Goal: Task Accomplishment & Management: Manage account settings

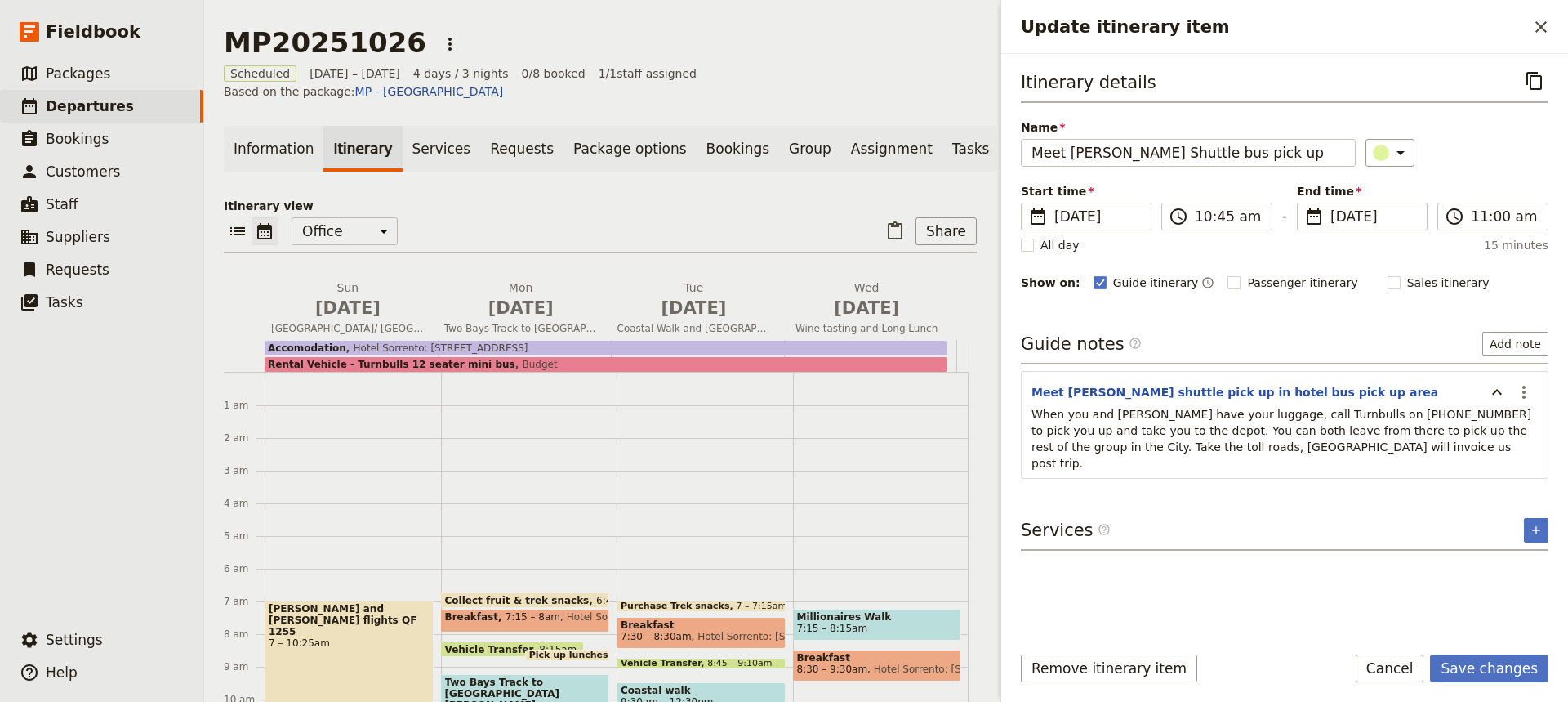
scroll to position [187, 0]
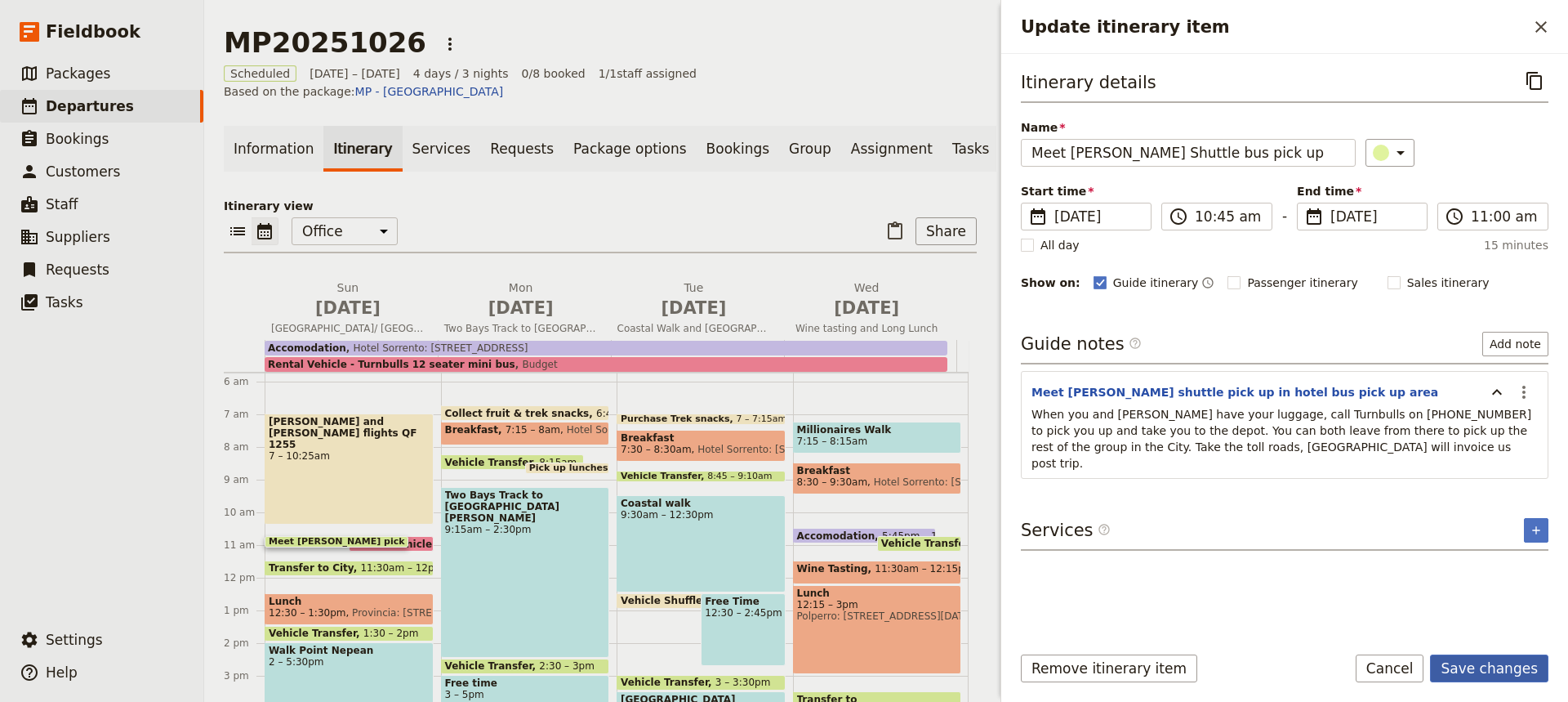
click at [1488, 667] on button "Save changes" at bounding box center [1489, 668] width 118 height 28
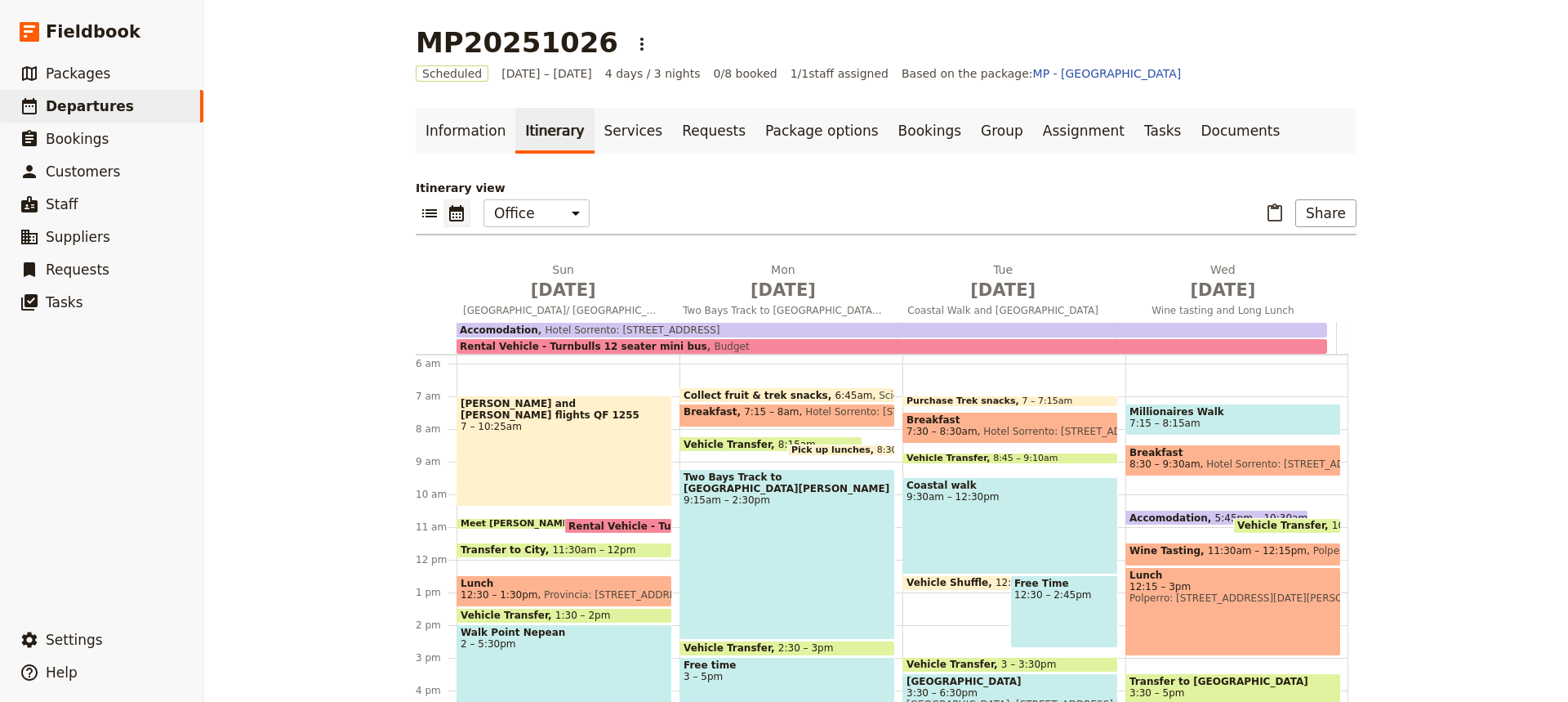
click at [546, 584] on span "Lunch" at bounding box center [564, 583] width 207 height 12
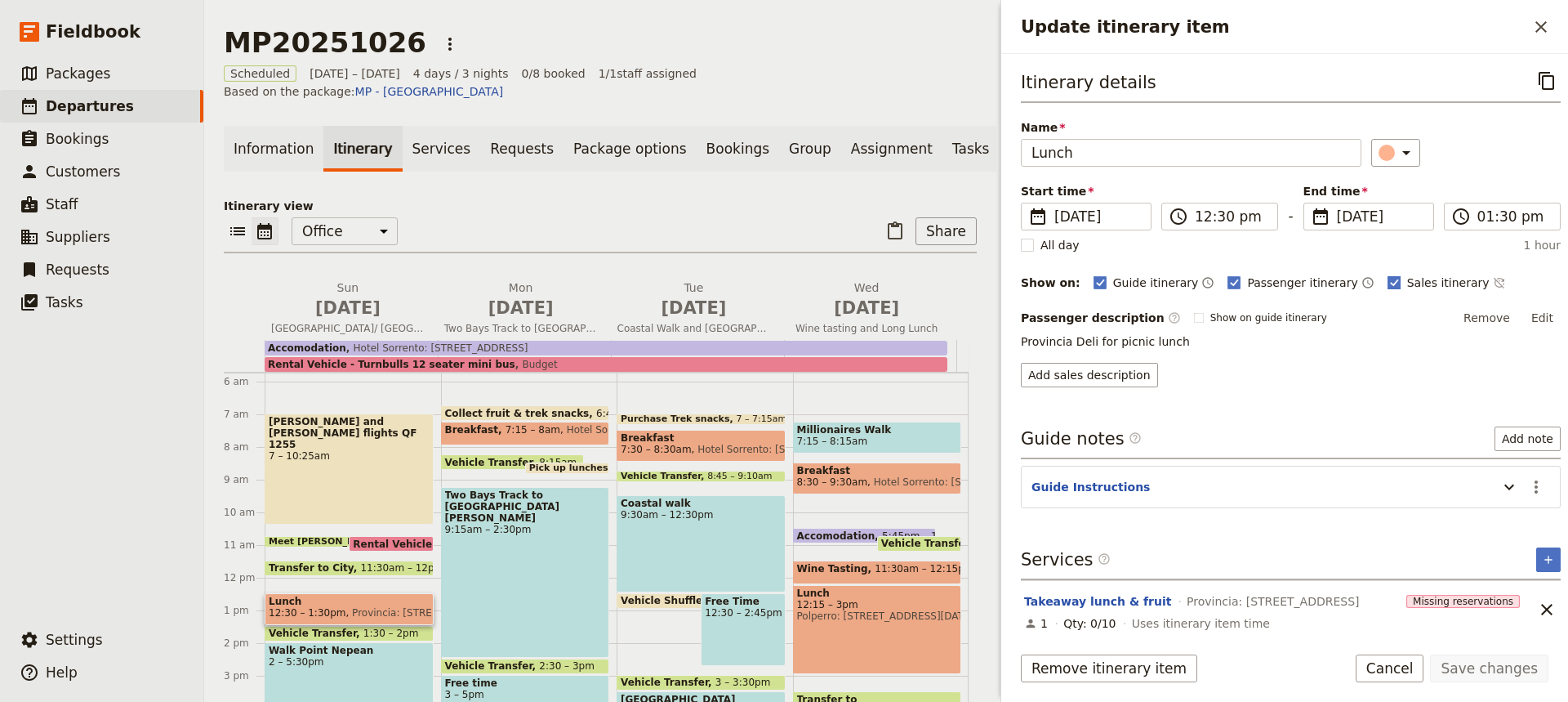
click at [1387, 276] on rect "Update itinerary item" at bounding box center [1393, 282] width 13 height 13
click at [1386, 274] on input "Sales itinerary" at bounding box center [1386, 273] width 1 height 1
checkbox input "false"
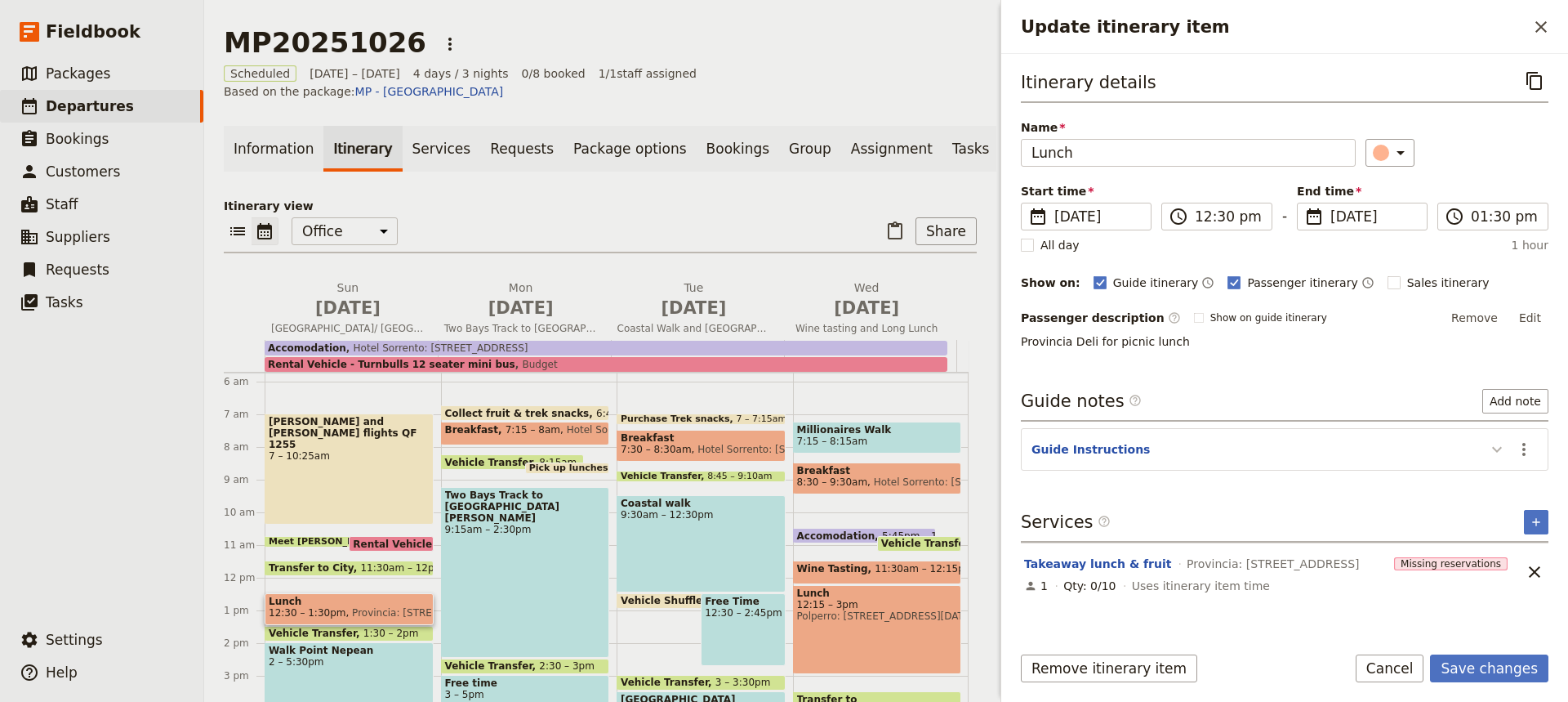
click at [1495, 449] on icon "Update itinerary item" at bounding box center [1496, 449] width 10 height 5
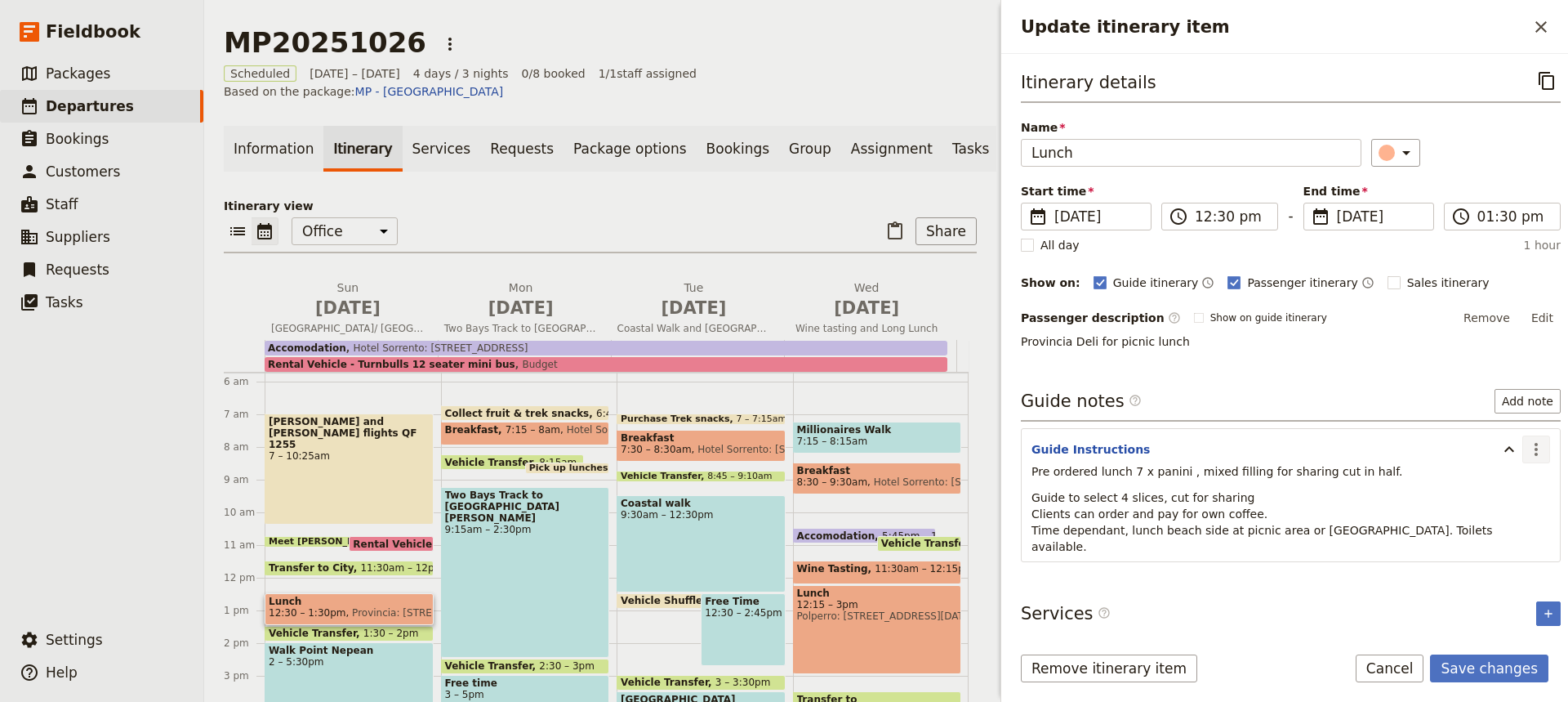
click at [1526, 446] on icon "Actions" at bounding box center [1536, 449] width 20 height 20
click at [1471, 481] on span "Edit note" at bounding box center [1476, 484] width 51 height 16
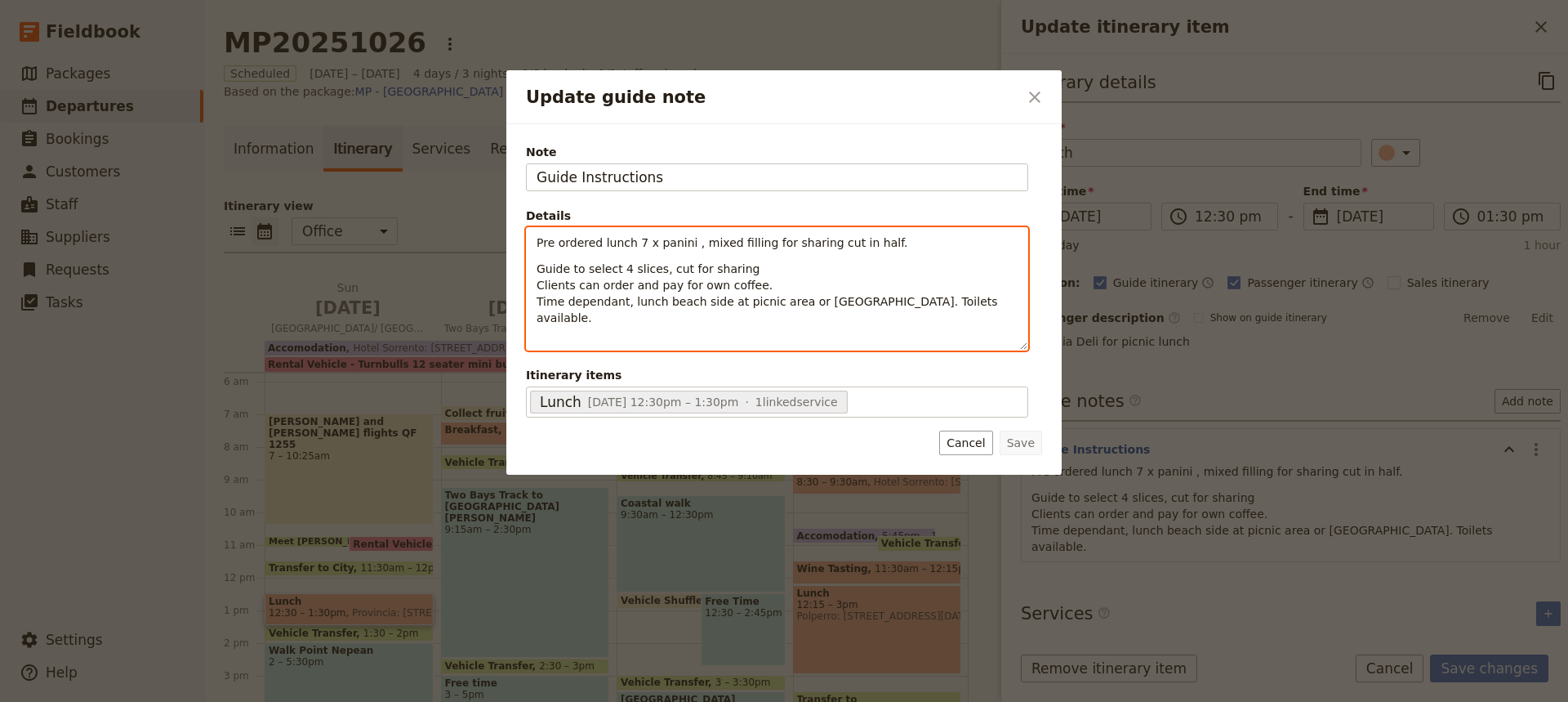
click at [601, 243] on span "Pre ordered lunch 7 x panini , mixed filling for sharing cut in half." at bounding box center [722, 242] width 372 height 13
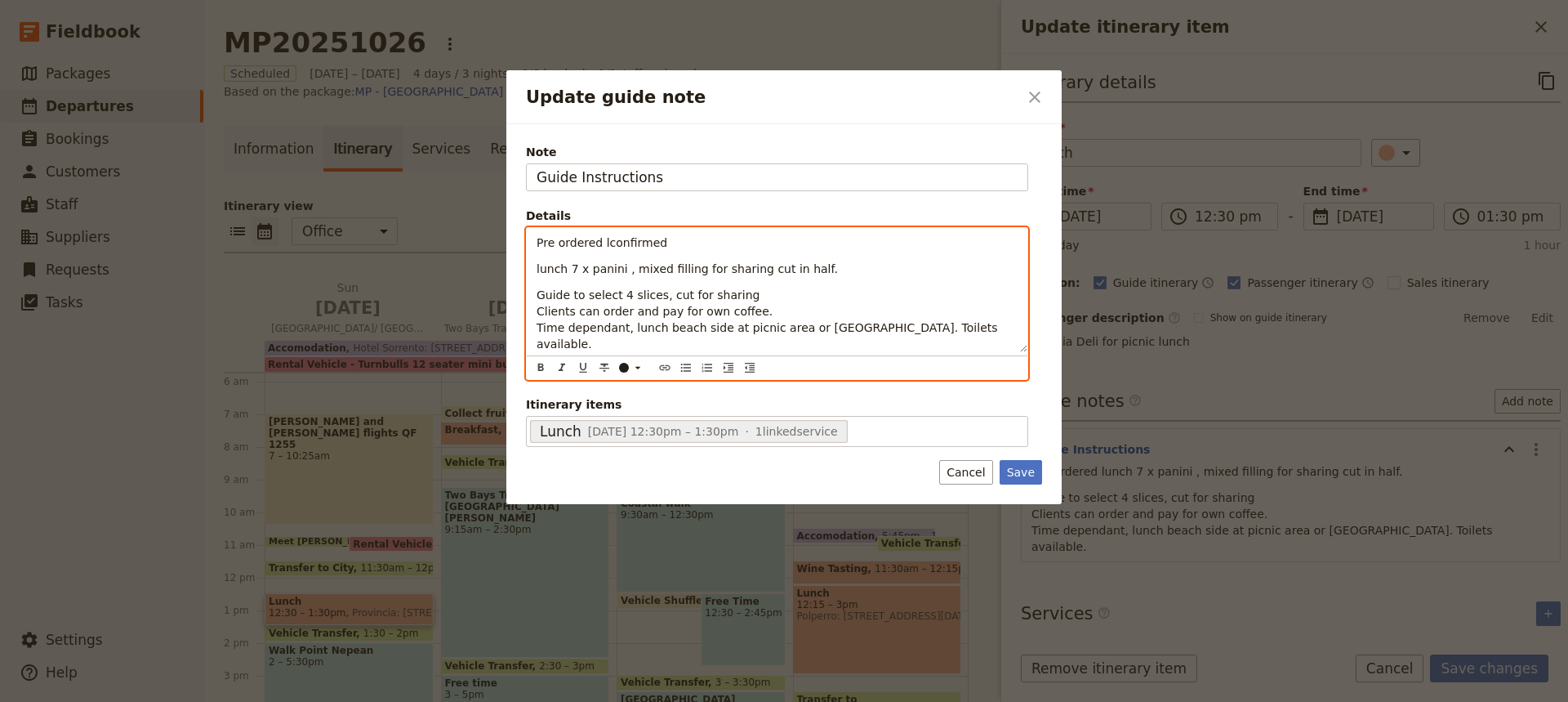
click at [603, 244] on span "Pre ordered lconfirmed" at bounding box center [602, 242] width 131 height 13
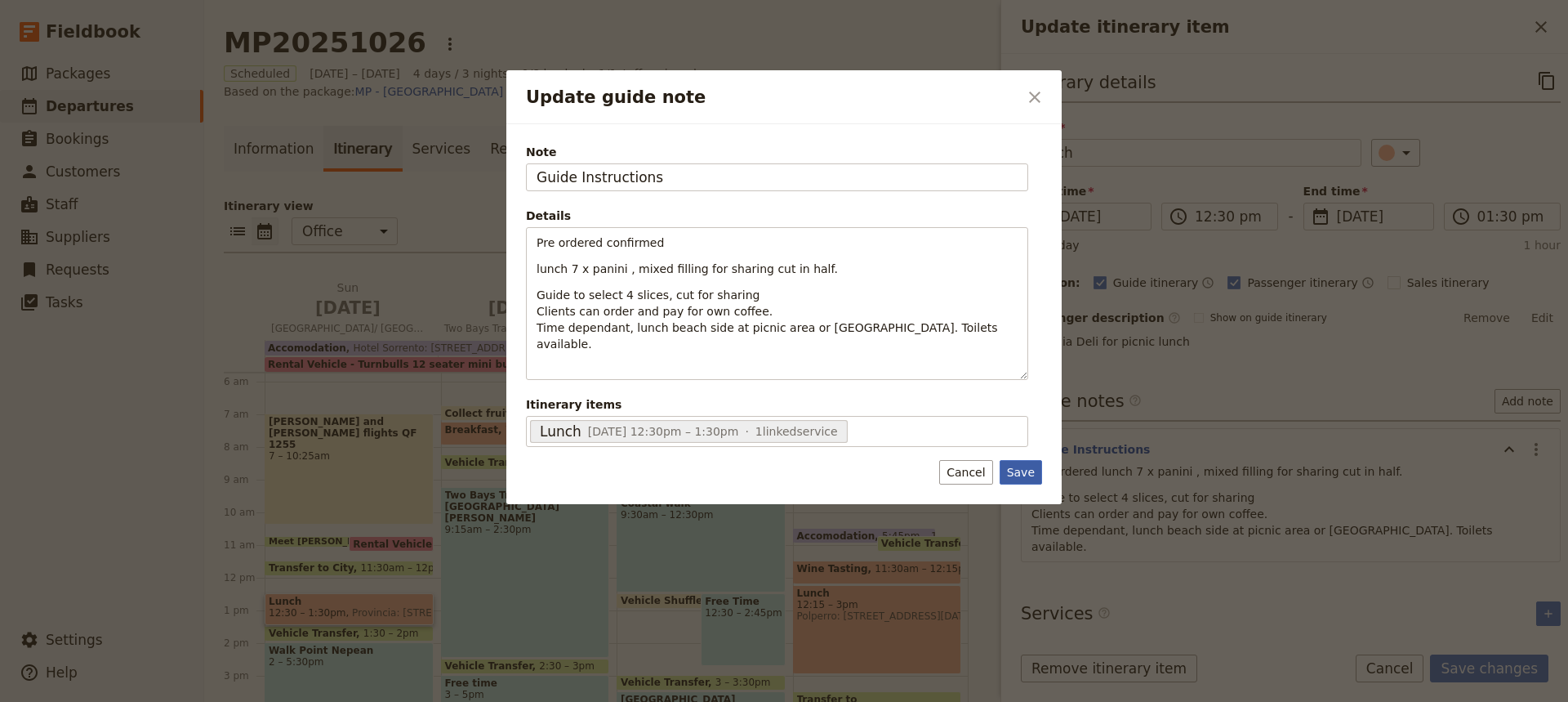
click at [1021, 460] on button "Save" at bounding box center [1020, 472] width 42 height 24
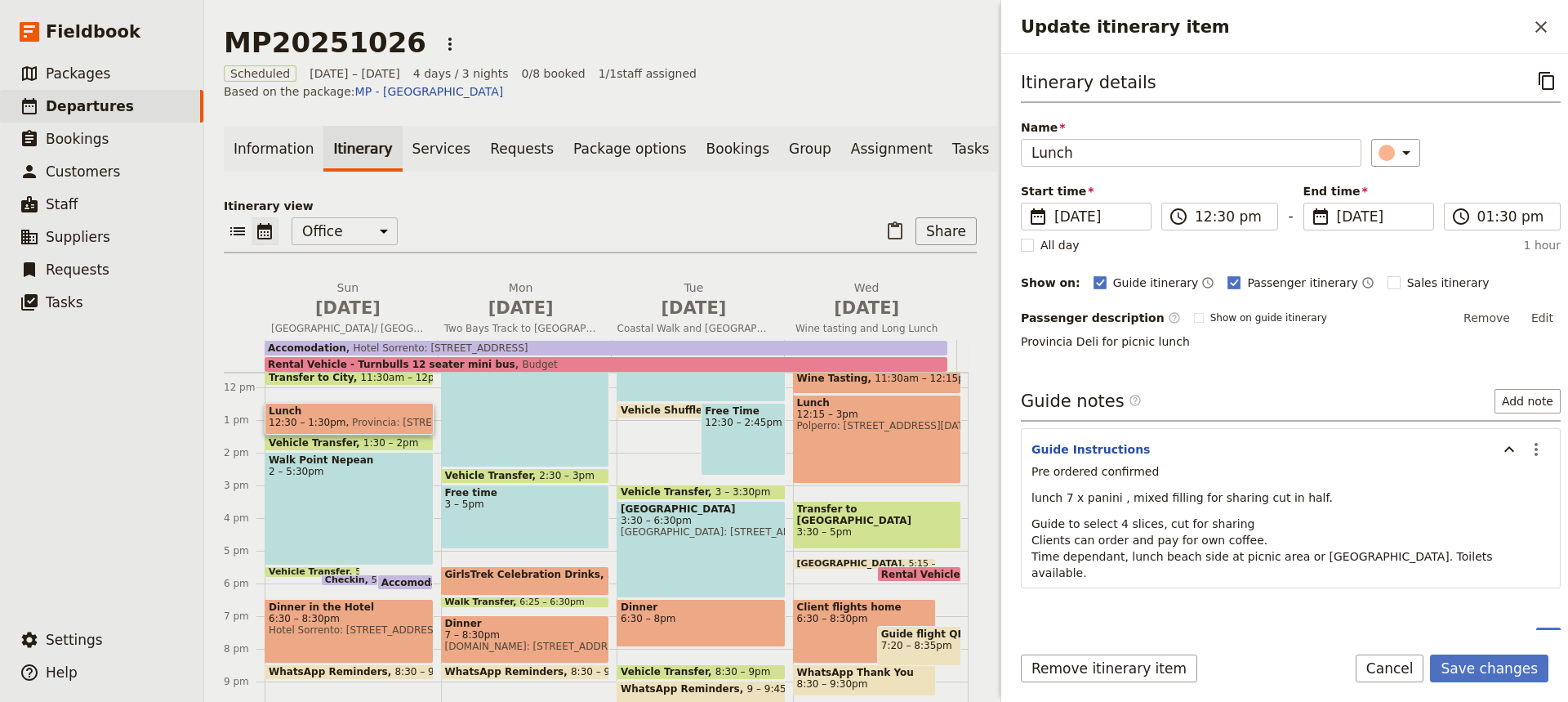
scroll to position [377, 0]
click at [363, 579] on span at bounding box center [368, 582] width 94 height 6
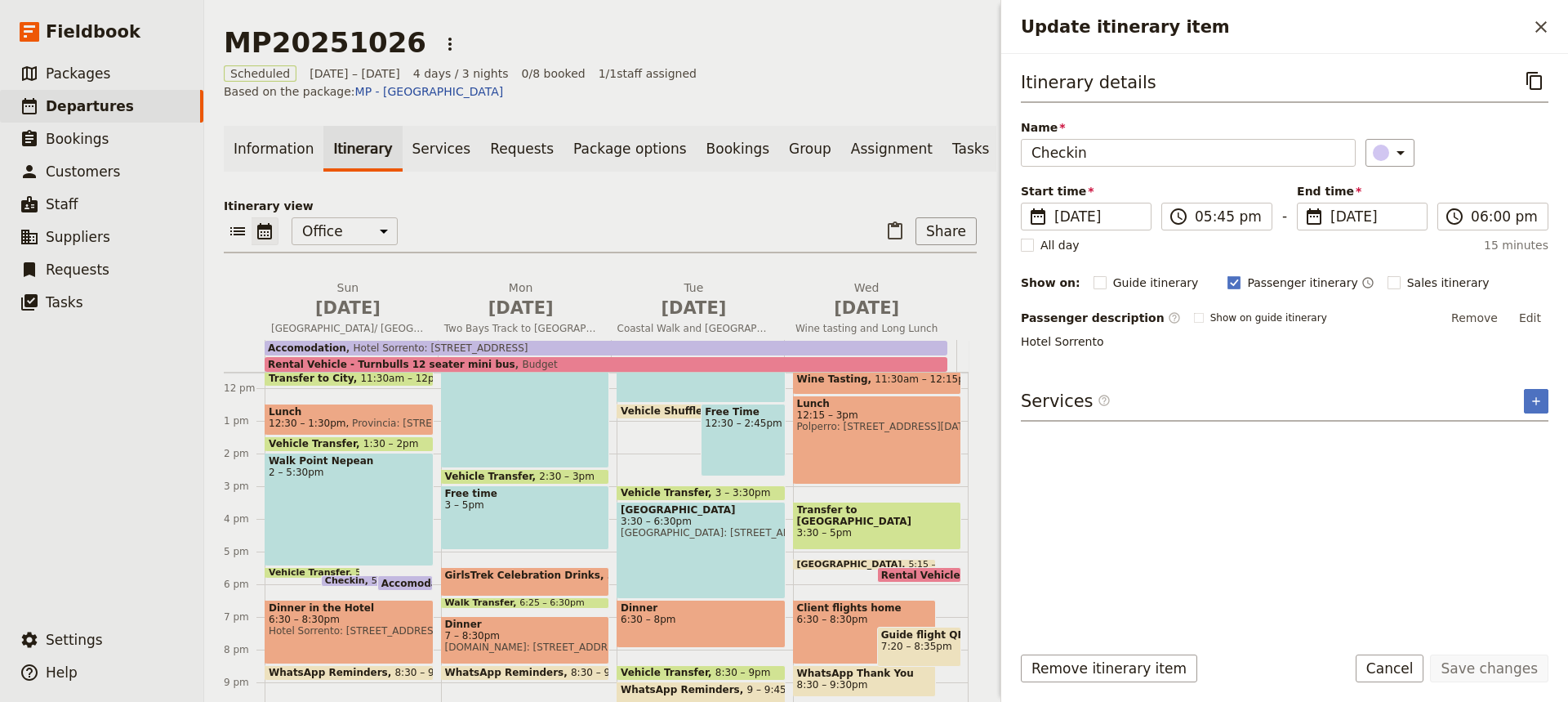
click at [395, 577] on span "Accomodation" at bounding box center [425, 583] width 86 height 11
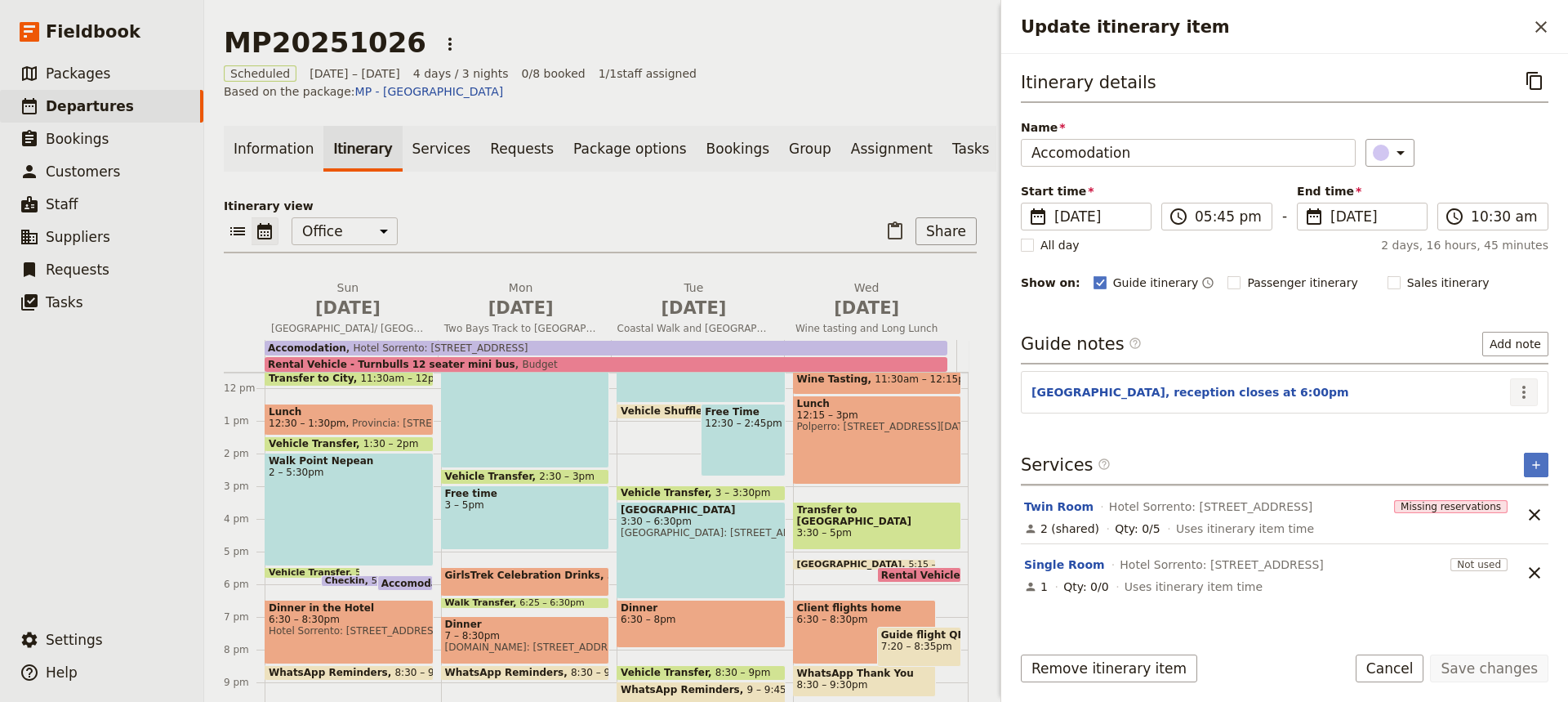
click at [1519, 387] on icon "Actions" at bounding box center [1523, 392] width 20 height 20
click at [1469, 428] on span "Edit note" at bounding box center [1476, 427] width 51 height 16
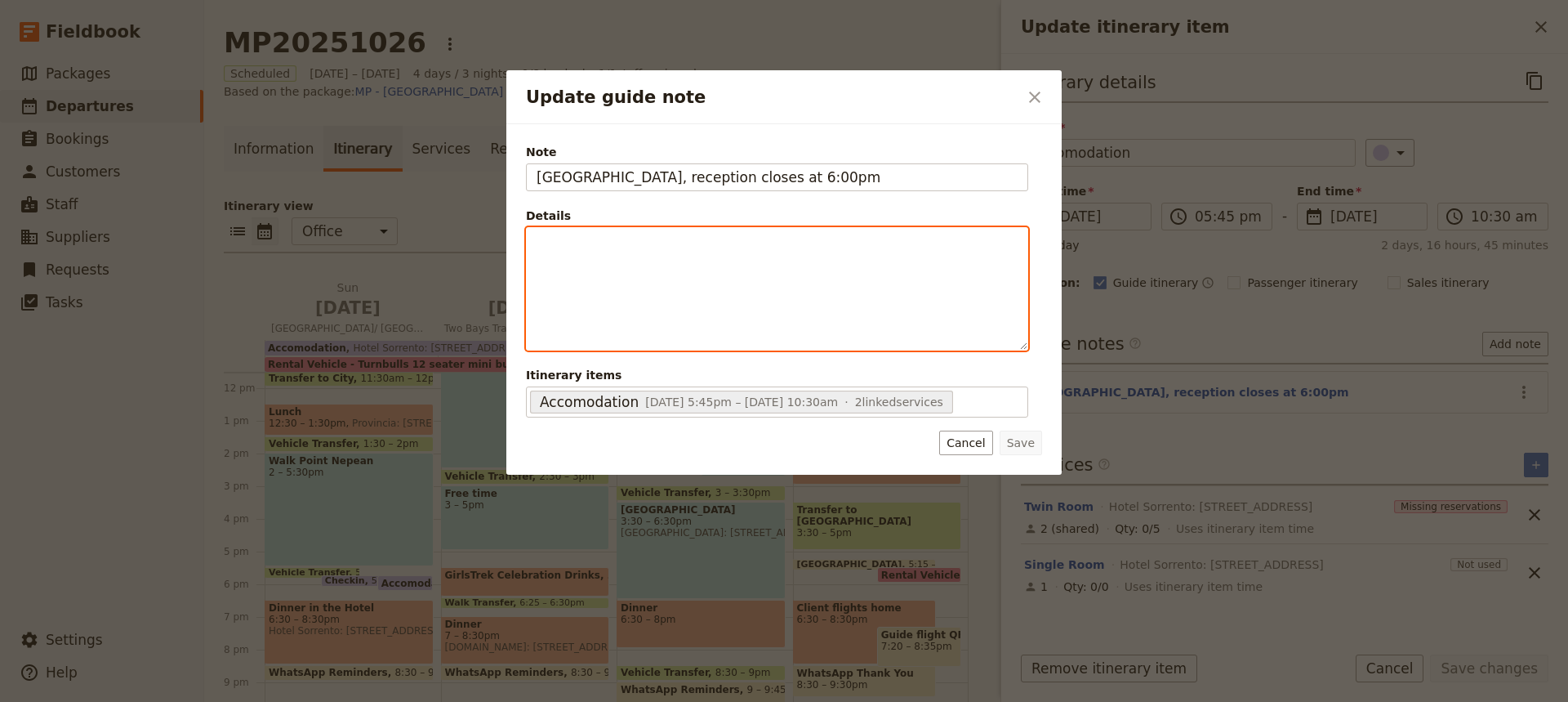
click at [534, 239] on div "Update guide note" at bounding box center [777, 289] width 501 height 122
click at [540, 261] on div "Rooming list" at bounding box center [777, 275] width 501 height 95
click at [602, 243] on span "Rooming list" at bounding box center [572, 242] width 71 height 13
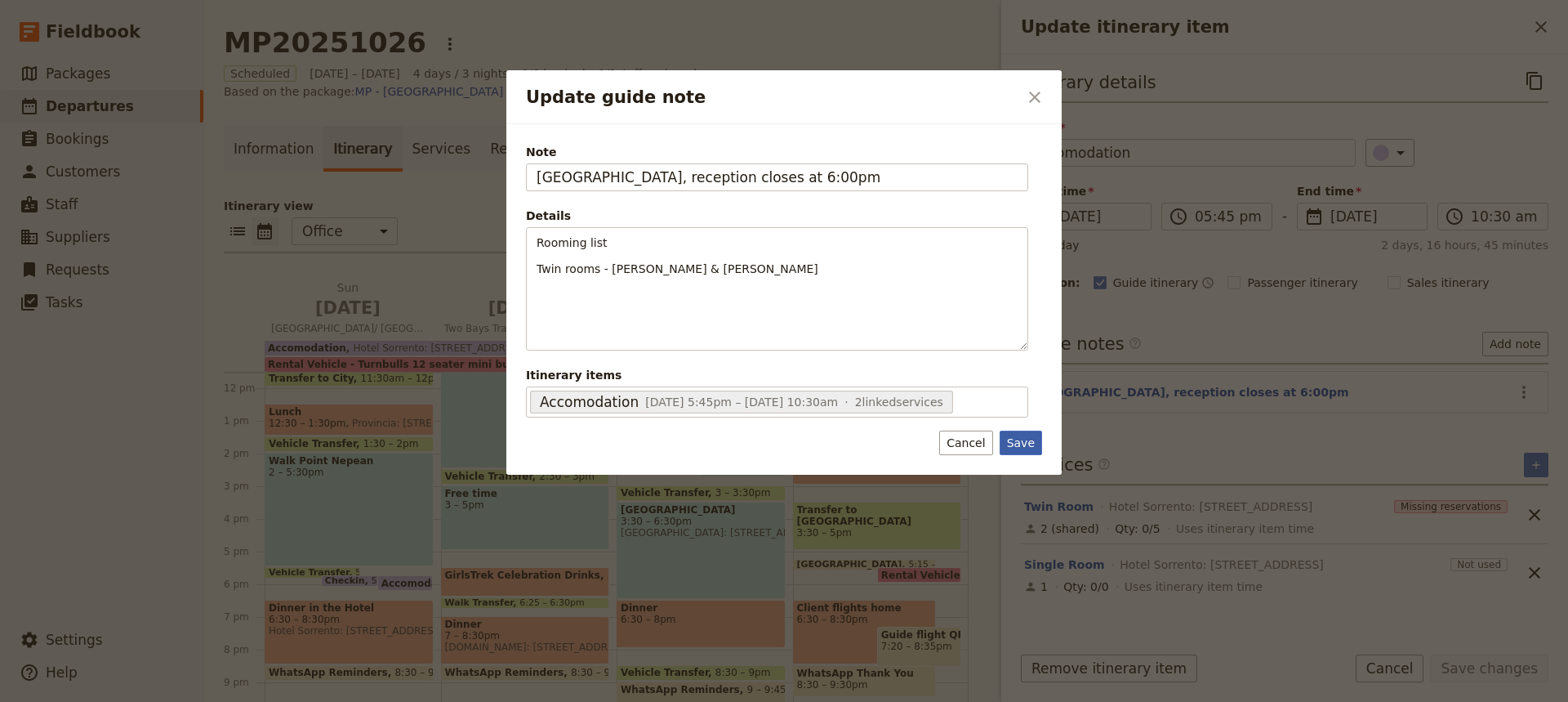
click at [1027, 446] on button "Save" at bounding box center [1020, 442] width 42 height 24
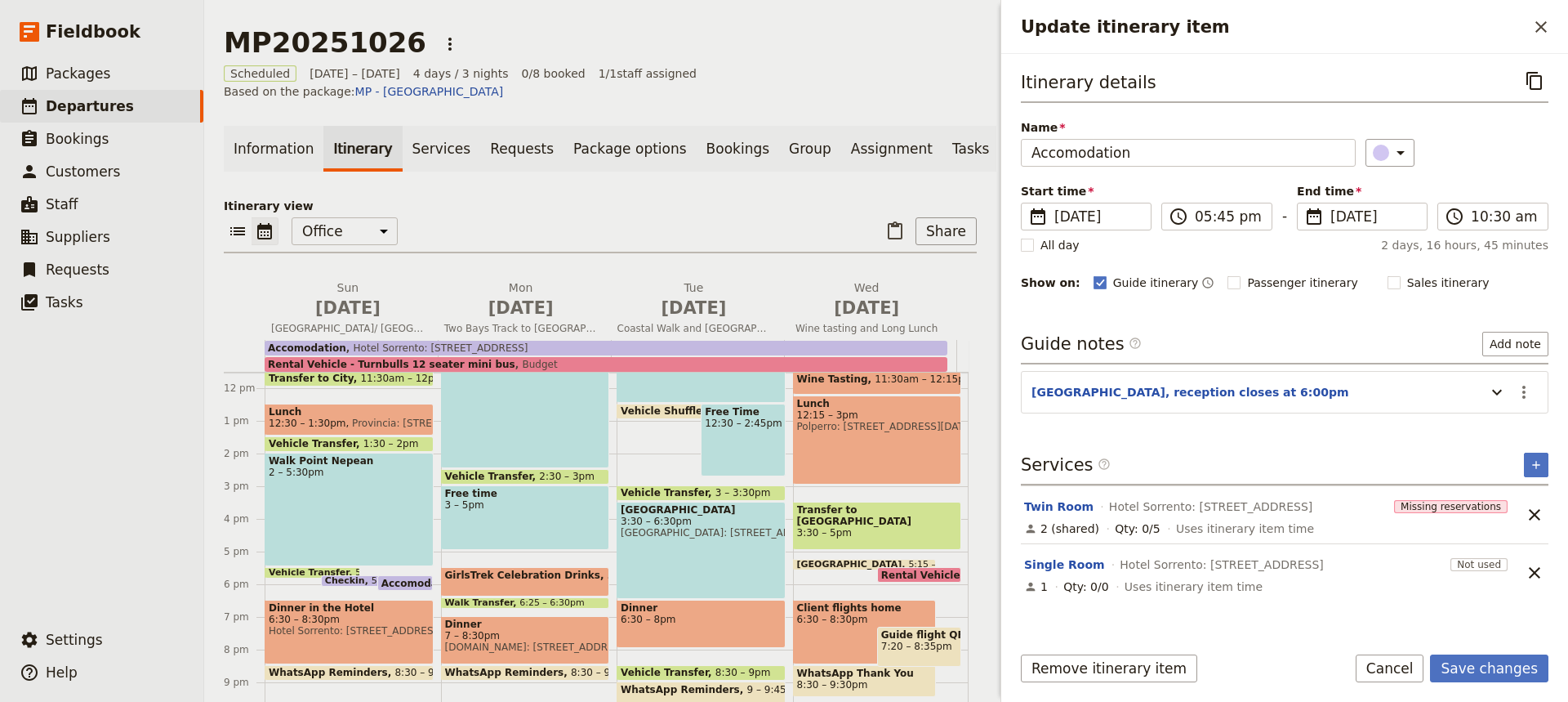
click at [356, 579] on span at bounding box center [368, 582] width 94 height 6
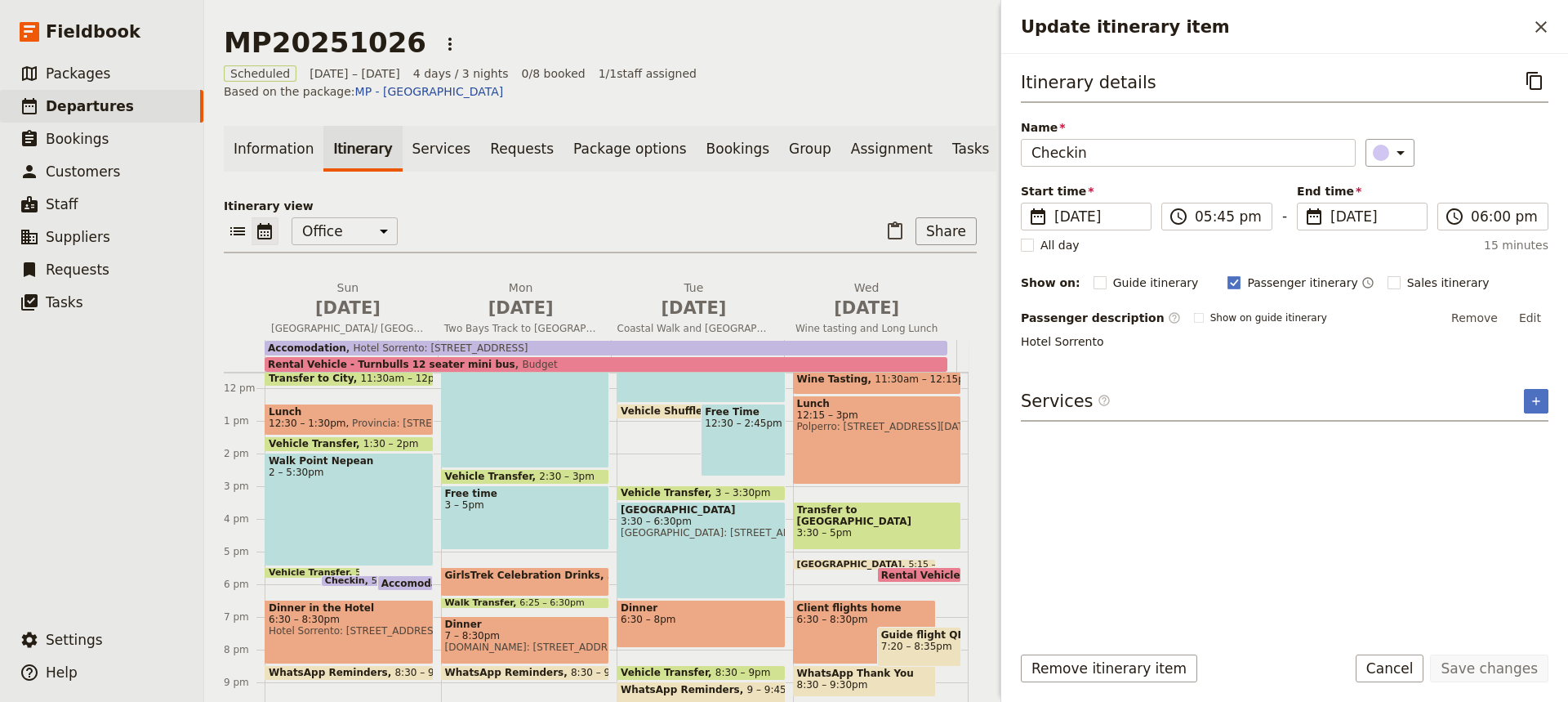
click at [397, 577] on span "Accomodation" at bounding box center [425, 583] width 86 height 11
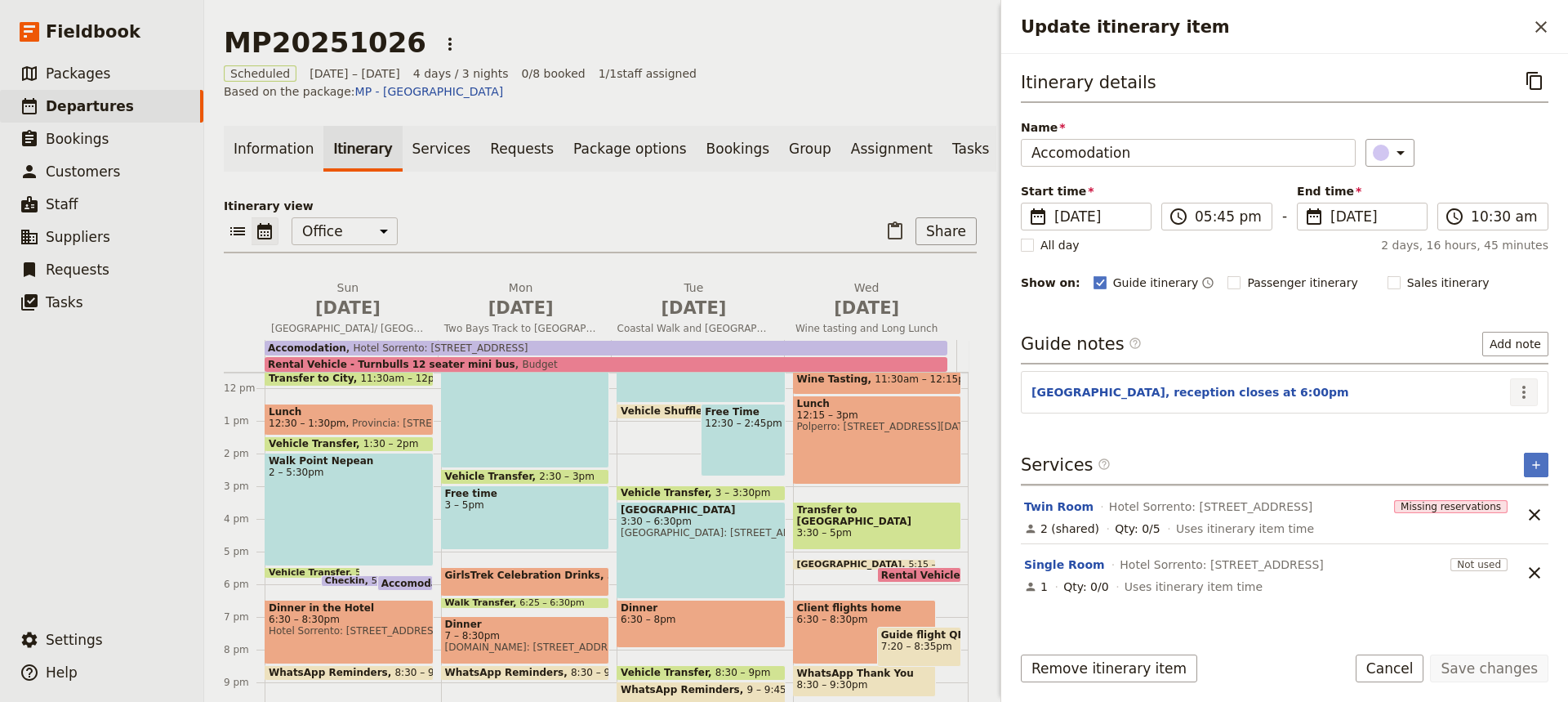
click at [1522, 387] on icon "Actions" at bounding box center [1524, 392] width 4 height 13
click at [1490, 424] on span "Edit note" at bounding box center [1476, 427] width 51 height 16
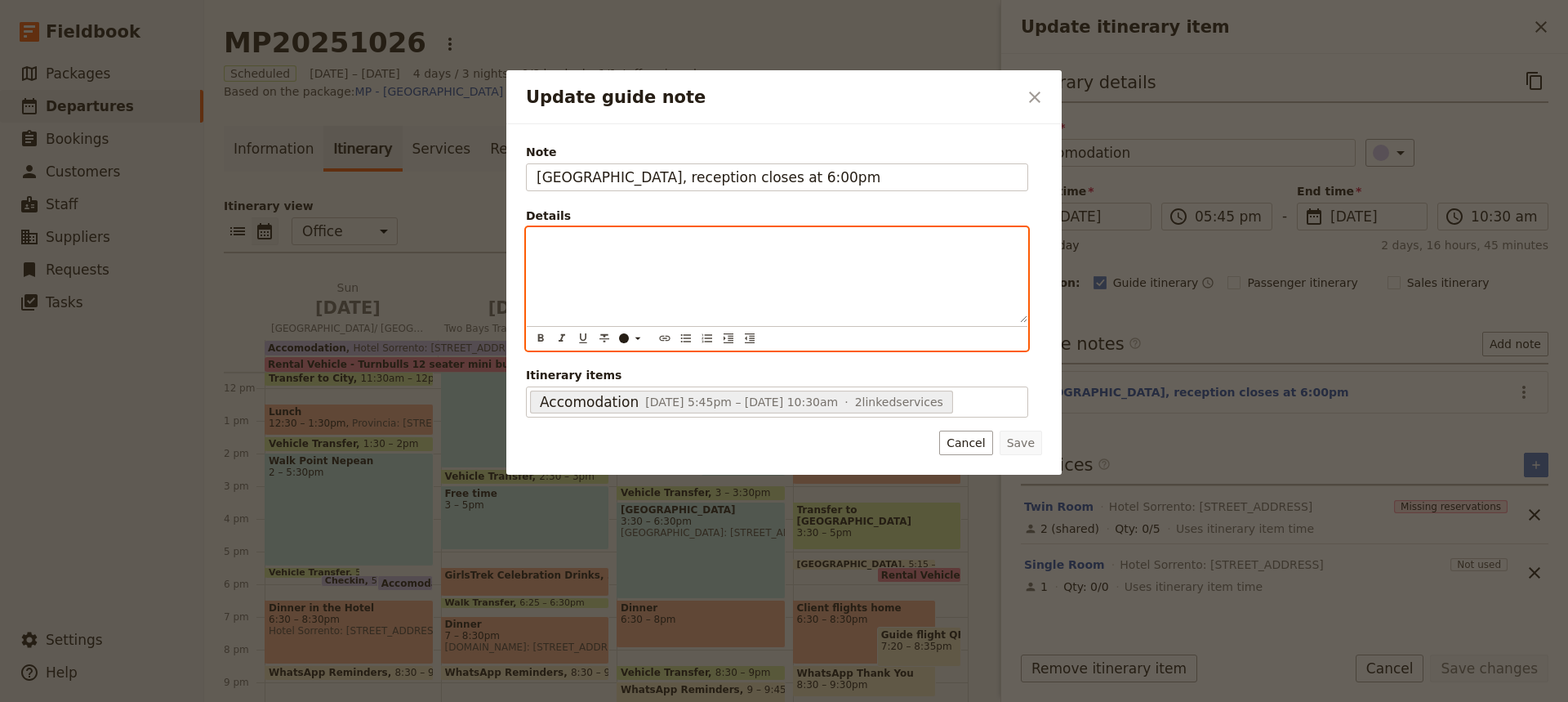
click at [558, 250] on p "Update guide note" at bounding box center [777, 243] width 481 height 16
click at [602, 269] on span "Twin room - [PERSON_NAME] & [PERSON_NAME]" at bounding box center [674, 269] width 275 height 13
click at [795, 269] on p "Twin room - 1 x [PERSON_NAME] & [PERSON_NAME]" at bounding box center [777, 269] width 481 height 16
click at [540, 285] on div "Rooming List Twin room - 1 x [PERSON_NAME] & [PERSON_NAME] 2 x [PERSON_NAME] & …" at bounding box center [777, 275] width 501 height 95
click at [964, 268] on p "Twin room - 1 x [PERSON_NAME] & [PERSON_NAME] 2 x [PERSON_NAME] & [PERSON_NAME]" at bounding box center [777, 277] width 481 height 32
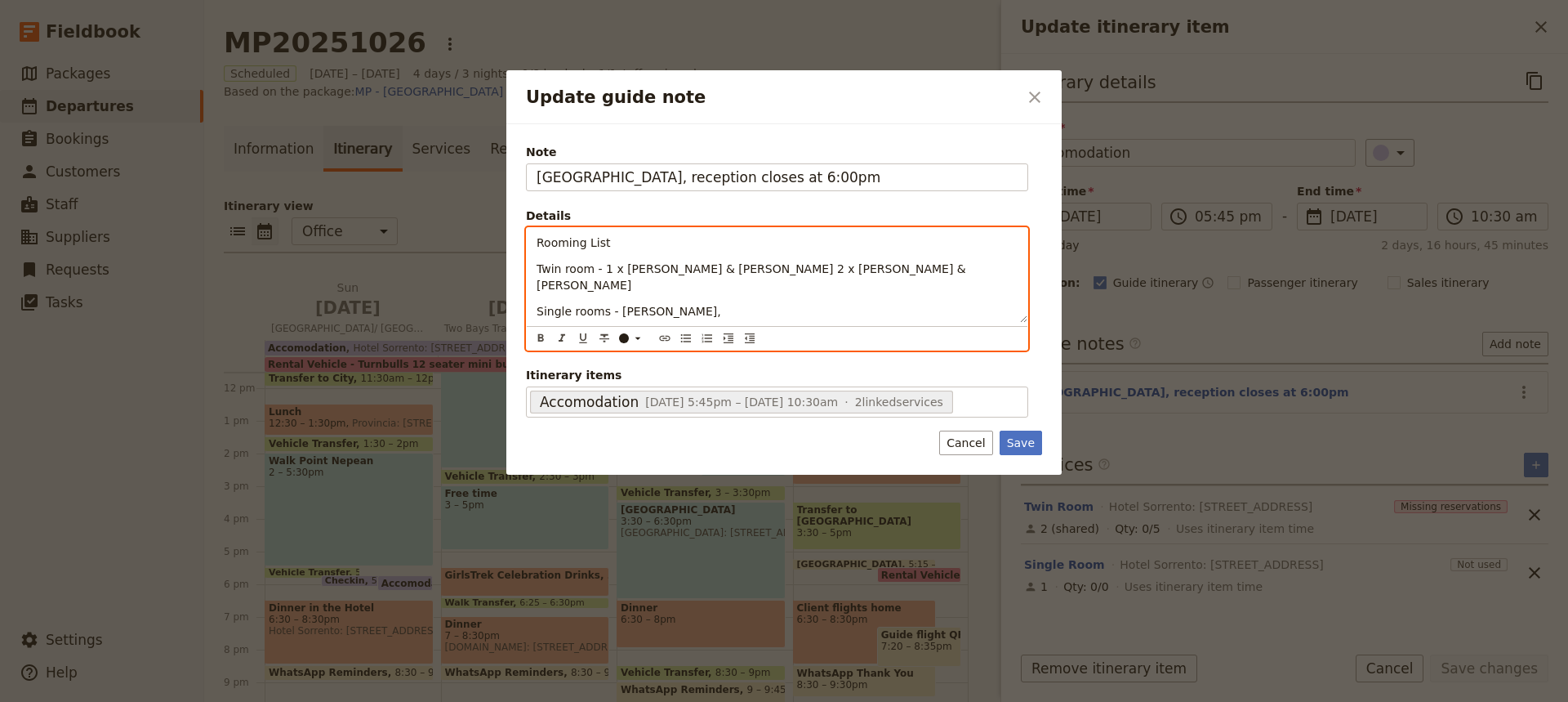
click at [537, 269] on span "Twin room - 1 x [PERSON_NAME] & [PERSON_NAME] 2 x [PERSON_NAME] & [PERSON_NAME]" at bounding box center [753, 277] width 433 height 30
click at [538, 305] on span "Single rooms - [PERSON_NAME]," at bounding box center [629, 311] width 185 height 13
click at [633, 305] on span "3 x Single rooms - [PERSON_NAME]," at bounding box center [640, 311] width 206 height 13
click at [745, 303] on p "3 x Single rooms - 1 - [PERSON_NAME]," at bounding box center [777, 311] width 481 height 16
click at [809, 266] on span "2 x Twin room - 1 x [PERSON_NAME] & [PERSON_NAME] 2 x [PERSON_NAME] & [PERSON_N…" at bounding box center [763, 277] width 454 height 30
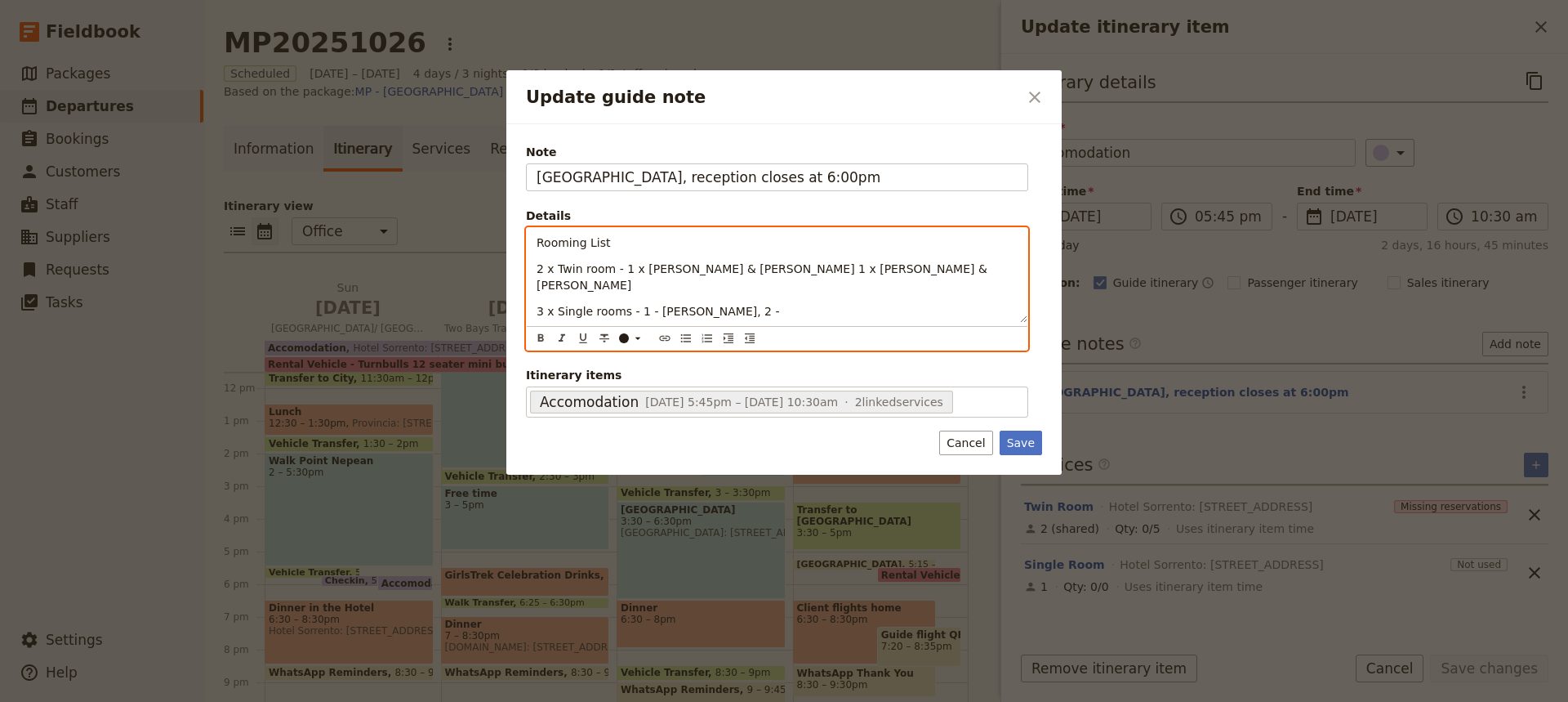
click at [633, 272] on span "2 x Twin room - 1 x [PERSON_NAME] & [PERSON_NAME] 1 x [PERSON_NAME] & [PERSON_N…" at bounding box center [763, 277] width 454 height 30
click at [816, 272] on span "2 x Twin room - 1 - [PERSON_NAME] & [PERSON_NAME] 1 x [PERSON_NAME] & [PERSON_N…" at bounding box center [762, 277] width 452 height 30
click at [762, 303] on p "3 x Single rooms - 1 - [PERSON_NAME], 2 -" at bounding box center [777, 311] width 481 height 16
click at [801, 270] on span "2 x Twin room - 1 - [PERSON_NAME] & [PERSON_NAME] 1 - [PERSON_NAME] & [PERSON_N…" at bounding box center [761, 277] width 449 height 30
click at [816, 272] on span "2 x Twin room - 1 - [PERSON_NAME] & [PERSON_NAME] 1 - [PERSON_NAME] & [PERSON_N…" at bounding box center [766, 277] width 460 height 30
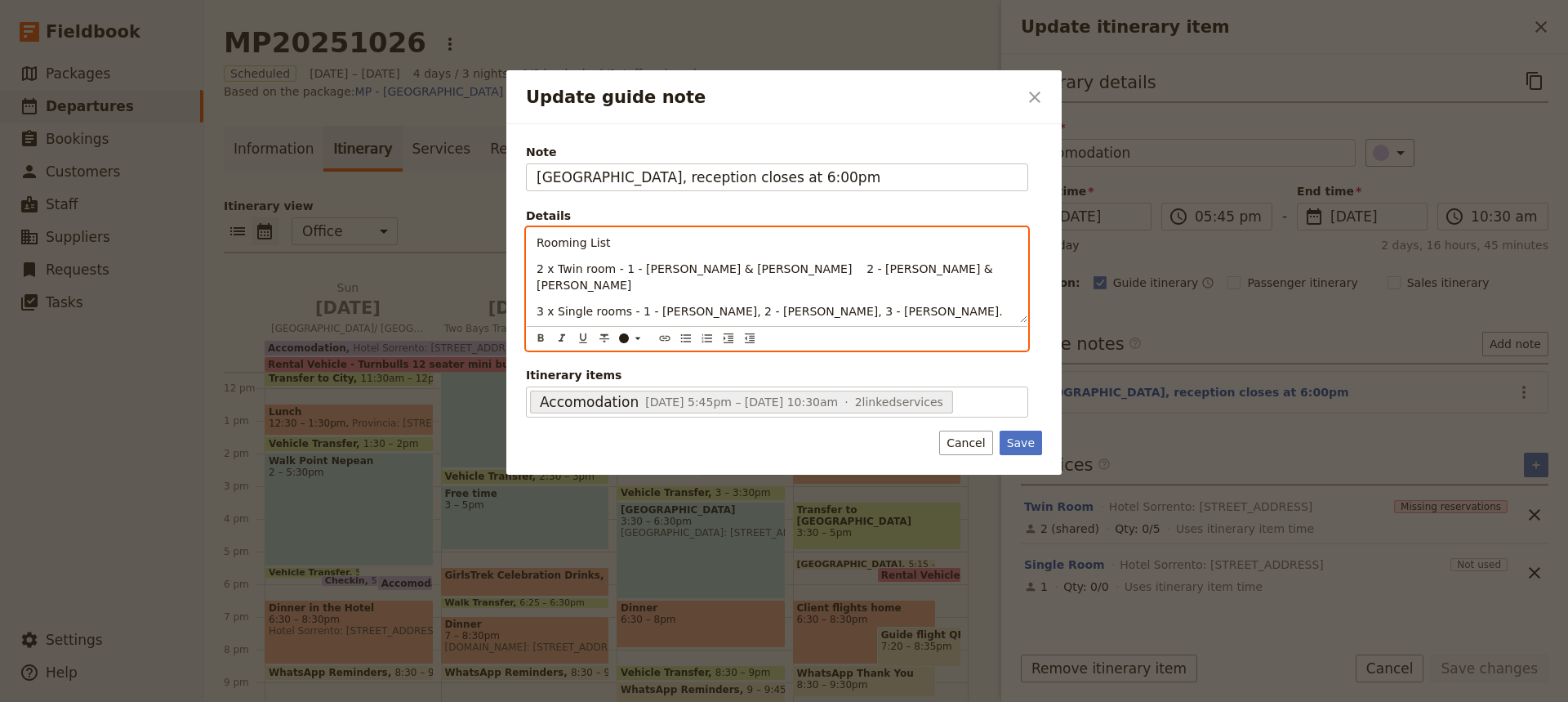
click at [743, 305] on span "3 x Single rooms - 1 - [PERSON_NAME], 2 - [PERSON_NAME], 3 - [PERSON_NAME]." at bounding box center [770, 311] width 466 height 13
click at [833, 305] on span "3 x Single rooms - 1 - [PERSON_NAME], 2 - [PERSON_NAME], 3 - [PERSON_NAME]." at bounding box center [773, 311] width 474 height 13
click at [829, 305] on span "3 x Single rooms - 1 - [PERSON_NAME], 2 - [PERSON_NAME], 3 - [PERSON_NAME]." at bounding box center [773, 311] width 474 height 13
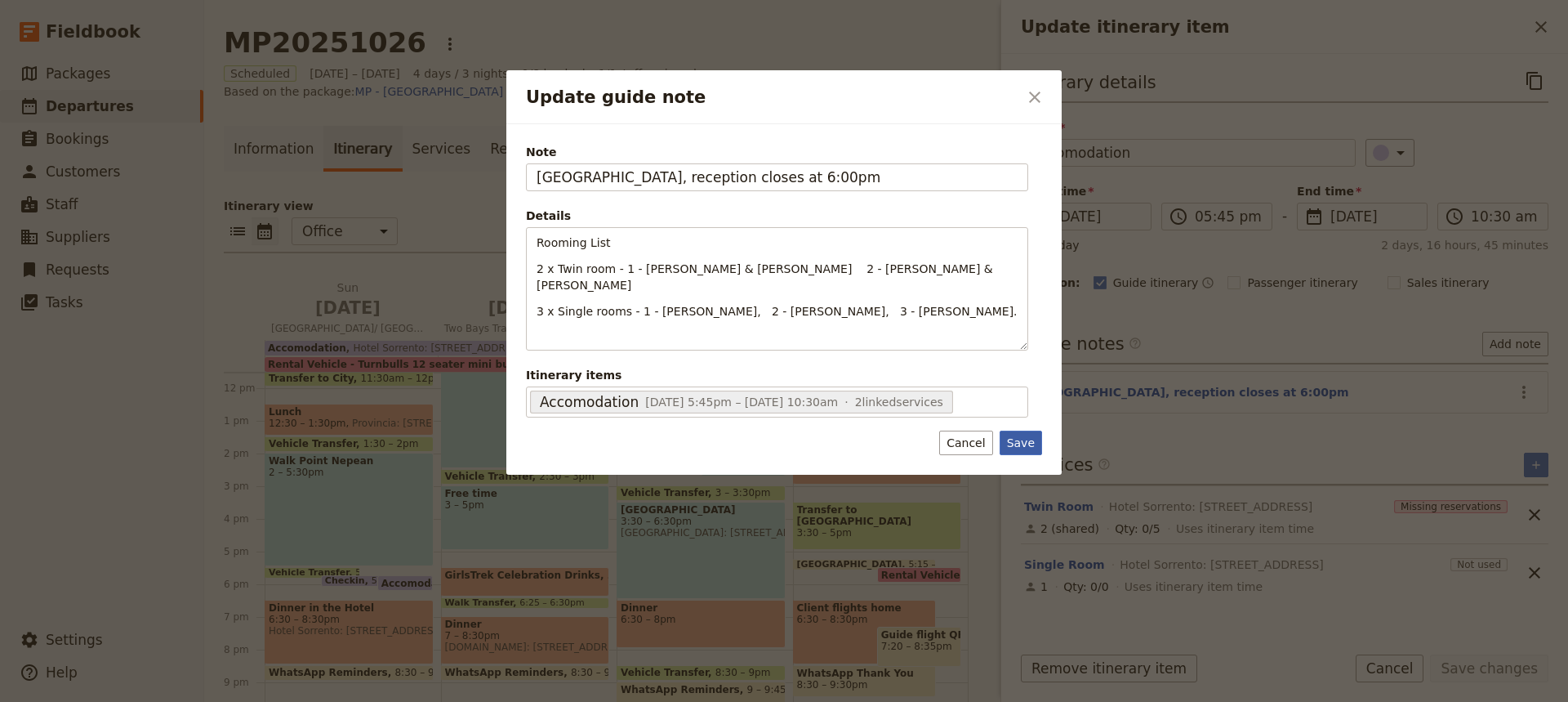
click at [1025, 438] on button "Save" at bounding box center [1020, 442] width 42 height 24
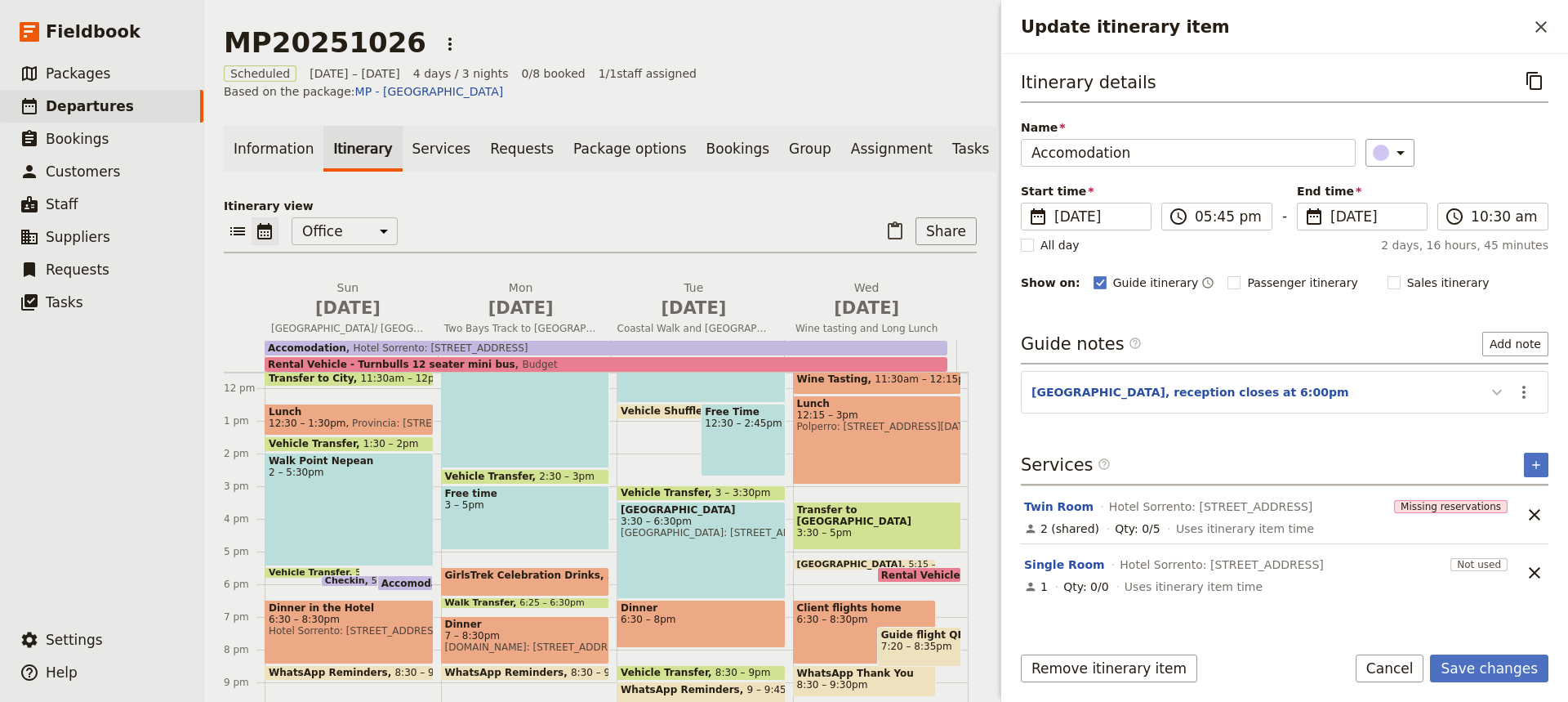
click at [1496, 389] on icon "Update itinerary item" at bounding box center [1496, 392] width 20 height 20
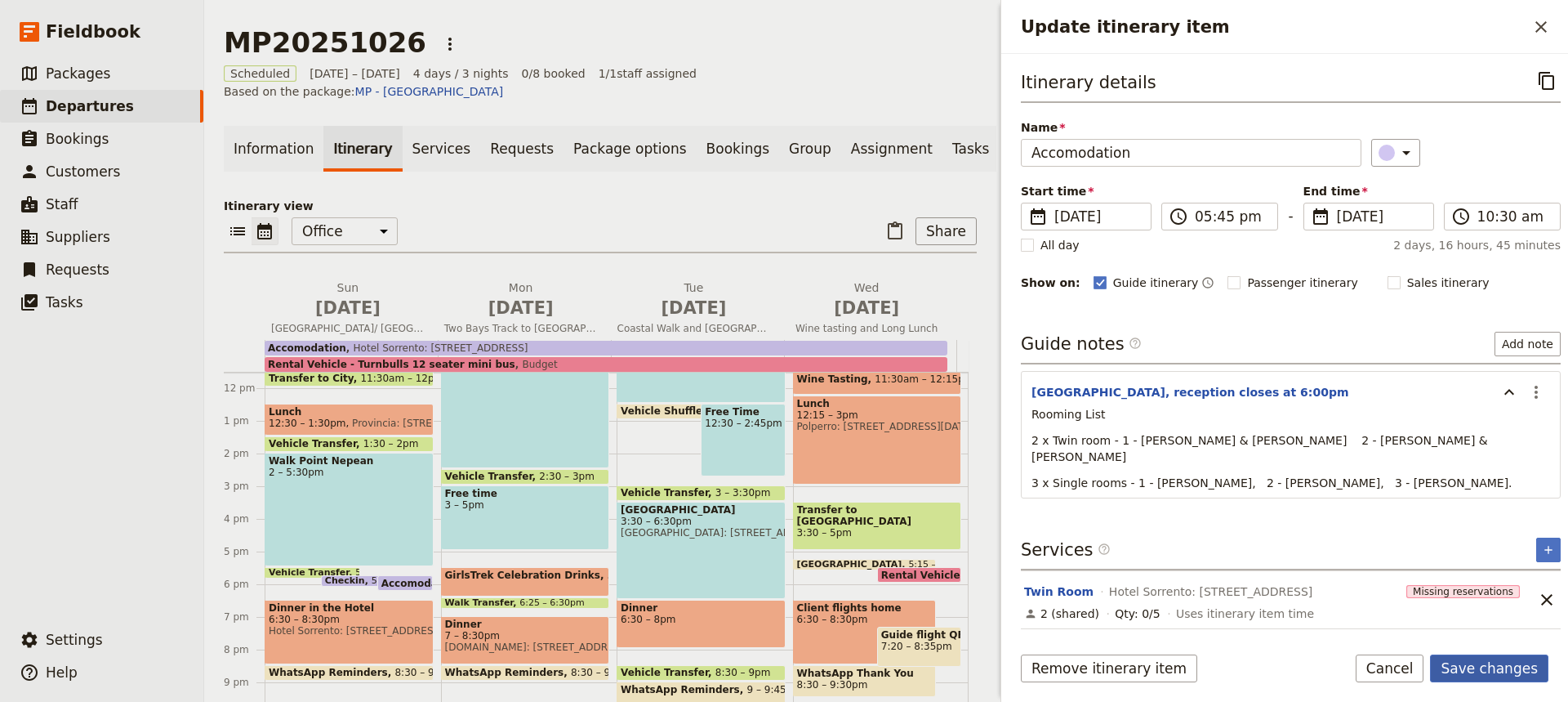
click at [1478, 672] on button "Save changes" at bounding box center [1489, 668] width 118 height 28
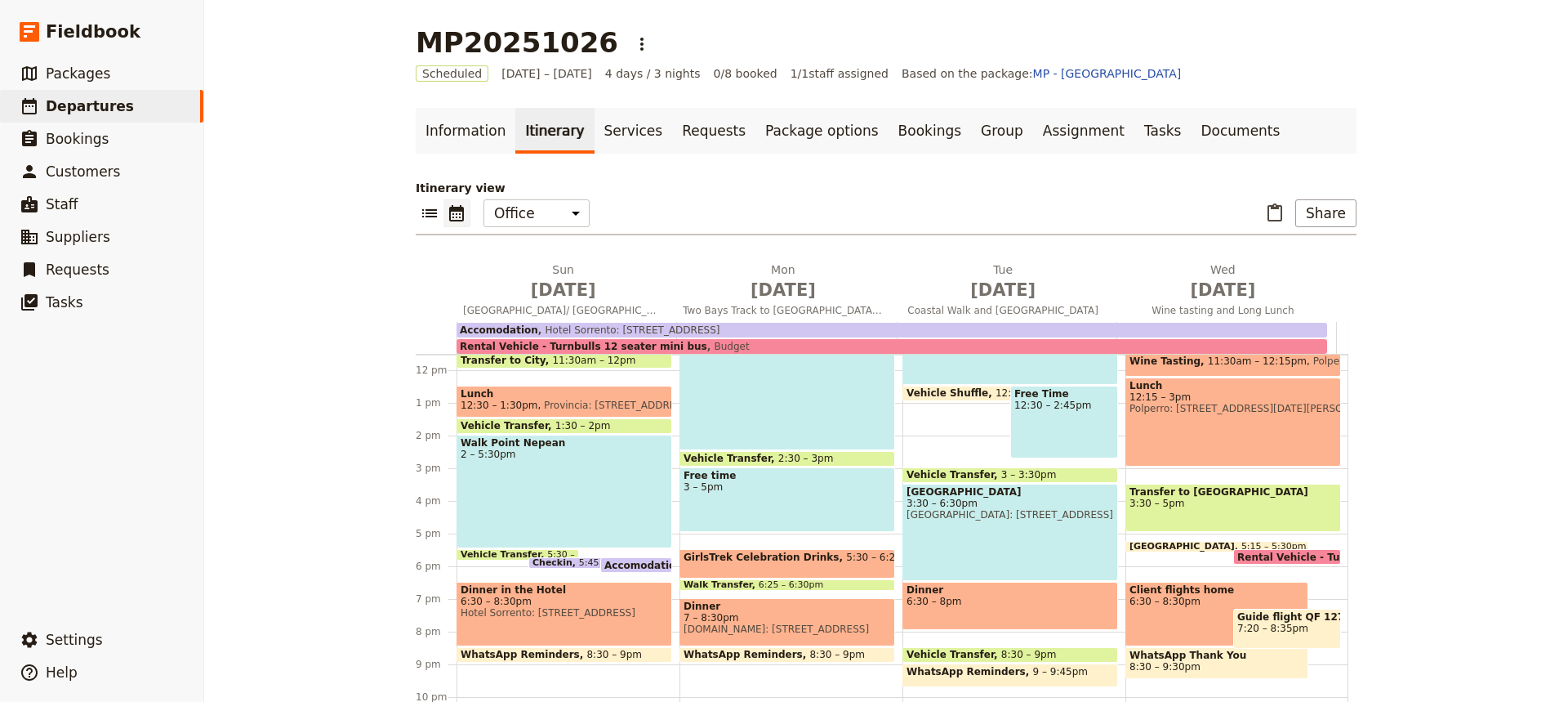
click at [612, 565] on span "Accomodation" at bounding box center [647, 565] width 86 height 11
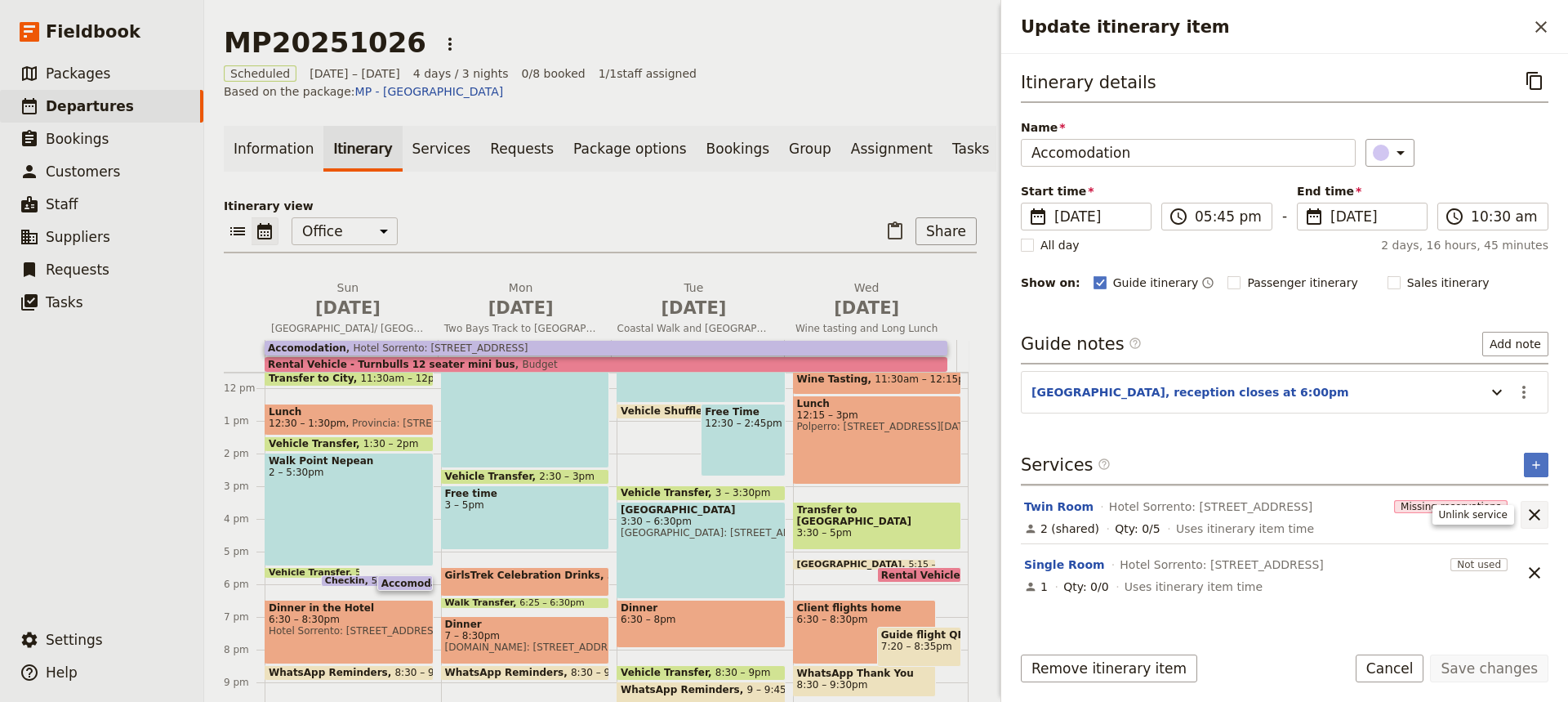
click at [1532, 511] on icon "Unlink service" at bounding box center [1534, 515] width 20 height 20
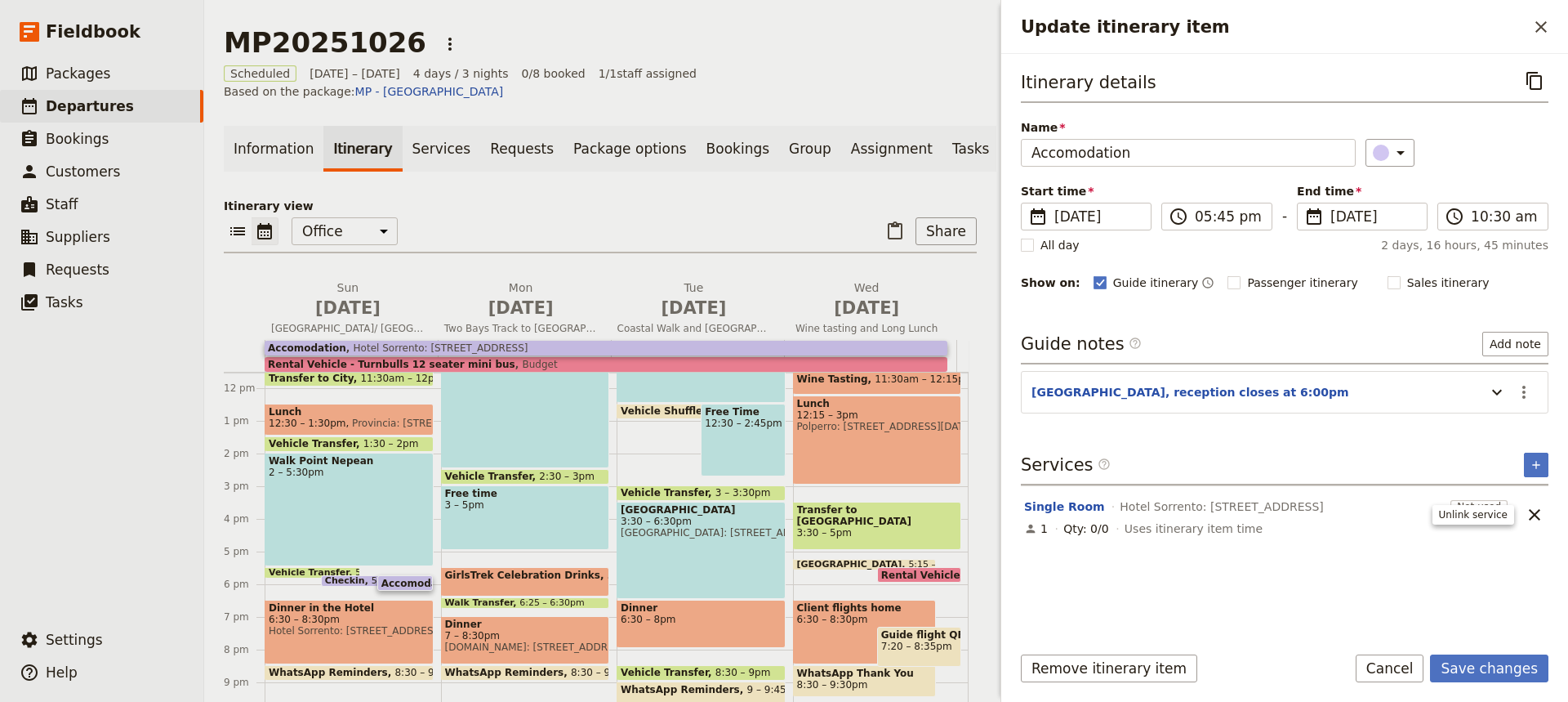
click at [1532, 511] on icon "Unlink service" at bounding box center [1534, 515] width 20 height 20
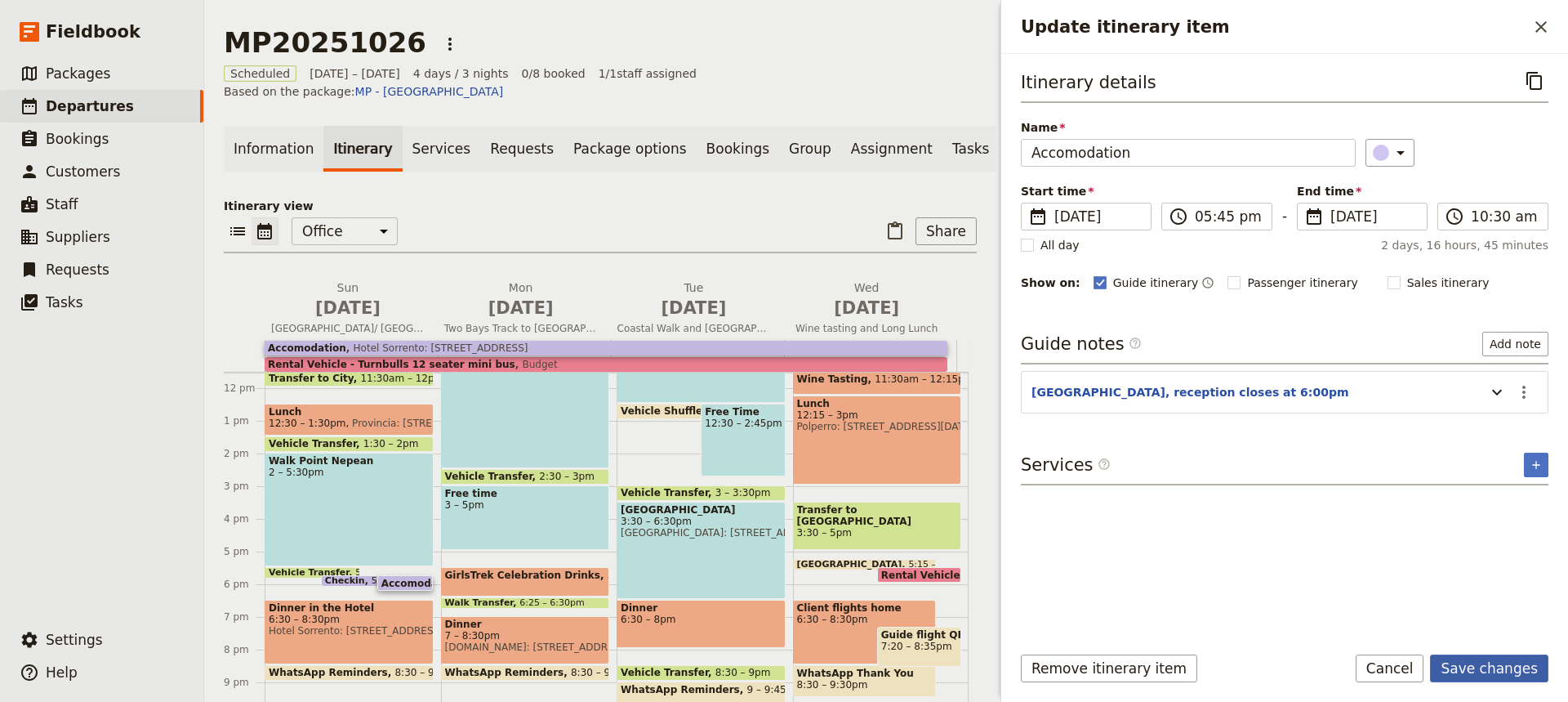
click at [1479, 667] on button "Save changes" at bounding box center [1489, 668] width 118 height 28
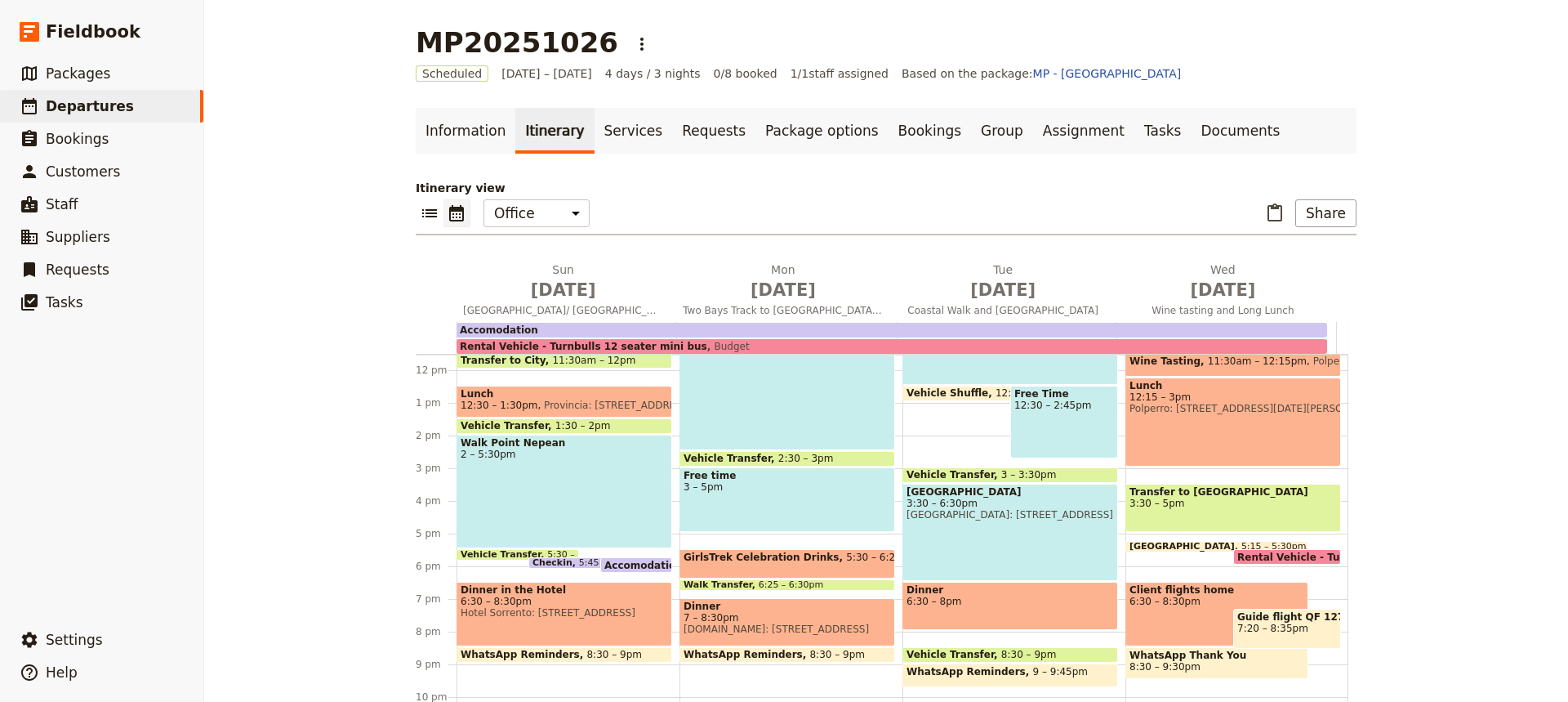
click at [557, 601] on span "6:30 – 8:30pm" at bounding box center [564, 601] width 207 height 12
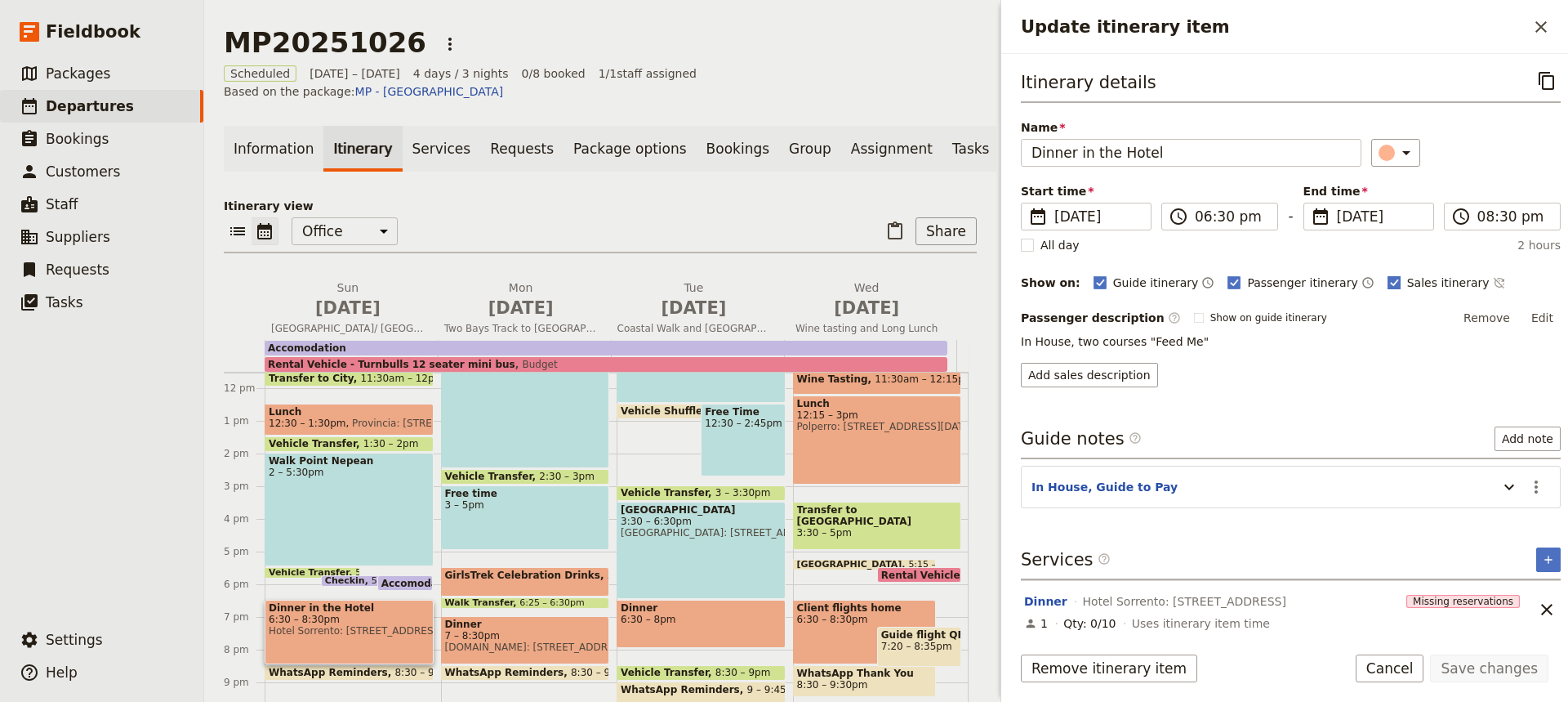
click at [1387, 281] on rect "Update itinerary item" at bounding box center [1393, 282] width 13 height 13
click at [1386, 274] on input "Sales itinerary" at bounding box center [1386, 273] width 1 height 1
checkbox input "false"
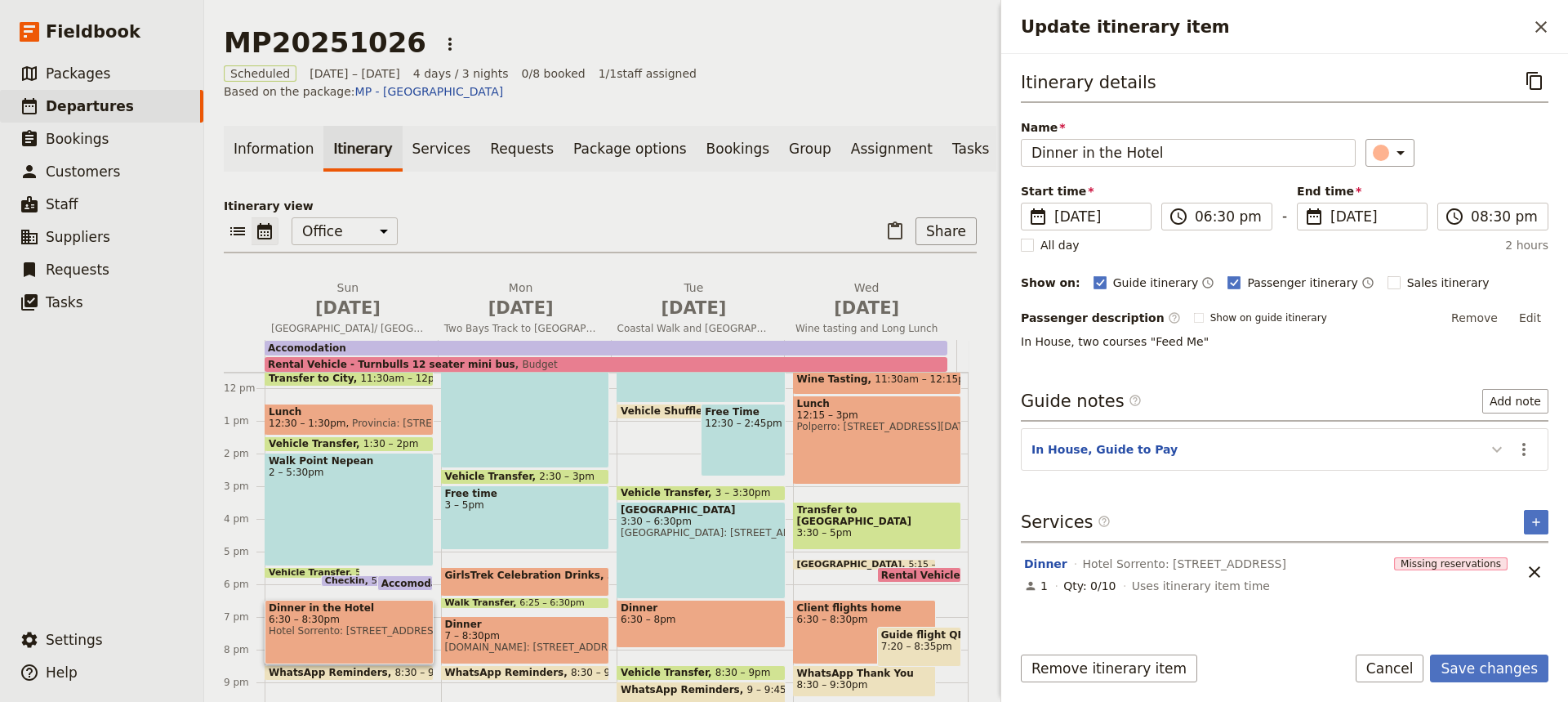
click at [1497, 447] on icon "Update itinerary item" at bounding box center [1496, 449] width 20 height 20
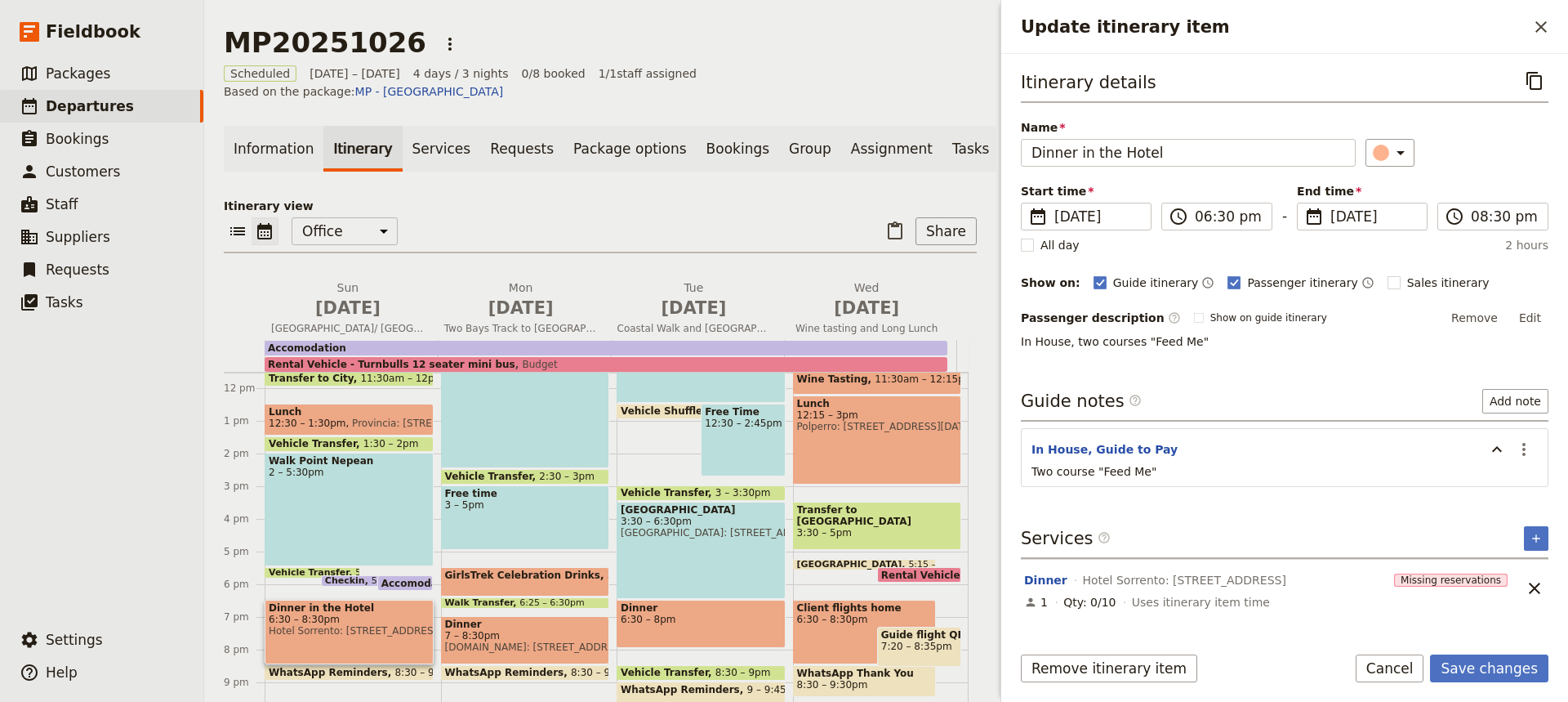
click at [345, 418] on span "Provincia: [STREET_ADDRESS]" at bounding box center [422, 423] width 154 height 12
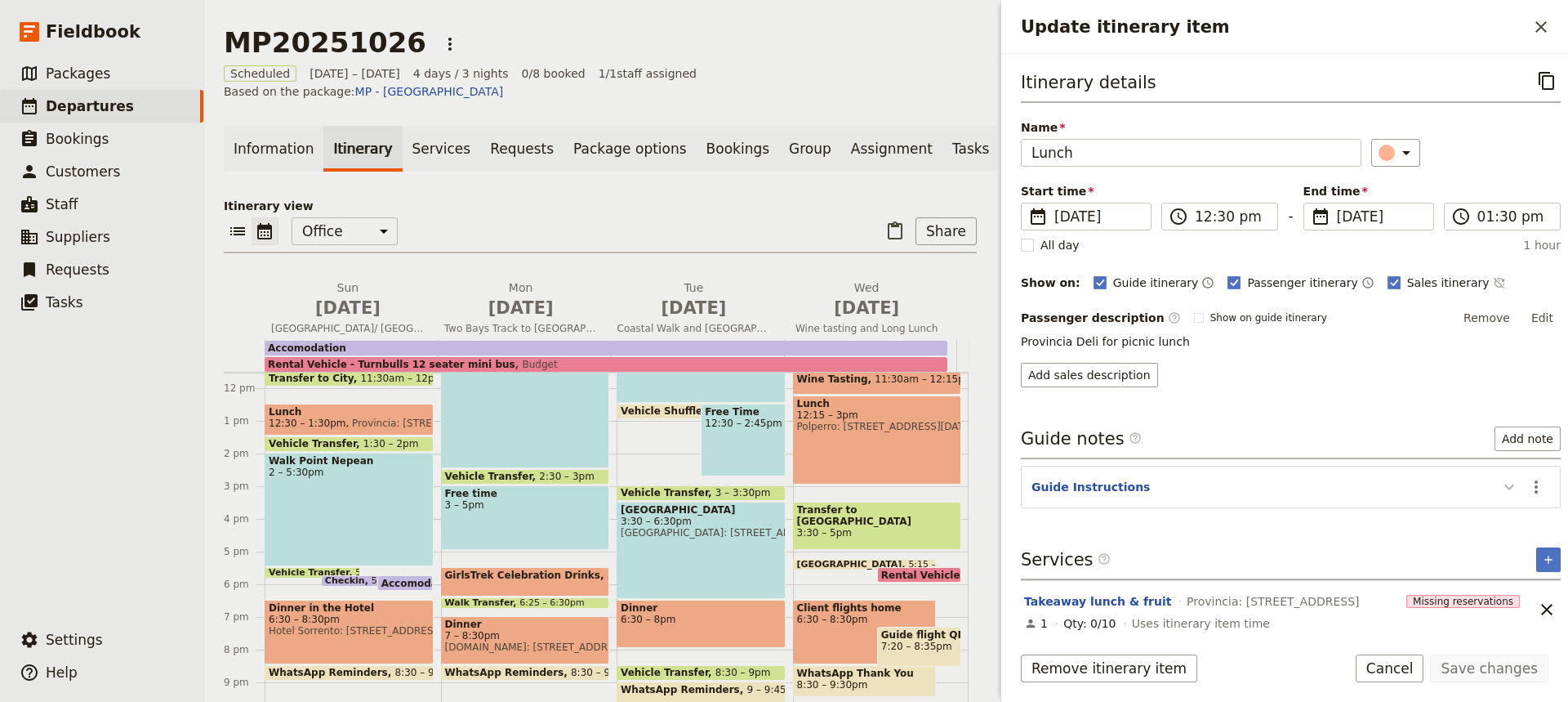
click at [1499, 486] on icon "Update itinerary item" at bounding box center [1509, 487] width 20 height 20
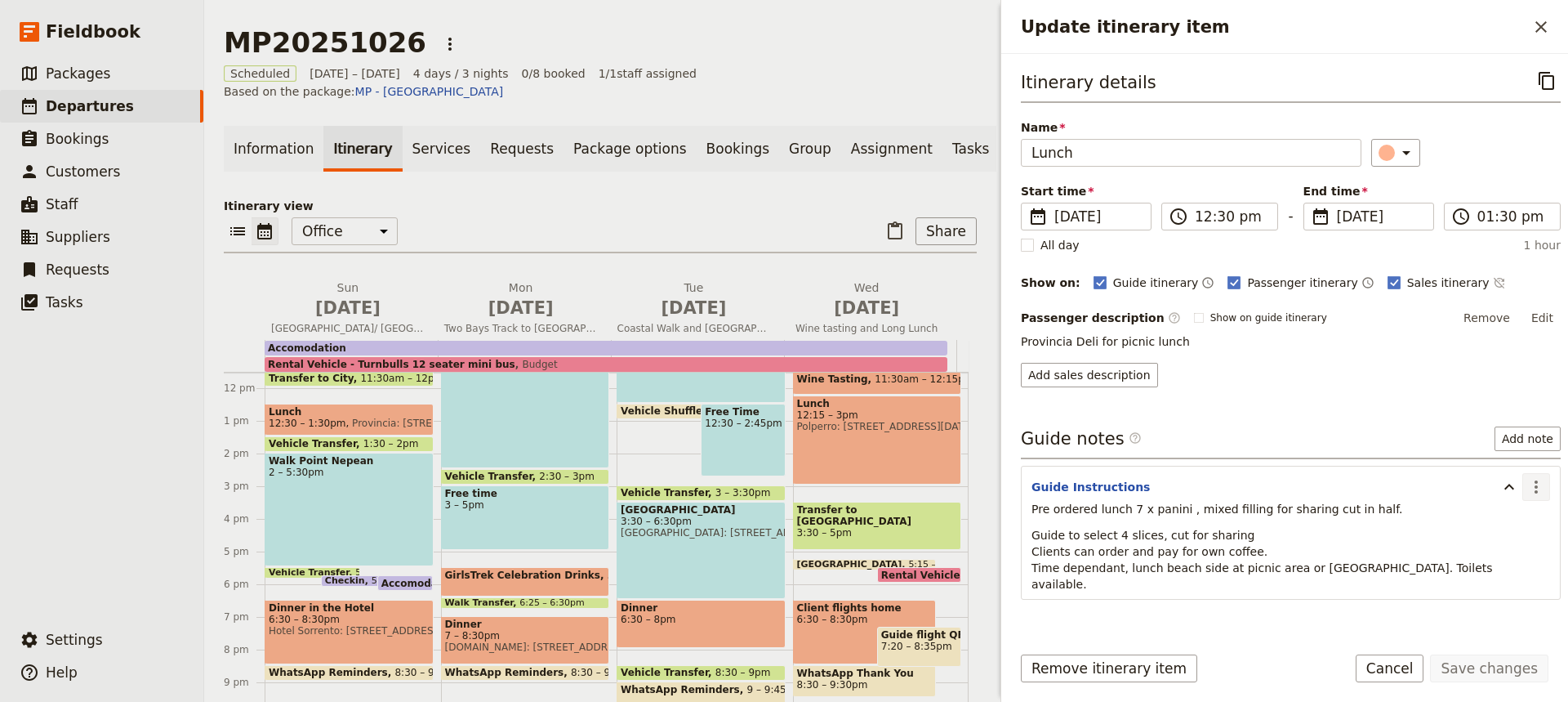
click at [1526, 482] on icon "Actions" at bounding box center [1536, 487] width 20 height 20
click at [1469, 519] on span "Edit note" at bounding box center [1476, 522] width 51 height 16
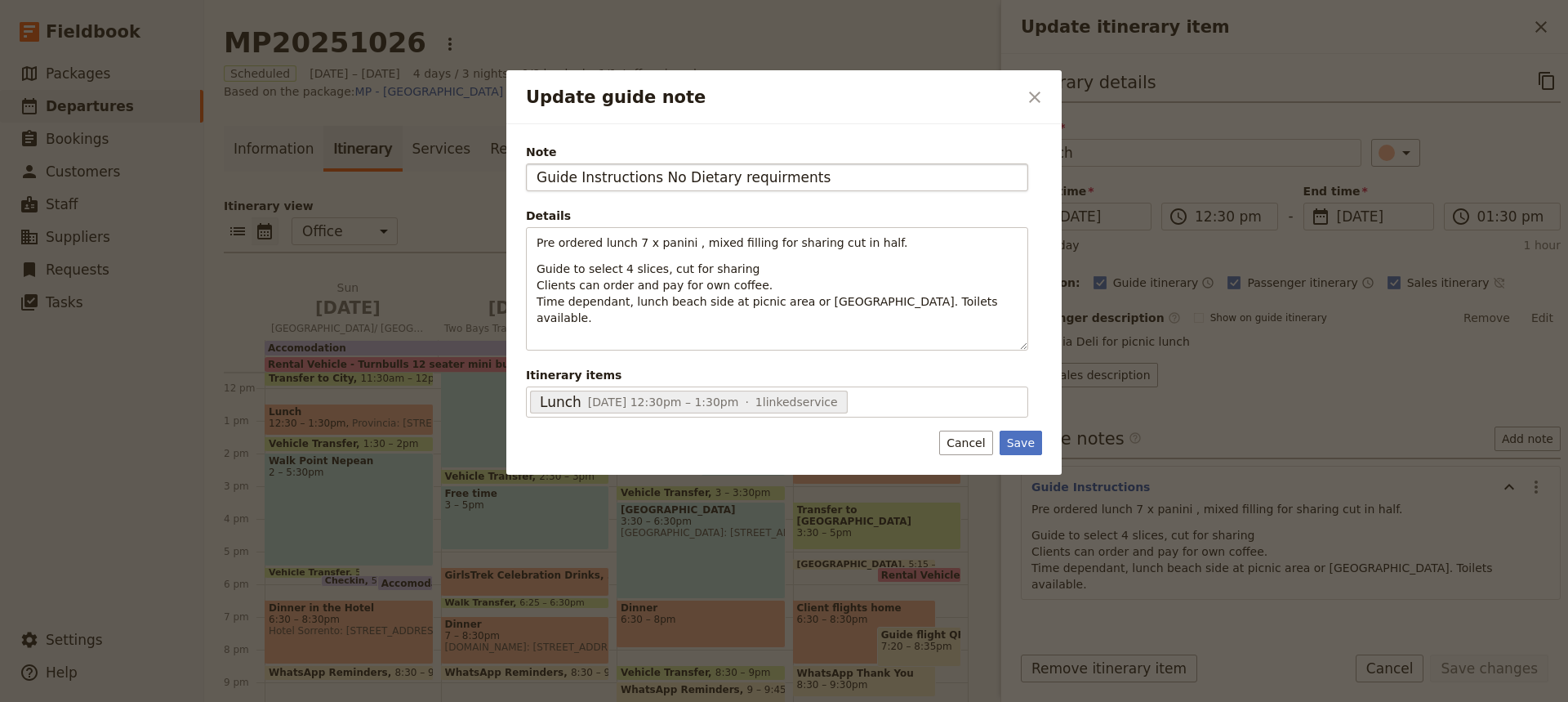
click at [650, 179] on input "Guide Instructions No Dietary requirments" at bounding box center [777, 177] width 502 height 28
type input "Guide Instructions No Dietary requirments"
click at [1025, 441] on button "Save" at bounding box center [1020, 442] width 42 height 24
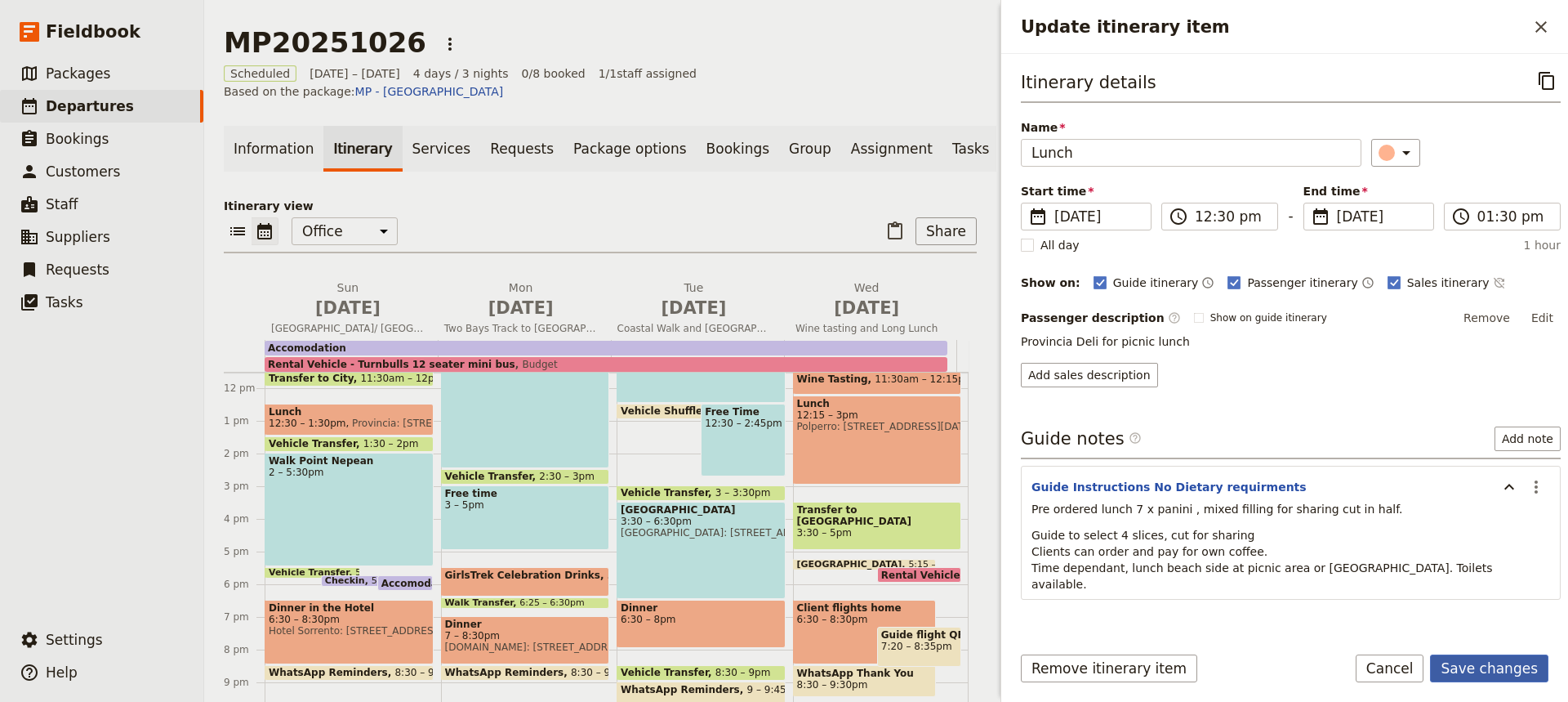
click at [1476, 671] on button "Save changes" at bounding box center [1489, 668] width 118 height 28
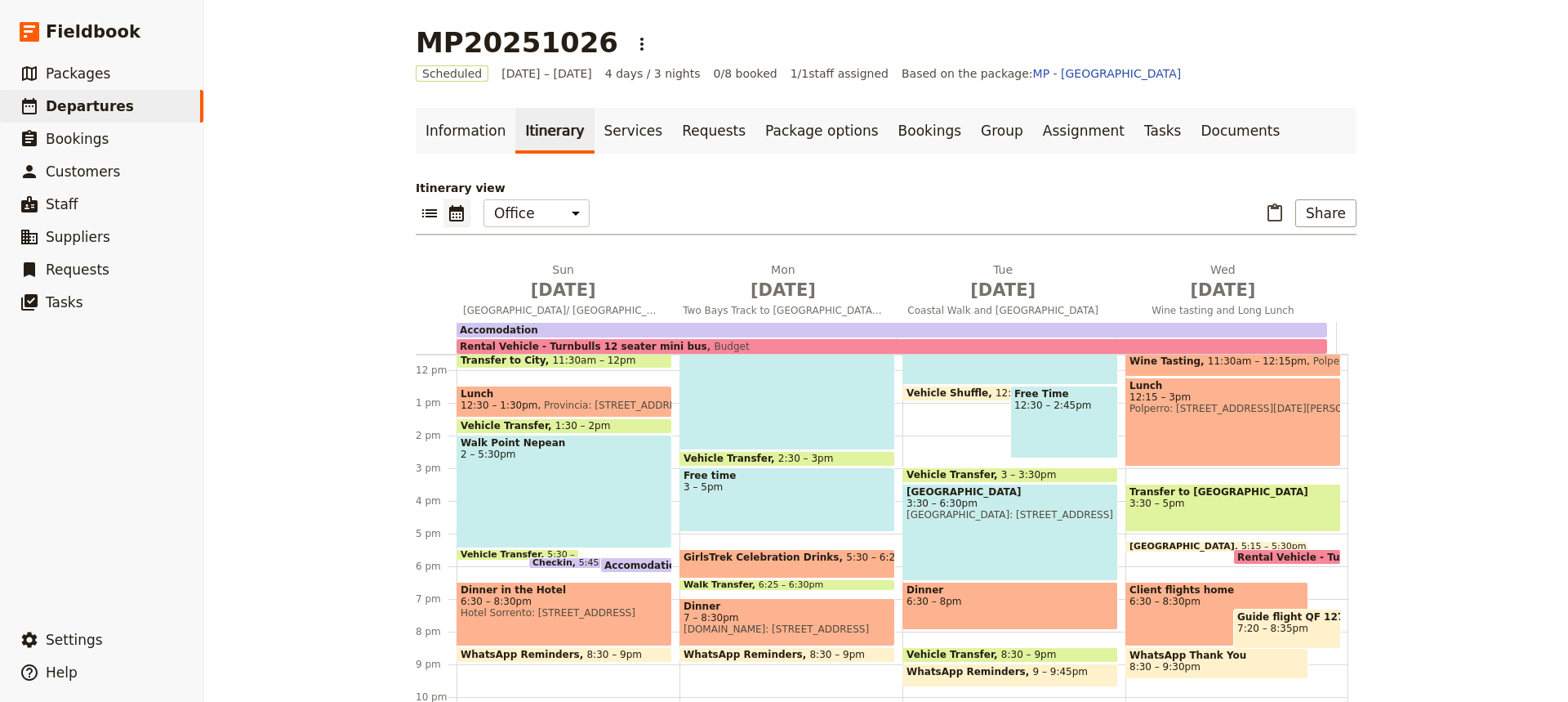
click at [564, 594] on span "Dinner in the Hotel" at bounding box center [564, 590] width 207 height 12
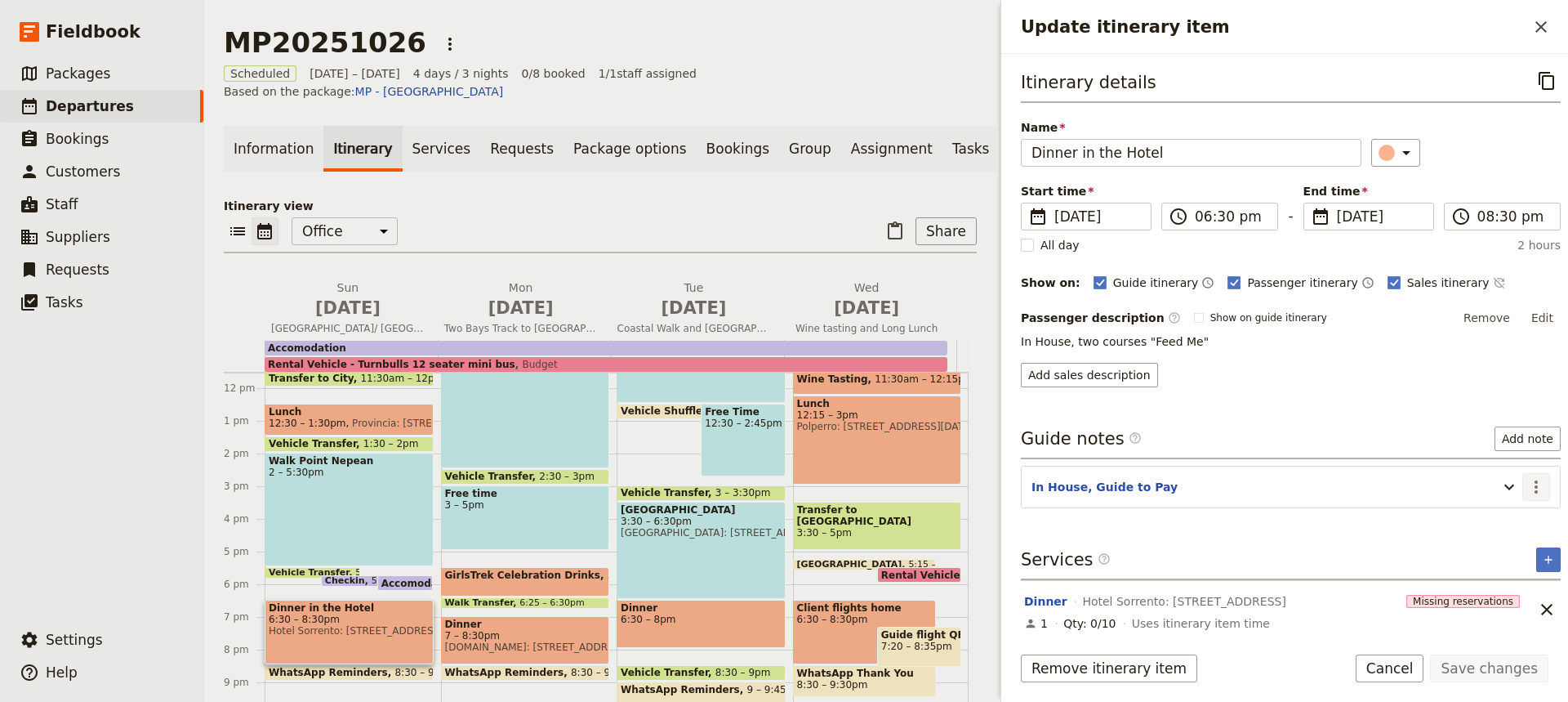
click at [1534, 487] on icon "Actions" at bounding box center [1536, 487] width 4 height 13
click at [1469, 520] on span "Edit note" at bounding box center [1476, 522] width 51 height 16
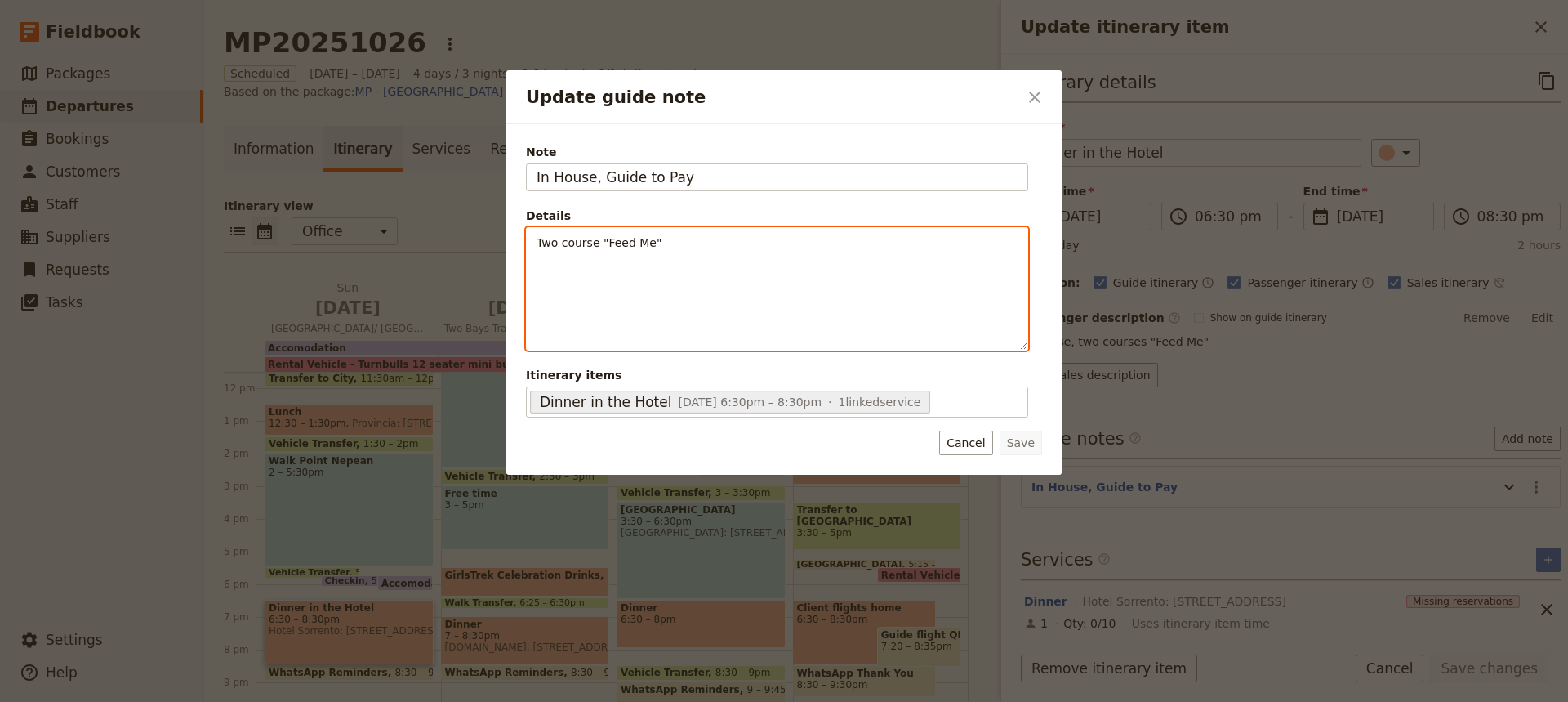
click at [667, 245] on p "Two course "Feed Me"" at bounding box center [777, 243] width 481 height 16
click at [771, 244] on p "Two course "Feed Me" no dietary requirments" at bounding box center [777, 243] width 481 height 16
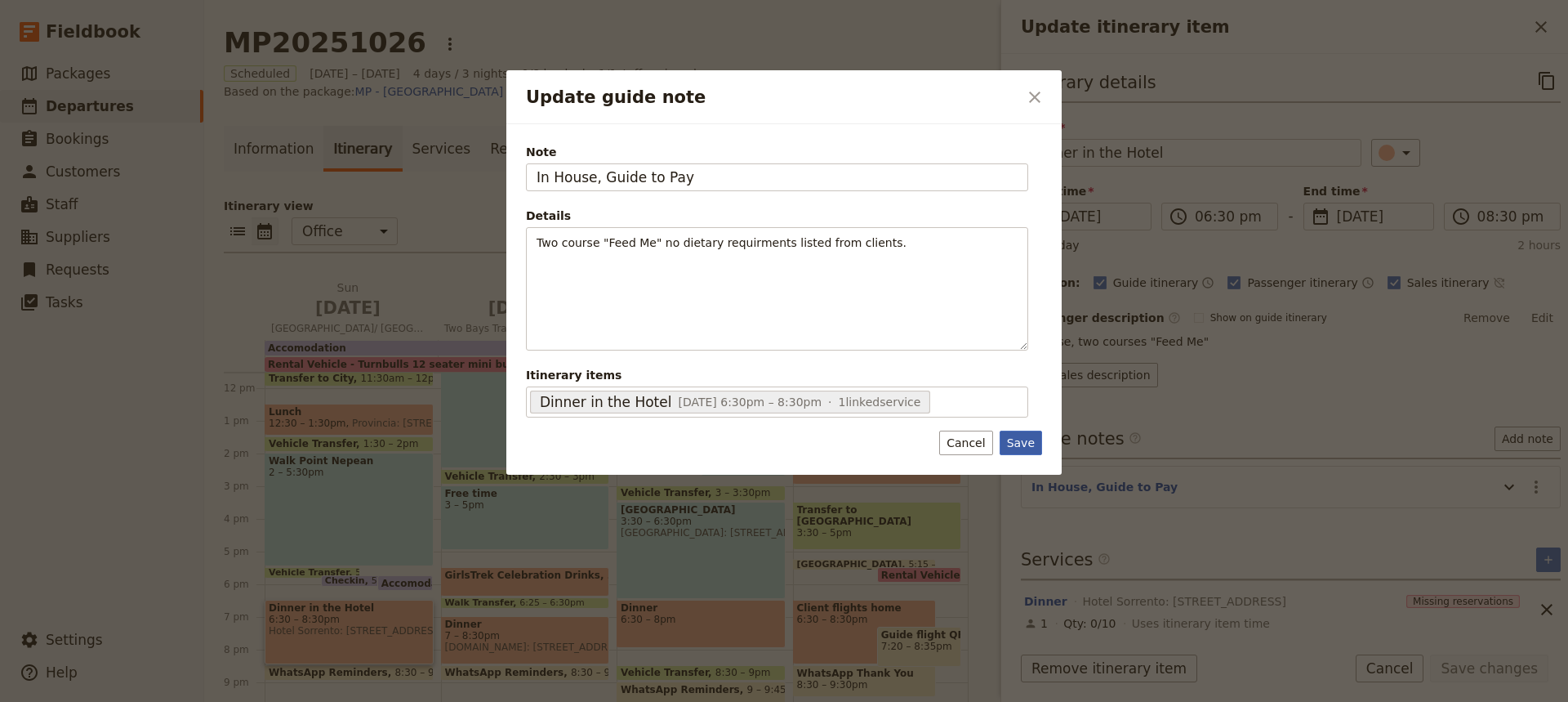
click at [1024, 444] on button "Save" at bounding box center [1020, 442] width 42 height 24
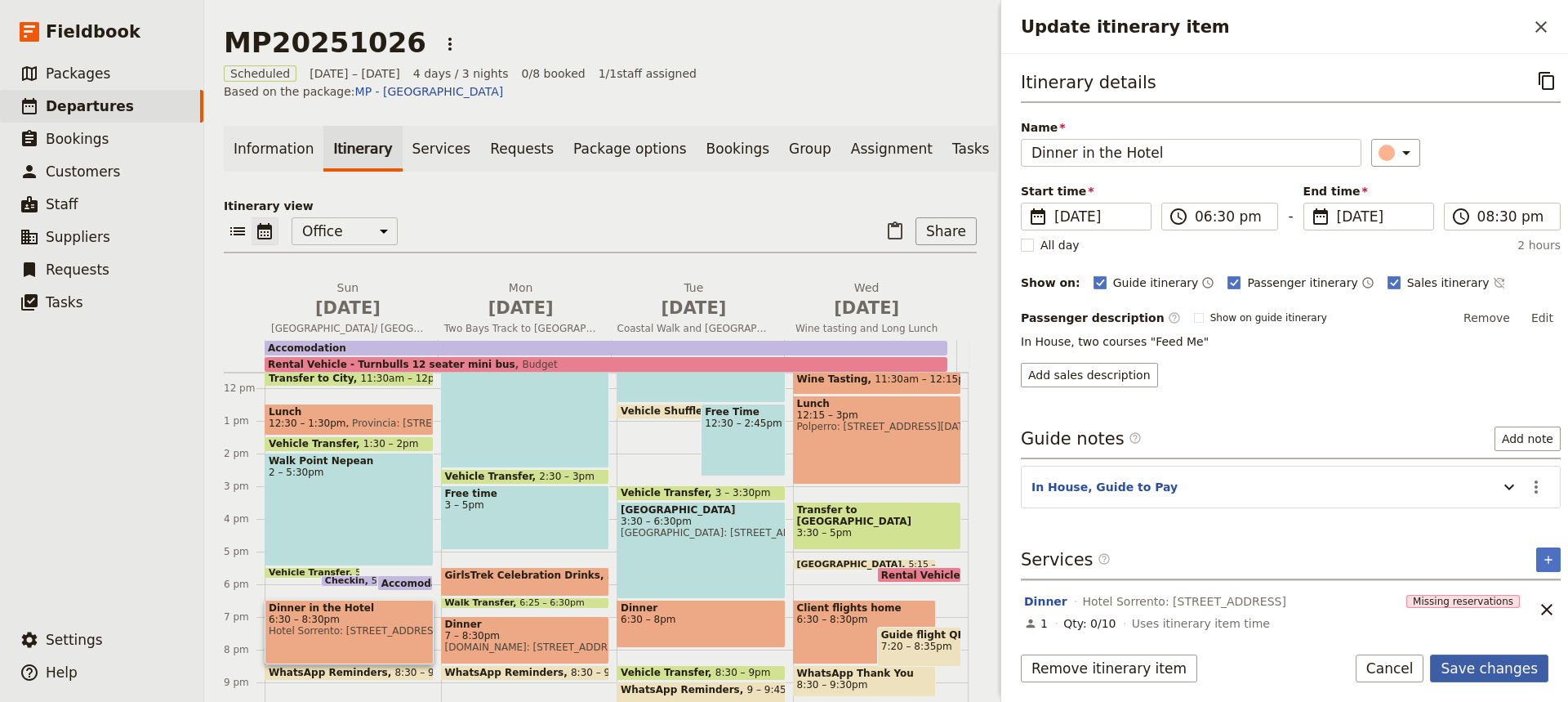
click at [1485, 673] on button "Save changes" at bounding box center [1489, 668] width 118 height 28
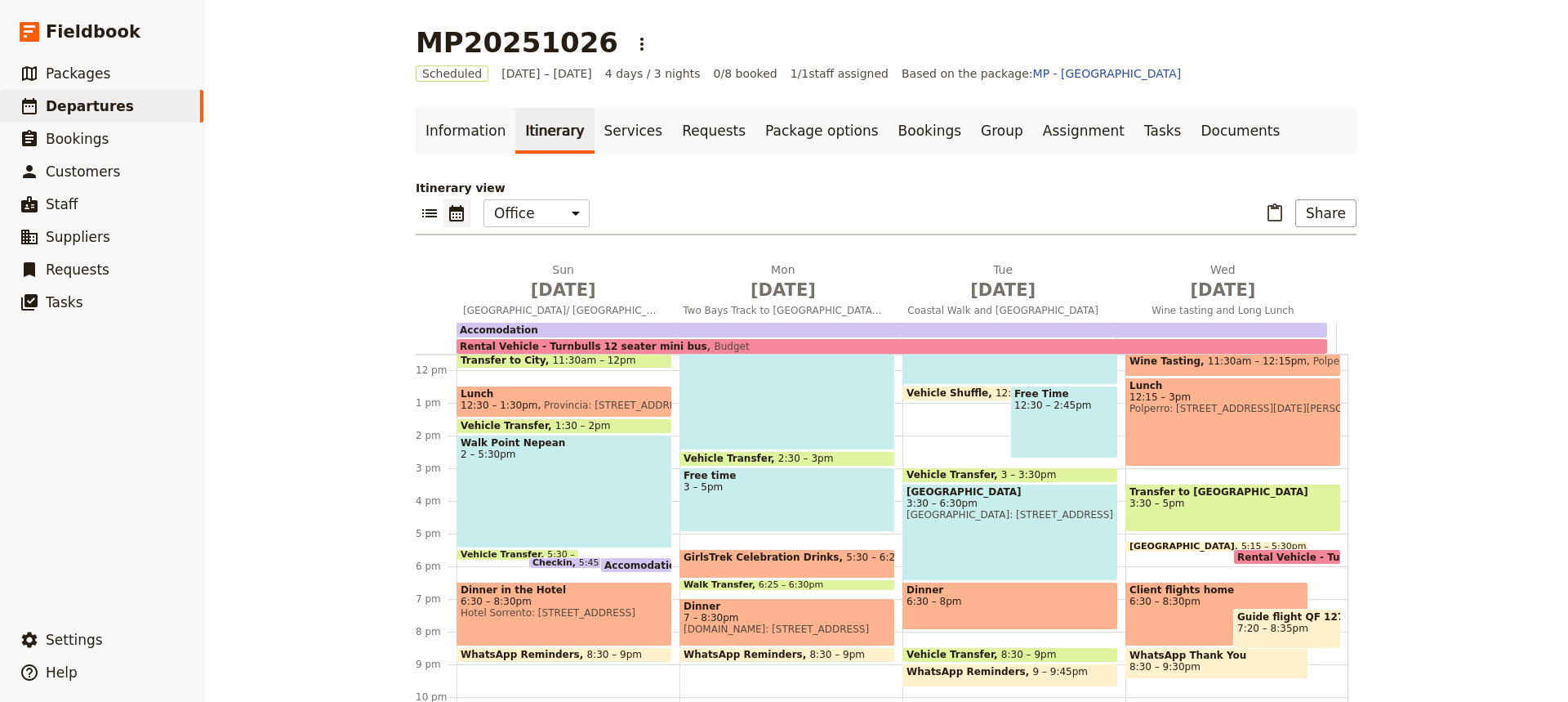
click at [536, 594] on span "Dinner in the Hotel" at bounding box center [564, 590] width 207 height 12
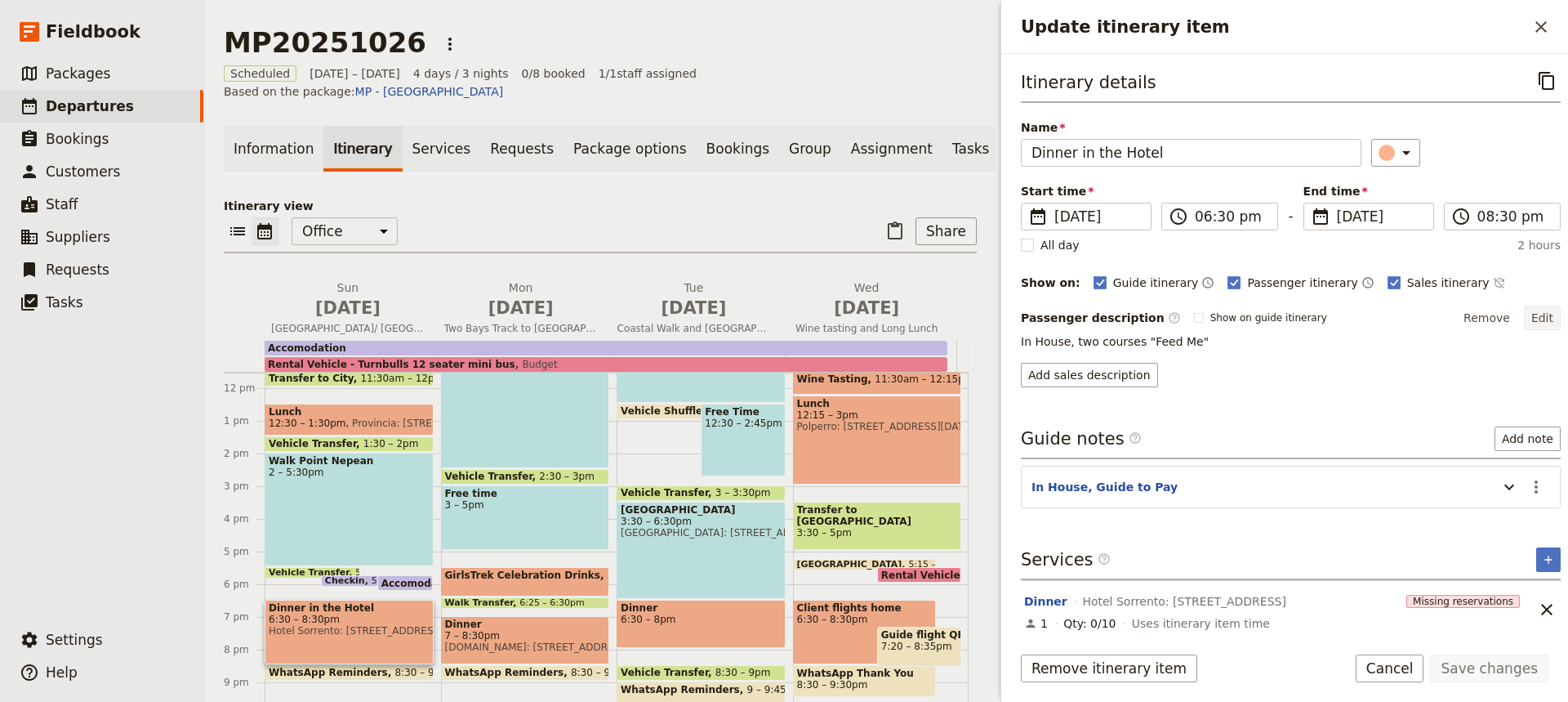
click at [1531, 313] on button "Edit" at bounding box center [1541, 317] width 37 height 24
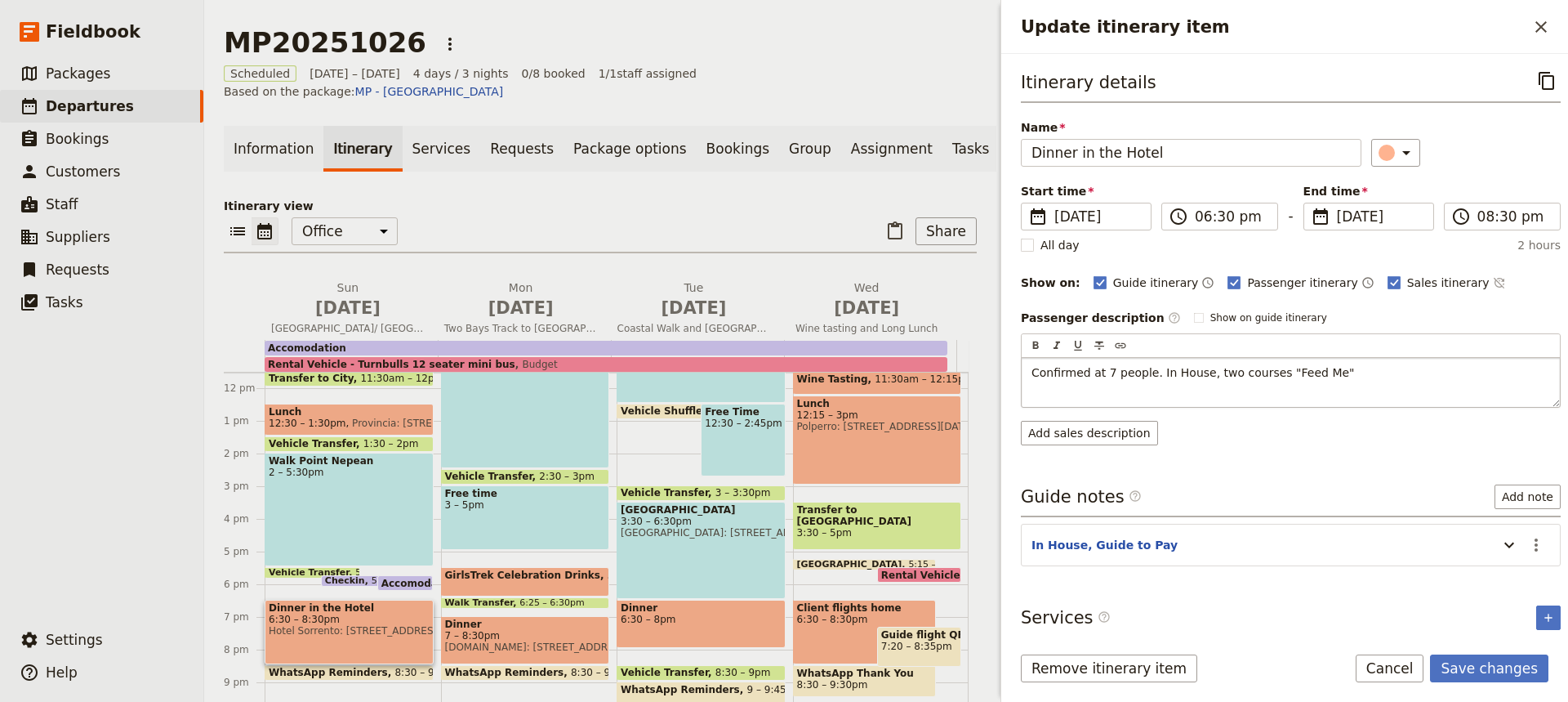
click at [1195, 373] on span "Confirmed at 7 people. In House, two courses "Feed Me"" at bounding box center [1193, 372] width 323 height 13
click at [1475, 670] on button "Save changes" at bounding box center [1489, 668] width 118 height 28
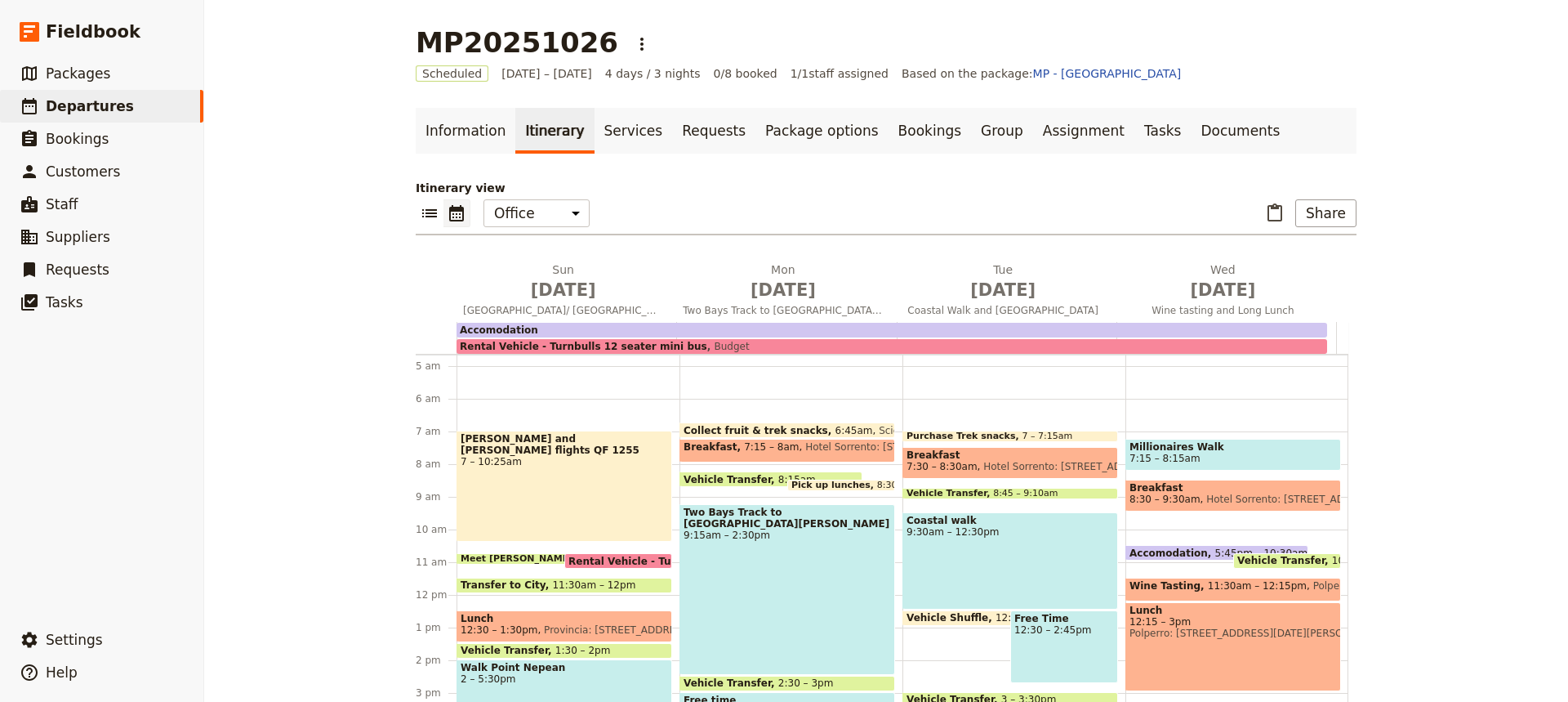
scroll to position [152, 0]
click at [771, 434] on span at bounding box center [787, 434] width 214 height 6
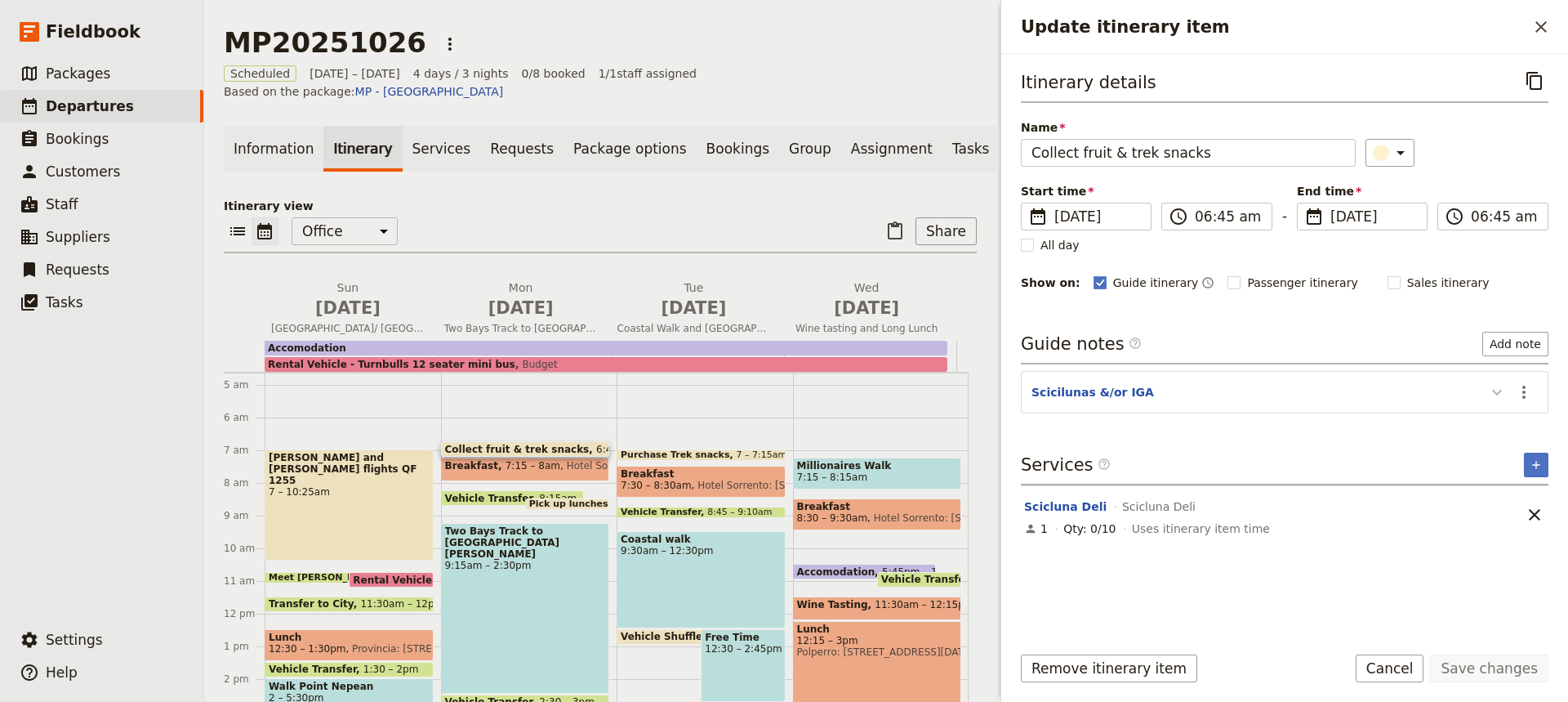
click at [1495, 393] on icon "Update itinerary item" at bounding box center [1496, 393] width 10 height 5
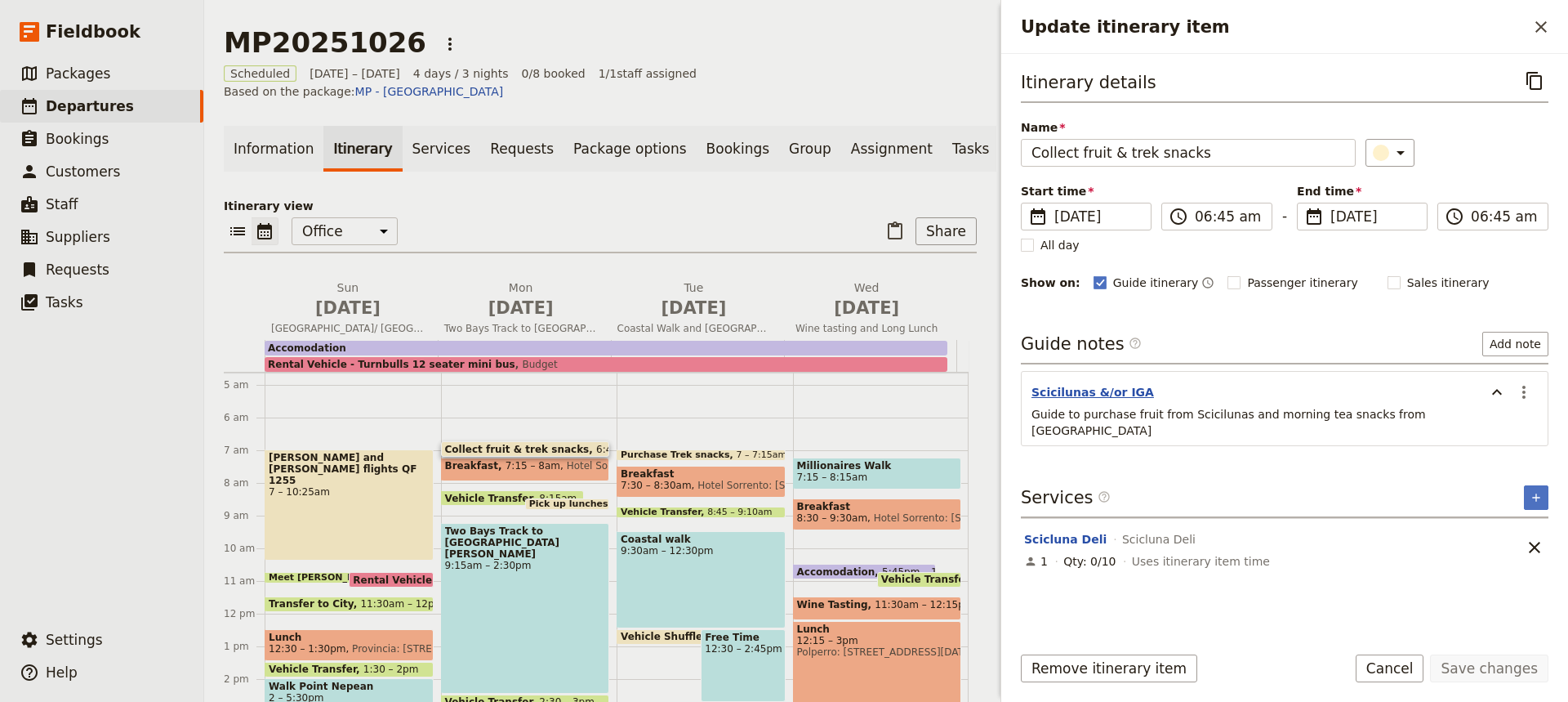
click at [1130, 388] on button "Scicilunas &/or IGA" at bounding box center [1092, 392] width 123 height 16
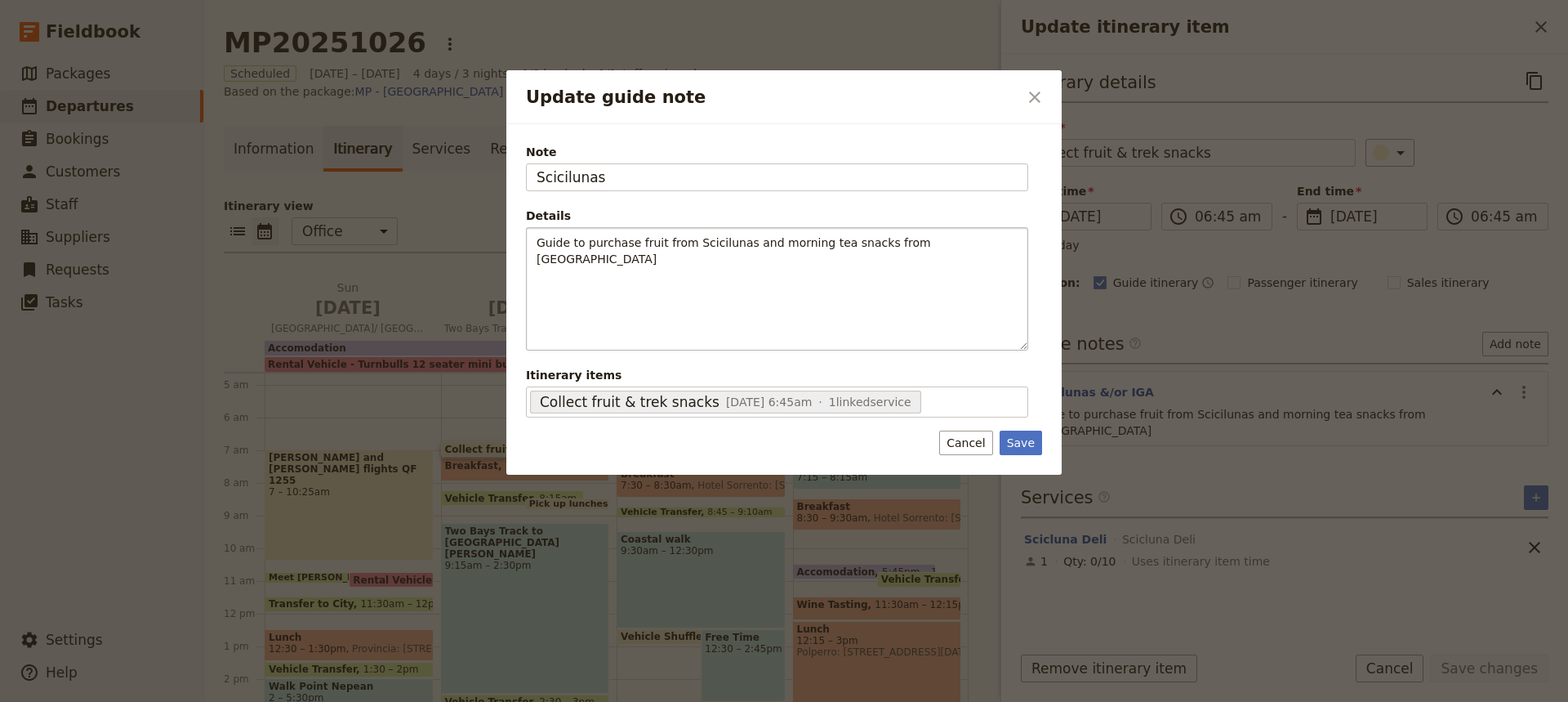
type input "Scicilunas"
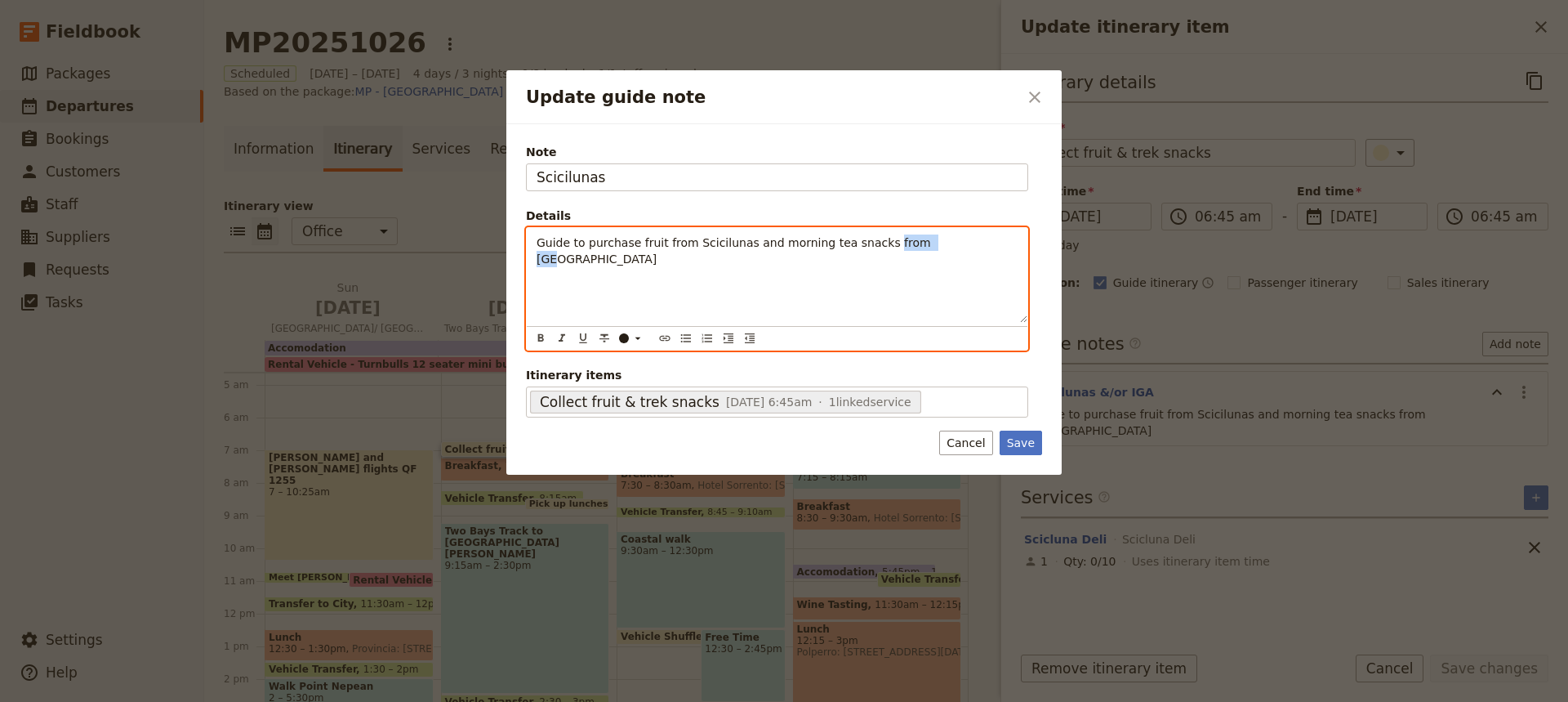
drag, startPoint x: 858, startPoint y: 244, endPoint x: 921, endPoint y: 240, distance: 63.1
click at [921, 240] on p "Guide to purchase fruit from Scicilunas and morning tea snacks from [GEOGRAPHIC…" at bounding box center [777, 251] width 481 height 32
drag, startPoint x: 755, startPoint y: 242, endPoint x: 735, endPoint y: 244, distance: 20.1
click at [735, 244] on span "Guide to purchase fruit from Scicilunas and morning tea snacks" at bounding box center [719, 242] width 364 height 13
click at [773, 278] on div "Guide to purchase fruit from Scicilunas and morning tea snacks" at bounding box center [777, 275] width 501 height 95
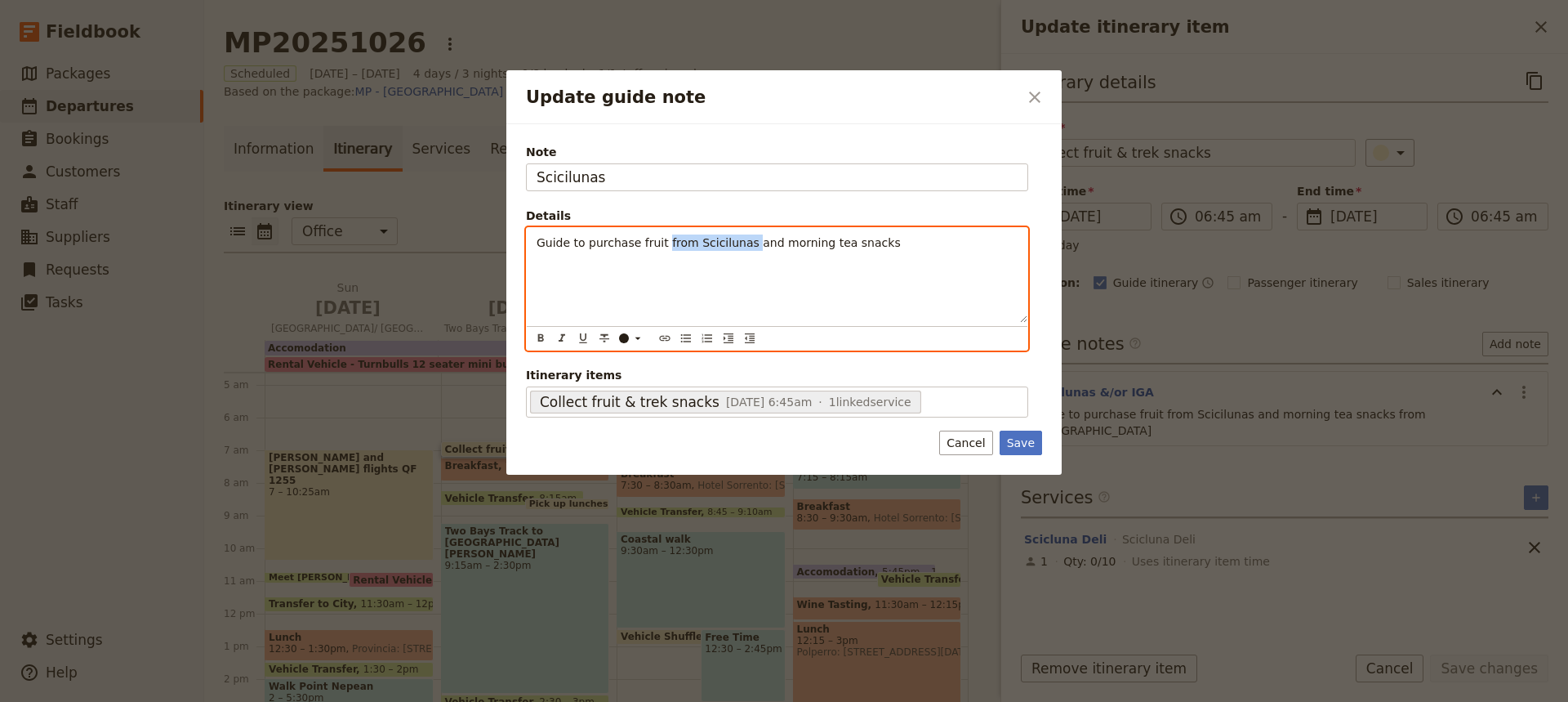
drag, startPoint x: 735, startPoint y: 244, endPoint x: 655, endPoint y: 247, distance: 80.1
click at [655, 247] on span "Guide to purchase fruit from Scicilunas and morning tea snacks" at bounding box center [719, 242] width 364 height 13
copy span "from Scicilunas"
click at [788, 247] on p "Guide to purchase fruit and morning tea snacks" at bounding box center [777, 243] width 481 height 16
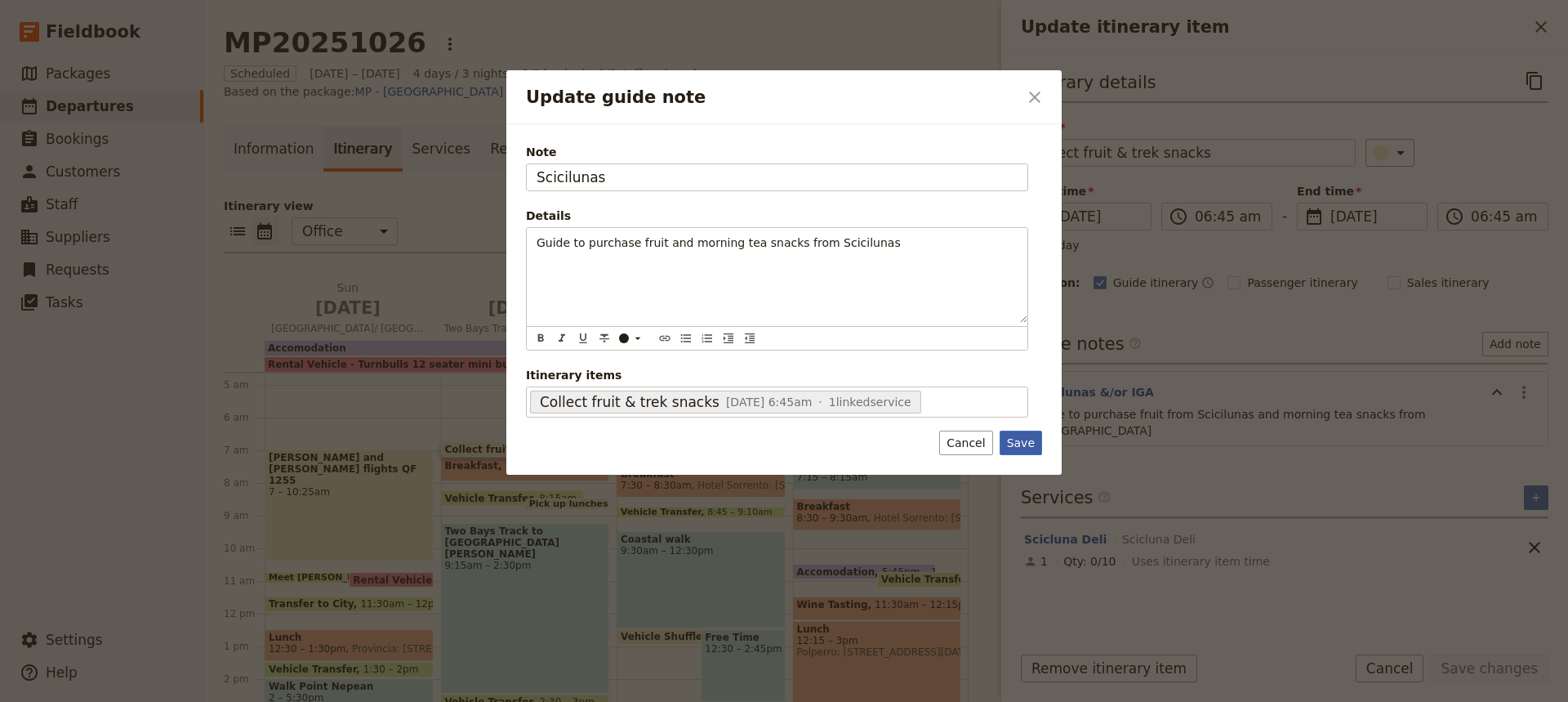
click at [1021, 444] on button "Save" at bounding box center [1020, 442] width 42 height 24
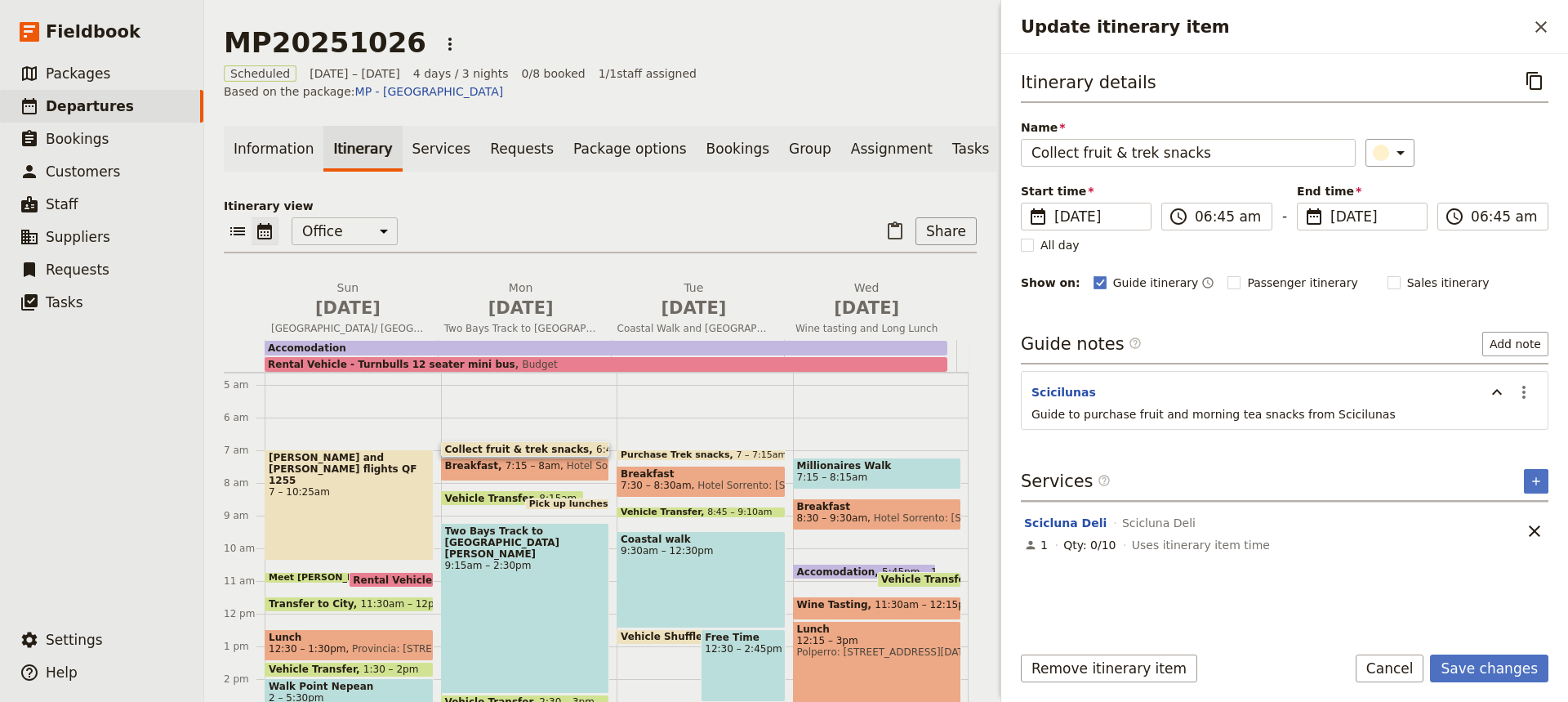
click at [526, 444] on span "Collect fruit & trek snacks" at bounding box center [521, 449] width 151 height 11
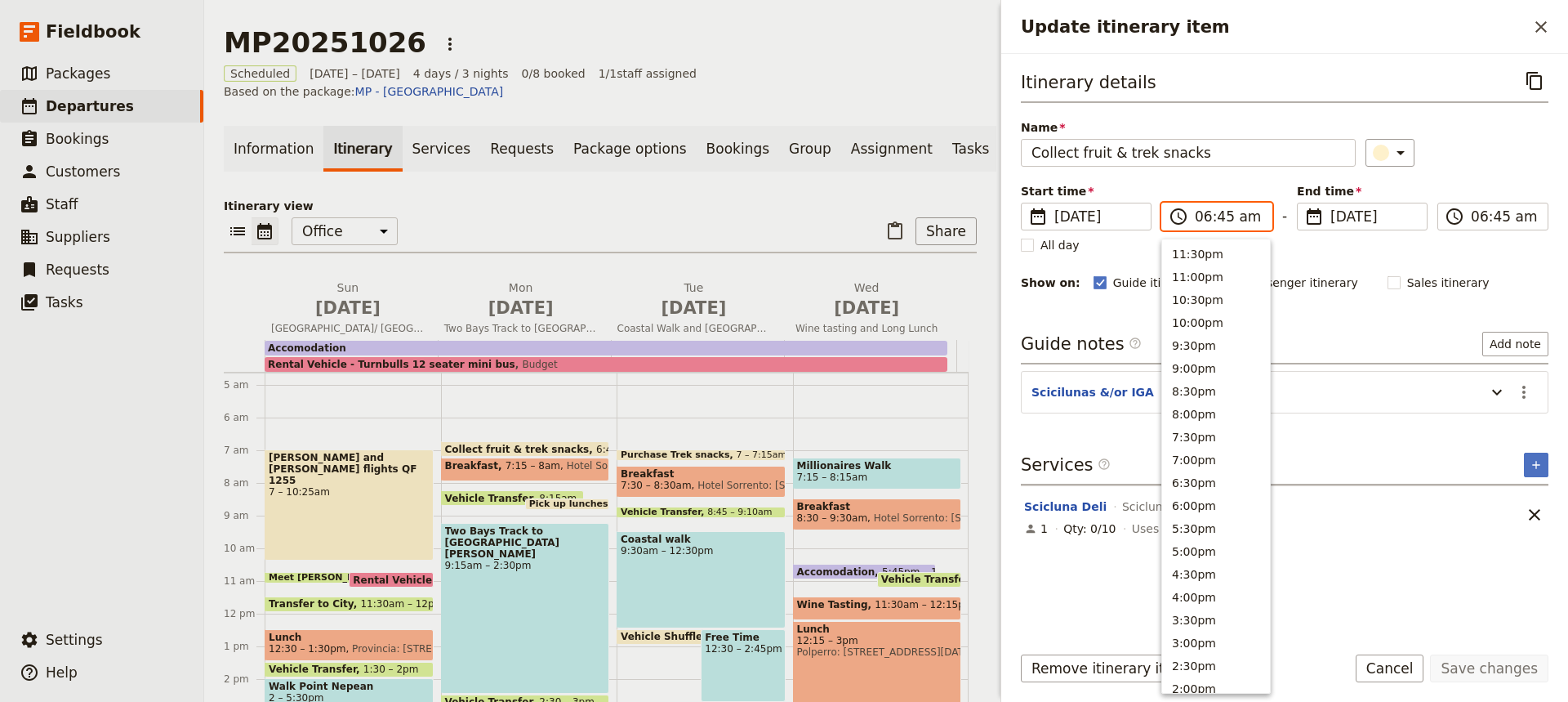
click at [1212, 217] on input "06:45 am" at bounding box center [1228, 217] width 67 height 20
click at [1187, 384] on button "6:30am" at bounding box center [1216, 387] width 108 height 23
type input "06:30 am"
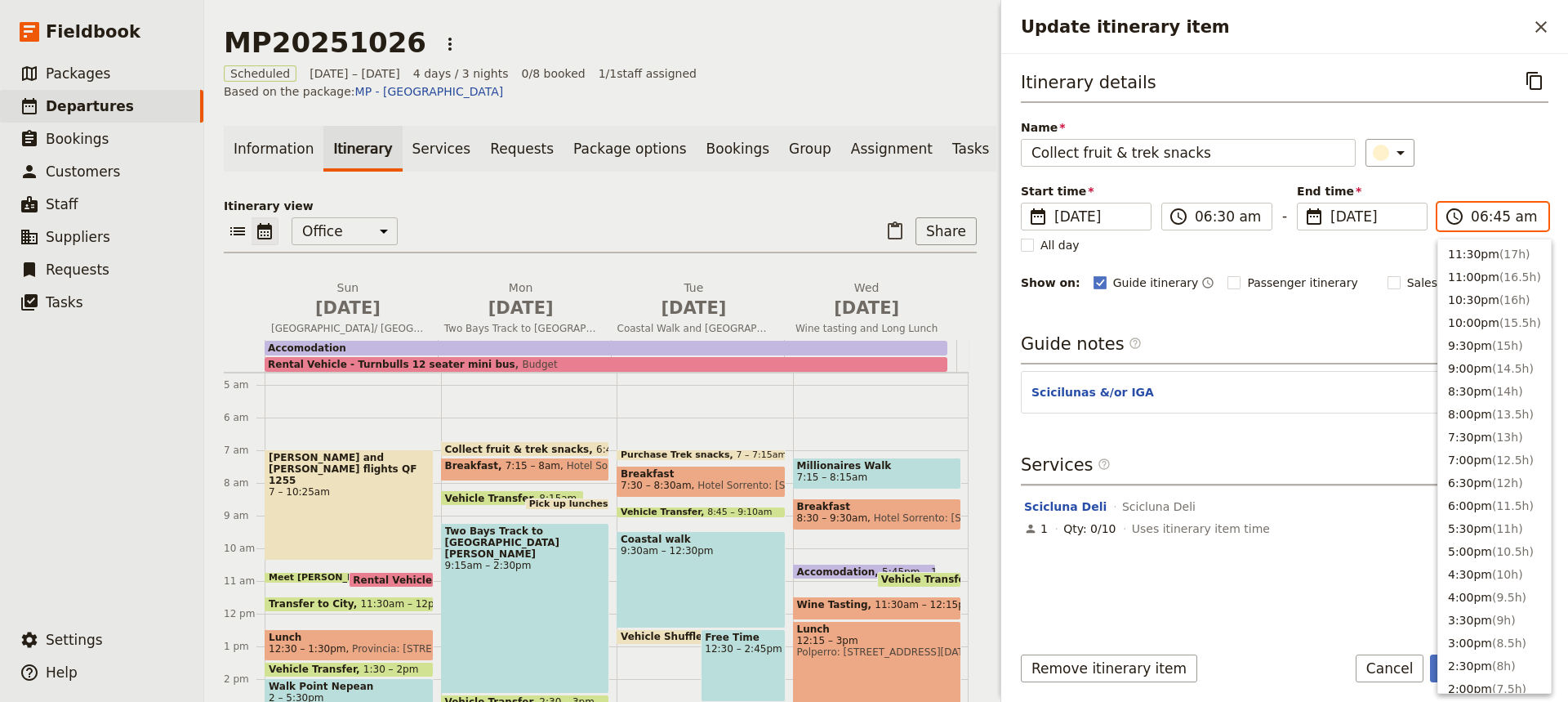
scroll to position [651, 0]
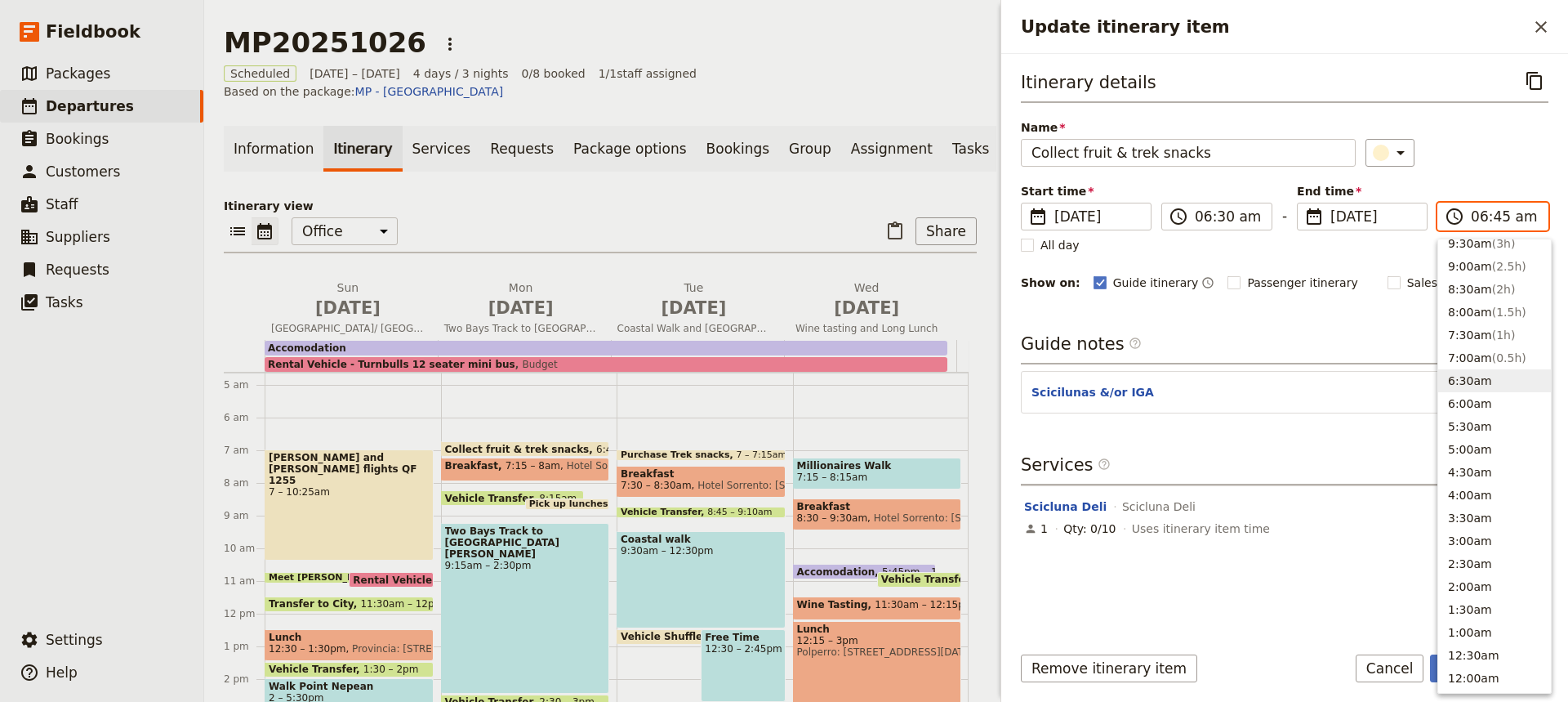
click at [1494, 216] on input "06:45 am" at bounding box center [1503, 217] width 67 height 20
click at [1371, 329] on div "Itinerary details ​ Name Collect fruit & trek snacks ​ Start time ​ [DATE] [DAT…" at bounding box center [1284, 348] width 528 height 561
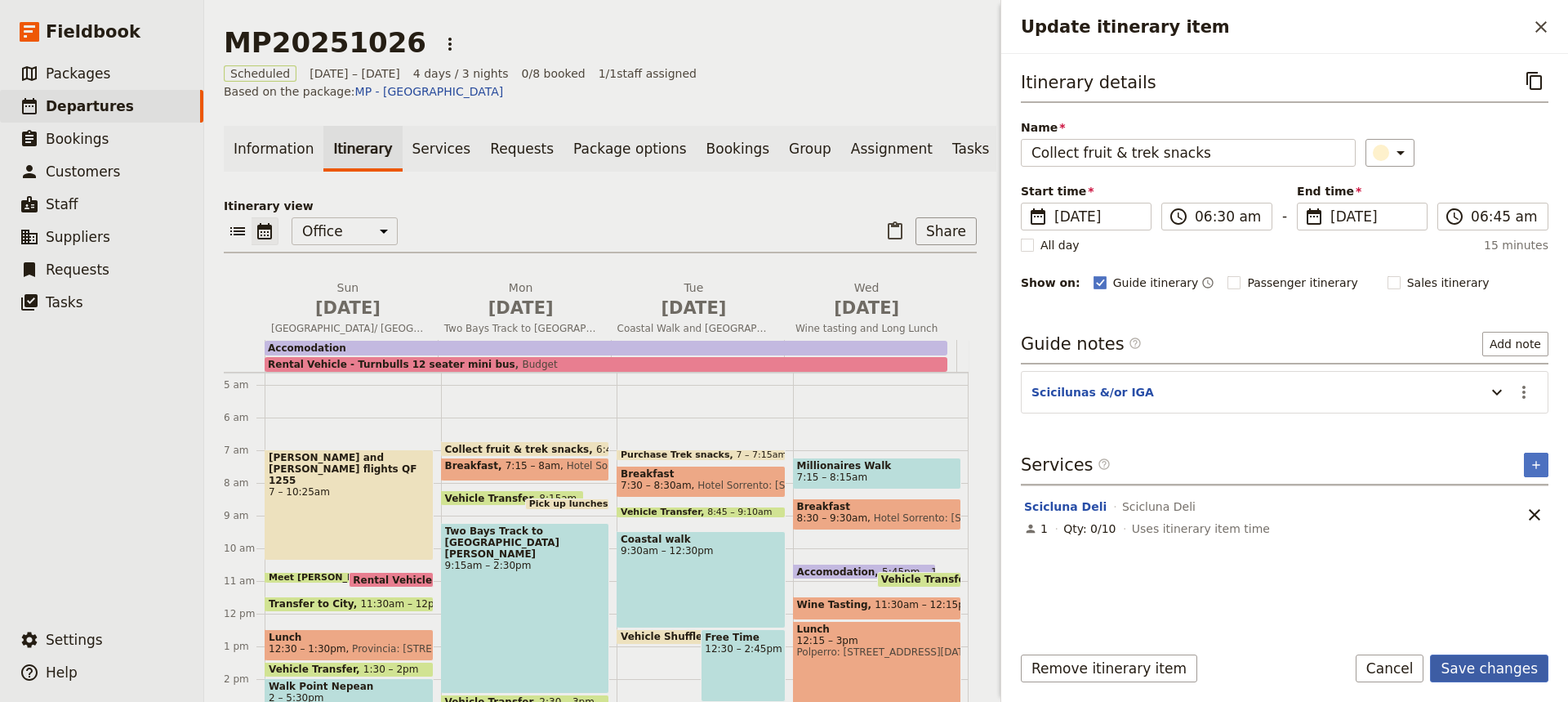
click at [1480, 667] on button "Save changes" at bounding box center [1489, 668] width 118 height 28
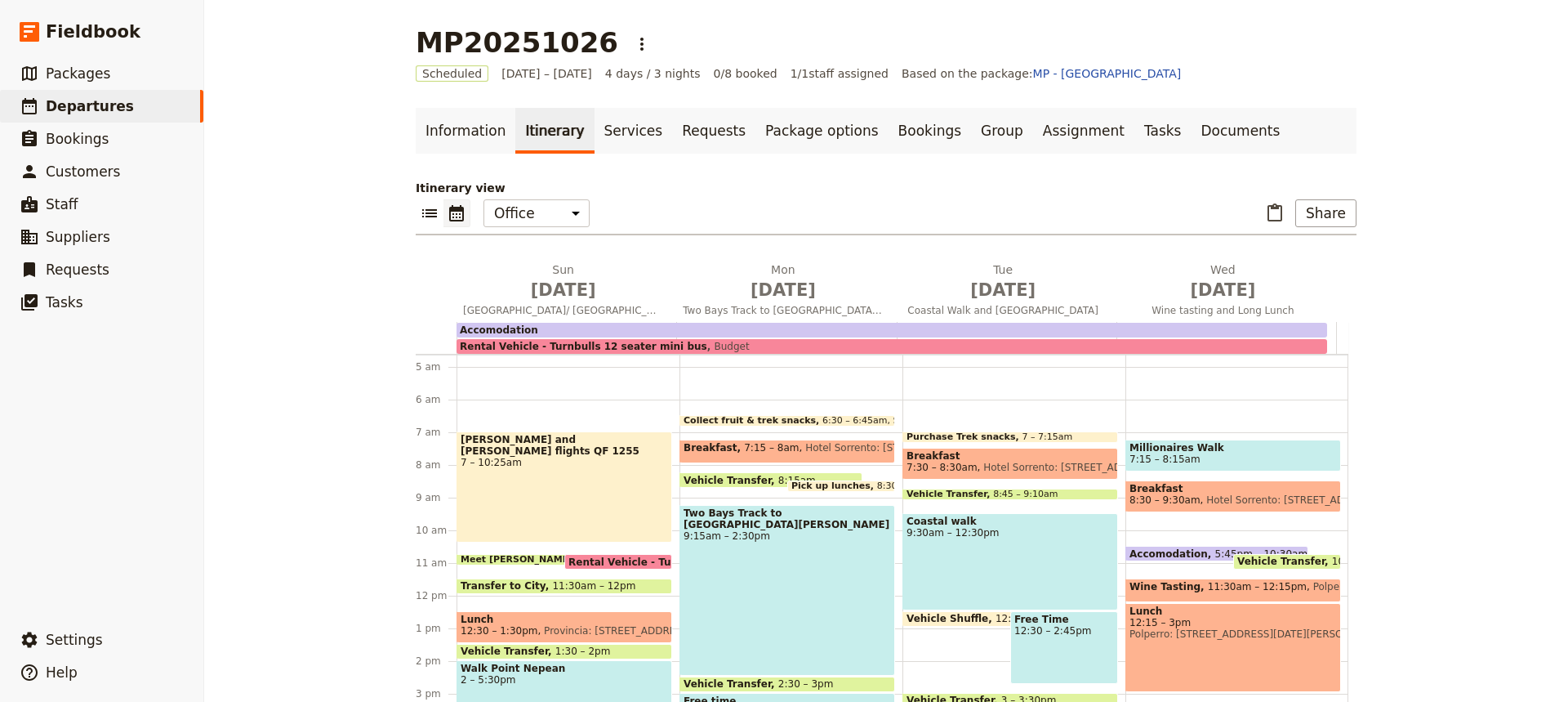
click at [799, 455] on span "Hotel Sorrento: [STREET_ADDRESS]" at bounding box center [889, 451] width 180 height 19
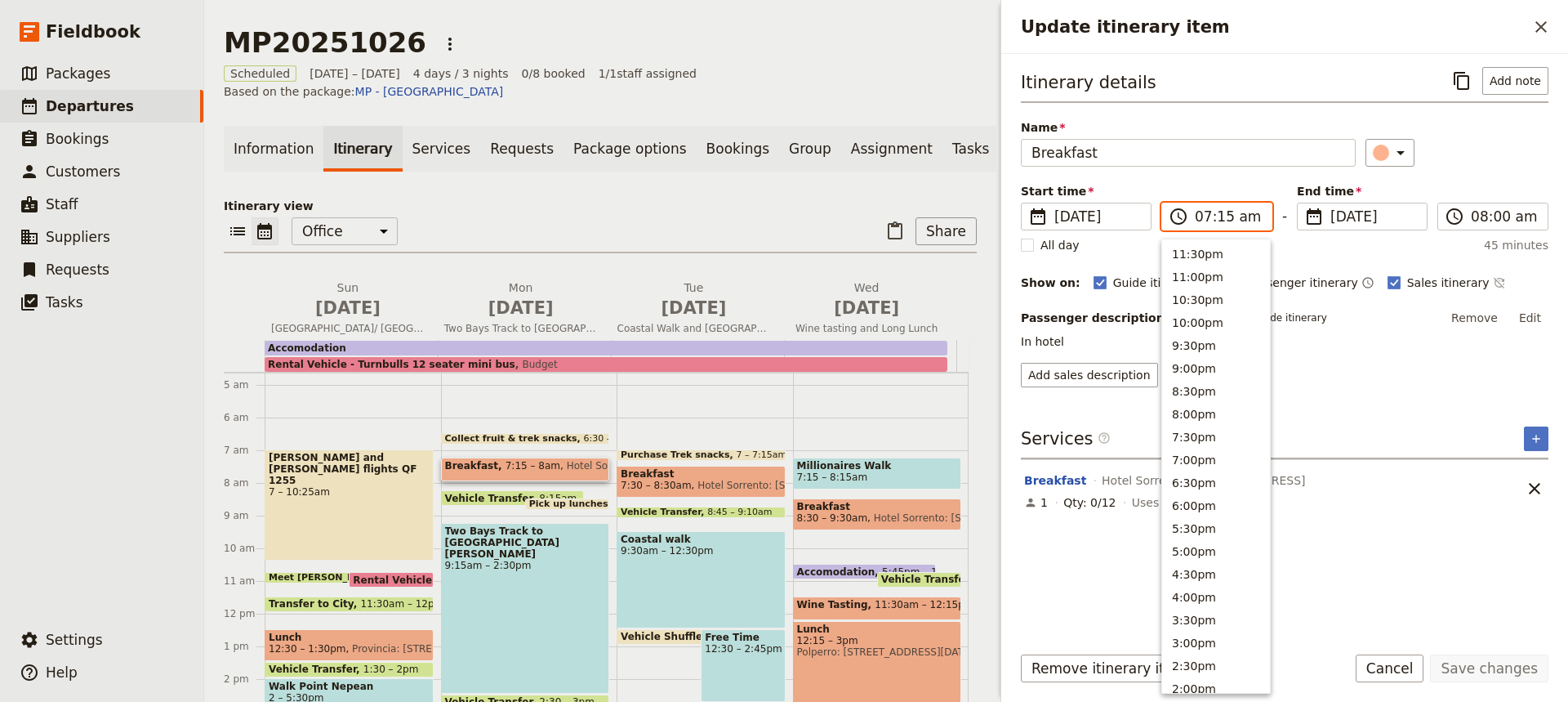
click at [1219, 216] on input "07:15 am" at bounding box center [1228, 217] width 67 height 20
click at [1183, 364] on button "7:00am" at bounding box center [1216, 365] width 108 height 23
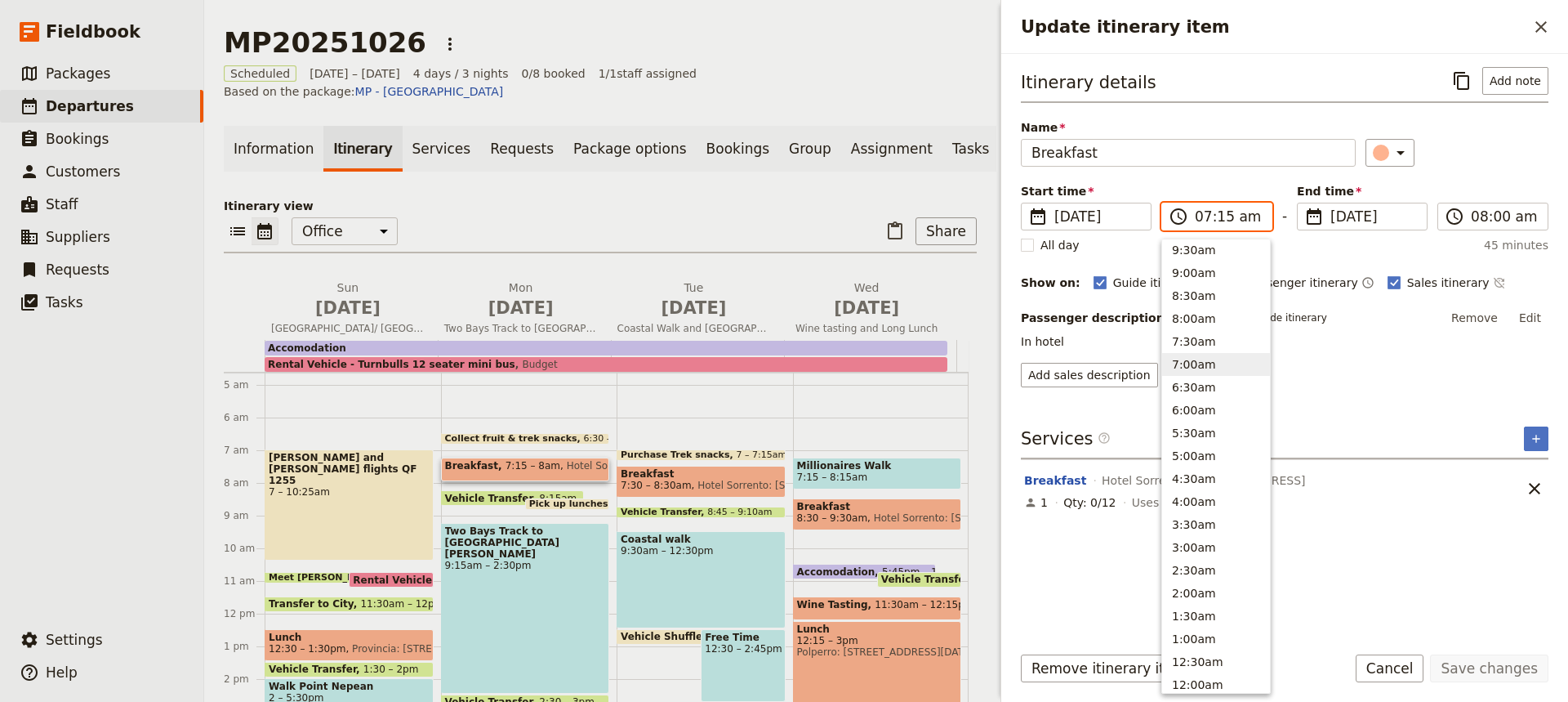
type input "07:00 am"
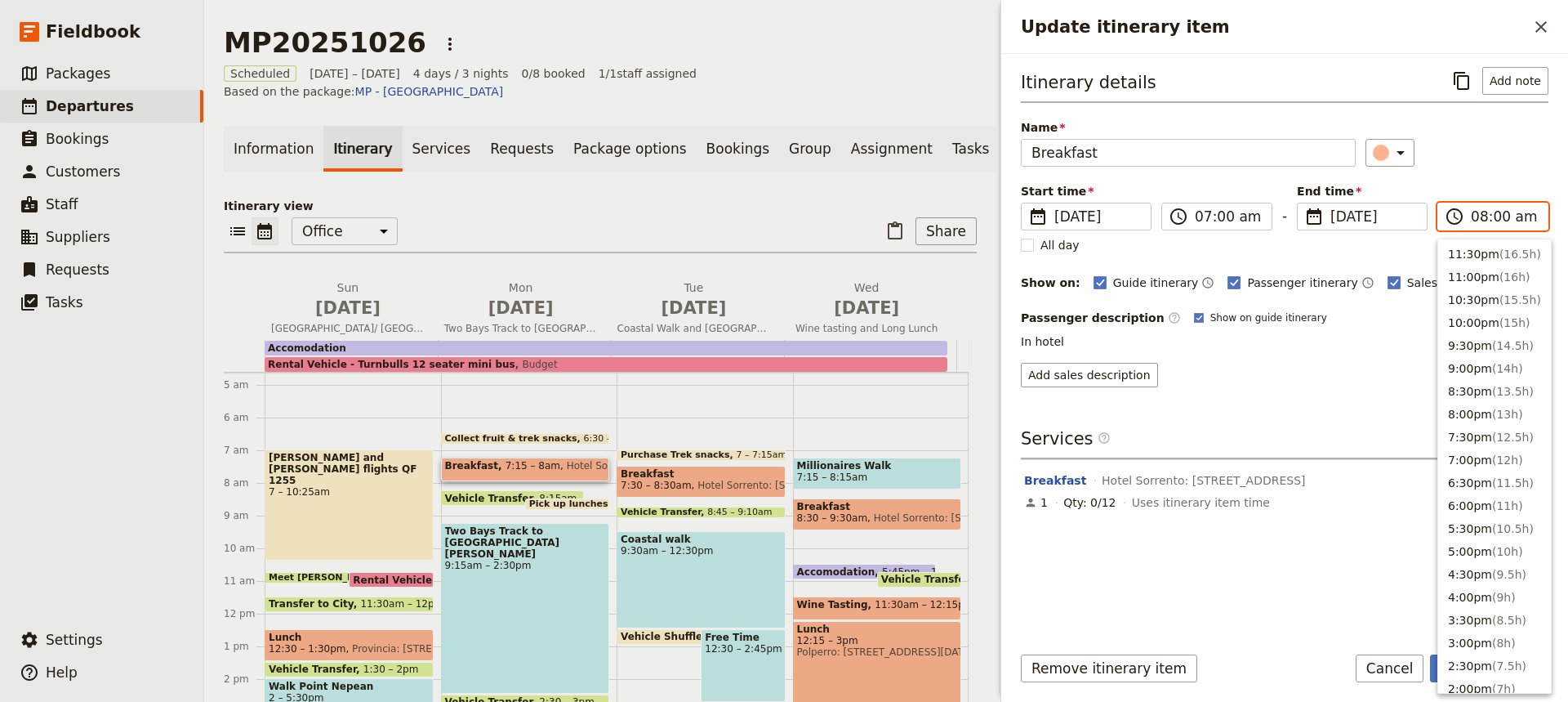
click at [1494, 219] on input "08:00 am" at bounding box center [1503, 217] width 67 height 20
click at [1459, 340] on button "7:30am ( 0.5h )" at bounding box center [1495, 342] width 113 height 23
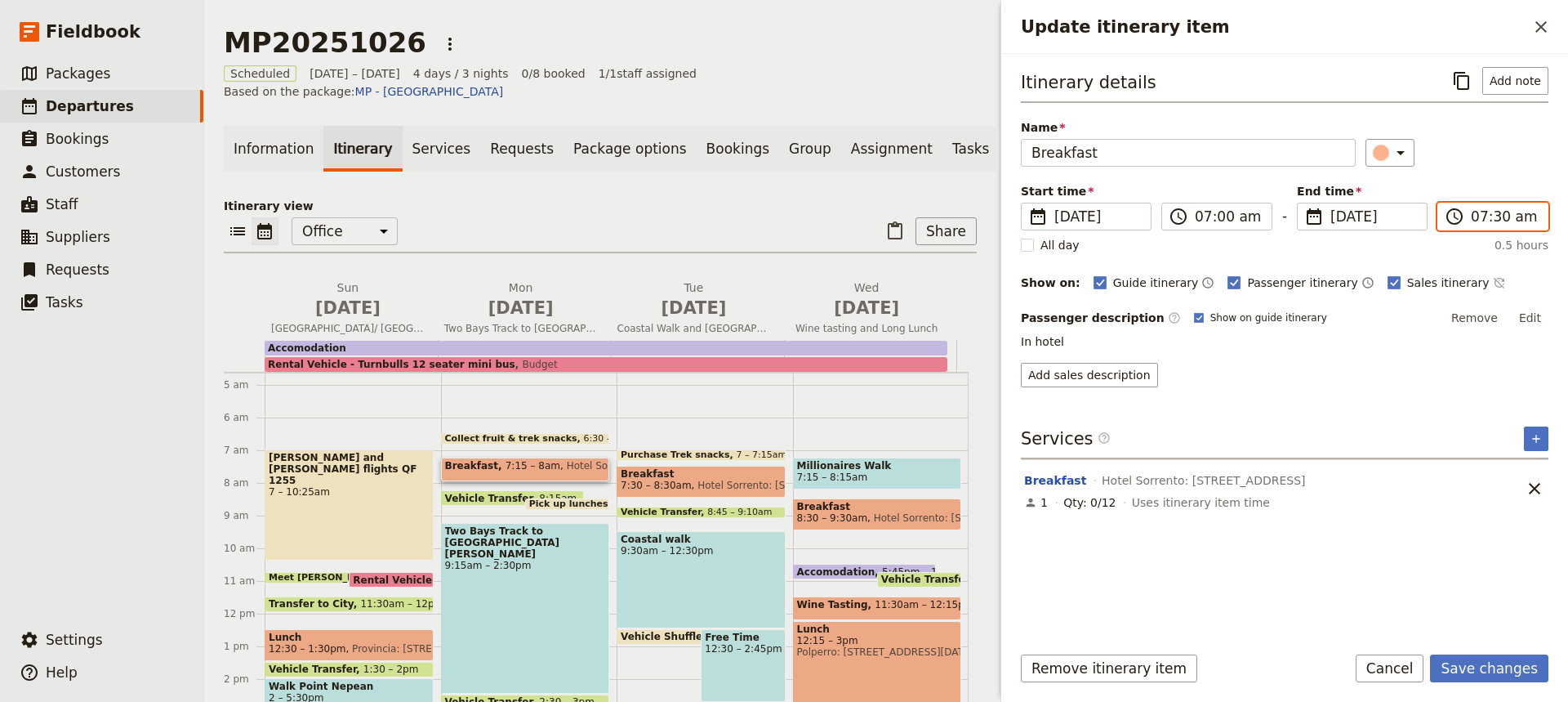
click at [1496, 217] on input "07:30 am" at bounding box center [1503, 217] width 67 height 20
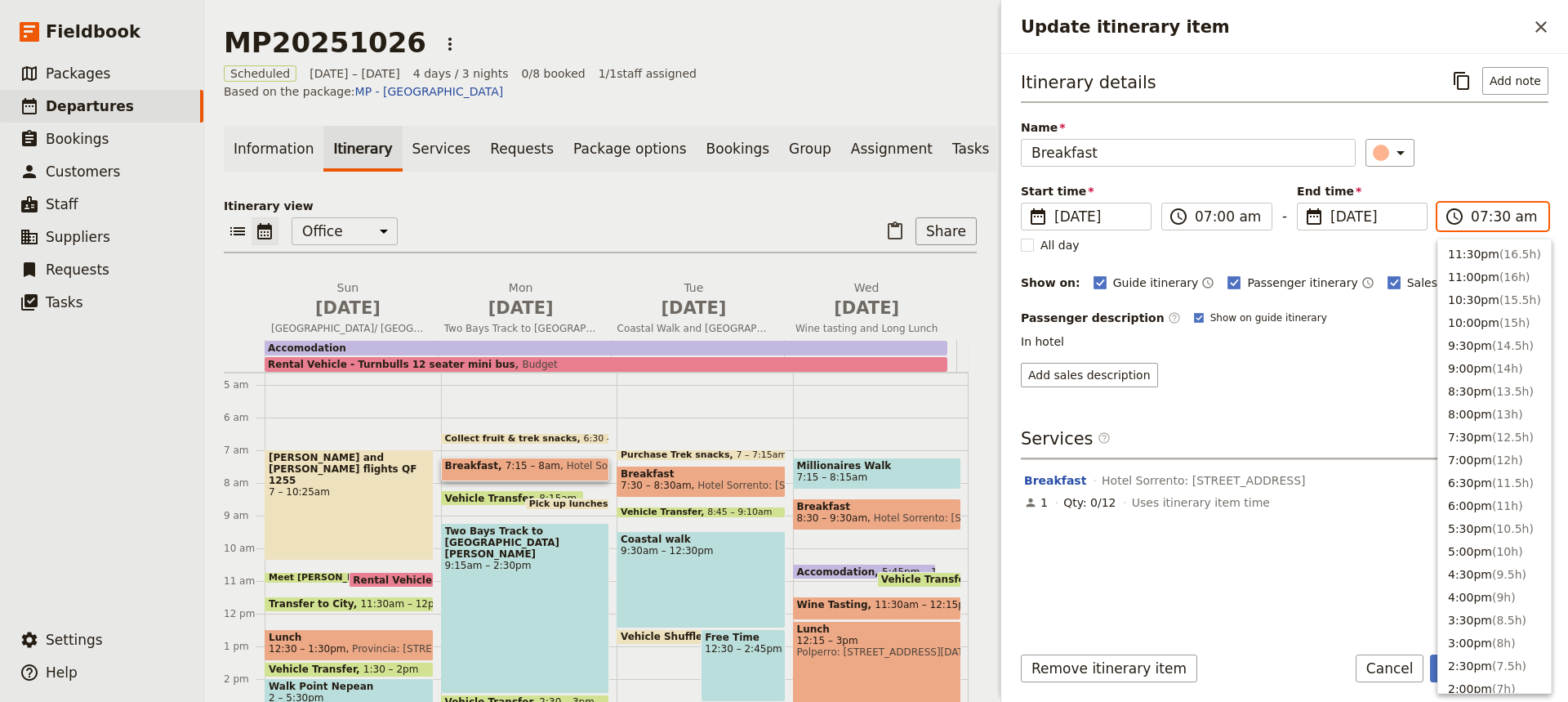
scroll to position [651, 0]
type input "07:45 am"
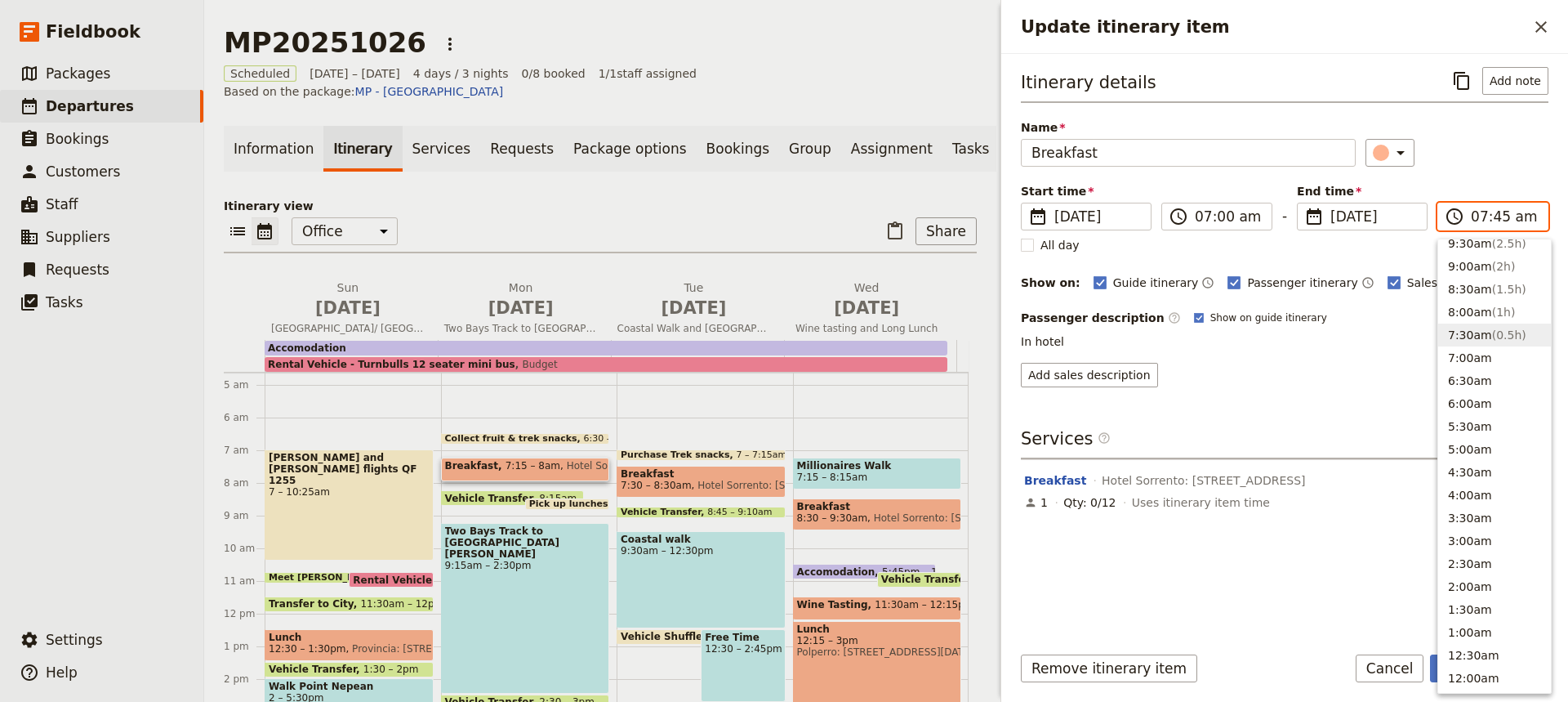
scroll to position [645, 0]
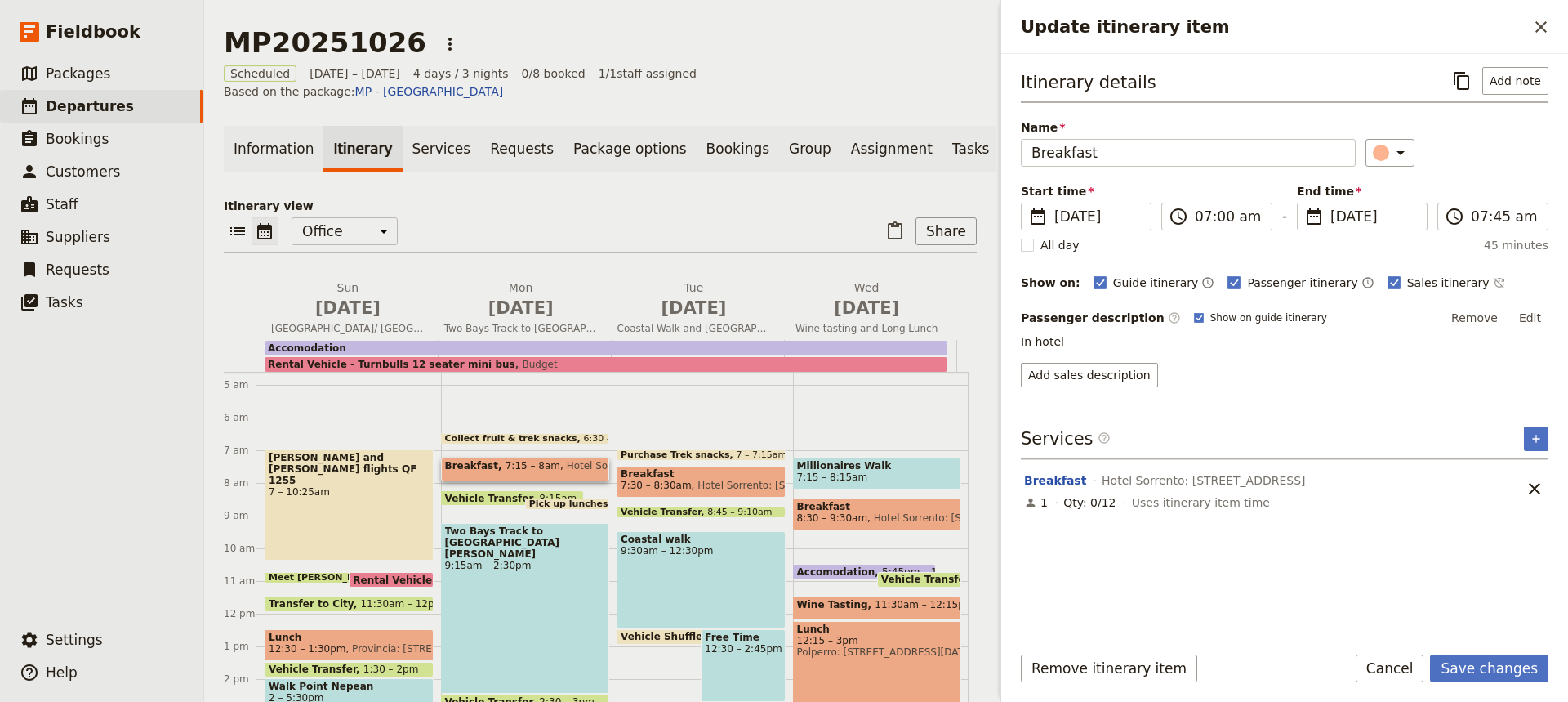
click at [1291, 402] on div "Itinerary details ​ Add note Name Breakfast ​ Start time ​ [DATE] [DATE] [DATE]…" at bounding box center [1284, 348] width 528 height 561
click at [1508, 669] on button "Save changes" at bounding box center [1489, 668] width 118 height 28
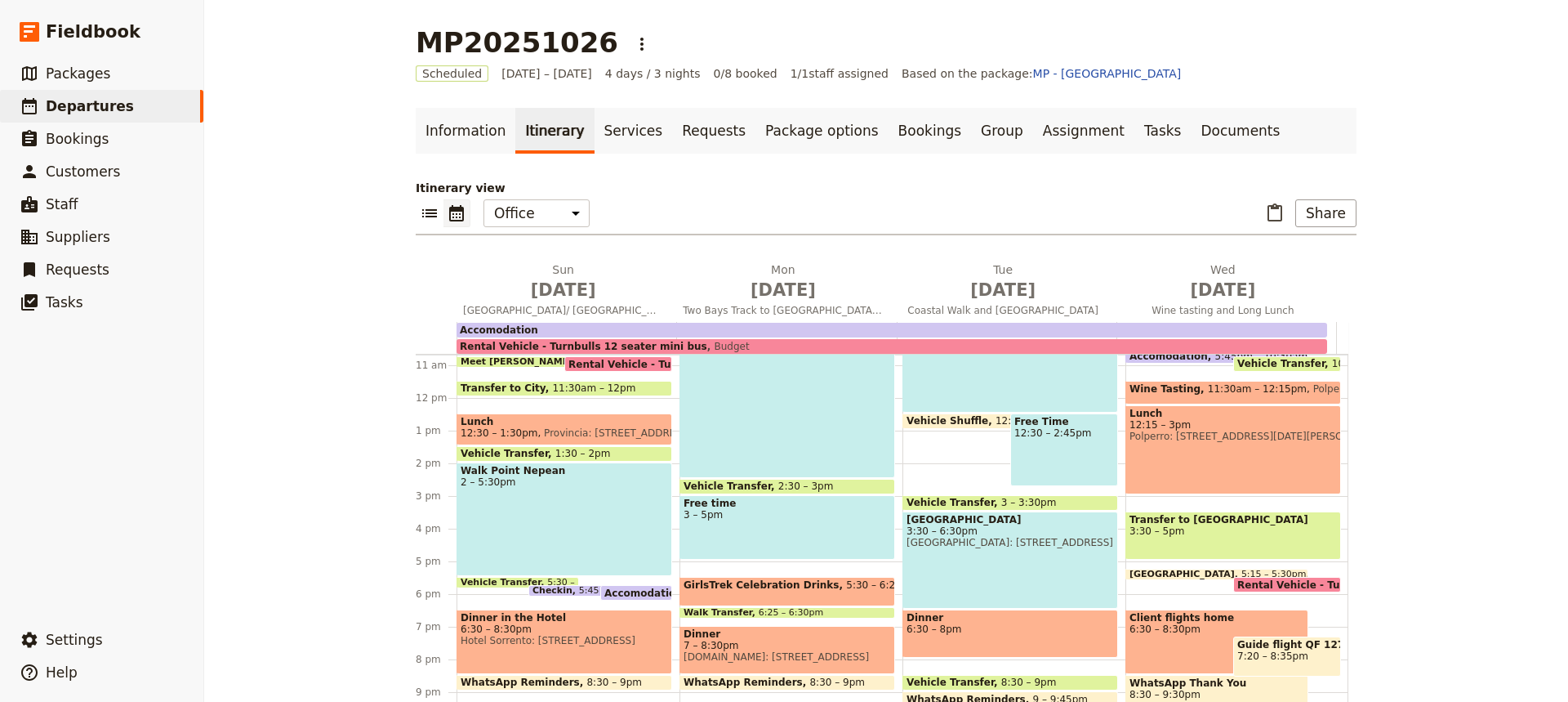
scroll to position [350, 0]
click at [616, 590] on span "Accomodation" at bounding box center [647, 592] width 86 height 11
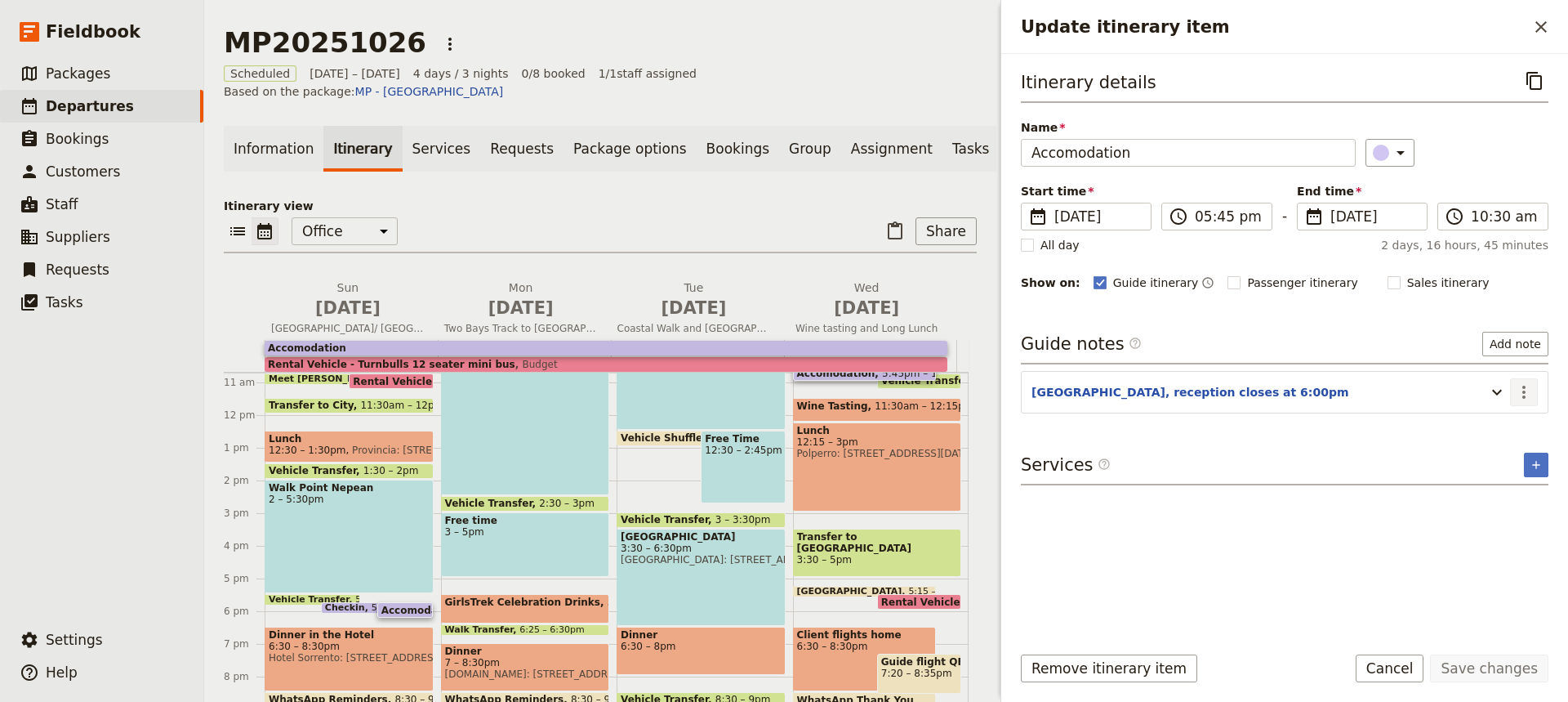
click at [1521, 391] on icon "Actions" at bounding box center [1523, 392] width 20 height 20
click at [1492, 426] on span "Edit note" at bounding box center [1476, 427] width 51 height 16
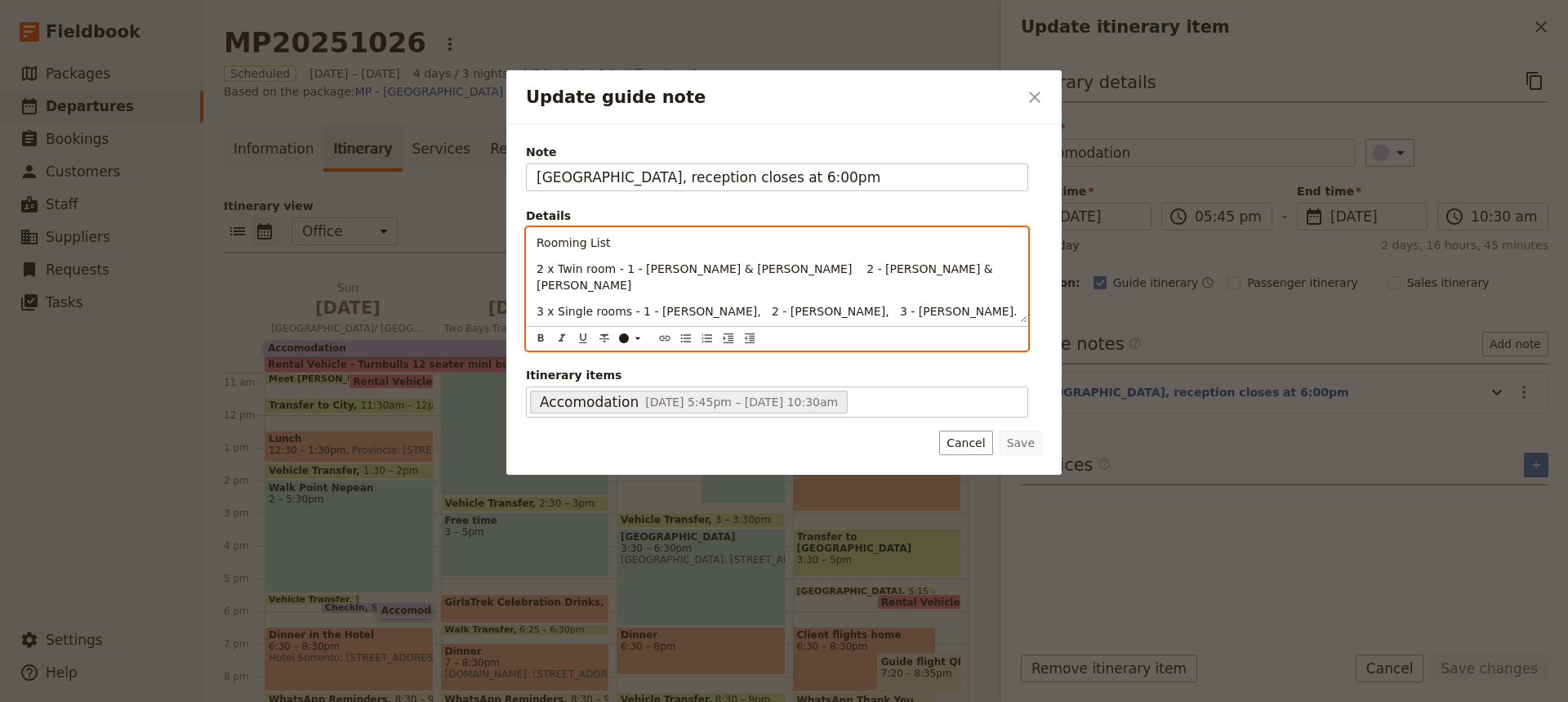
click at [537, 320] on div "Rooming List 2 x Twin room - 1 - [PERSON_NAME] & [PERSON_NAME] 2 - [PERSON_NAME…" at bounding box center [777, 275] width 501 height 95
click at [924, 303] on p "3 x Single rooms - 1 - [PERSON_NAME], 2 - [PERSON_NAME], 3 - [PERSON_NAME]." at bounding box center [777, 311] width 481 height 16
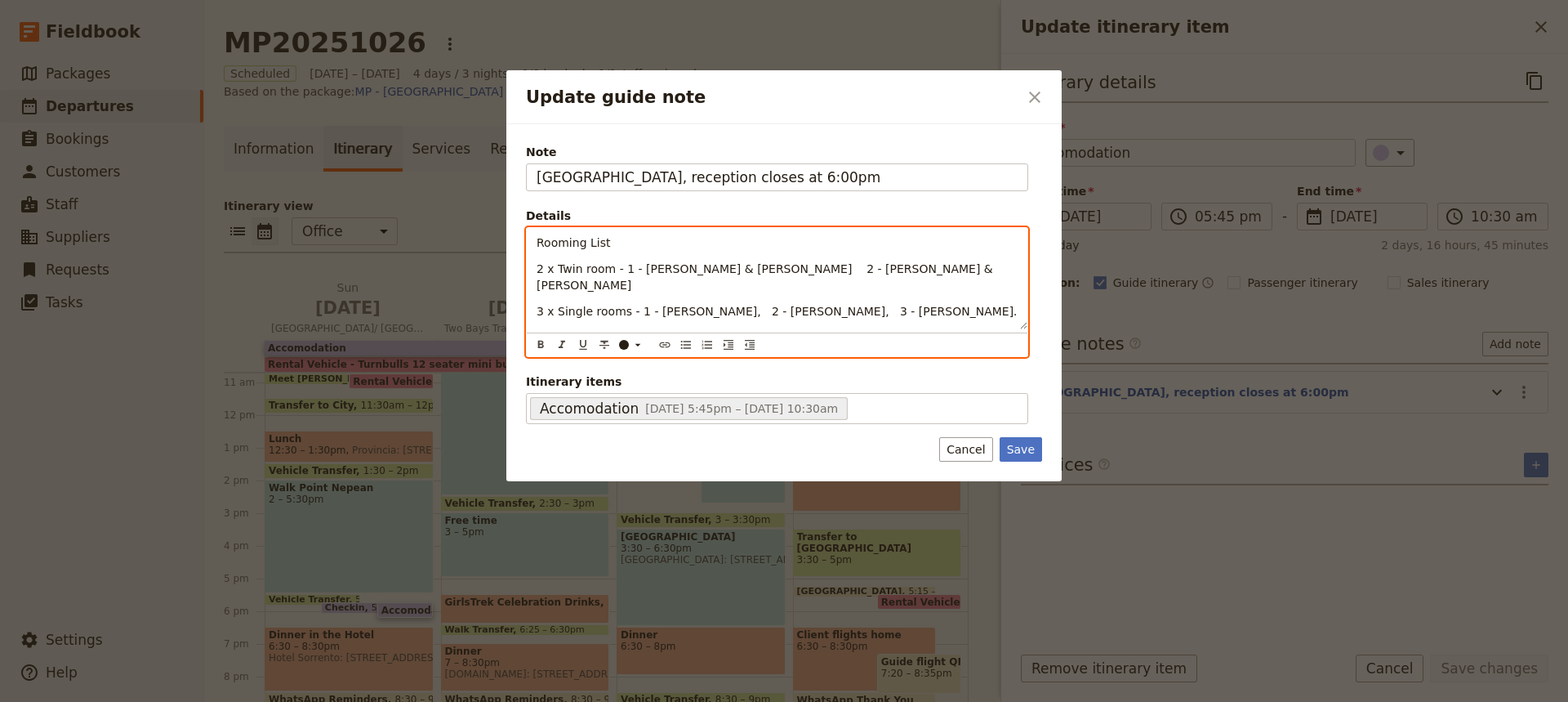
click at [642, 331] on span "Confirm Day 1 & 2 &am breakfast" at bounding box center [633, 337] width 194 height 13
click at [715, 329] on p "Confirm Day 1 & 2 7am breakfast" at bounding box center [777, 337] width 481 height 16
click at [607, 331] on span "Confirm Day 1 & 2 7am breakfast, day 3" at bounding box center [652, 337] width 231 height 13
click at [631, 331] on span "Confirm Day 2 & 2 7am breakfast, day 3" at bounding box center [652, 337] width 231 height 13
click at [750, 329] on p "Confirm Day 2 & 3 - 7am breakfast, day 3" at bounding box center [777, 337] width 481 height 16
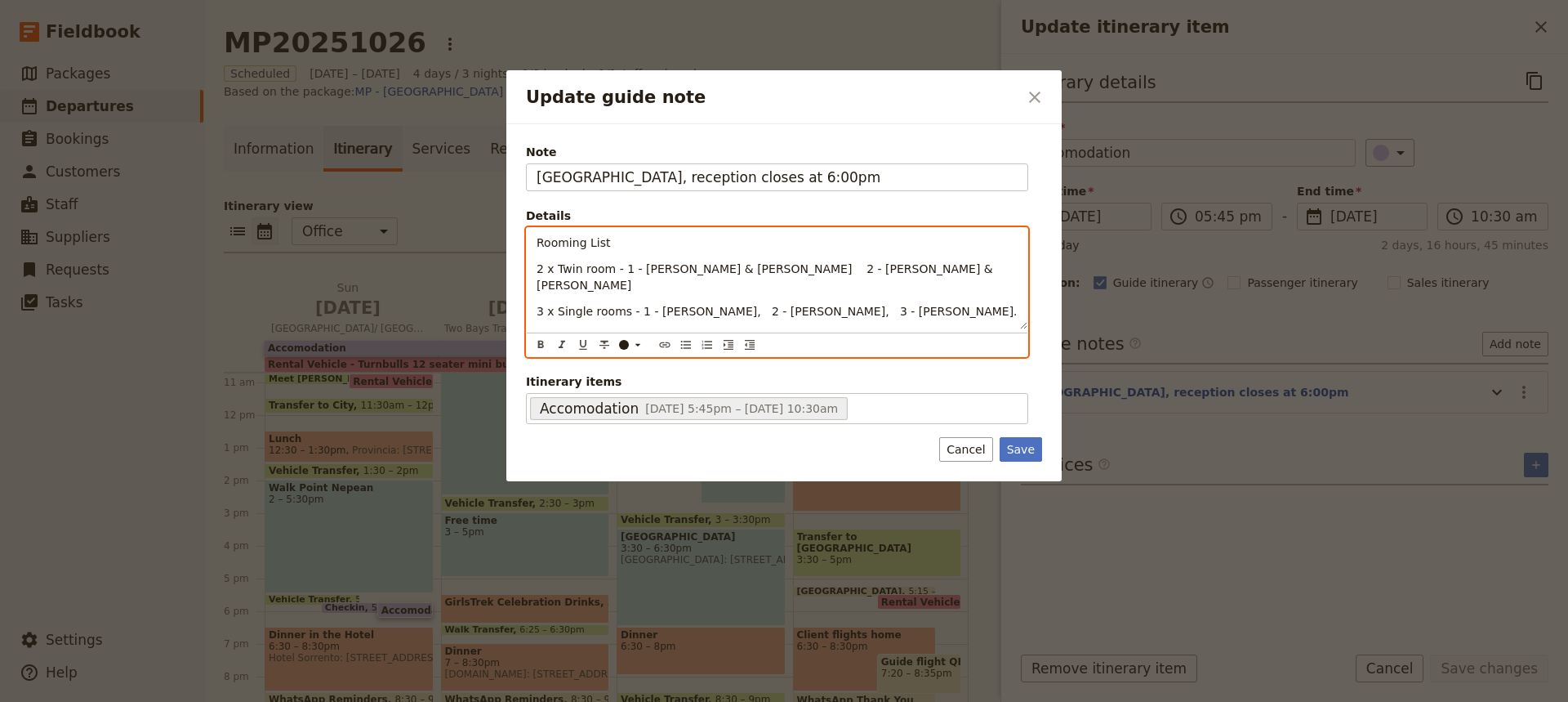
click at [581, 331] on span "Confirm Day 2 & 3 - 7am breakfast, day 4 - 8:15am" at bounding box center [684, 337] width 294 height 13
drag, startPoint x: 772, startPoint y: 323, endPoint x: 718, endPoint y: 325, distance: 54.0
click at [718, 331] on span "Confirm breakfast - Day 2 & 3 - 7am breakfast, day 4 - 8:15am" at bounding box center [716, 337] width 359 height 13
click at [734, 331] on span "Confirm breakfast - Day 2 & 3 - 7am day 4 - 8:15am" at bounding box center [687, 337] width 302 height 13
click at [820, 329] on p "Confirm breakfast - Day 2 & 3 - 7am Day 4 - 8:15am" at bounding box center [777, 337] width 481 height 16
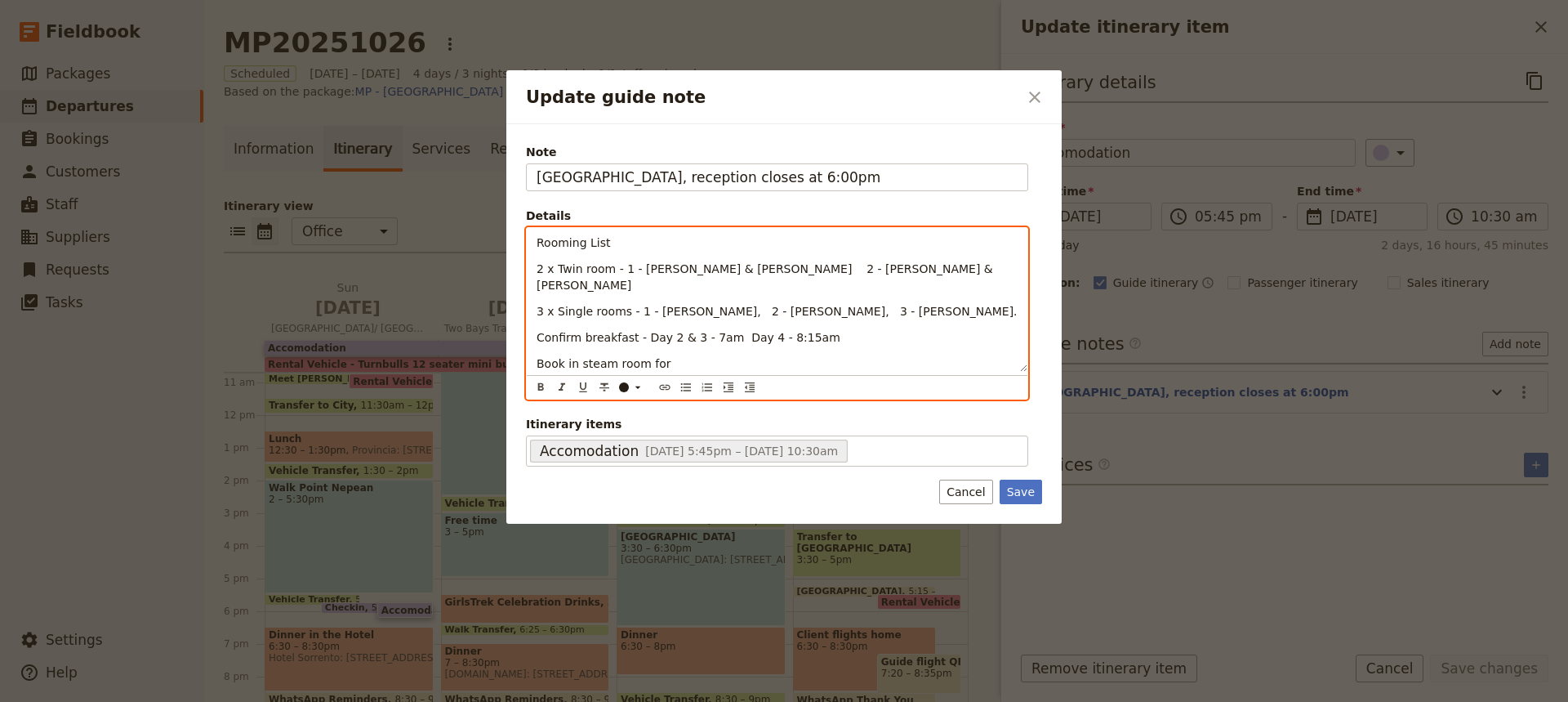
click at [575, 357] on span "Book in steam room for" at bounding box center [604, 363] width 134 height 13
click at [630, 357] on span "Book steam room for" at bounding box center [597, 363] width 120 height 13
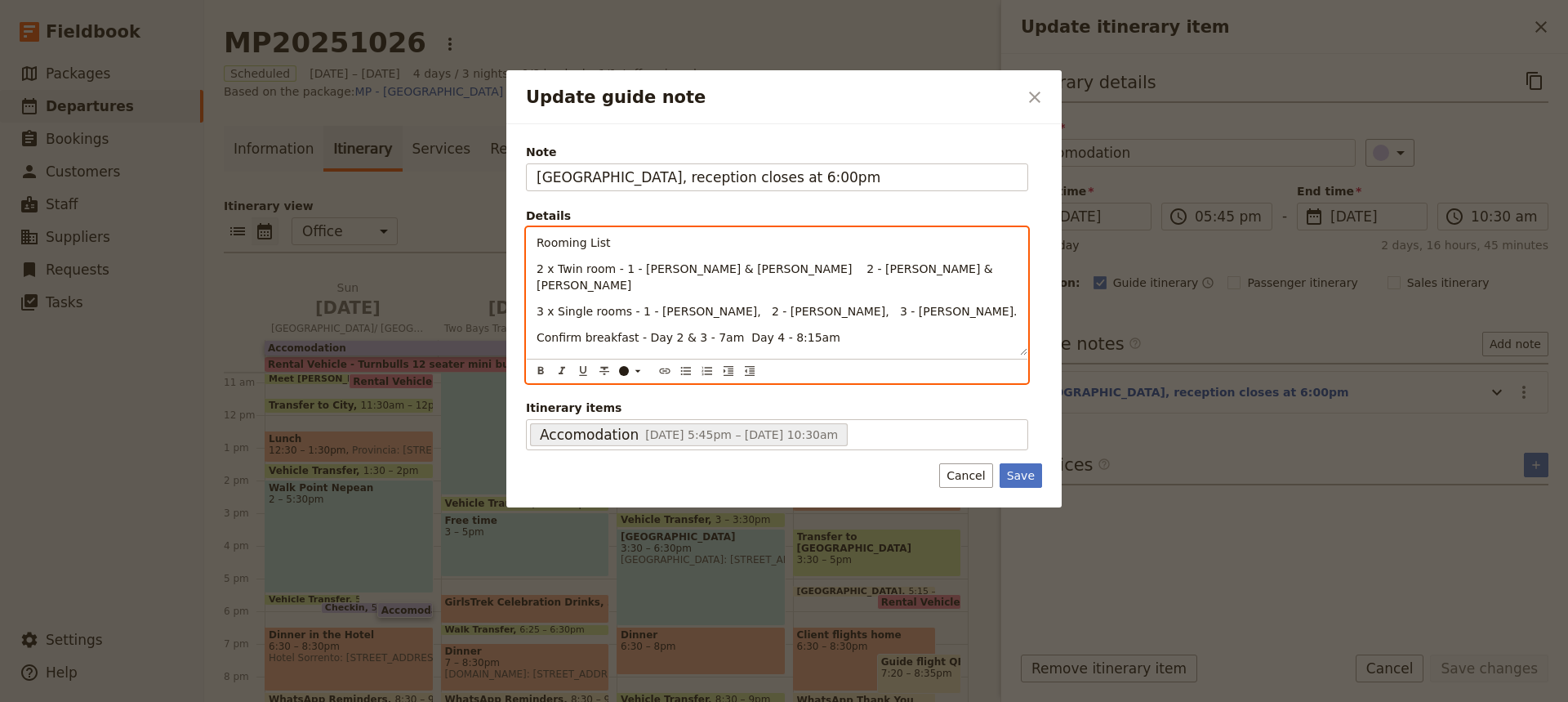
click at [719, 355] on p "Book steam room at [PERSON_NAME][GEOGRAPHIC_DATA] for" at bounding box center [777, 363] width 481 height 16
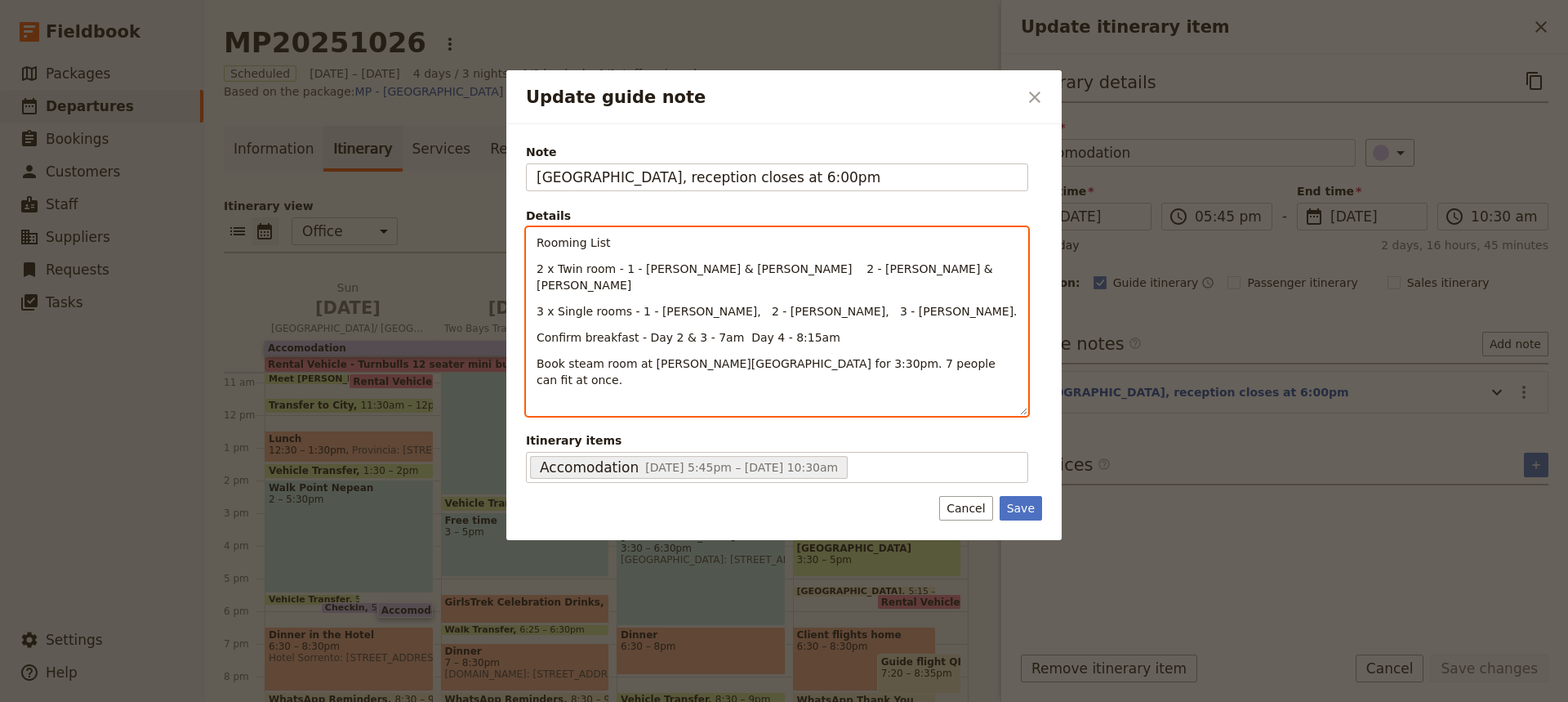
click at [714, 357] on span "Book steam room at [PERSON_NAME][GEOGRAPHIC_DATA] for 3:30pm. 7 people can fit …" at bounding box center [768, 371] width 462 height 30
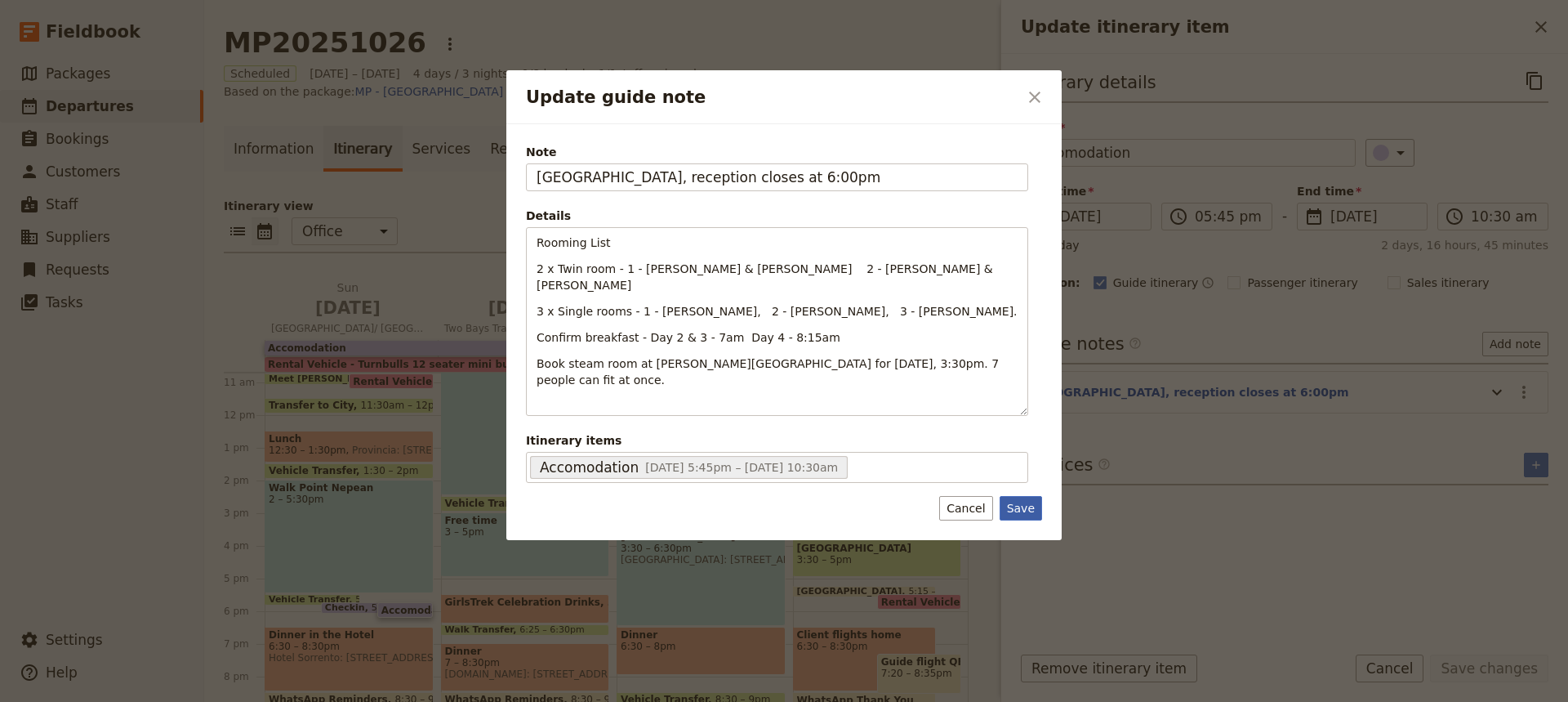
click at [1017, 496] on button "Save" at bounding box center [1020, 507] width 42 height 24
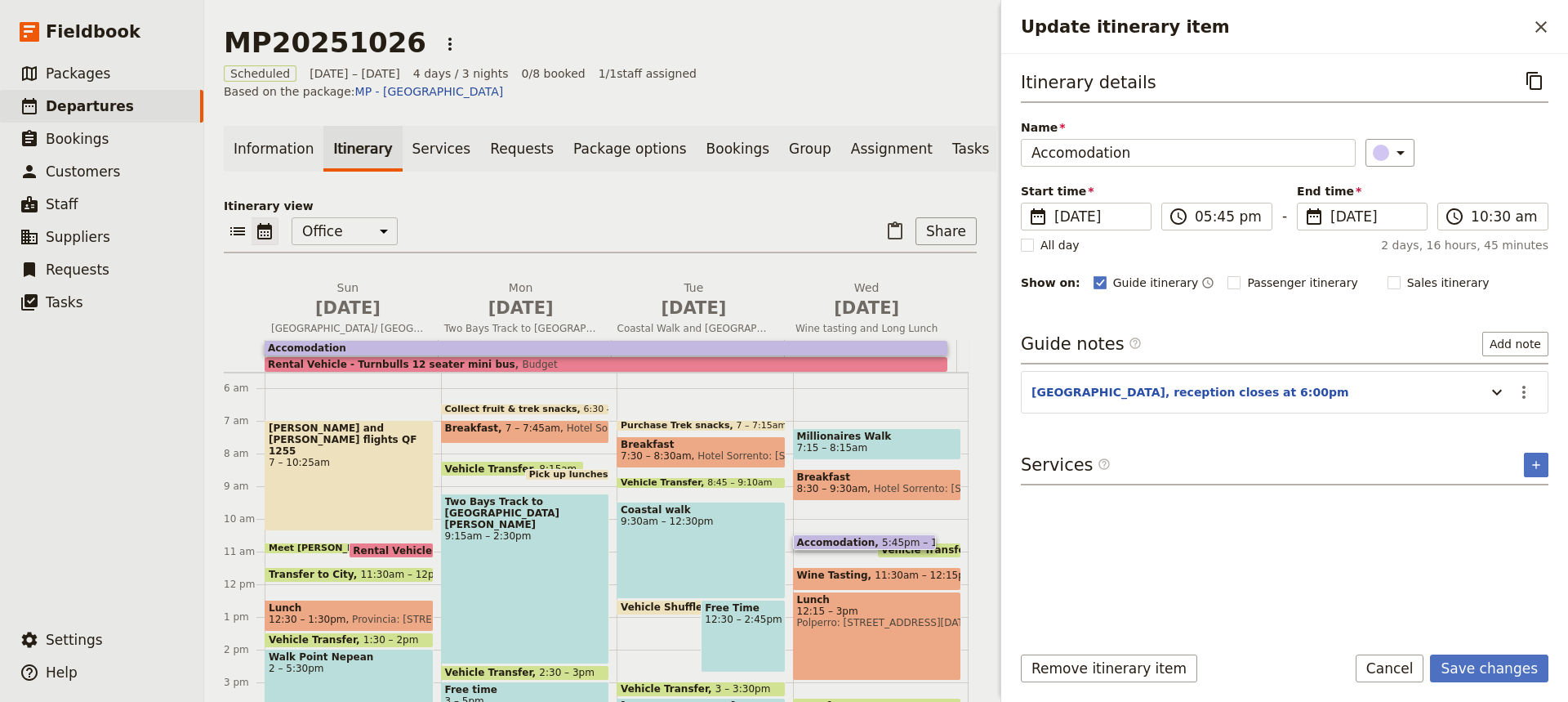
scroll to position [179, 0]
click at [557, 471] on span "Pick up lunches" at bounding box center [572, 475] width 86 height 10
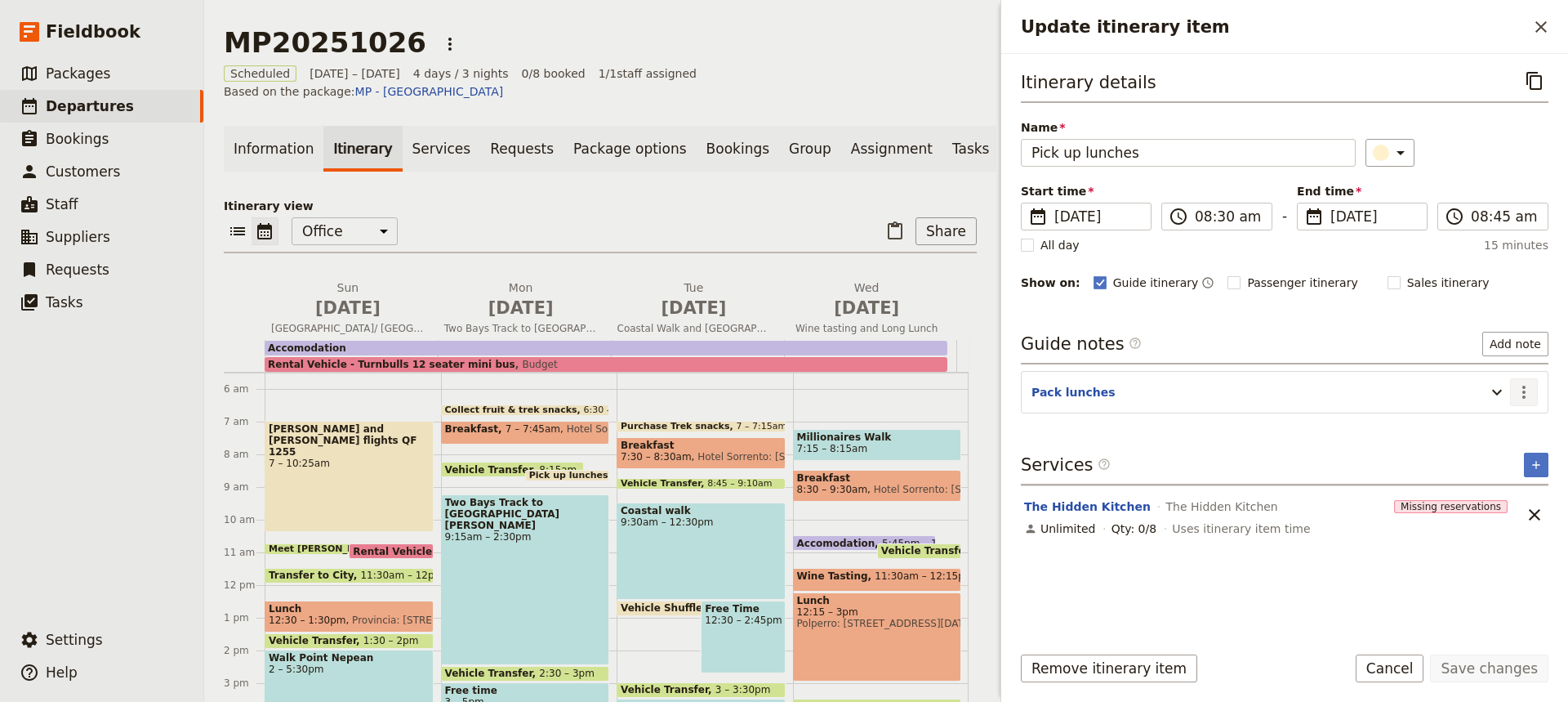
click at [1522, 391] on icon "Actions" at bounding box center [1524, 392] width 4 height 13
click at [1478, 428] on span "Edit note" at bounding box center [1476, 427] width 51 height 16
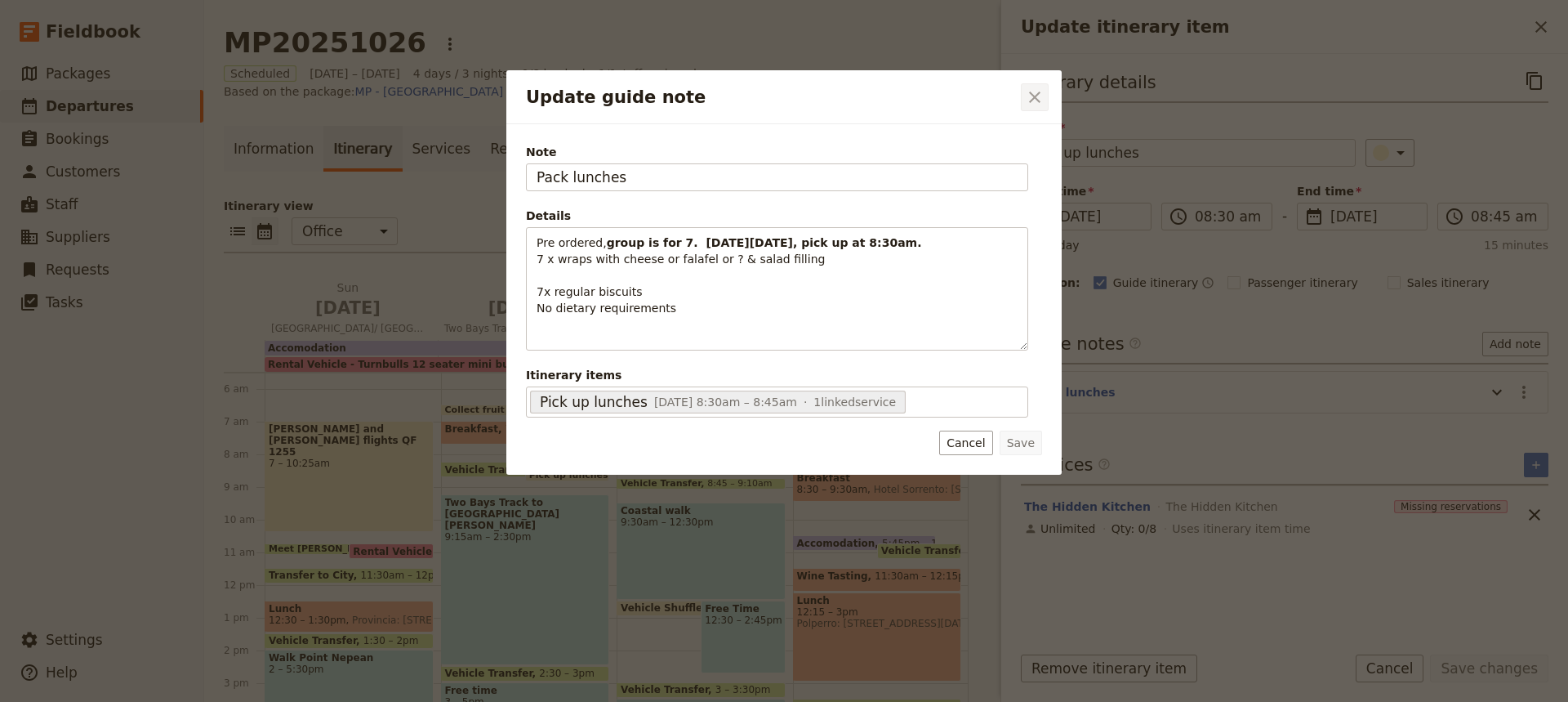
click at [1039, 93] on icon "Close dialog" at bounding box center [1034, 97] width 12 height 12
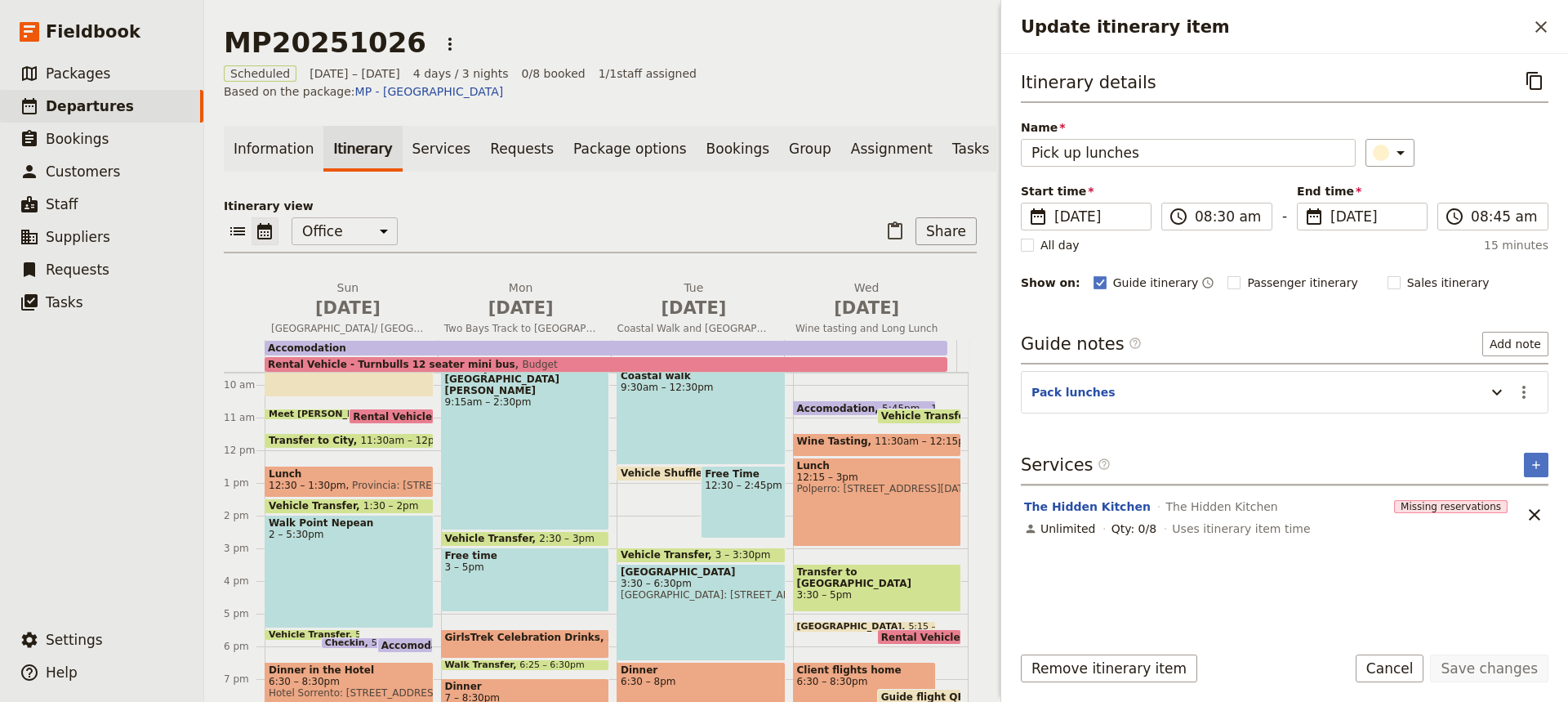
scroll to position [316, 0]
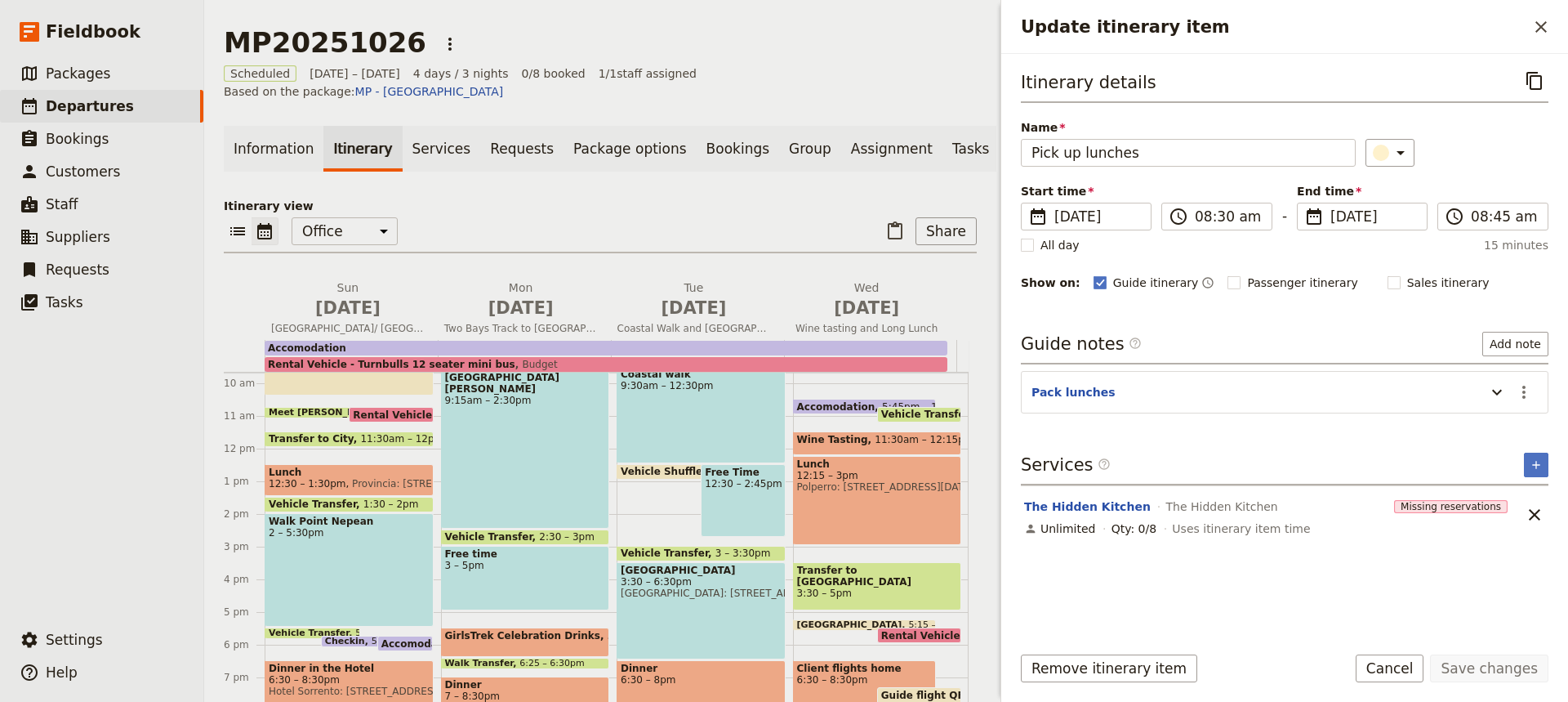
click at [526, 679] on span "Dinner" at bounding box center [526, 684] width 161 height 12
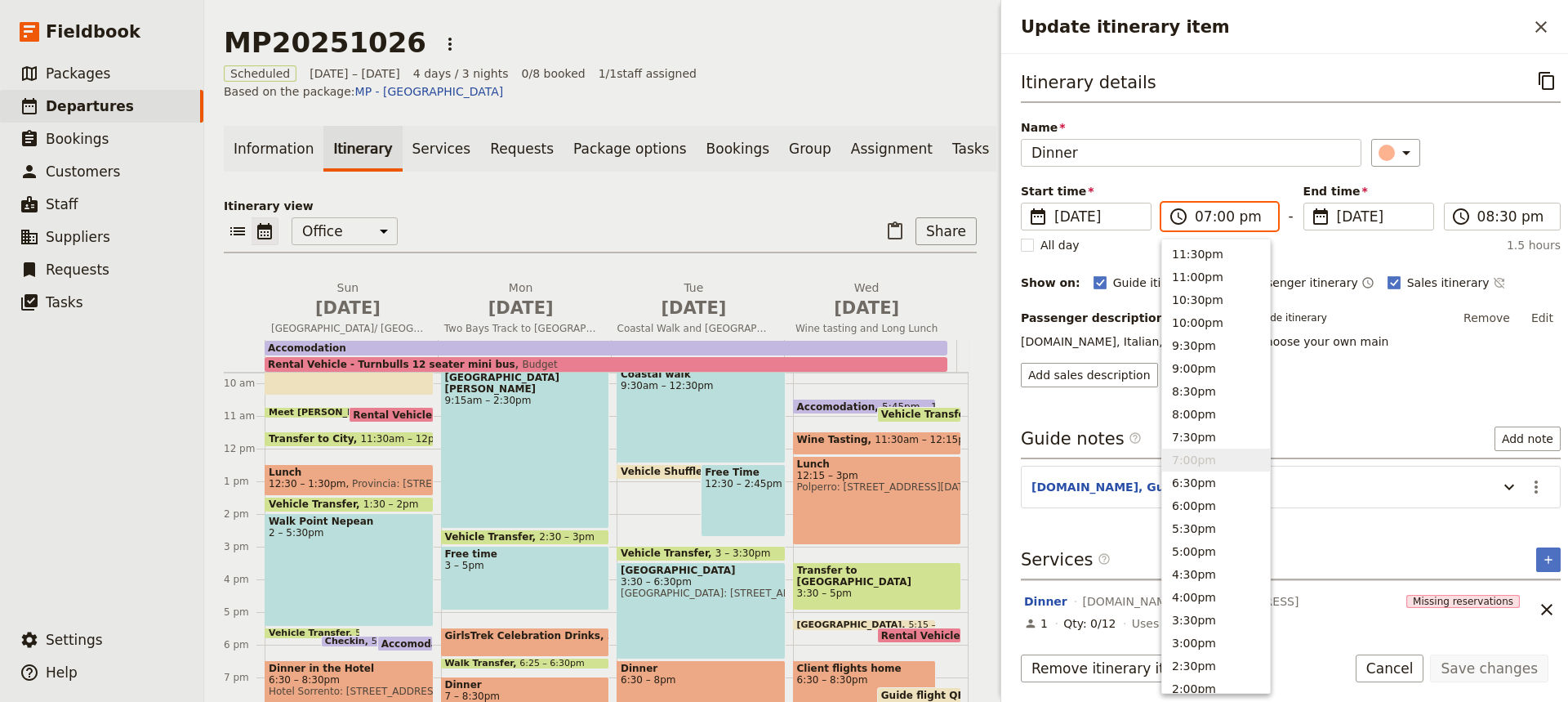
click at [1214, 216] on input "07:00 pm" at bounding box center [1230, 217] width 73 height 20
click at [1185, 481] on button "6:30pm" at bounding box center [1216, 483] width 108 height 23
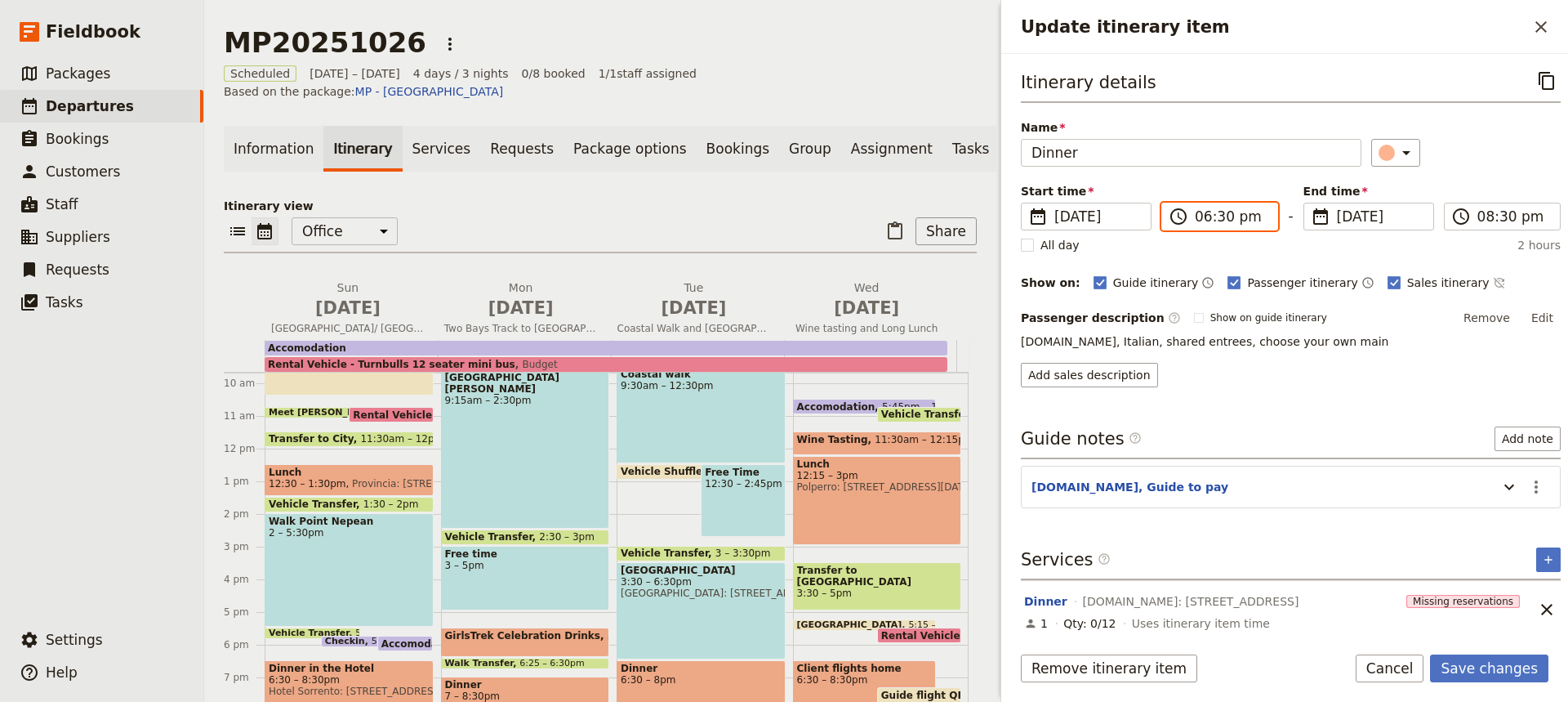
click at [1218, 221] on input "06:30 pm" at bounding box center [1230, 217] width 73 height 20
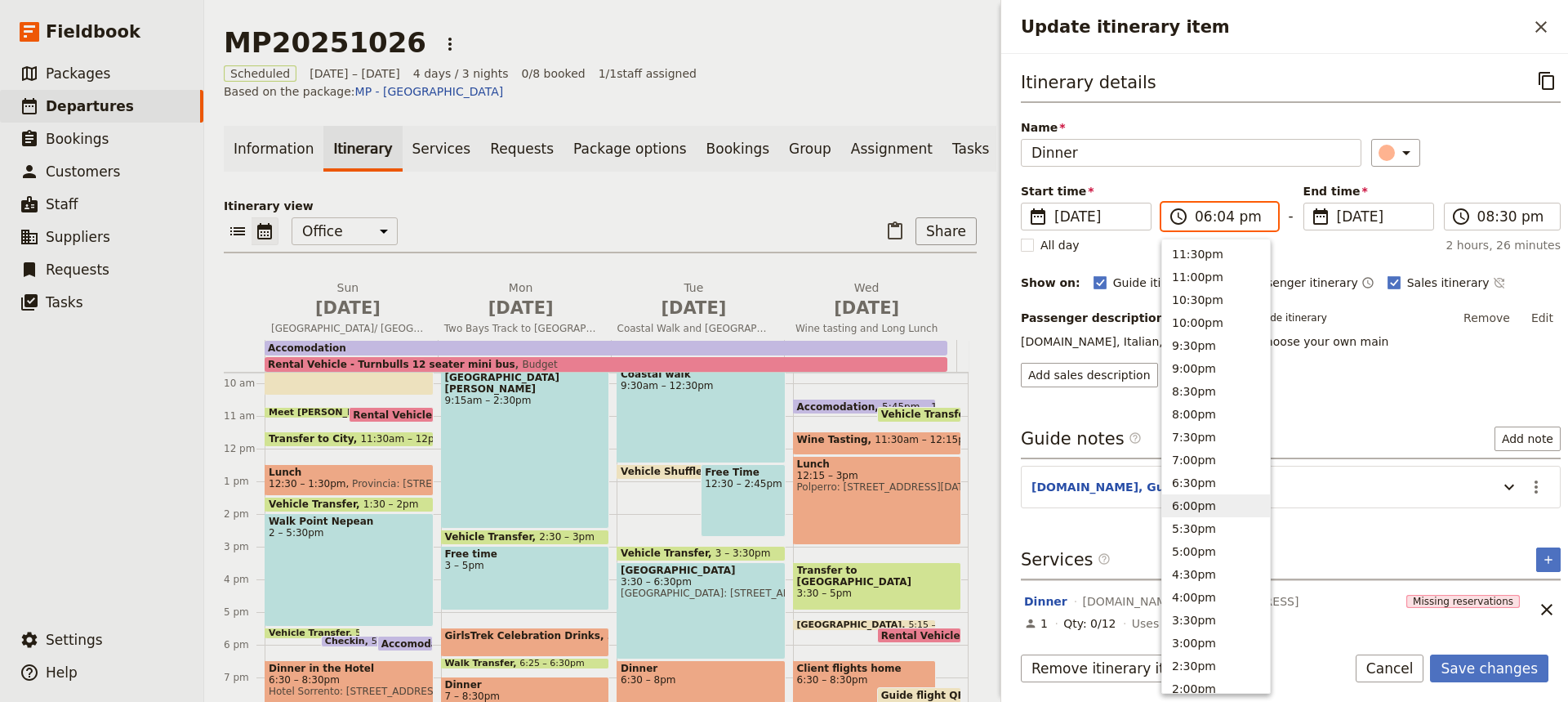
type input "06:45 pm"
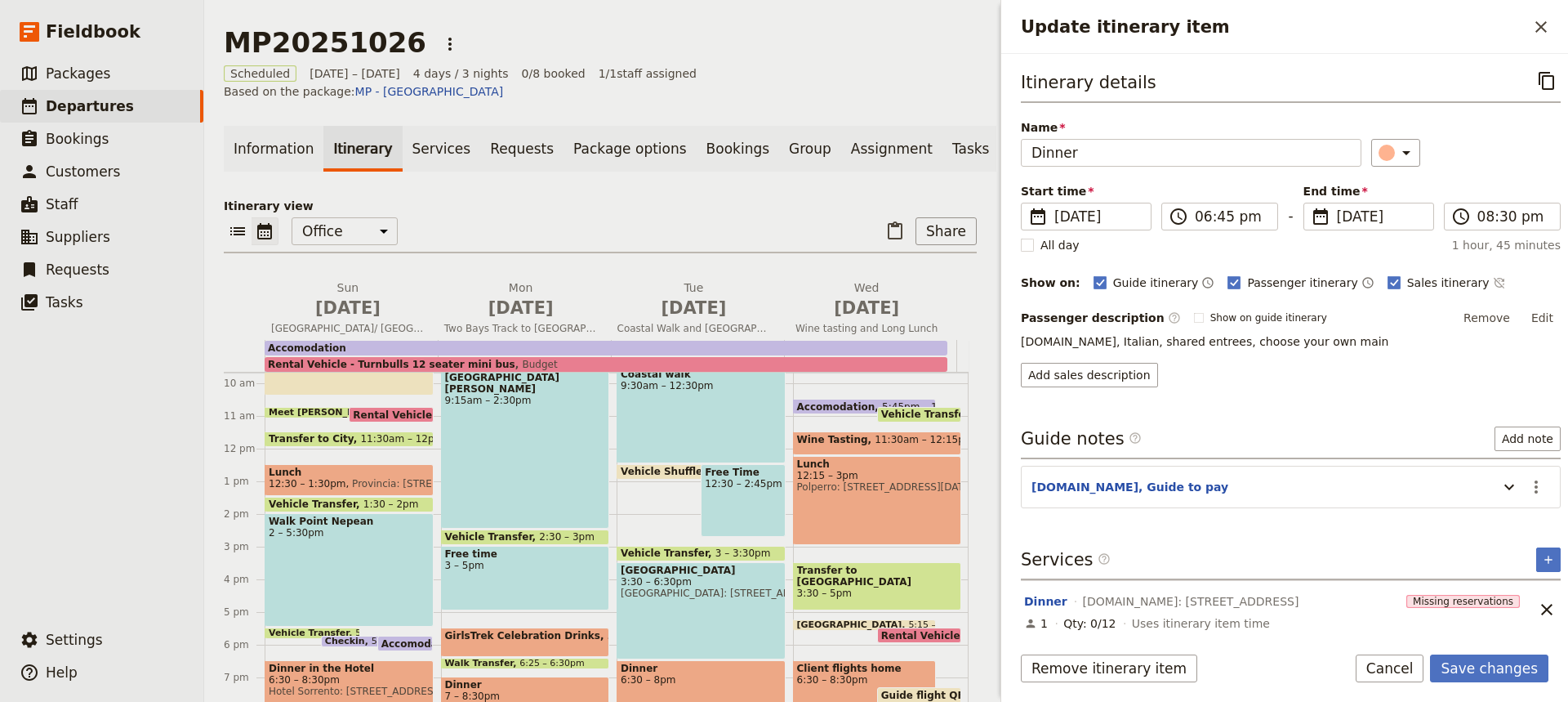
click at [1387, 354] on div "Passenger description ​ Show on guide itinerary Remove Edit [DOMAIN_NAME], Ital…" at bounding box center [1290, 346] width 539 height 82
click at [1473, 674] on button "Save changes" at bounding box center [1489, 668] width 118 height 28
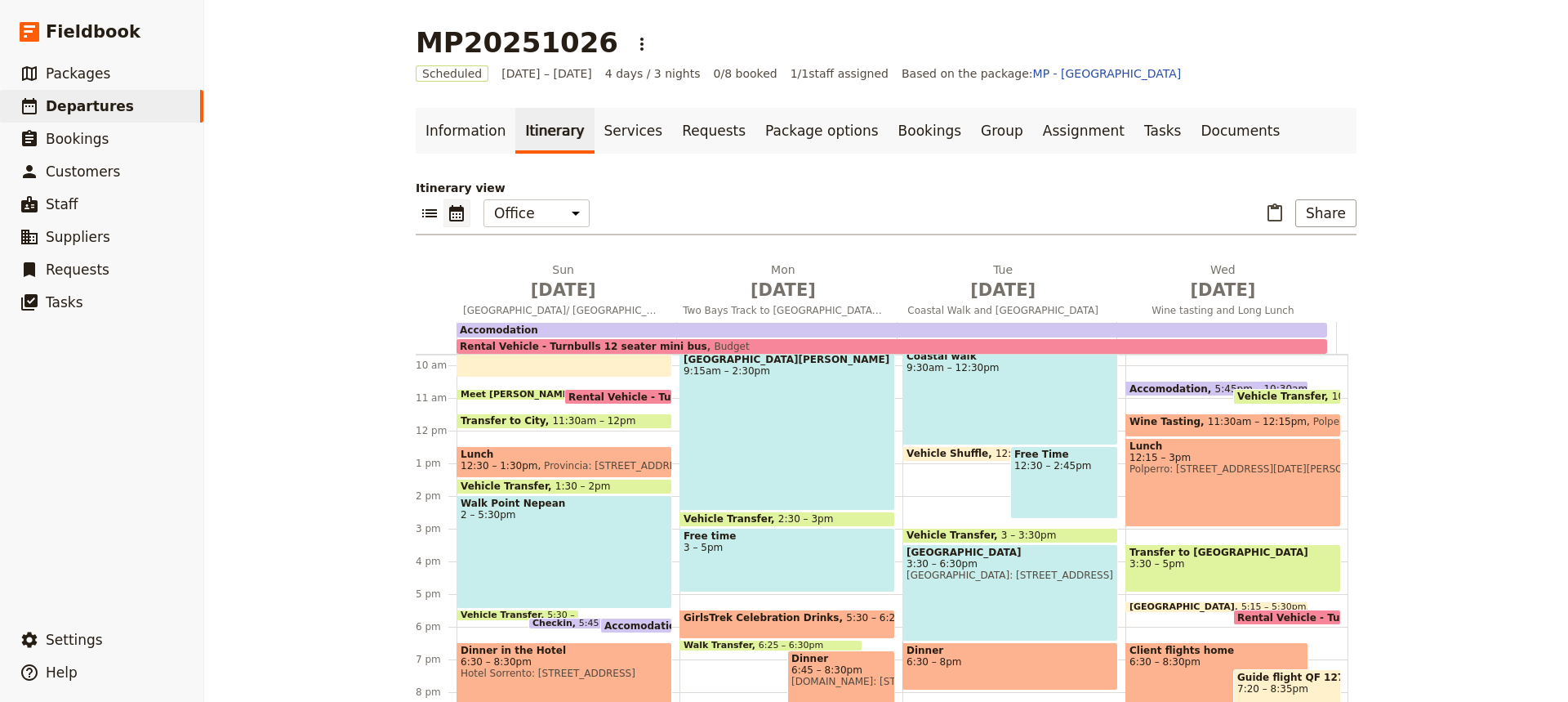
click at [846, 619] on span "5:30 – 6:25pm" at bounding box center [881, 624] width 71 height 24
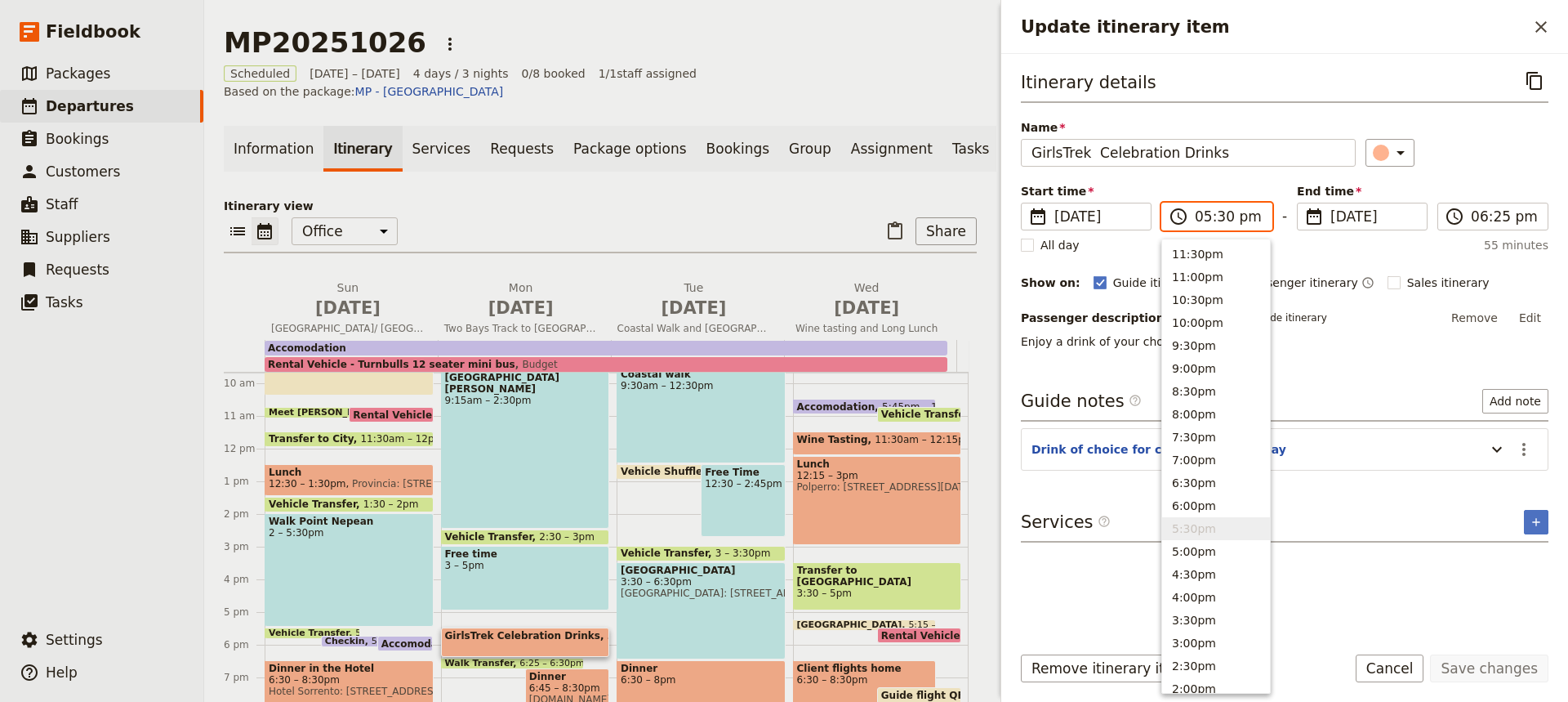
click at [1219, 219] on input "05:30 pm" at bounding box center [1228, 217] width 67 height 20
type input "05:45 pm"
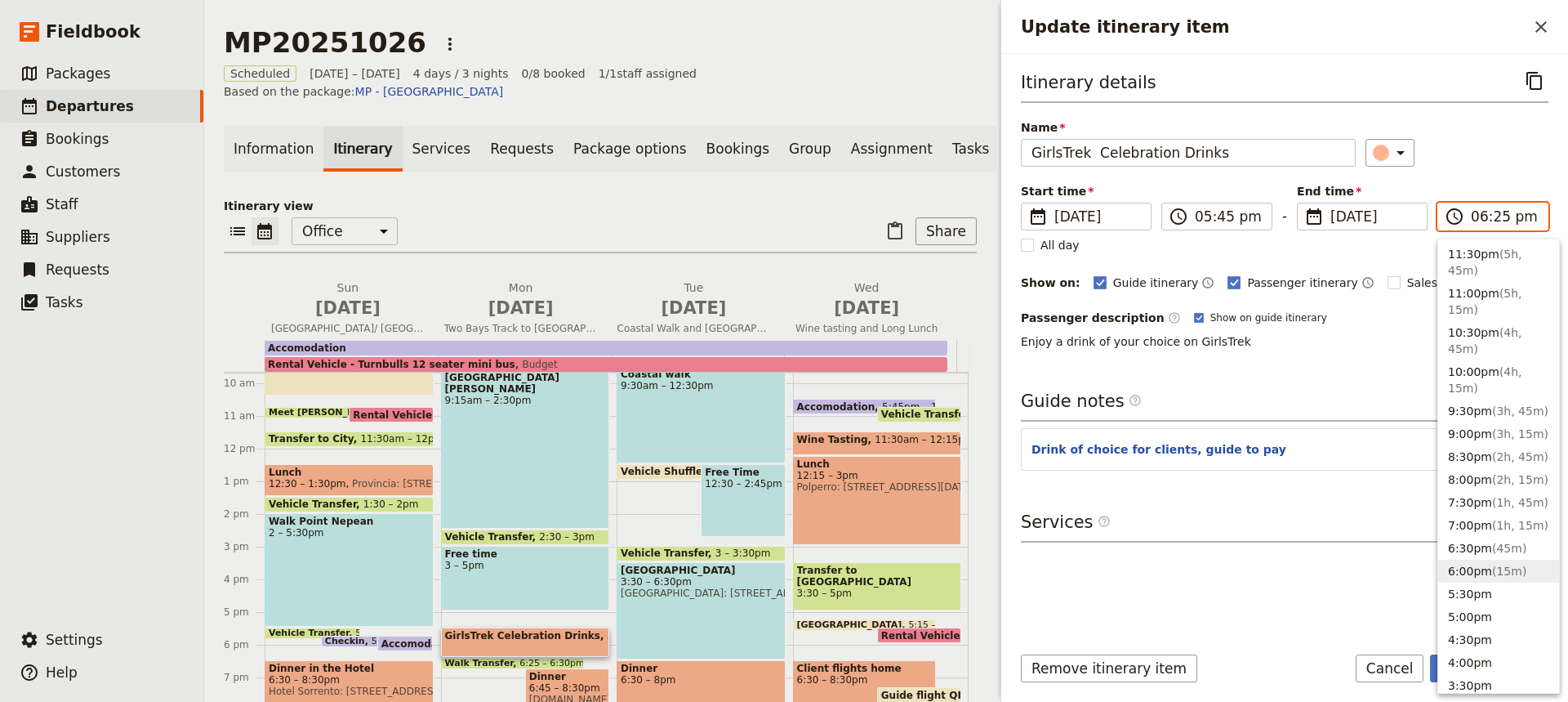
click at [1490, 221] on input "06:25 pm" at bounding box center [1503, 217] width 67 height 20
type input "06:35 pm"
click at [1369, 372] on div "Itinerary details ​ Name GirlsTrek Celebration Drinks ​ Start time ​ [DATE] [DA…" at bounding box center [1284, 348] width 528 height 561
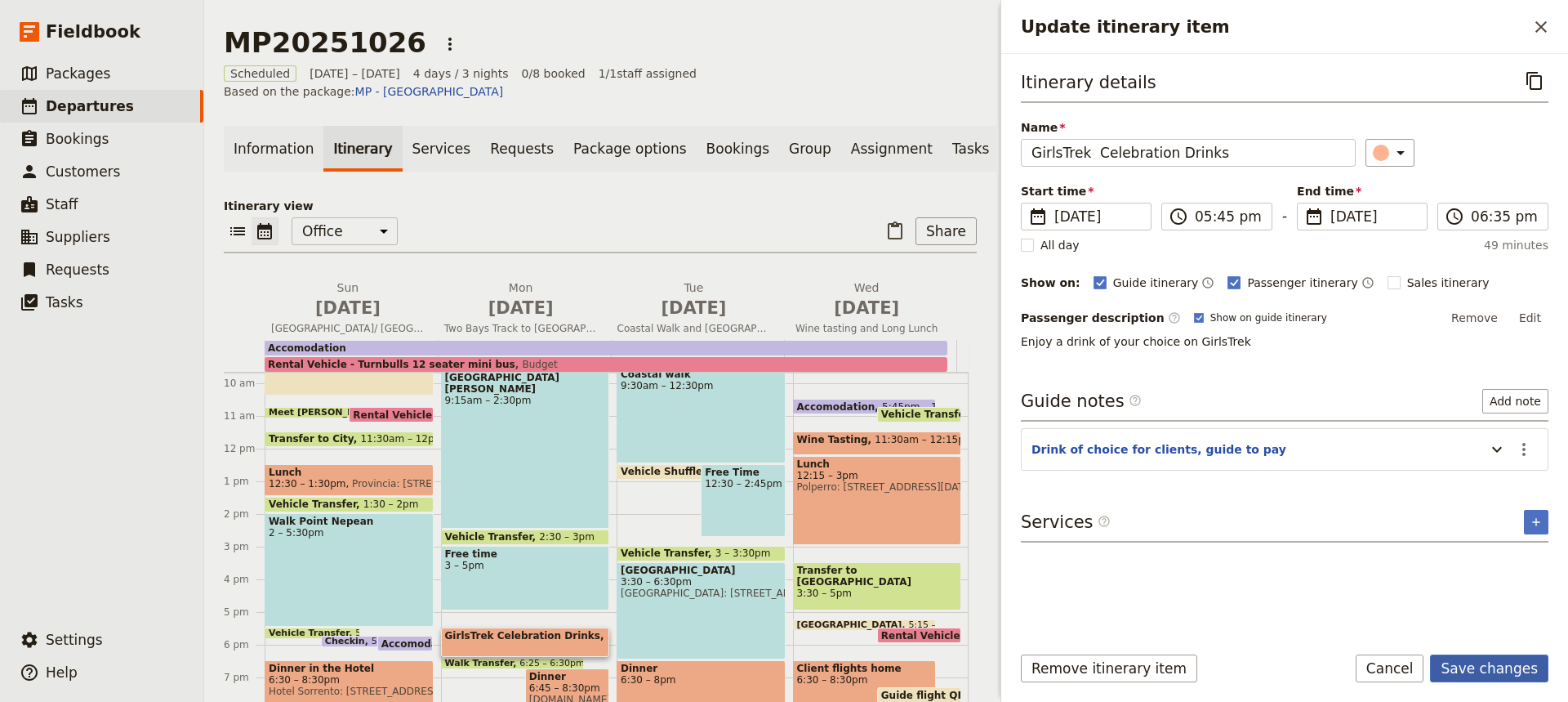
click at [1500, 669] on button "Save changes" at bounding box center [1489, 668] width 118 height 28
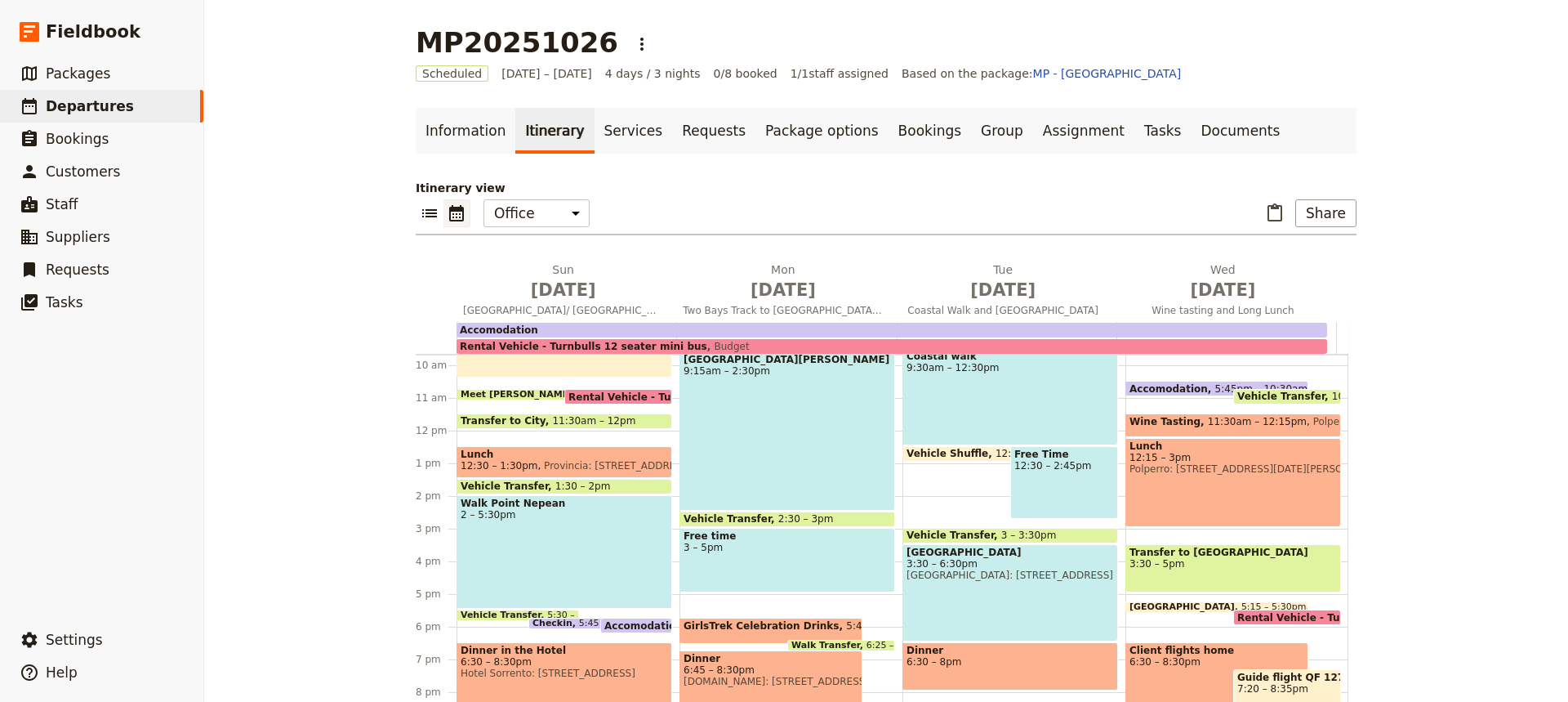
click at [738, 541] on span "Free time" at bounding box center [787, 535] width 207 height 12
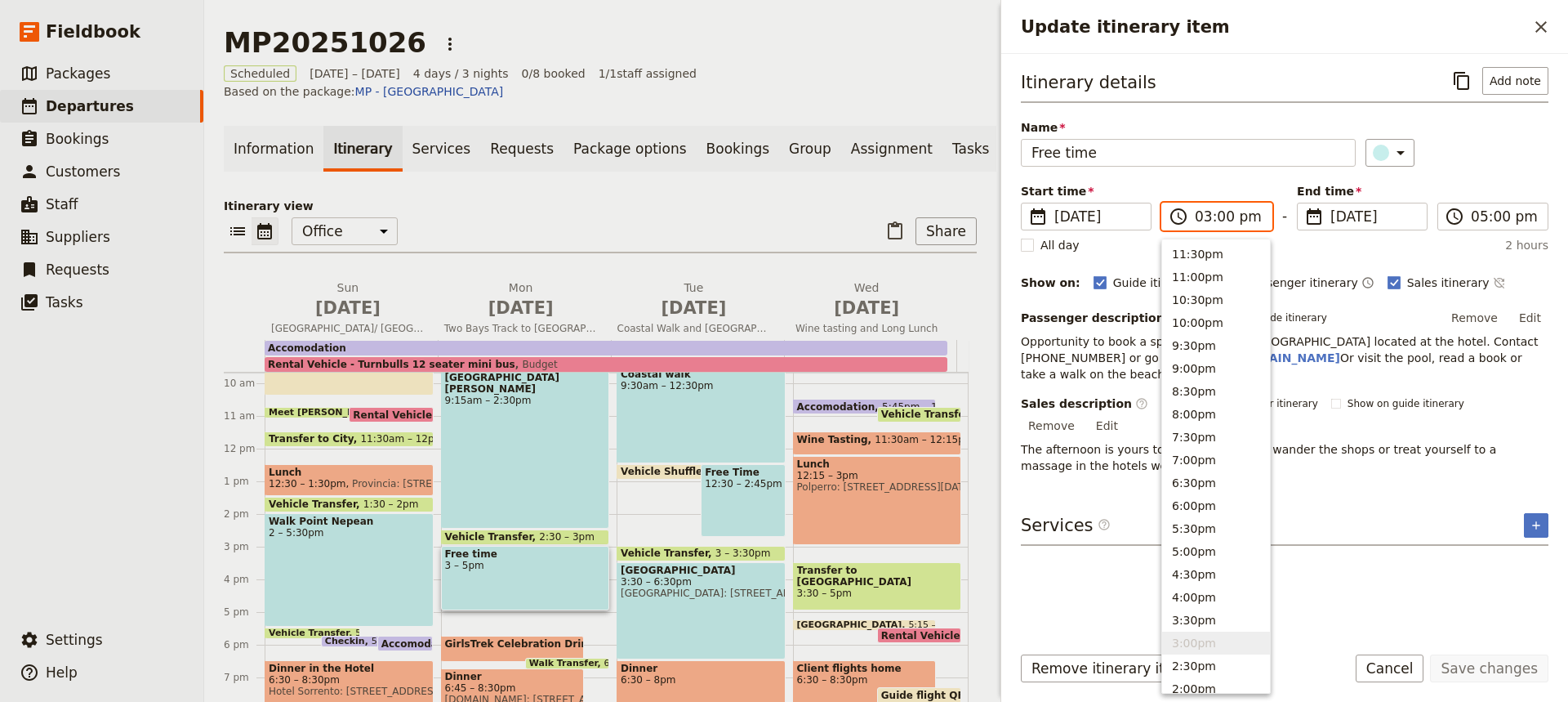
click at [1220, 217] on input "03:00 pm" at bounding box center [1228, 217] width 67 height 20
click at [1186, 597] on button "4:00pm" at bounding box center [1216, 597] width 108 height 23
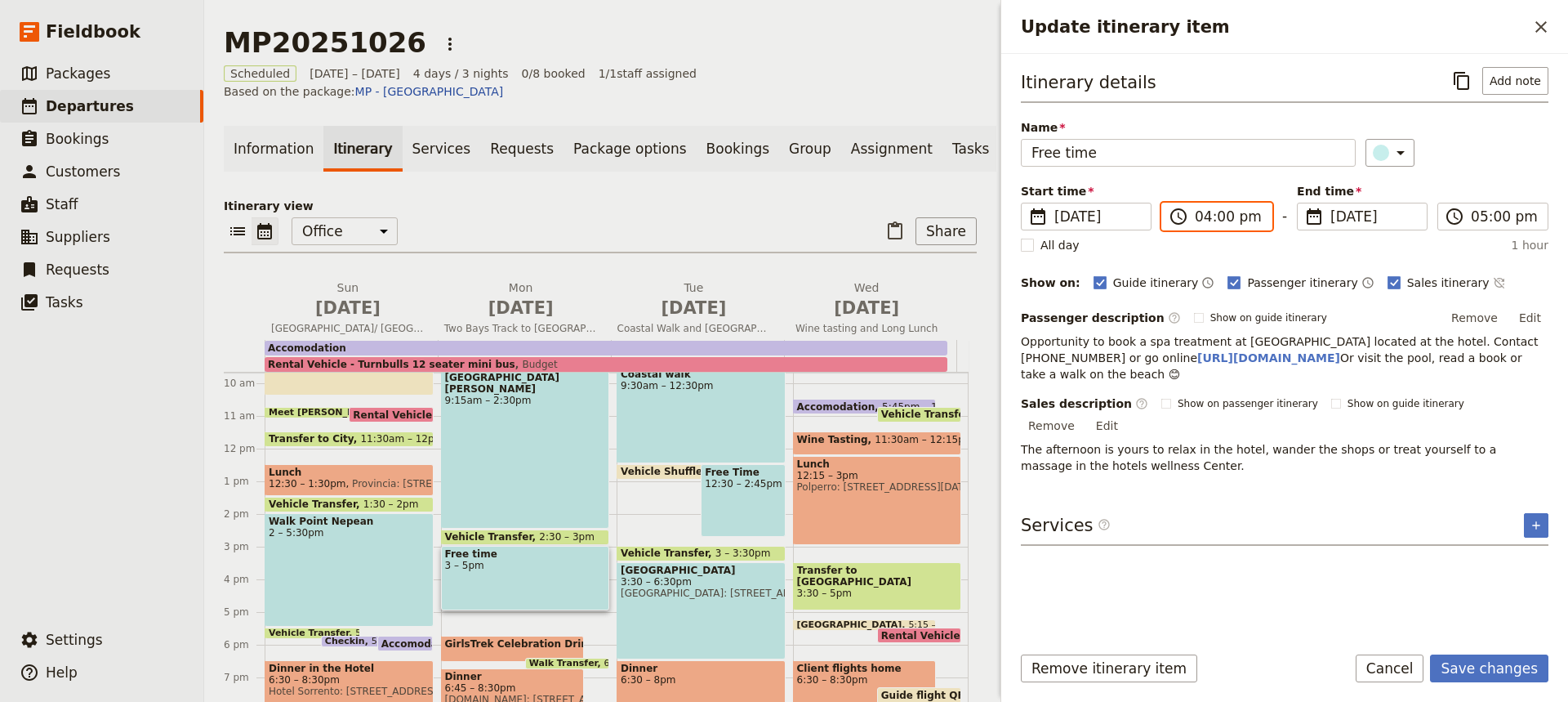
click at [1210, 218] on input "04:00 pm" at bounding box center [1228, 217] width 67 height 20
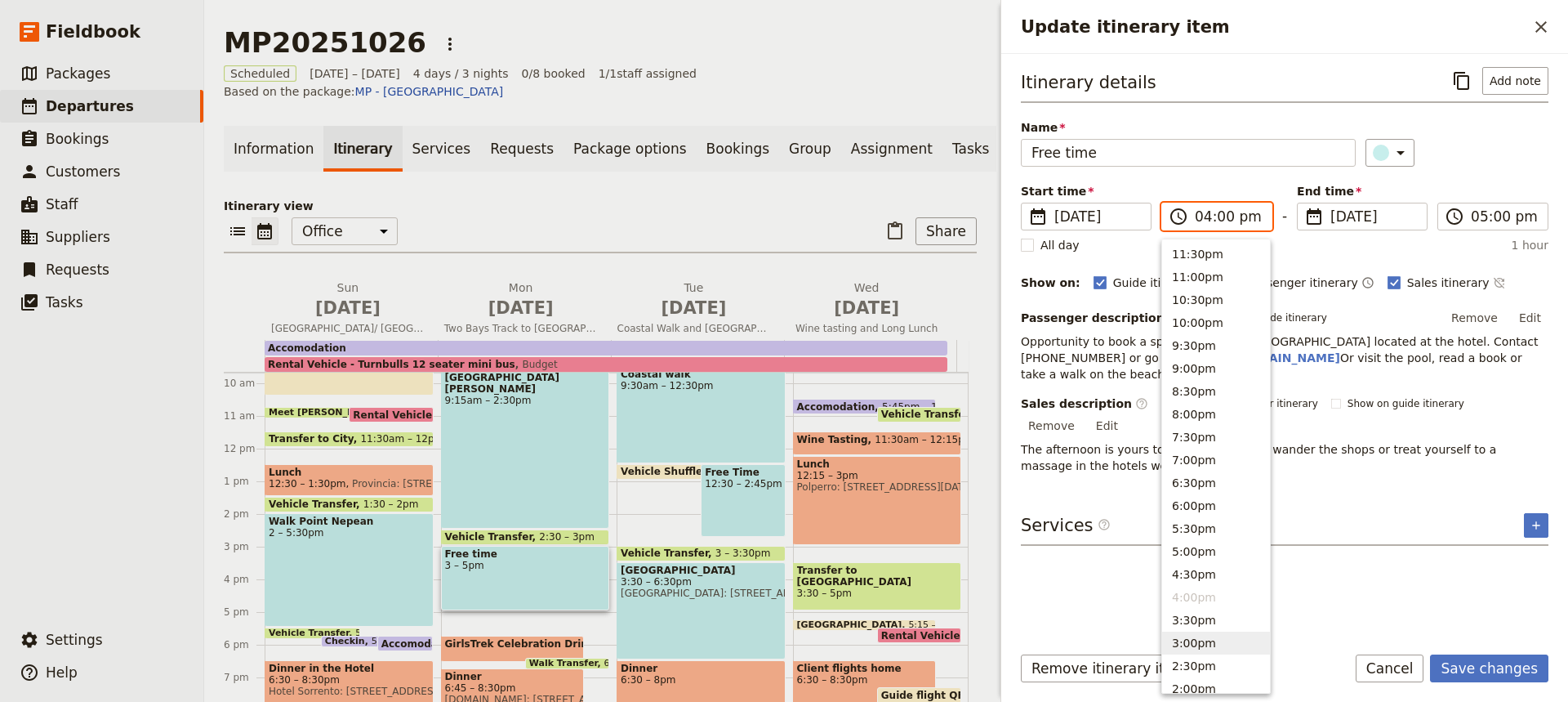
click at [1191, 640] on button "3:00pm" at bounding box center [1216, 643] width 108 height 23
type input "03:00 pm"
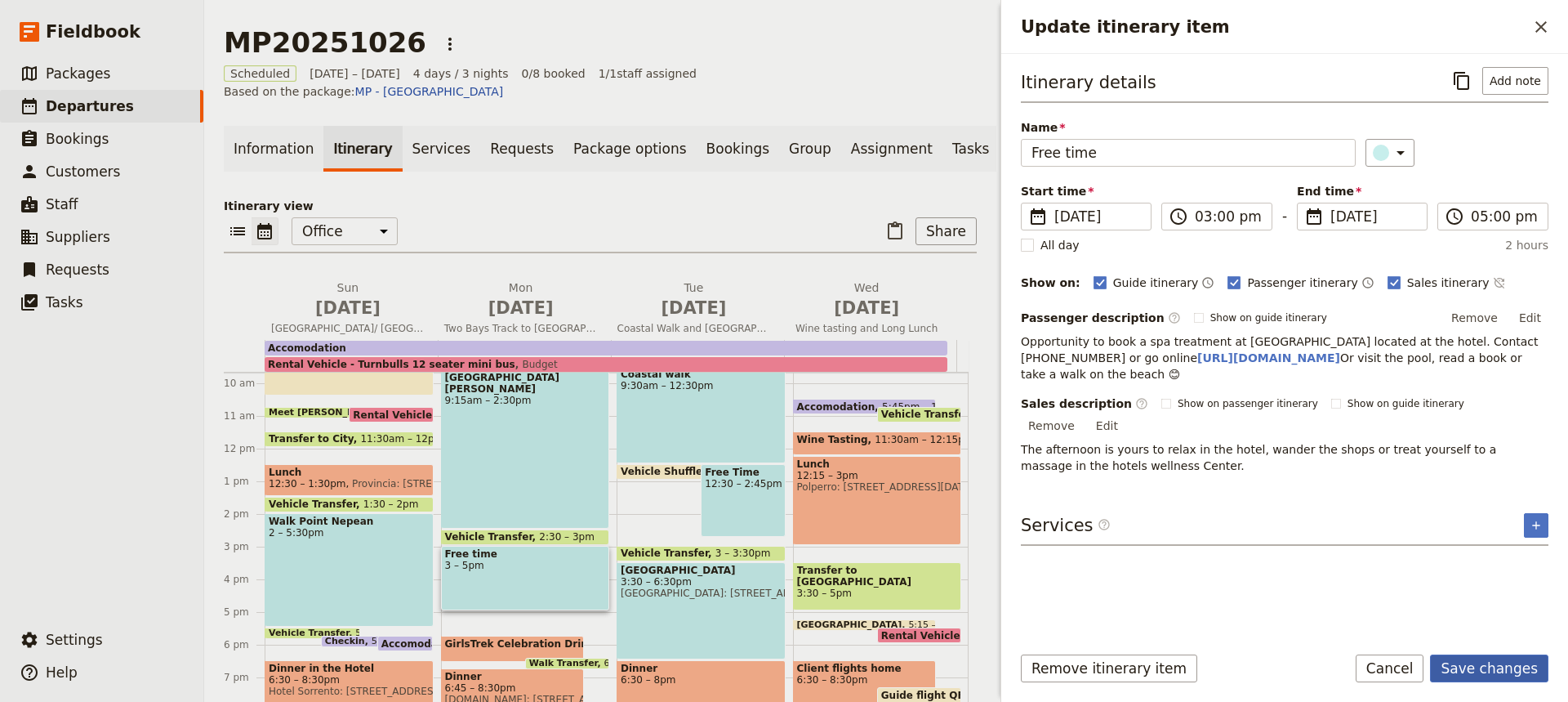
click at [1472, 664] on button "Save changes" at bounding box center [1489, 668] width 118 height 28
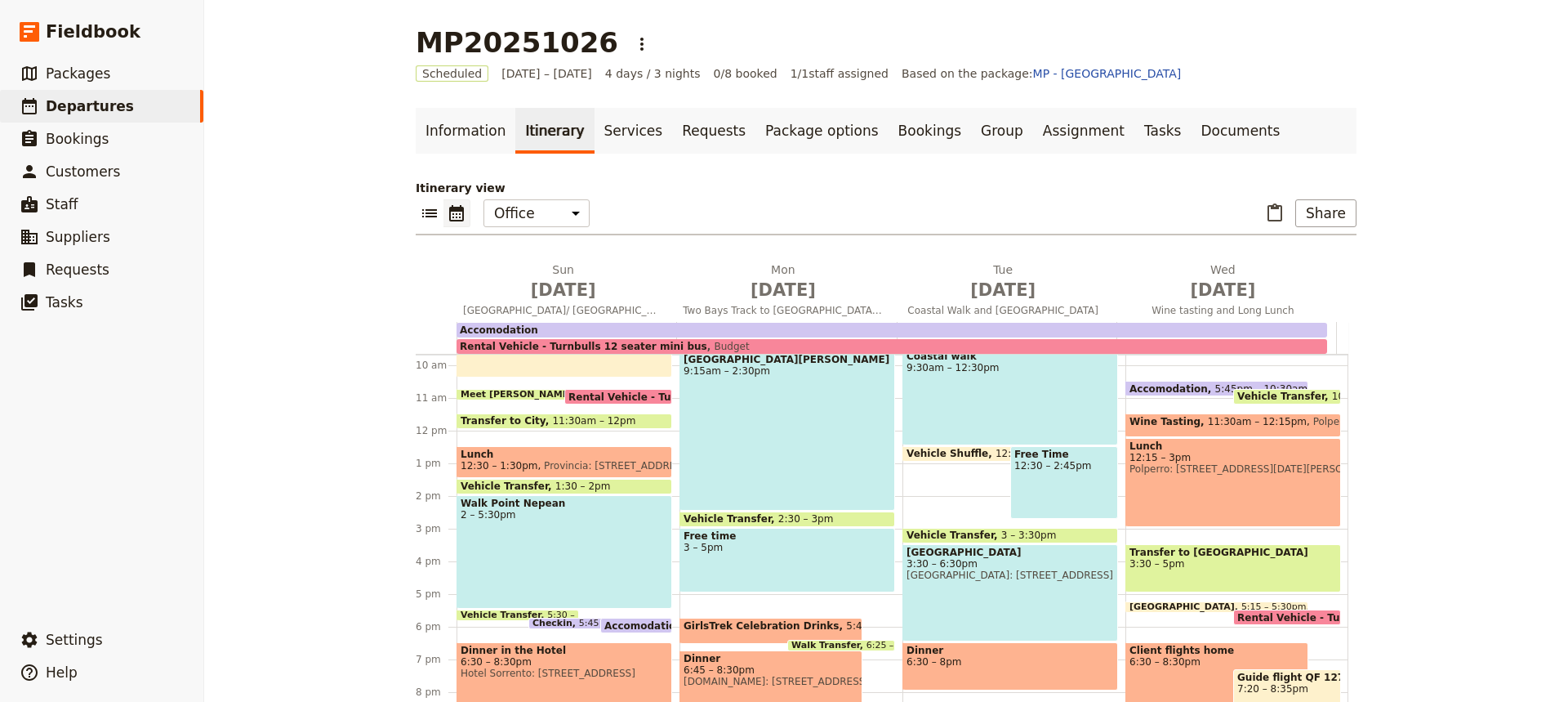
click at [790, 549] on span "3 – 5pm" at bounding box center [787, 547] width 207 height 12
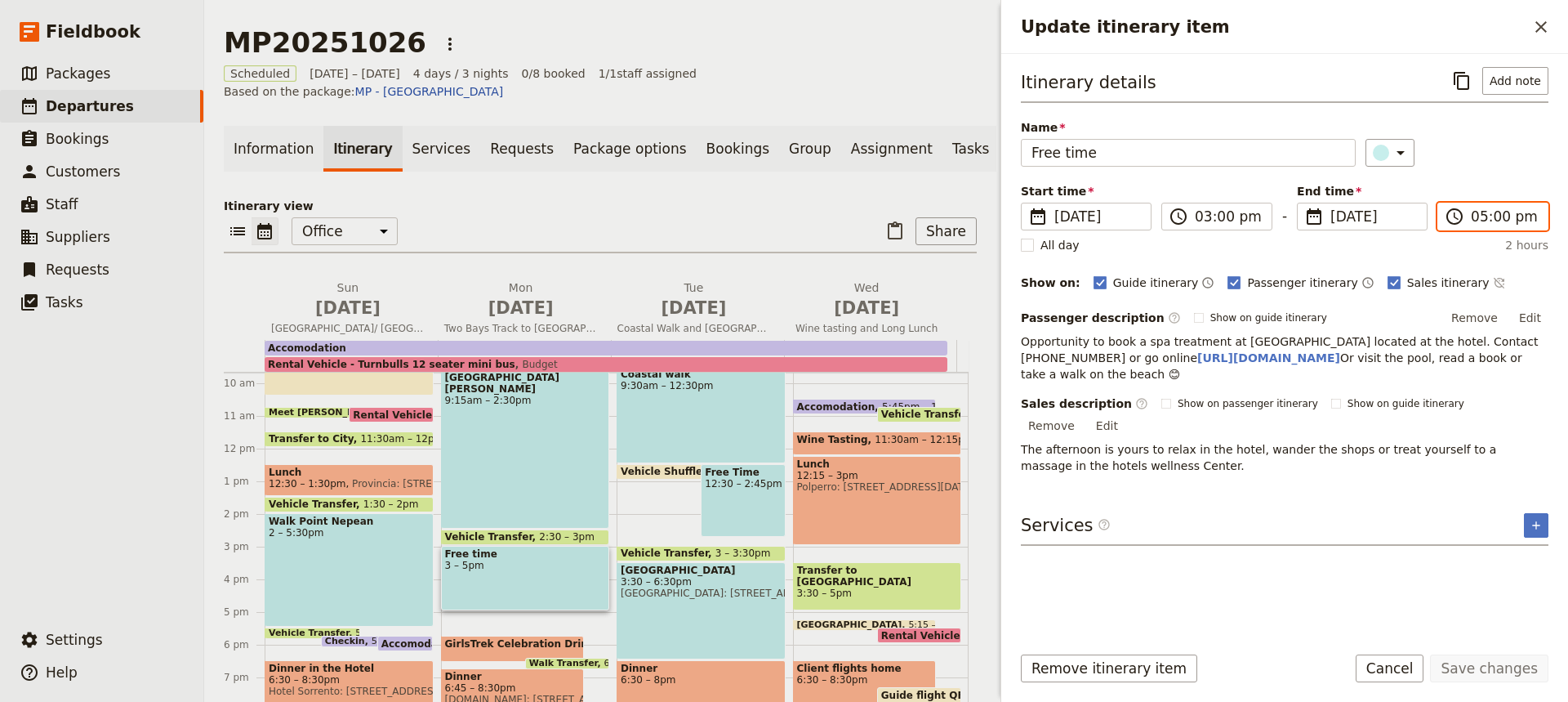
click at [1493, 219] on input "05:00 pm" at bounding box center [1503, 217] width 67 height 20
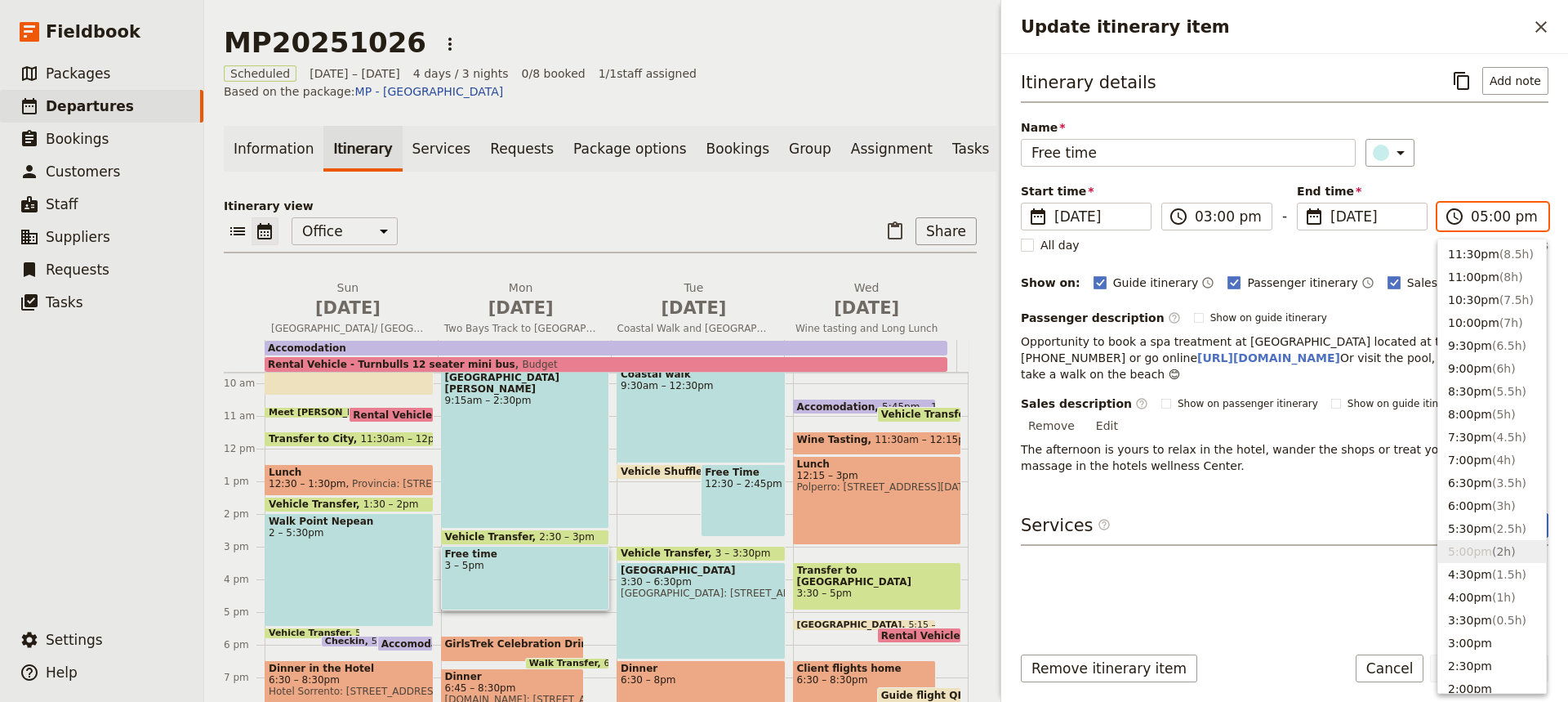
click at [1493, 219] on input "05:00 pm" at bounding box center [1503, 217] width 67 height 20
type input "05:30 pm"
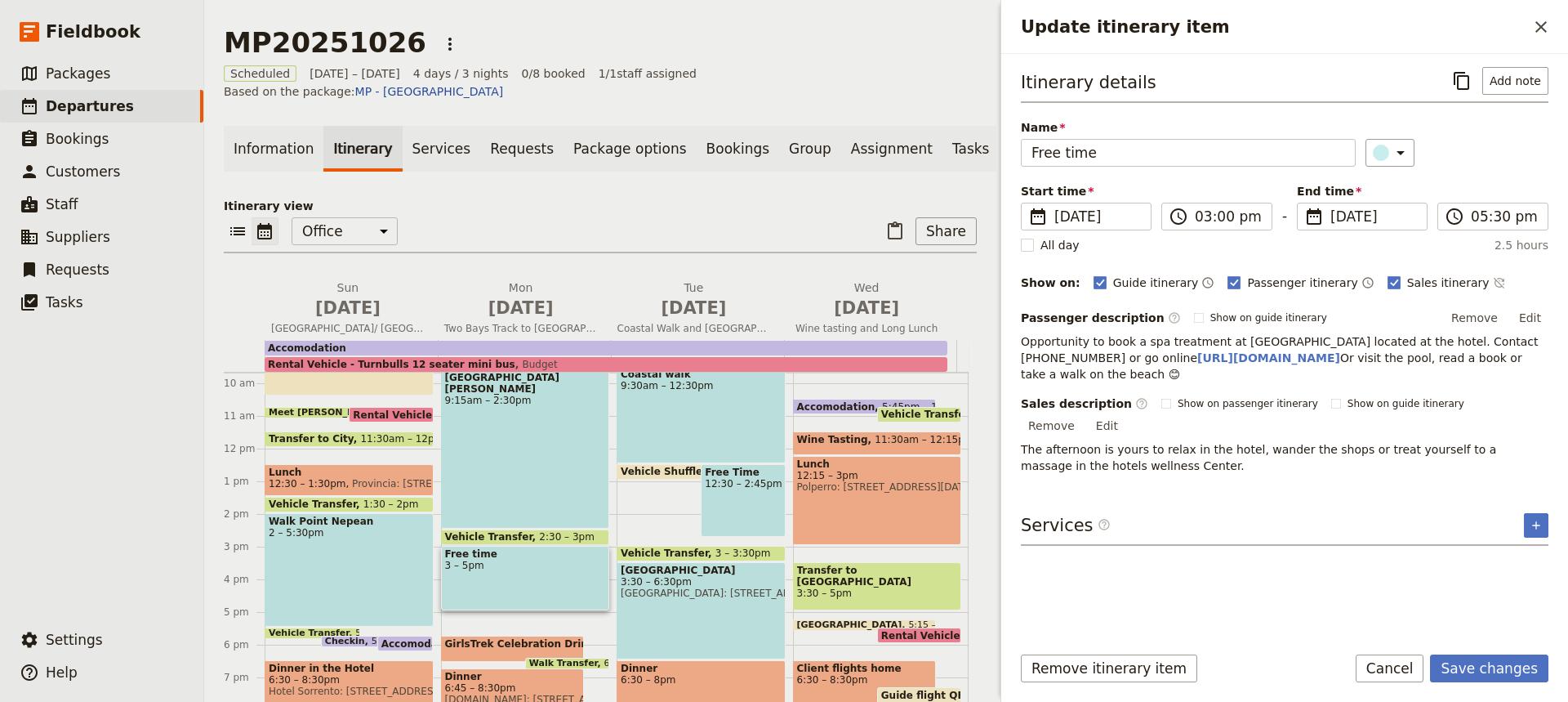
drag, startPoint x: 1251, startPoint y: 664, endPoint x: 1268, endPoint y: 604, distance: 62.4
click at [1251, 650] on form "Itinerary details ​ Add note Name Free time ​ Start time ​ [DATE] [DATE] [DATE]…" at bounding box center [1284, 377] width 566 height 648
click at [1479, 672] on button "Save changes" at bounding box center [1489, 668] width 118 height 28
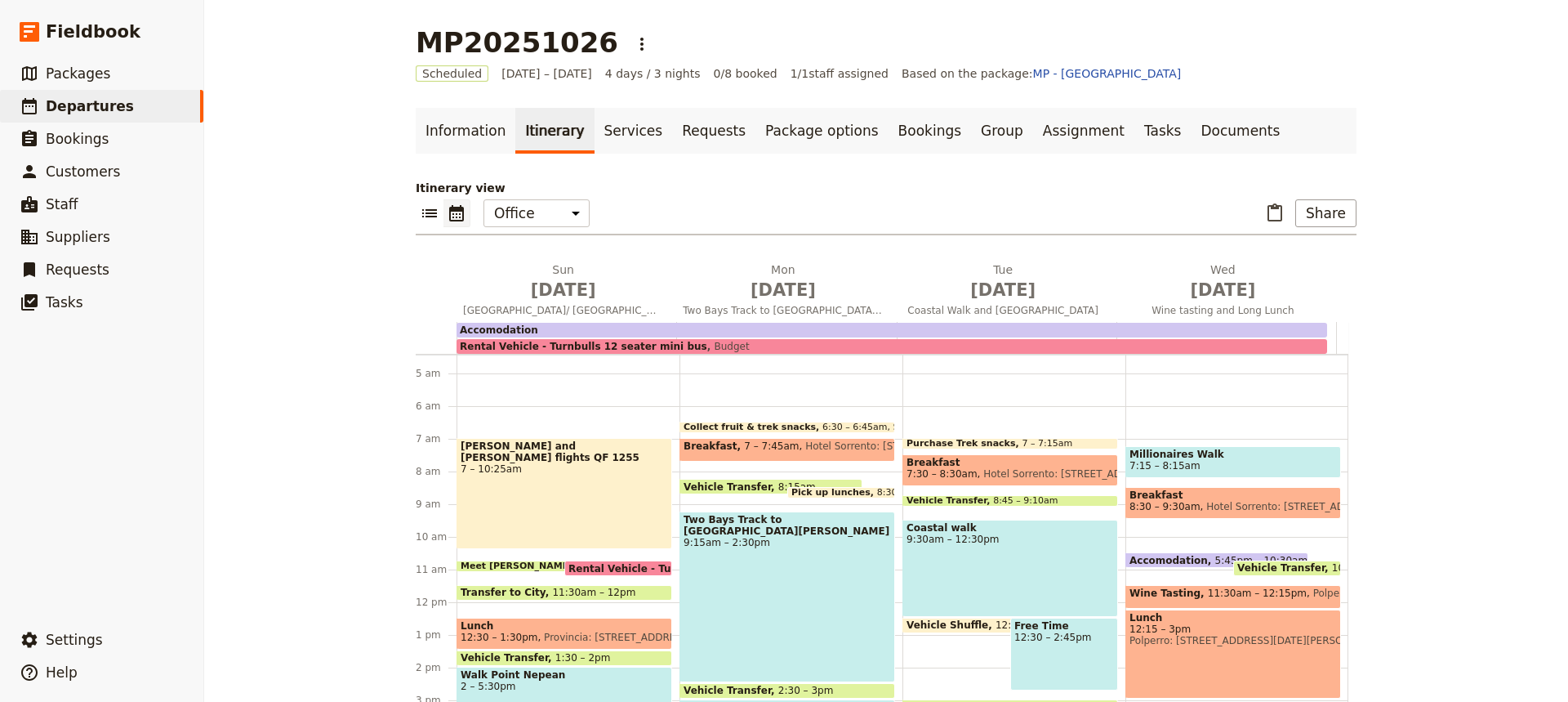
scroll to position [145, 0]
click at [955, 445] on span at bounding box center [1010, 444] width 214 height 6
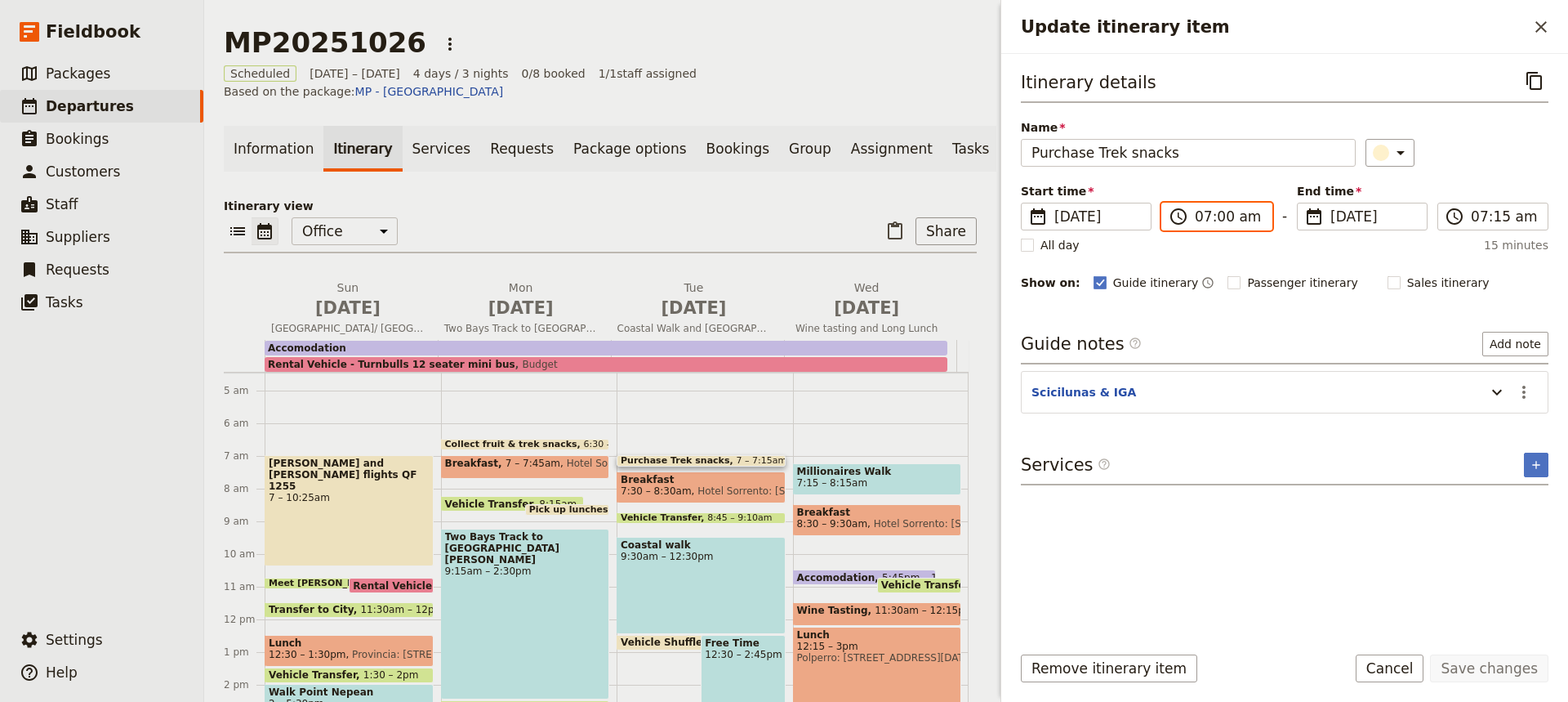
click at [1217, 215] on input "07:00 am" at bounding box center [1228, 217] width 67 height 20
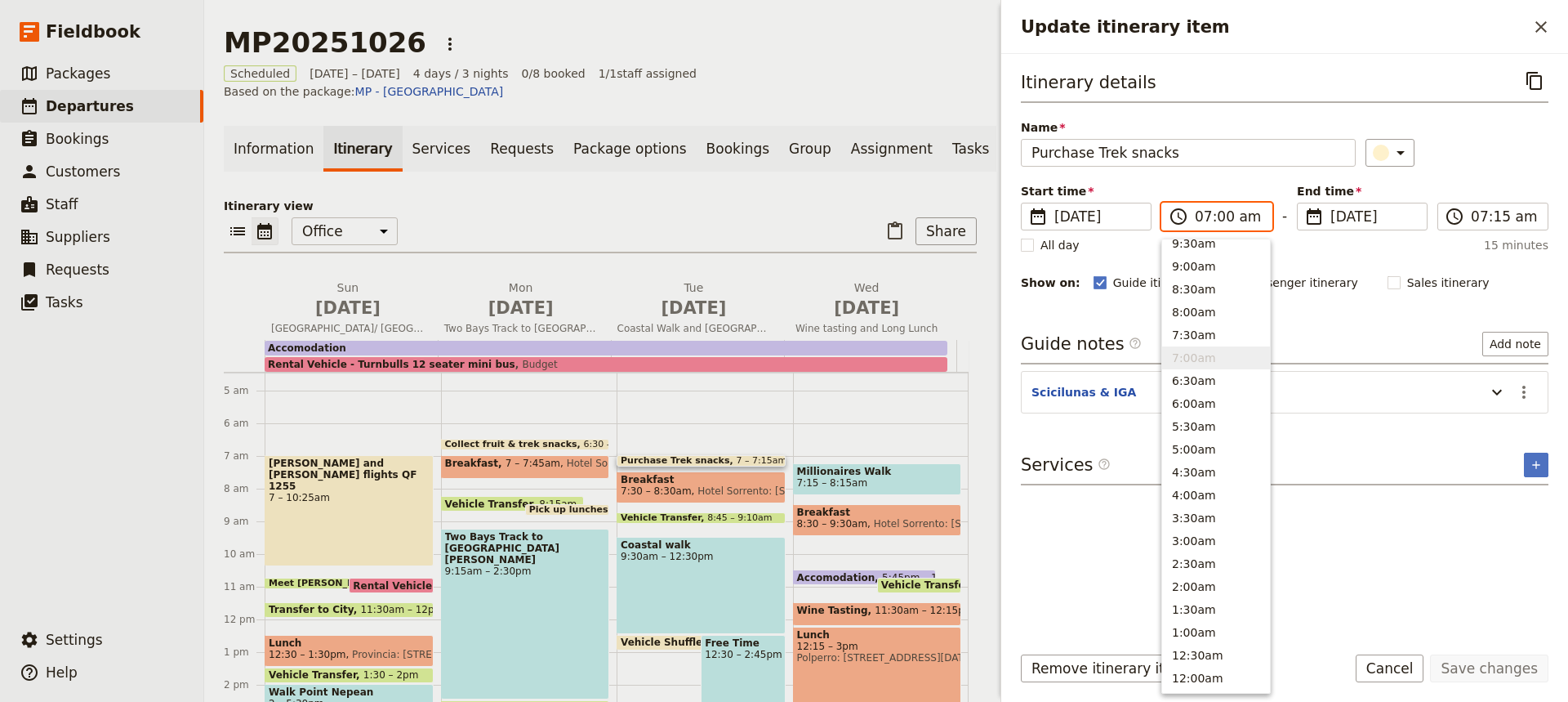
scroll to position [645, 0]
click at [1186, 377] on button "6:30am" at bounding box center [1216, 387] width 108 height 23
type input "06:30 am"
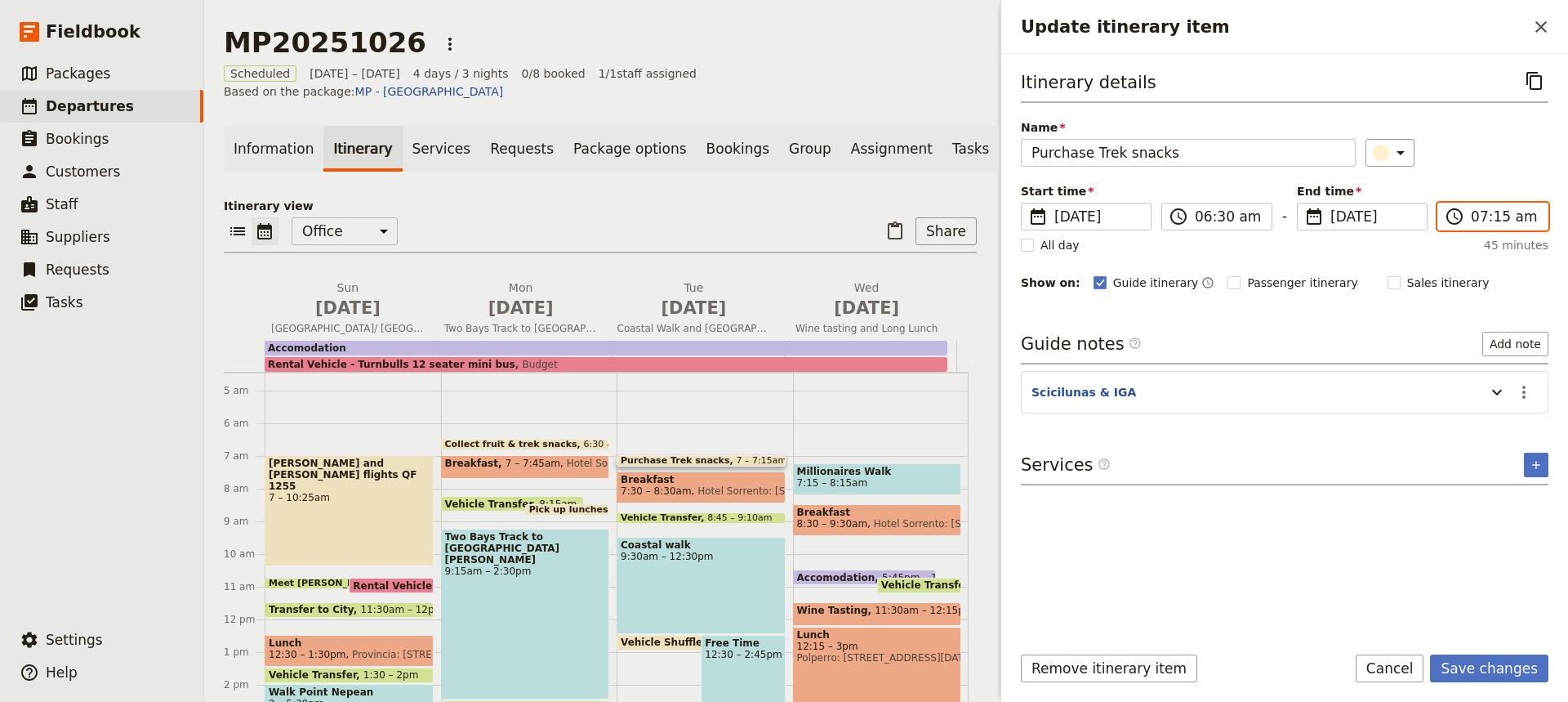
click at [1478, 213] on input "07:15 am" at bounding box center [1503, 217] width 67 height 20
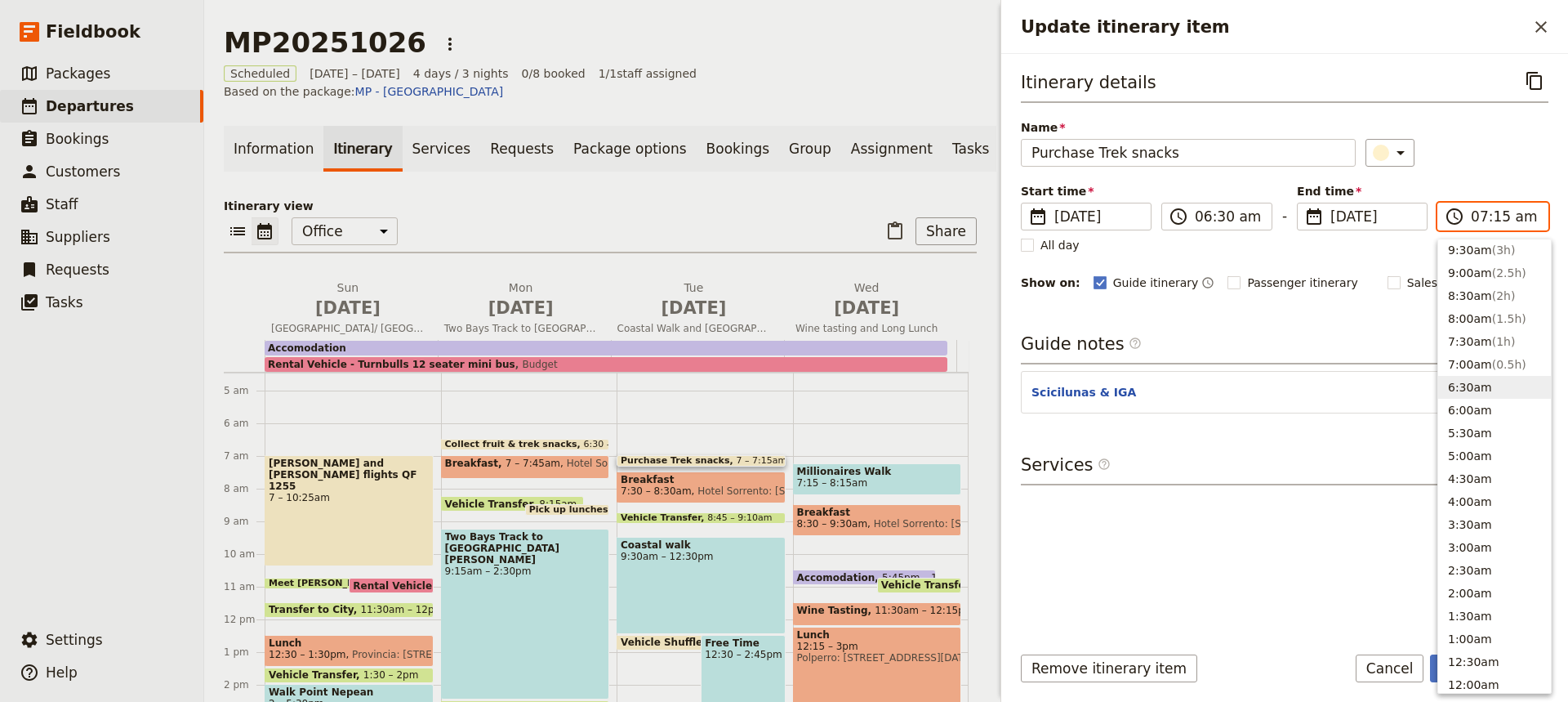
click at [1459, 386] on button "6:30am" at bounding box center [1495, 387] width 113 height 23
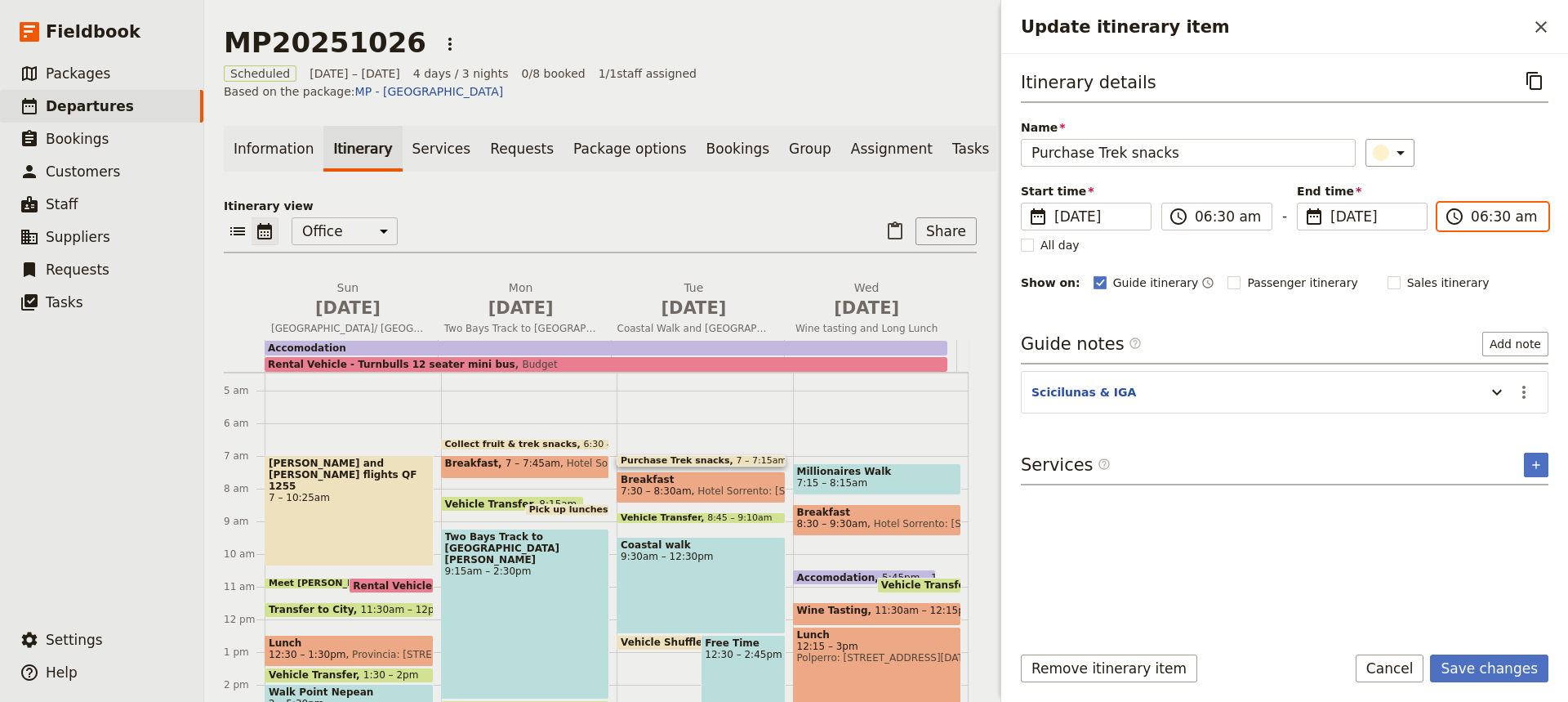
click at [1495, 215] on input "06:30 am" at bounding box center [1503, 217] width 67 height 20
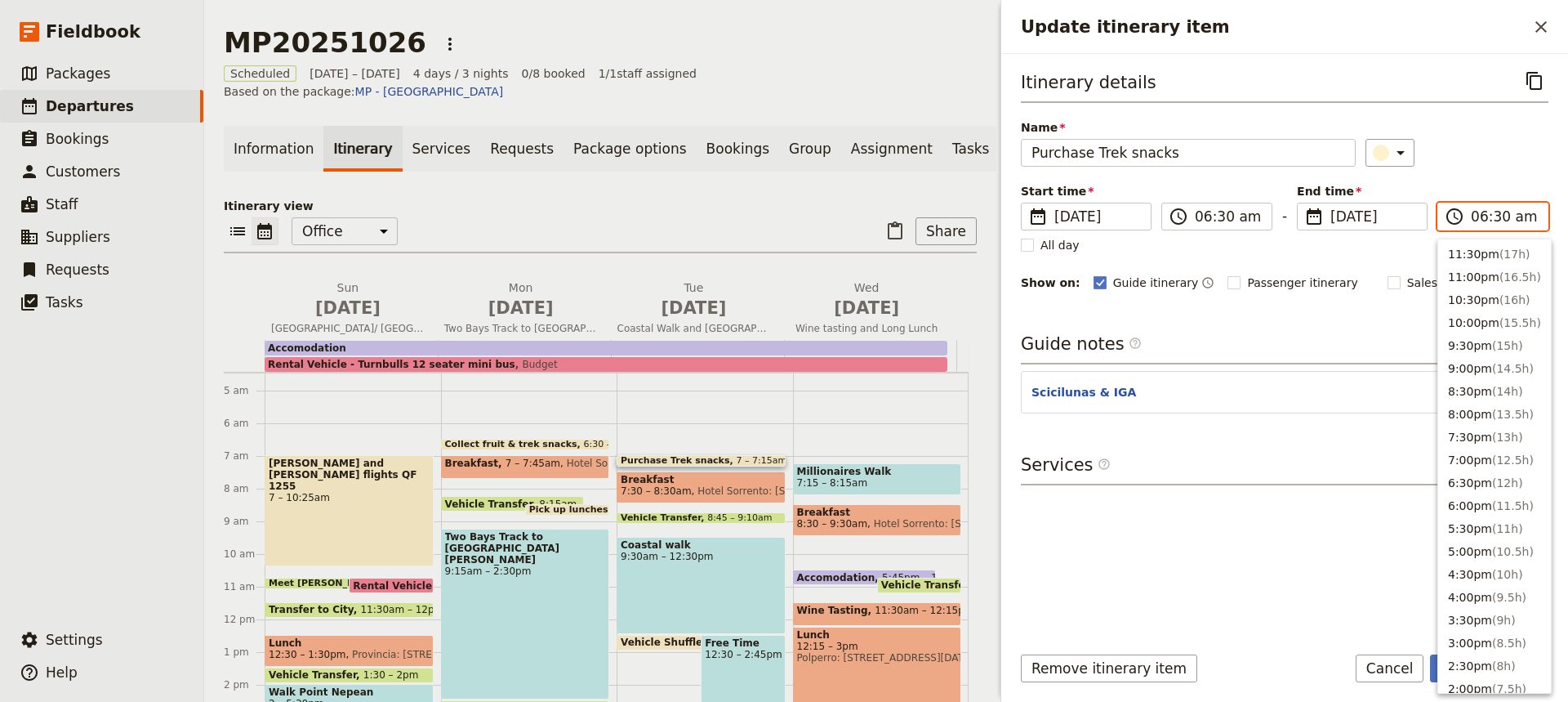
scroll to position [651, 0]
type input "06:45 am"
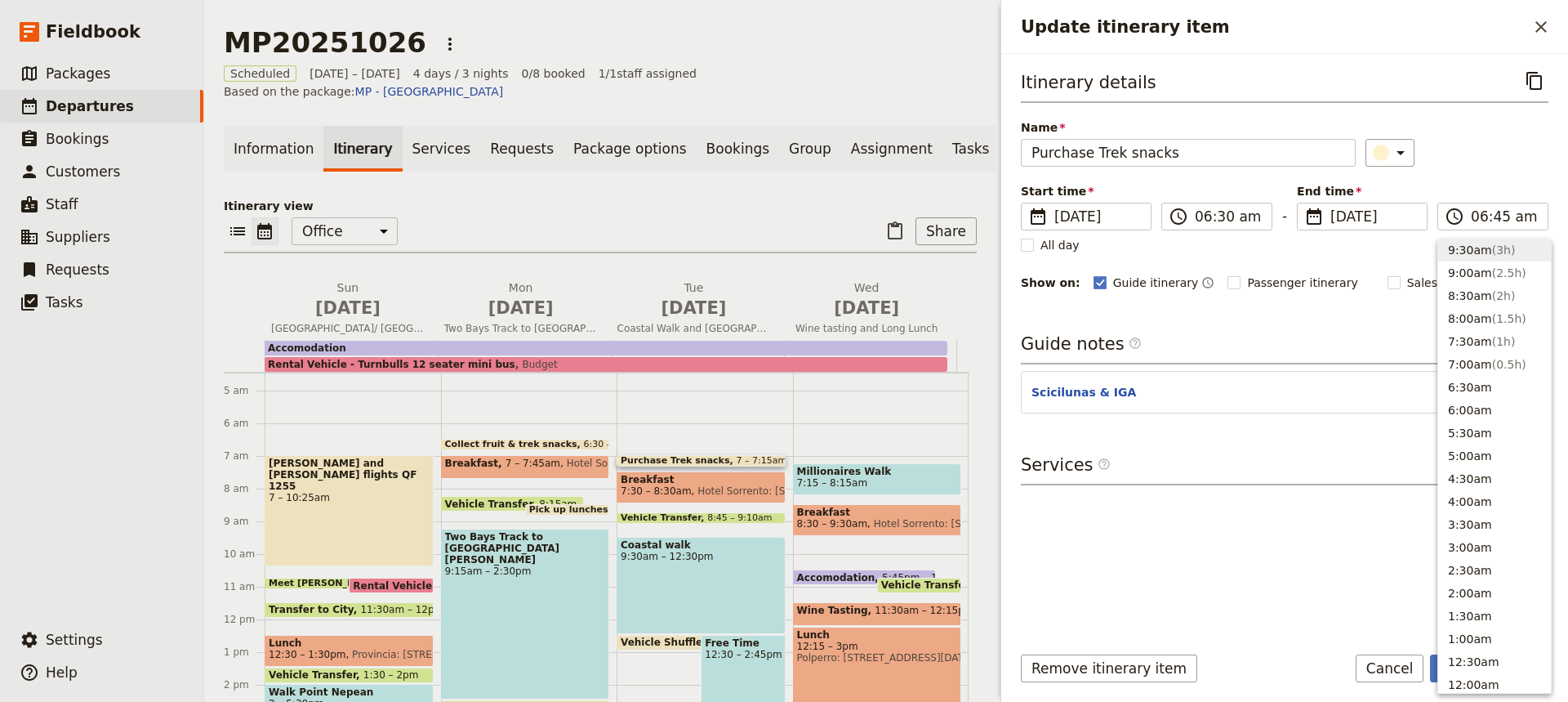
click at [1224, 595] on div "Itinerary details ​ Name Purchase Trek snacks ​ Start time ​ [DATE] [DATE] [DAT…" at bounding box center [1284, 348] width 528 height 561
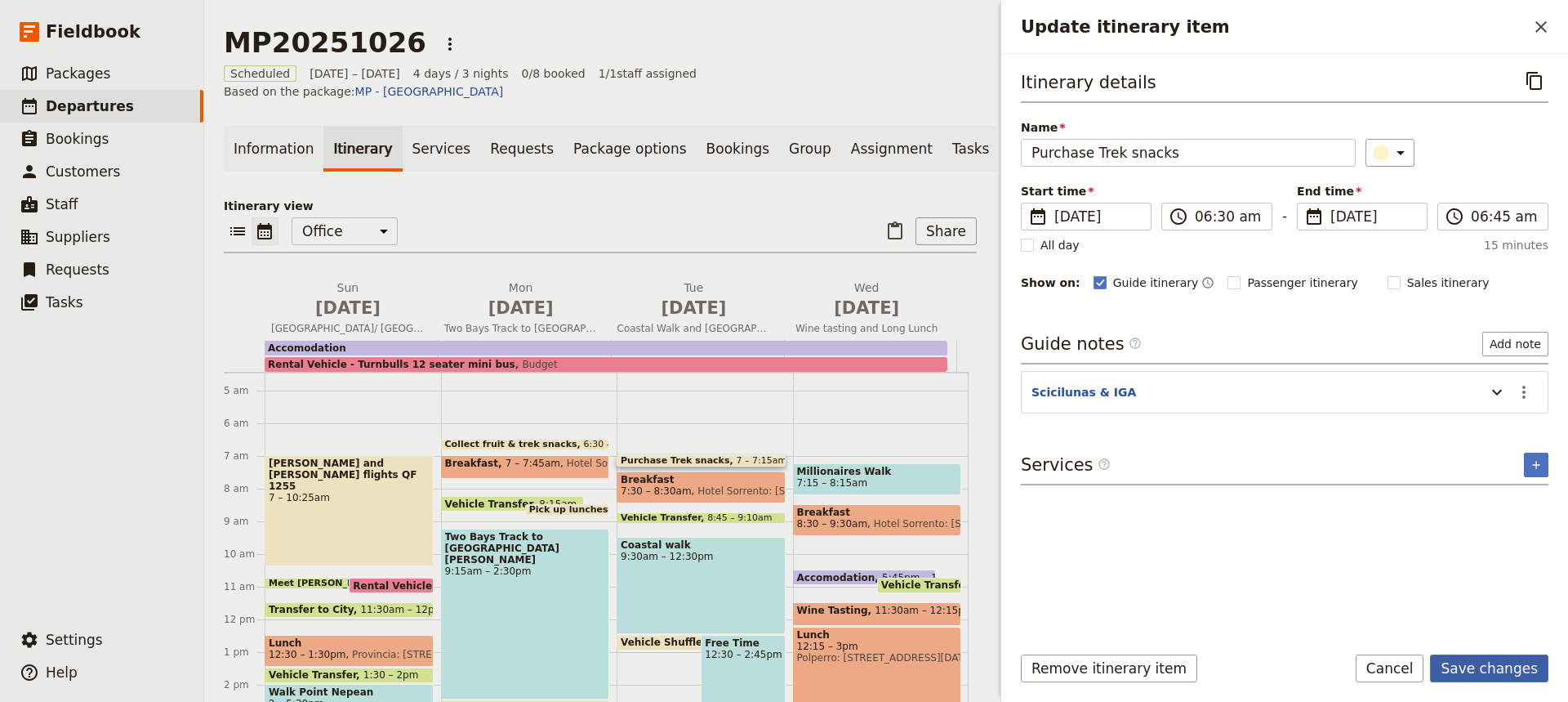
click at [1496, 667] on button "Save changes" at bounding box center [1489, 668] width 118 height 28
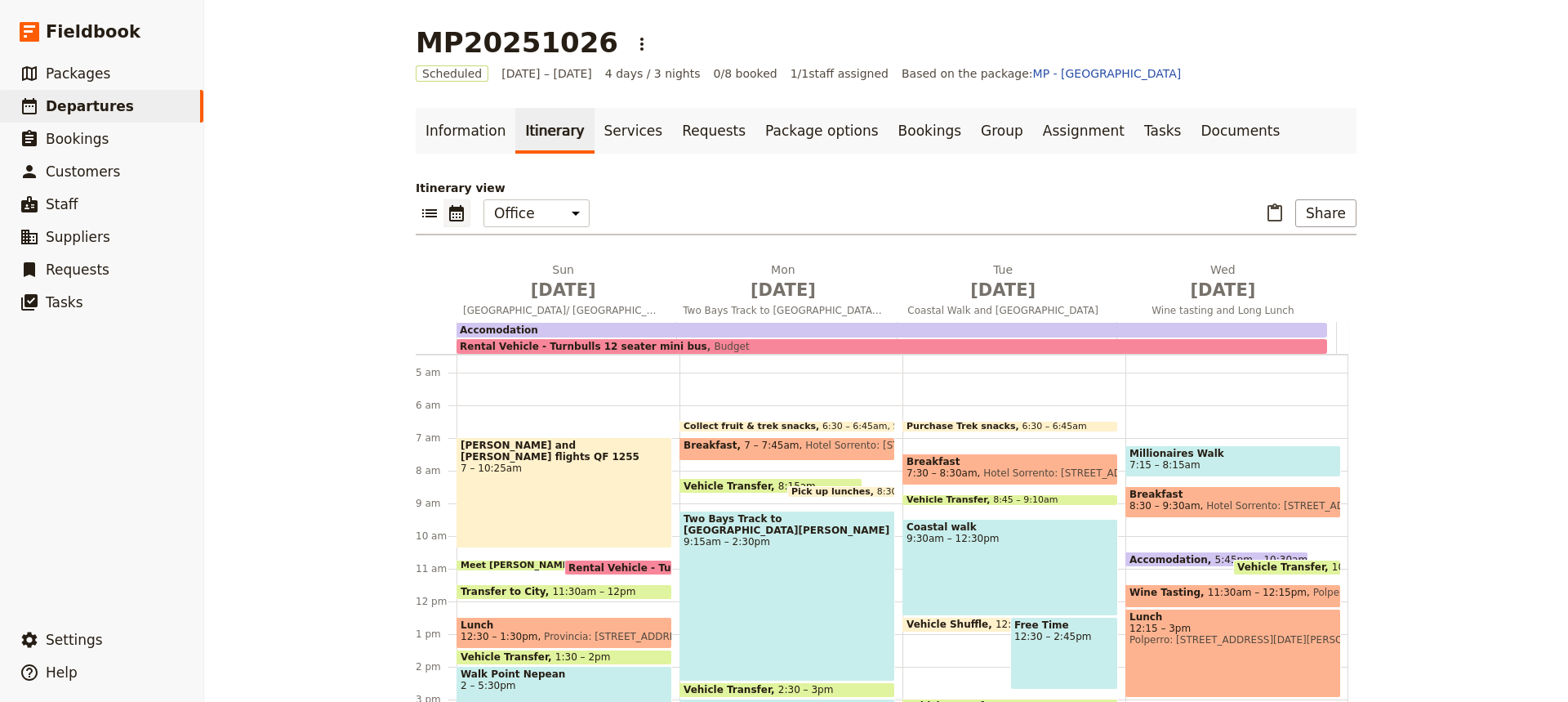
click at [943, 428] on span at bounding box center [1010, 428] width 214 height 6
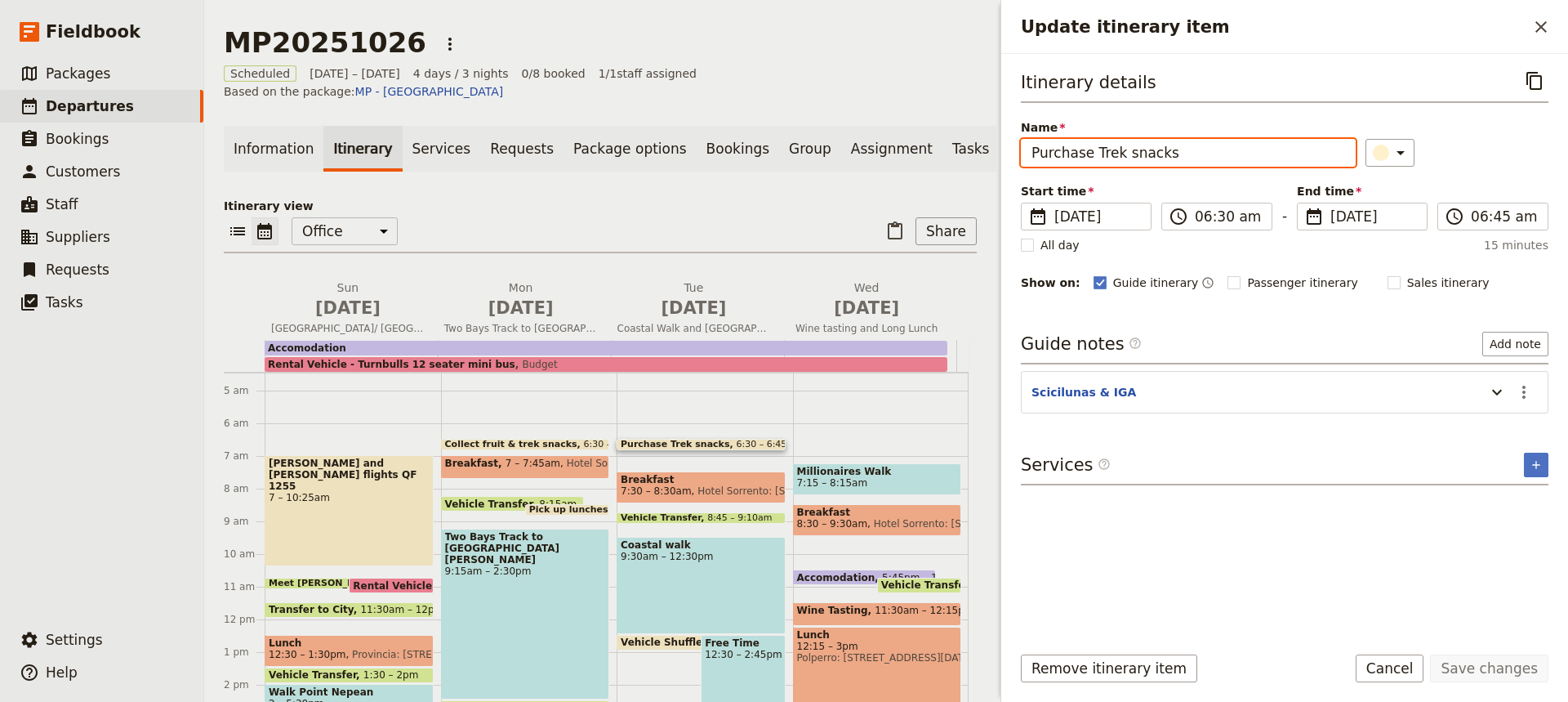
click at [1039, 153] on input "Purchase Trek snacks" at bounding box center [1188, 152] width 335 height 28
type input "If needed purchase Trek snacks"
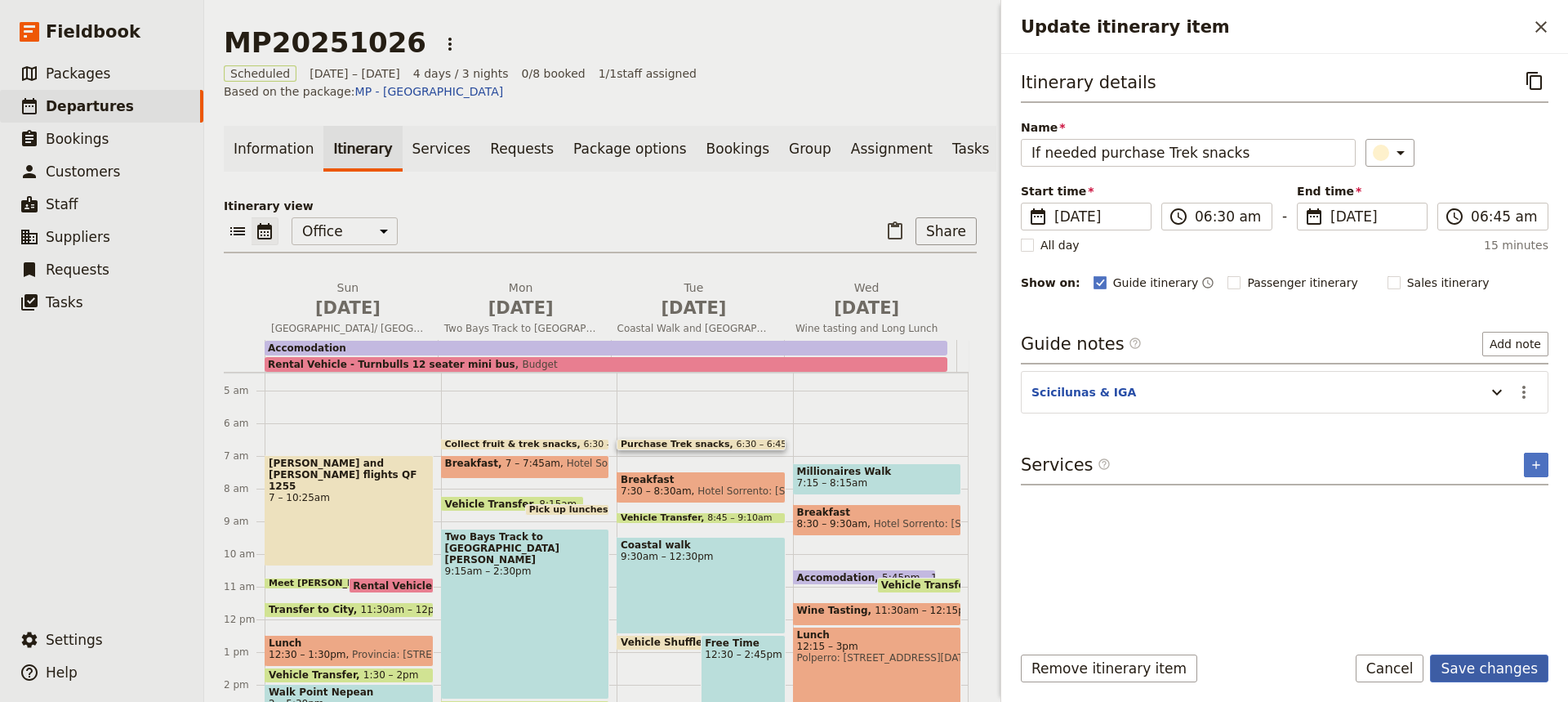
click at [1481, 667] on button "Save changes" at bounding box center [1489, 668] width 118 height 28
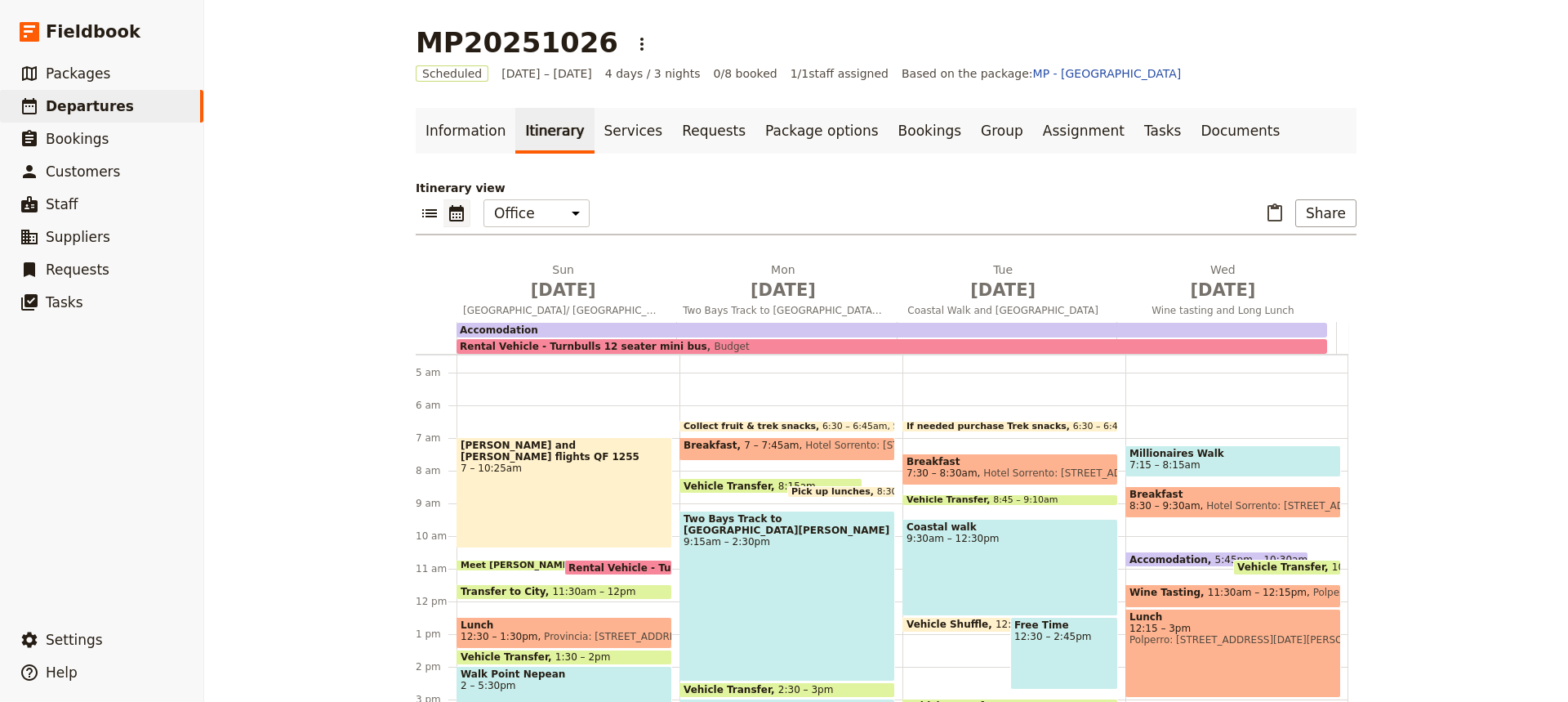
click at [962, 460] on span "Breakfast" at bounding box center [1009, 461] width 207 height 12
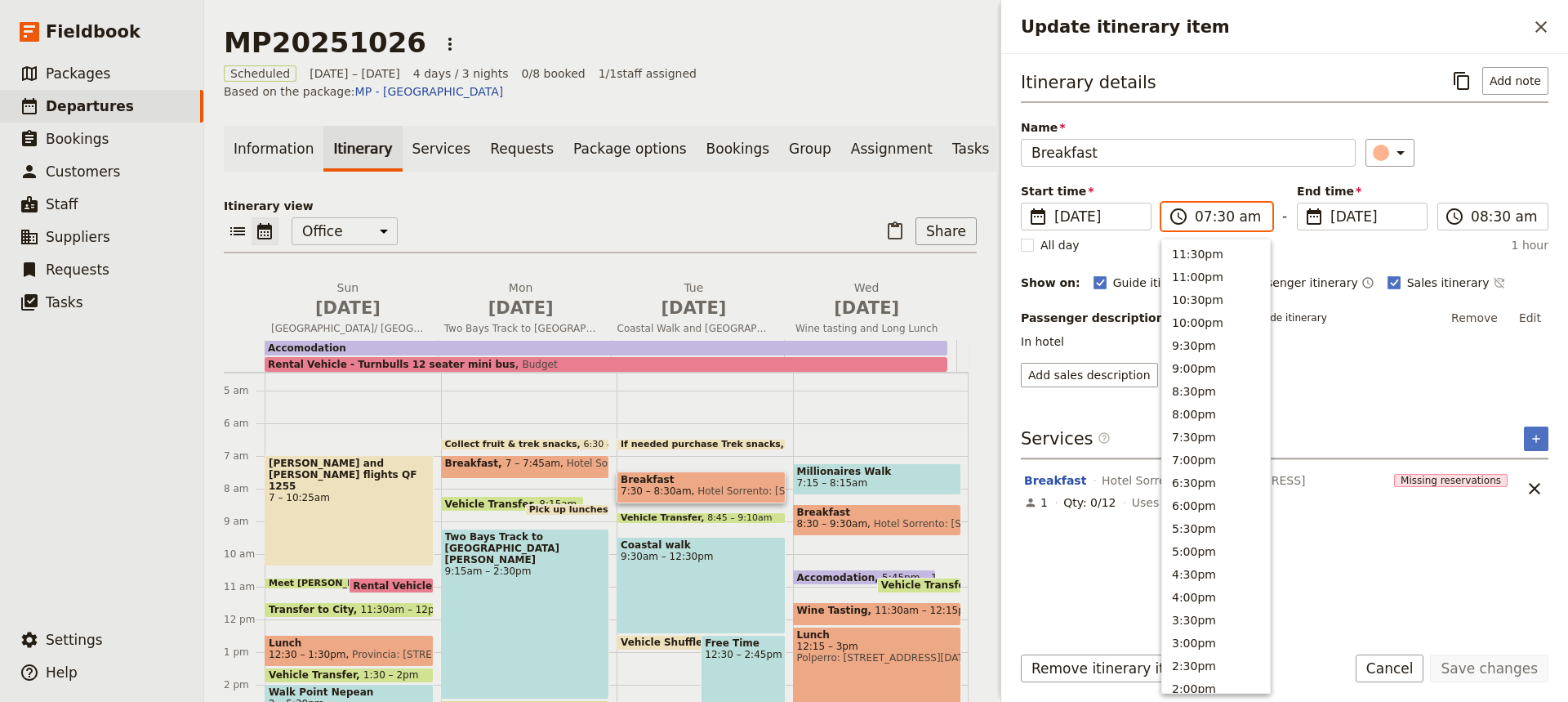
click at [1219, 219] on input "07:30 am" at bounding box center [1228, 217] width 67 height 20
click at [1182, 366] on button "7:00am" at bounding box center [1216, 365] width 108 height 23
type input "07:00 am"
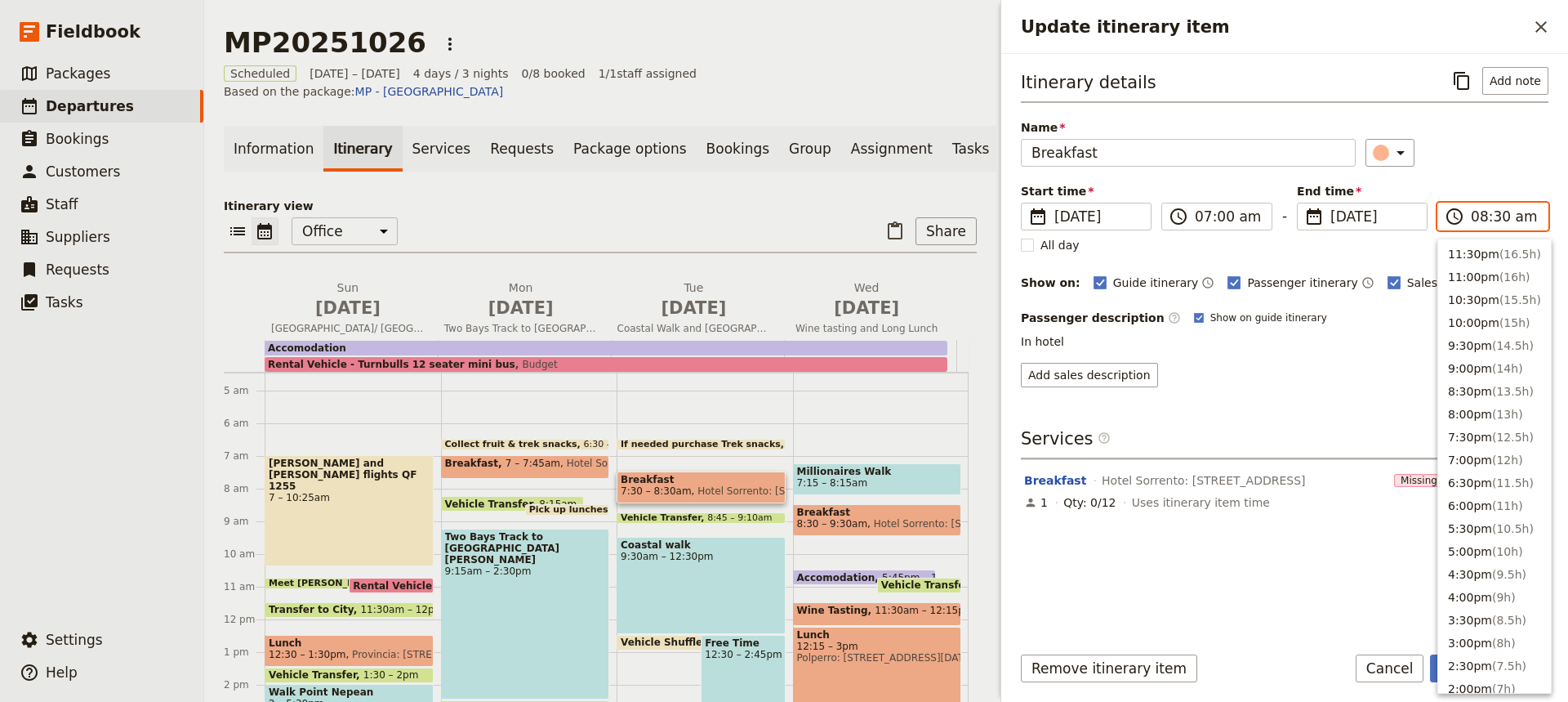
click at [1485, 217] on input "08:30 am" at bounding box center [1503, 217] width 67 height 20
click at [1459, 341] on button "7:30am ( 0.5h )" at bounding box center [1495, 342] width 113 height 23
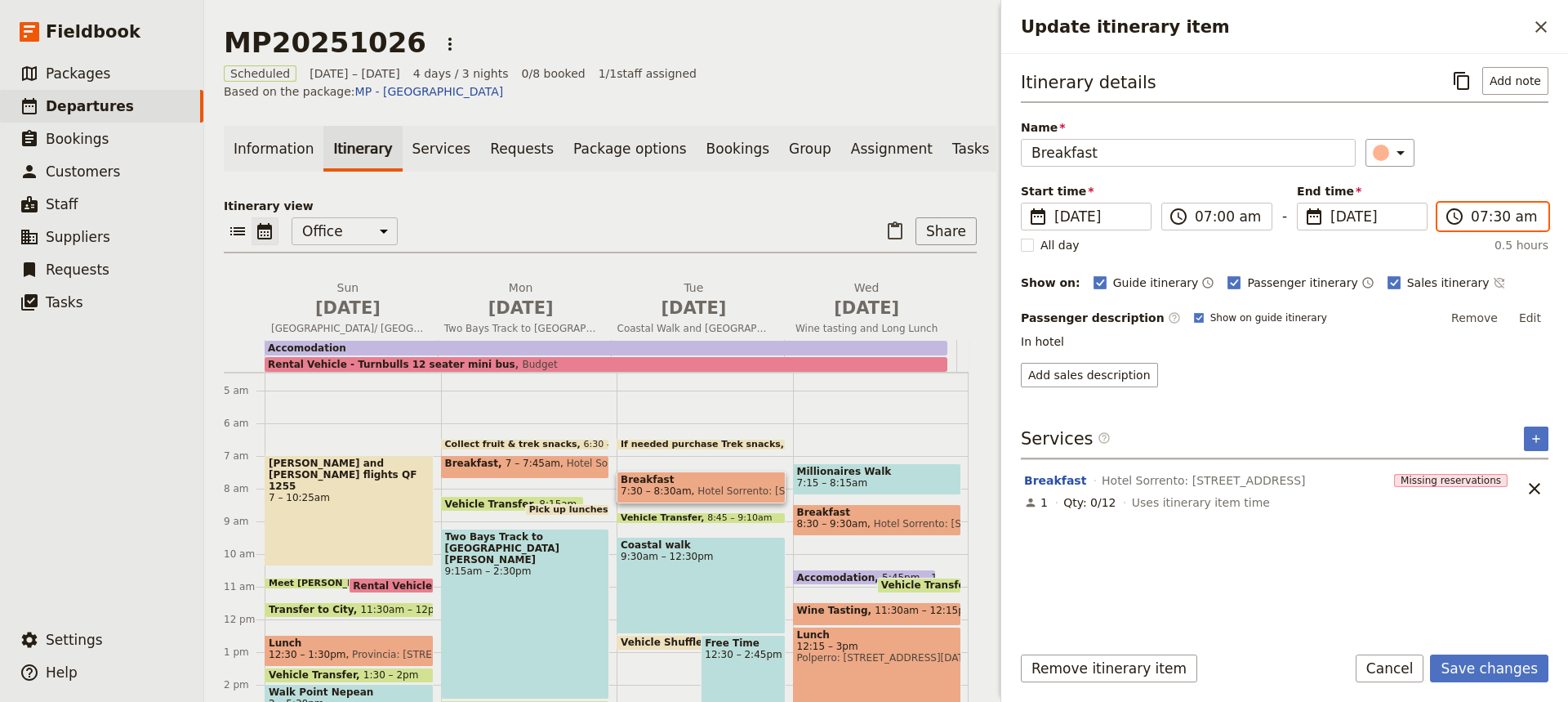
click at [1494, 216] on input "07:30 am" at bounding box center [1503, 217] width 67 height 20
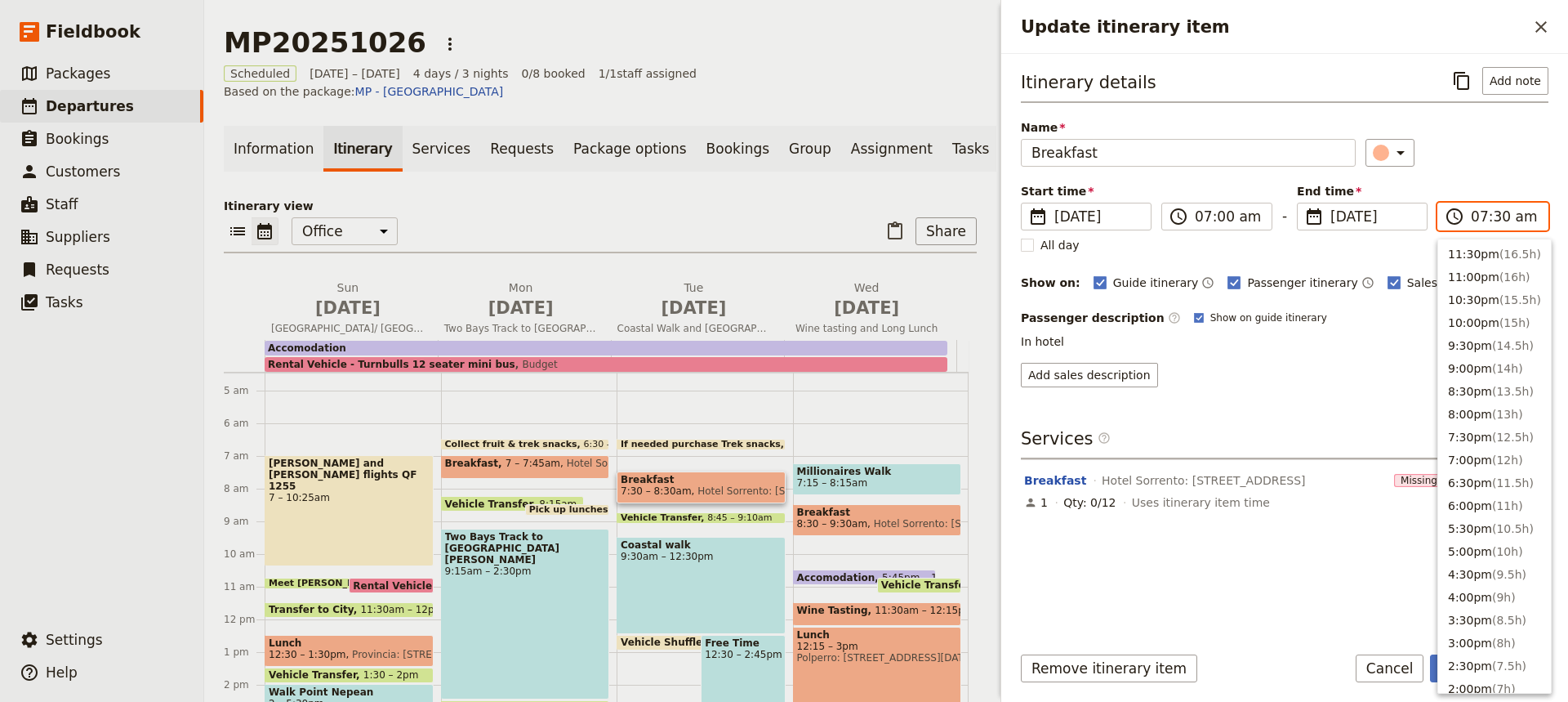
scroll to position [651, 0]
type input "07:45 am"
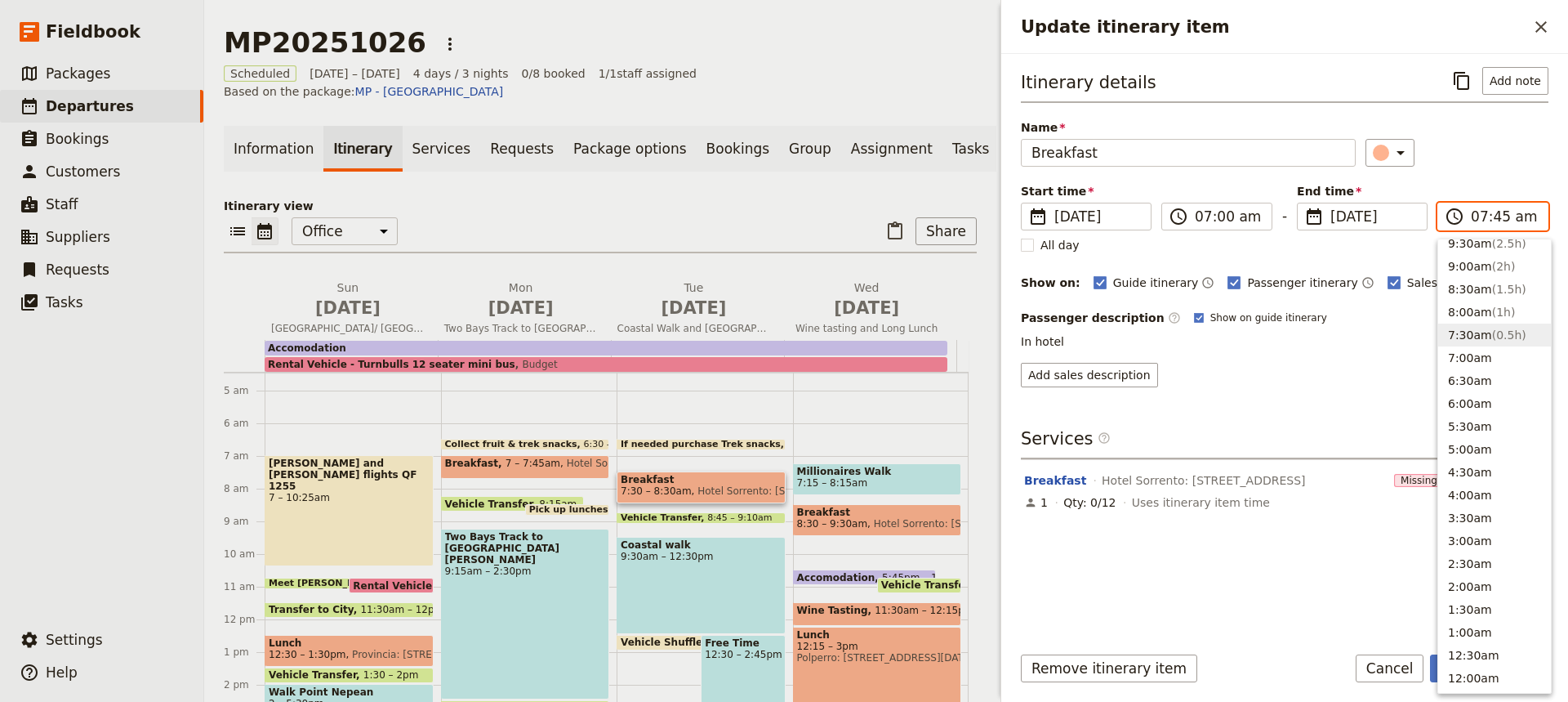
scroll to position [645, 0]
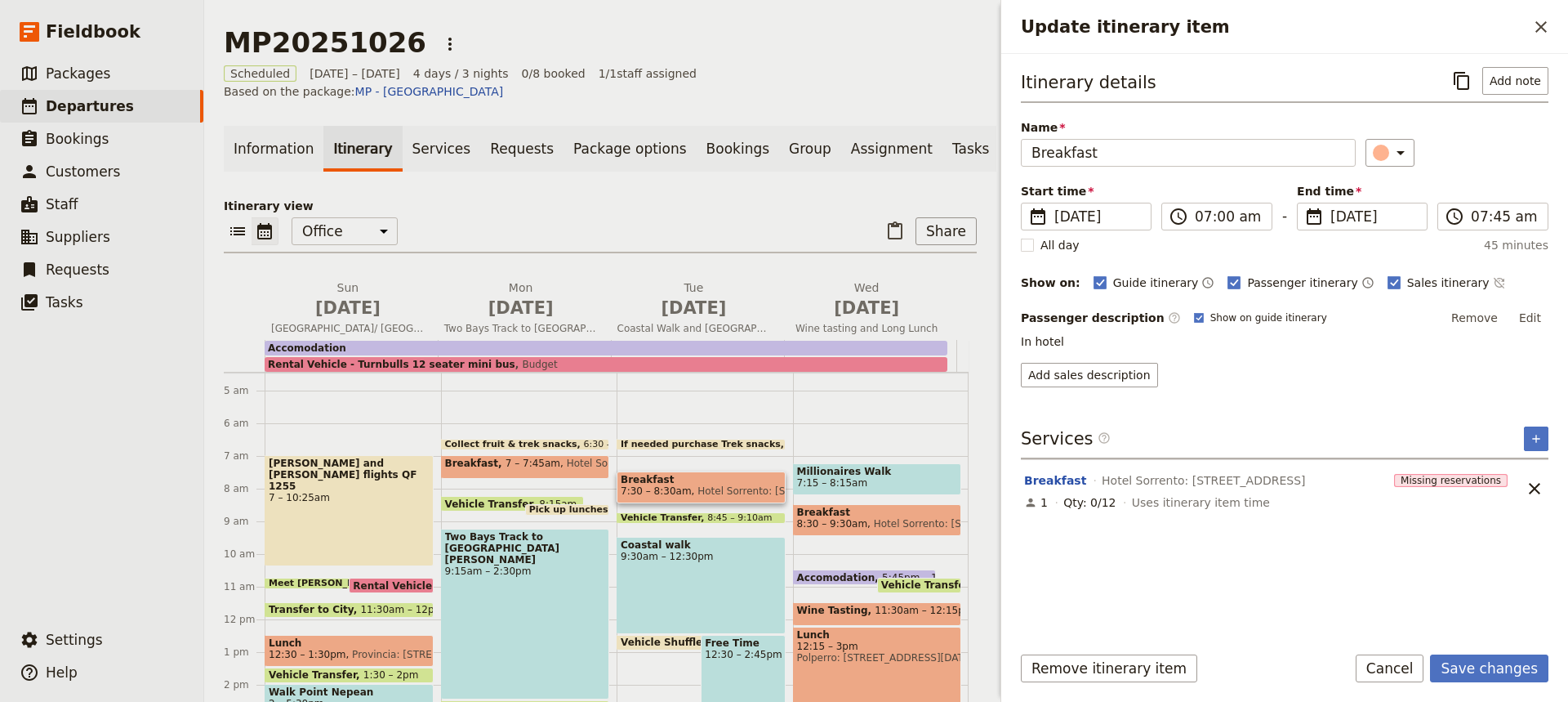
click at [1363, 345] on p "In hotel" at bounding box center [1284, 342] width 528 height 16
click at [1472, 668] on button "Save changes" at bounding box center [1489, 668] width 118 height 28
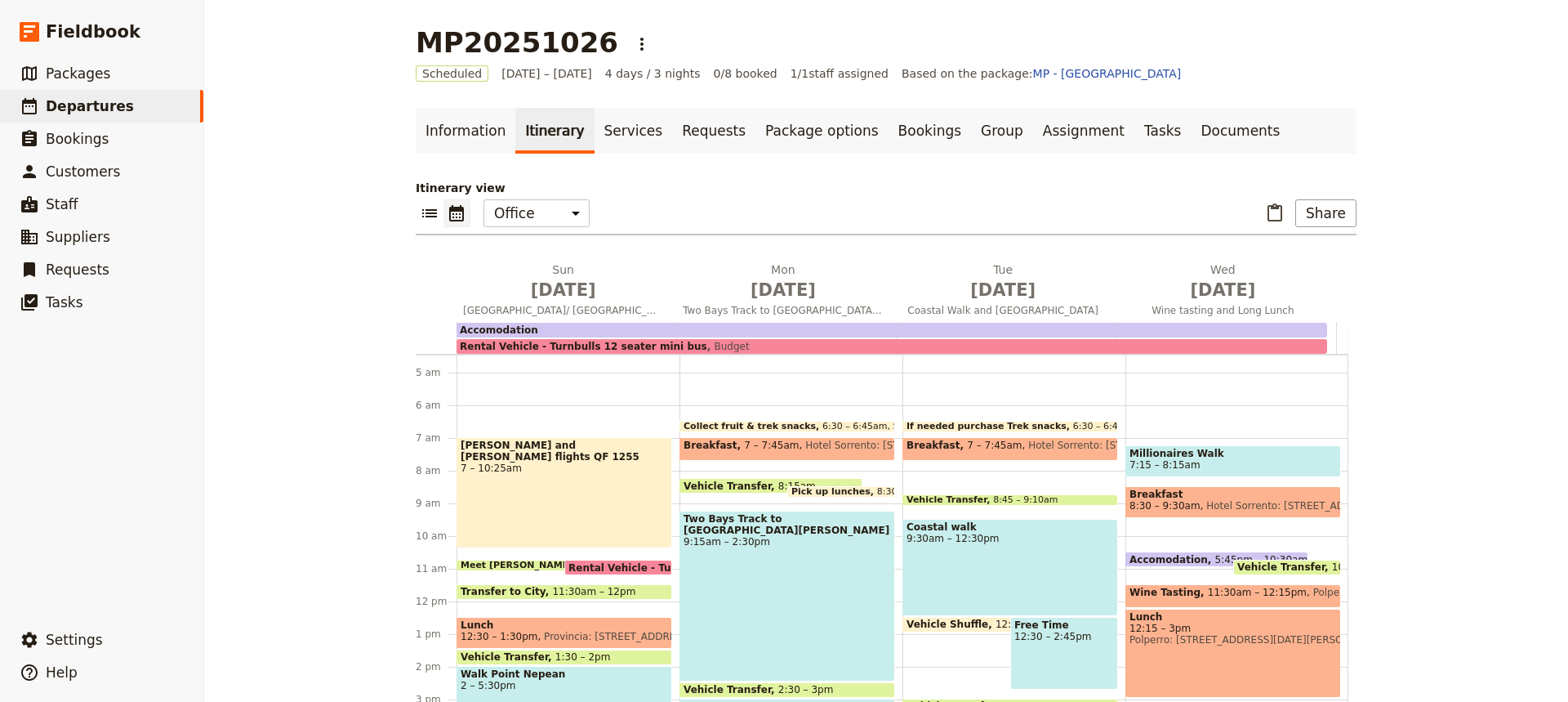
click at [974, 502] on span at bounding box center [1010, 501] width 214 height 6
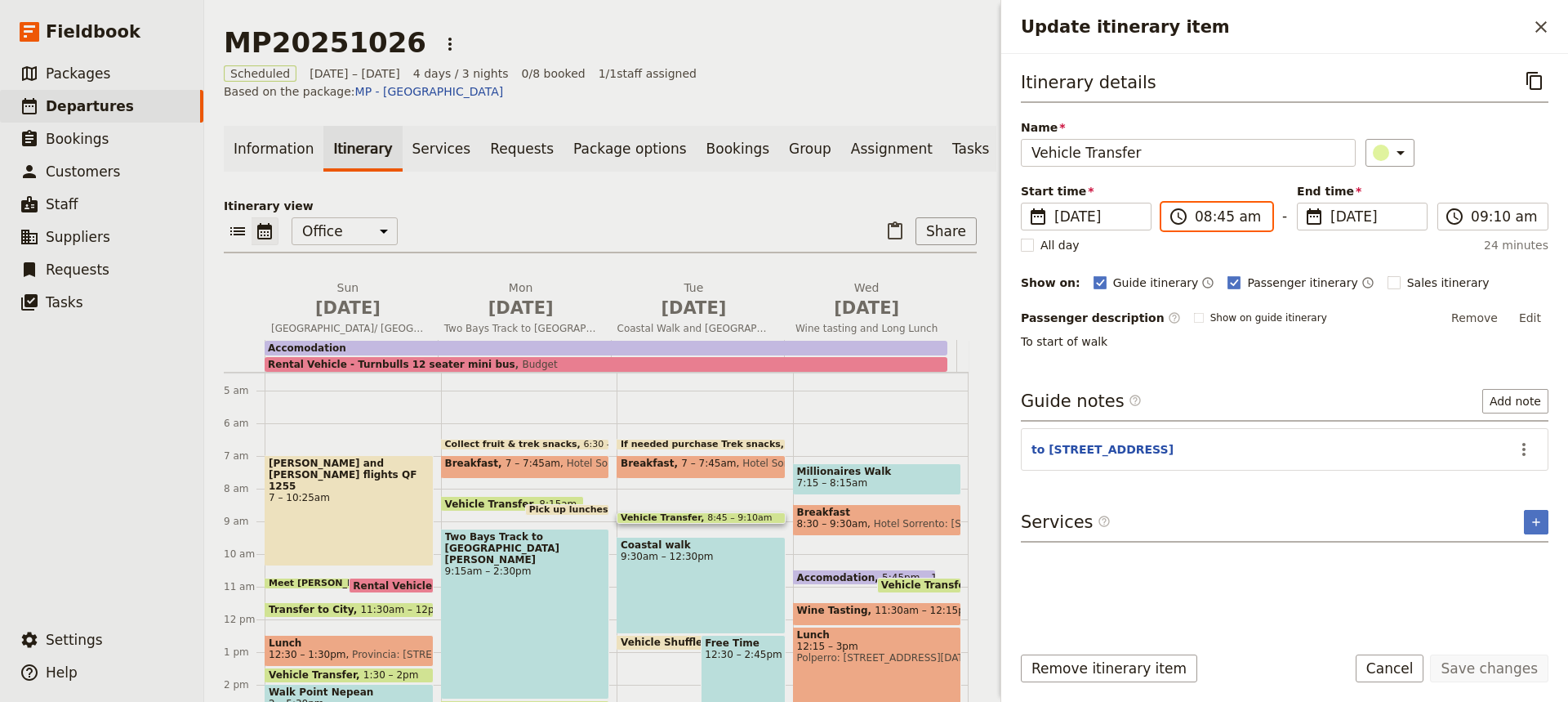
click at [1216, 216] on input "08:45 am" at bounding box center [1228, 217] width 67 height 20
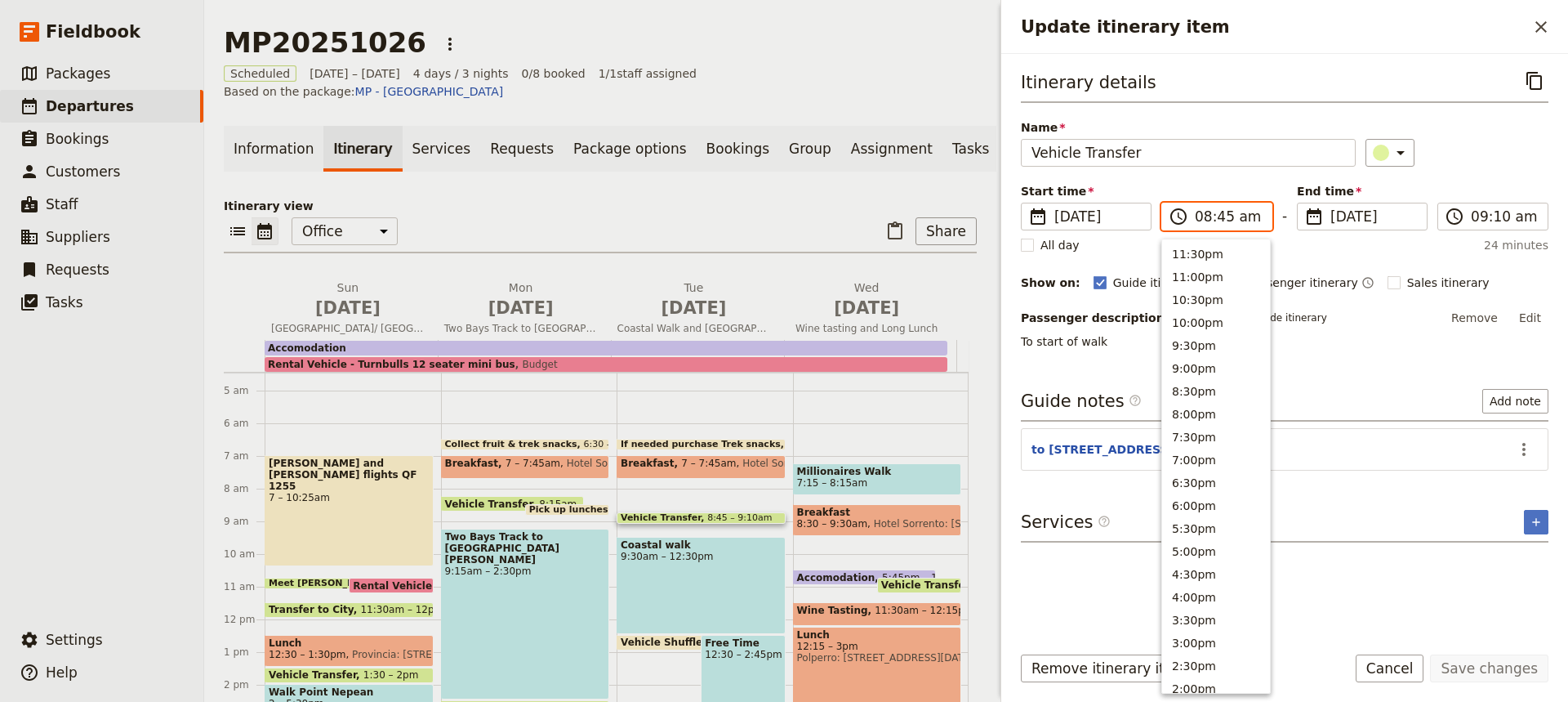
scroll to position [651, 0]
click at [1216, 216] on input "08:45 am" at bounding box center [1228, 217] width 67 height 20
type input "08:15 am"
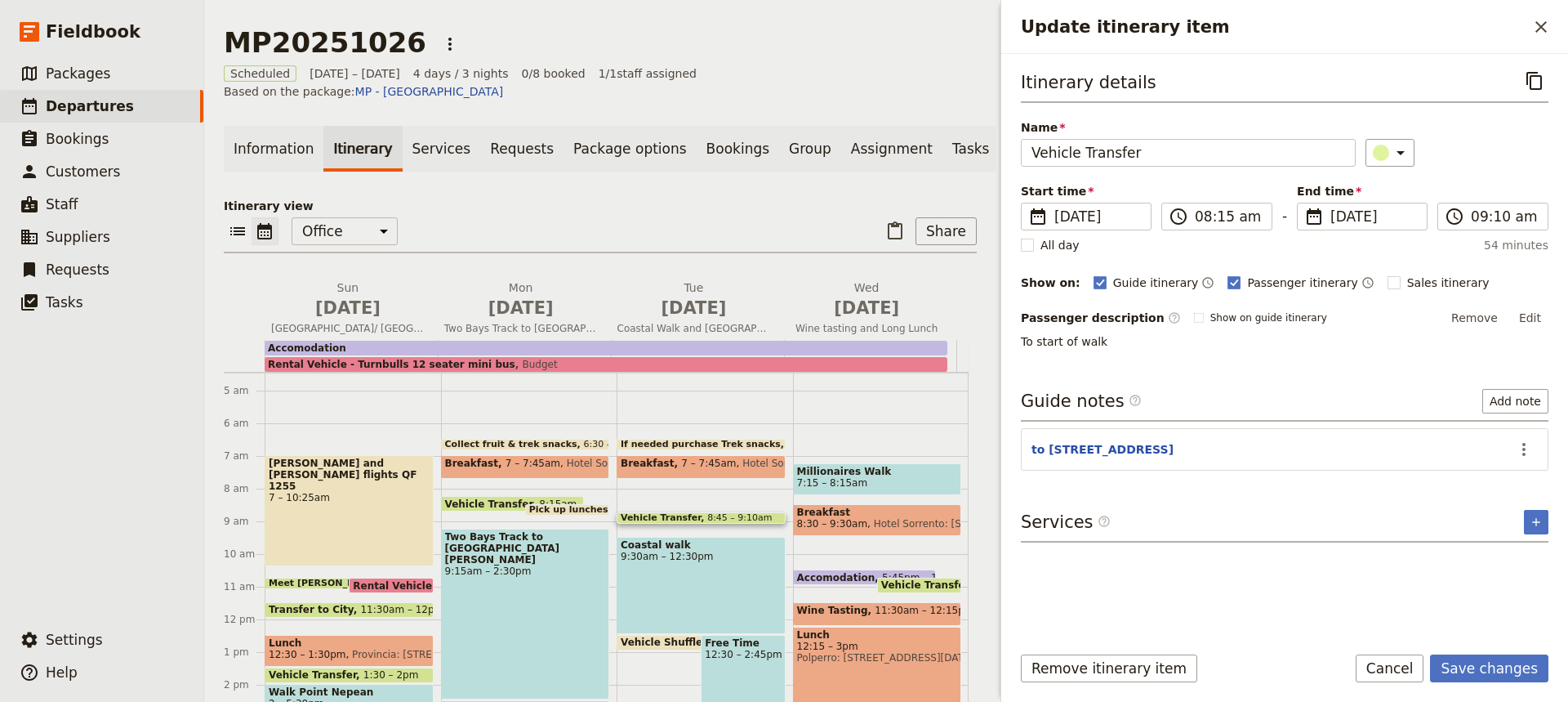
click at [1379, 334] on p "To start of walk" at bounding box center [1284, 342] width 528 height 16
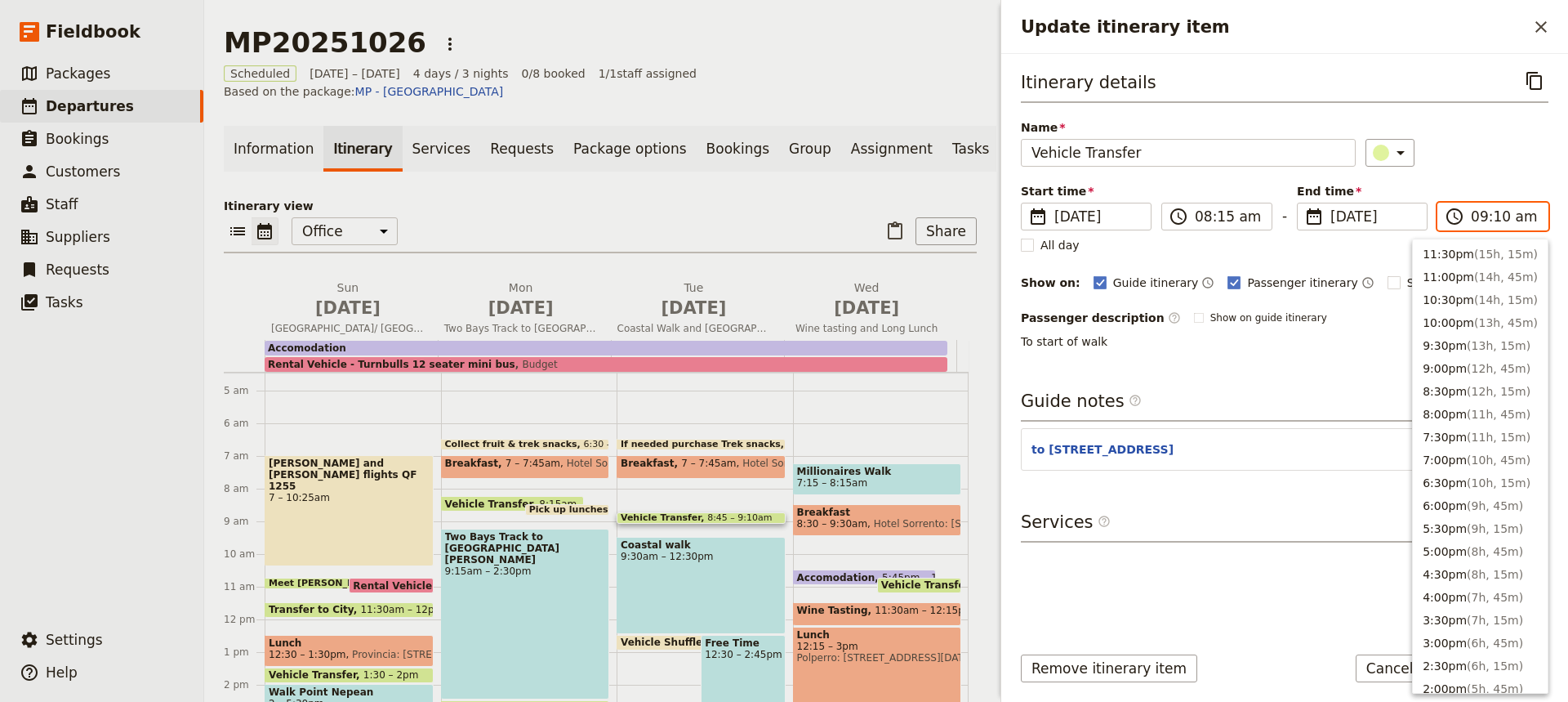
click at [1497, 216] on input "09:10 am" at bounding box center [1503, 217] width 67 height 20
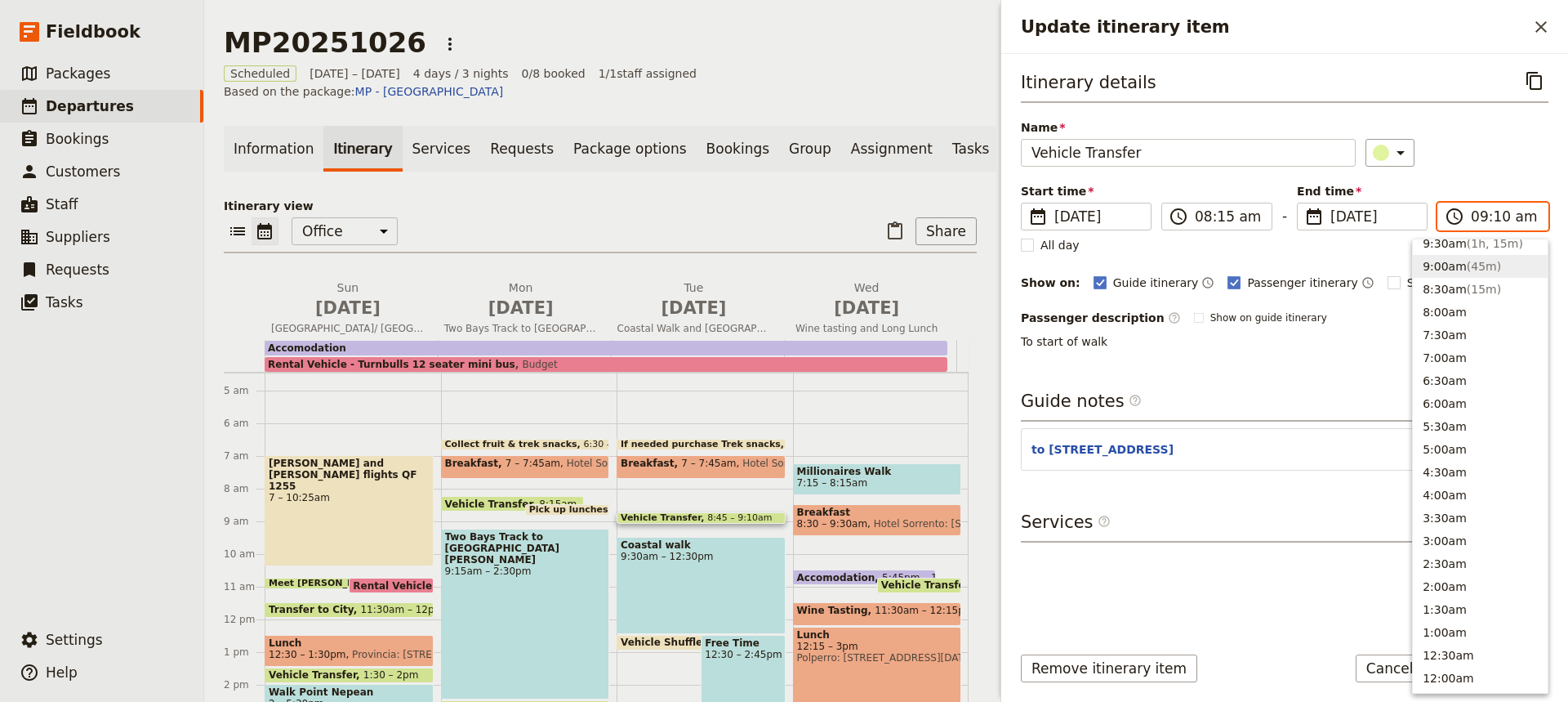
click at [1497, 216] on input "09:10 am" at bounding box center [1503, 217] width 67 height 20
type input "09:00 am"
click at [1369, 343] on p "To start of walk" at bounding box center [1284, 342] width 528 height 16
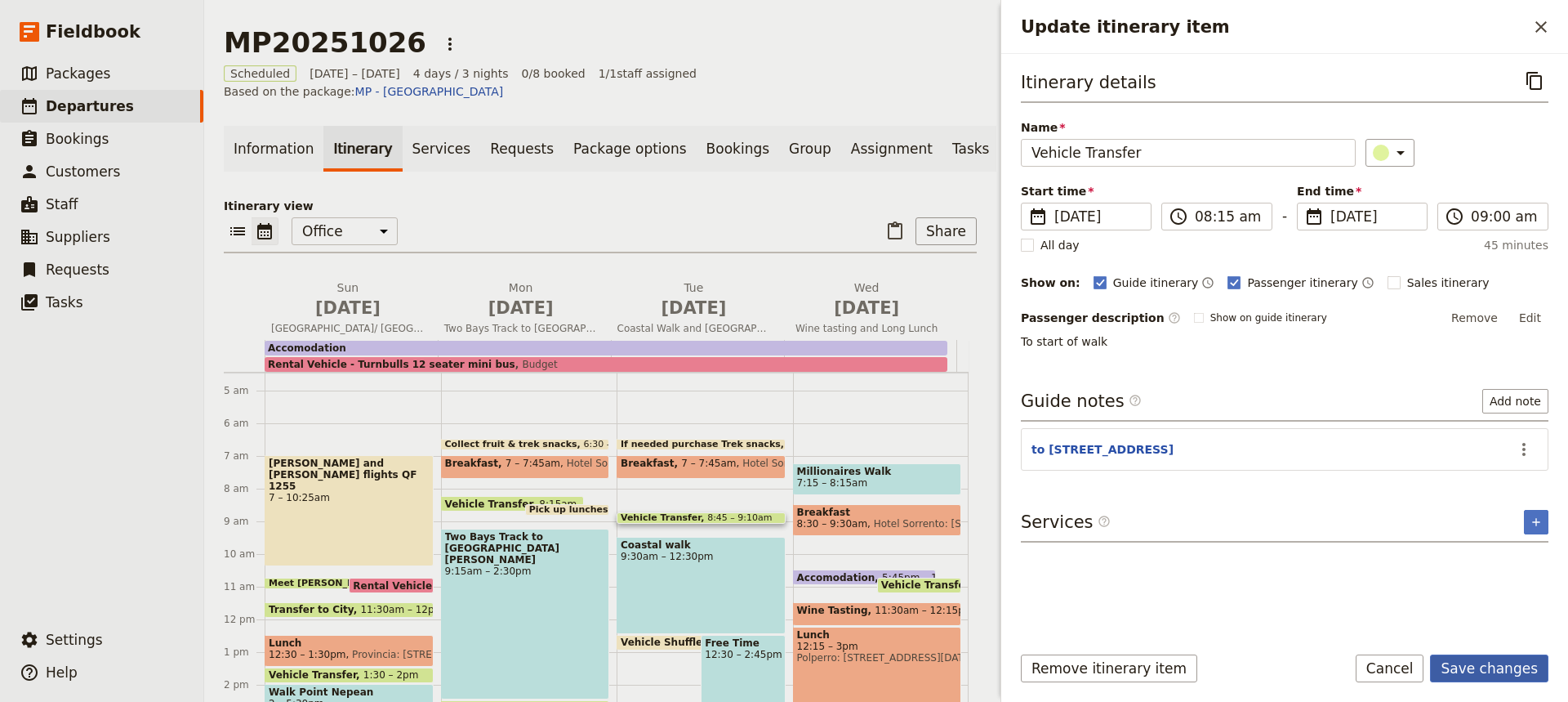
click at [1486, 669] on button "Save changes" at bounding box center [1489, 668] width 118 height 28
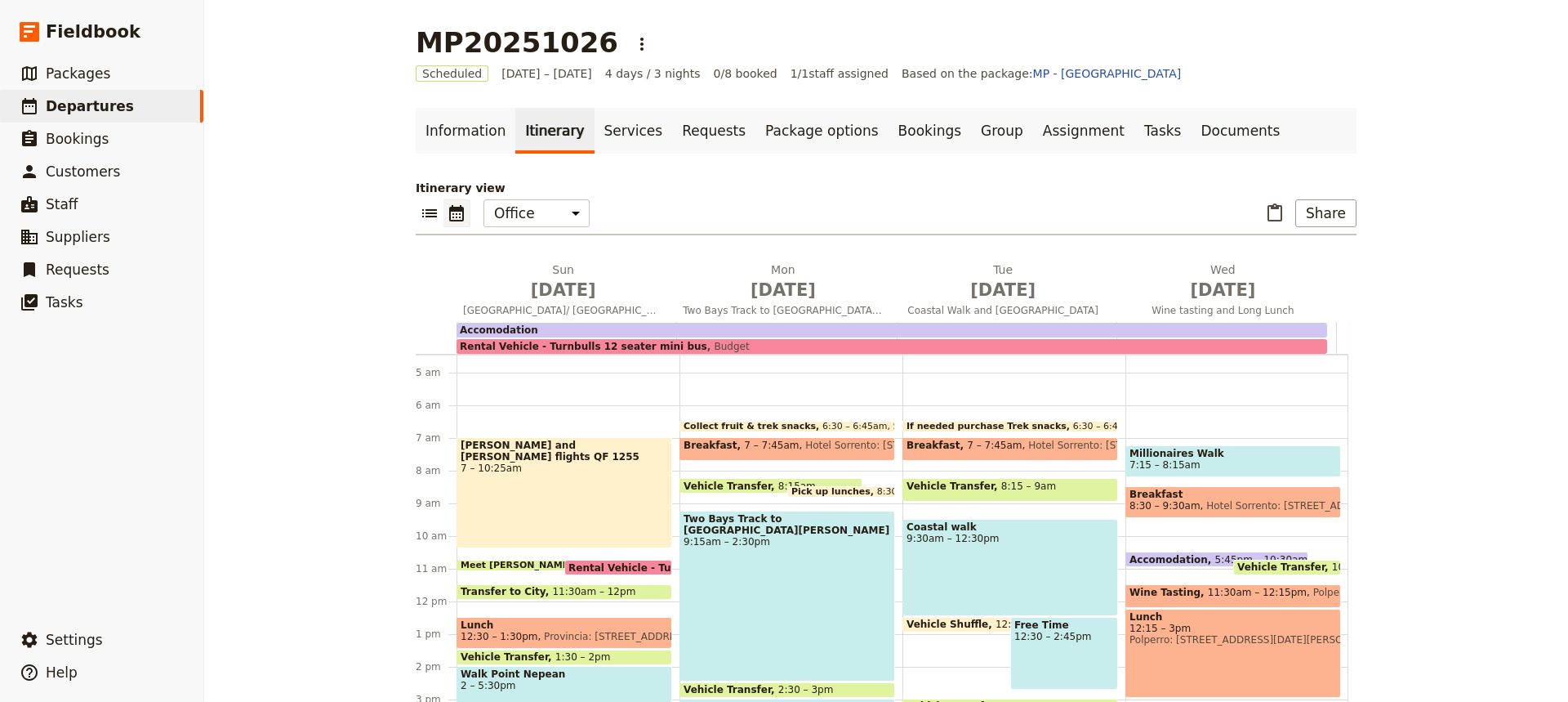
click at [996, 543] on span "9:30am – 12:30pm" at bounding box center [1009, 538] width 207 height 12
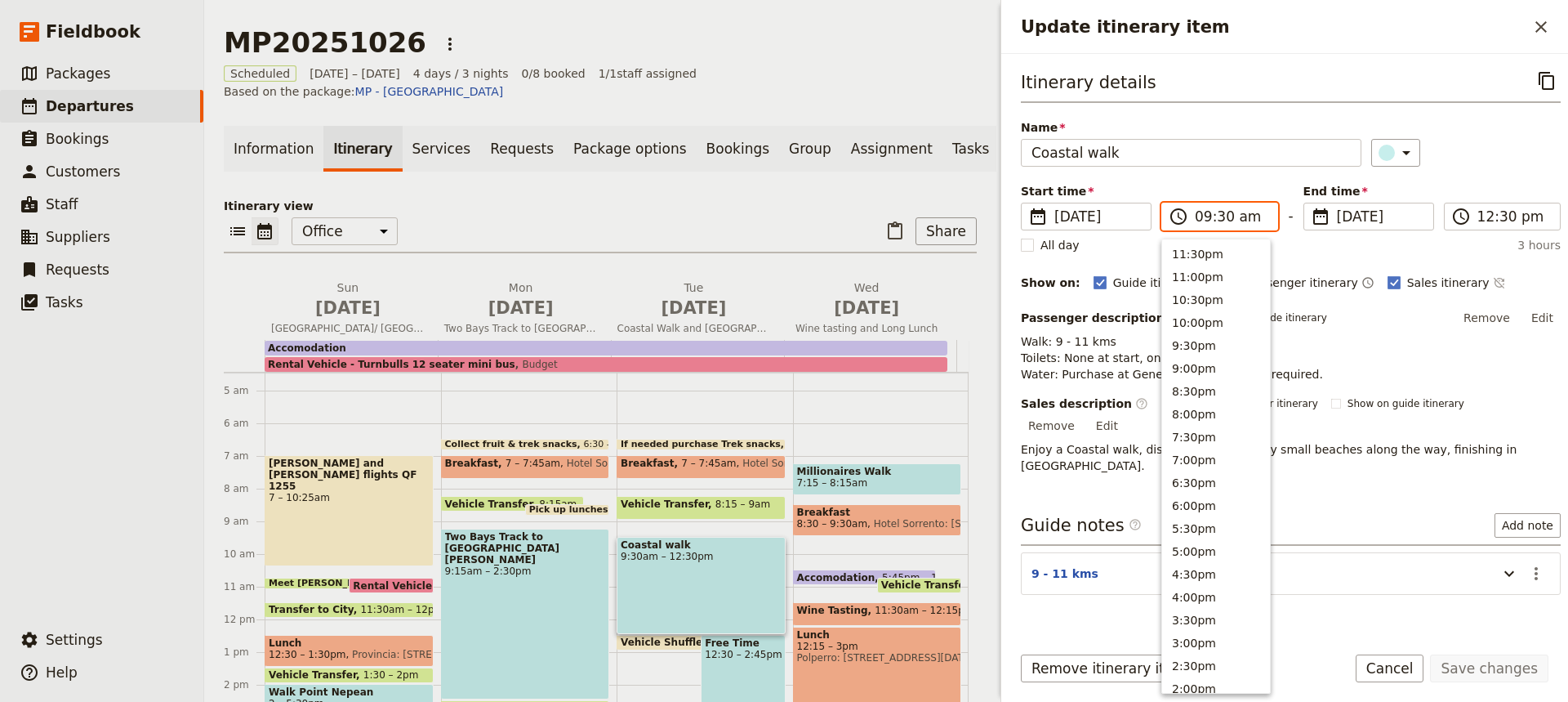
click at [1217, 215] on input "09:30 am" at bounding box center [1230, 217] width 73 height 20
type input "09:15 am"
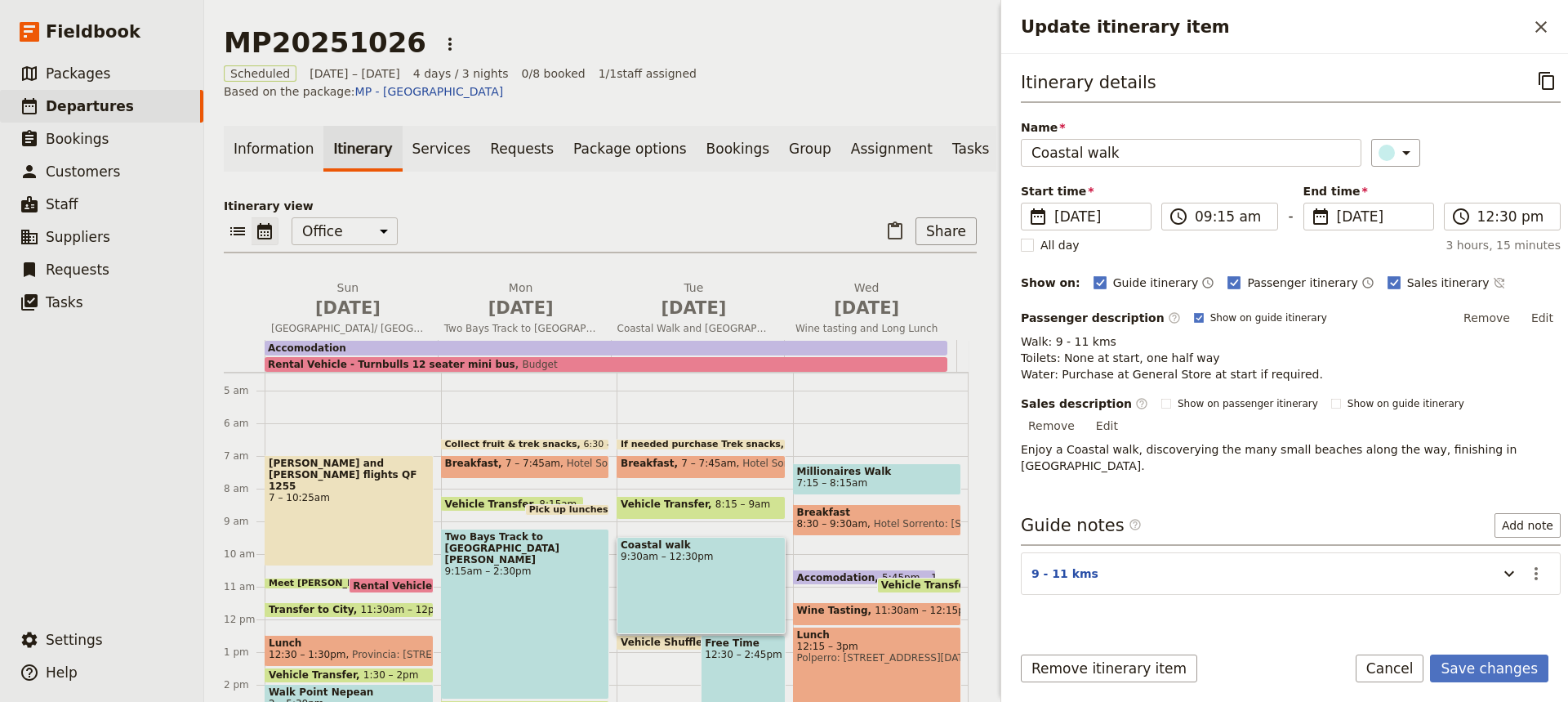
click at [1336, 456] on div "Itinerary details ​ Name Coastal walk ​ Start time ​ [DATE] [DATE] [DATE] 09:15…" at bounding box center [1290, 348] width 539 height 561
click at [1472, 669] on button "Save changes" at bounding box center [1489, 668] width 118 height 28
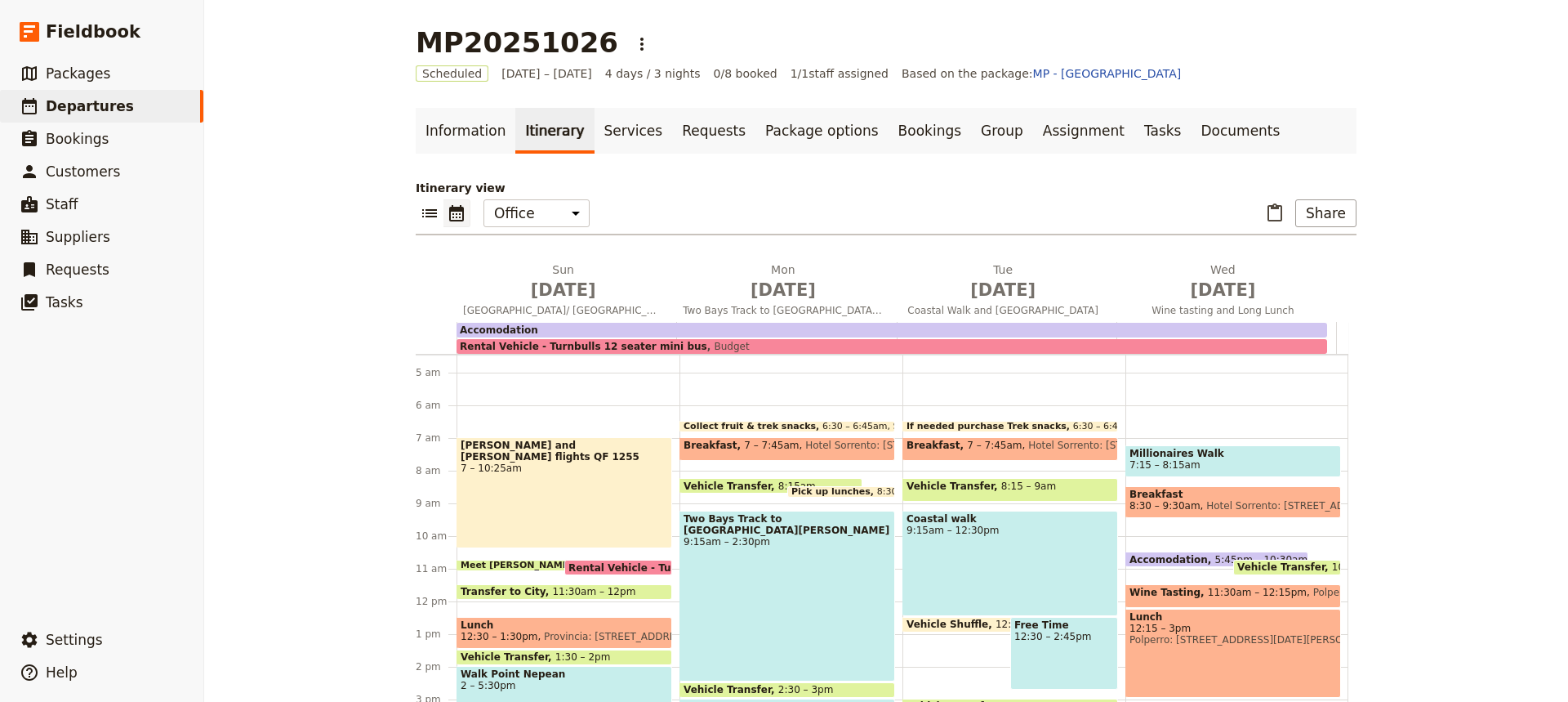
click at [952, 552] on div "Coastal walk 9:15am – 12:30pm" at bounding box center [1010, 564] width 216 height 106
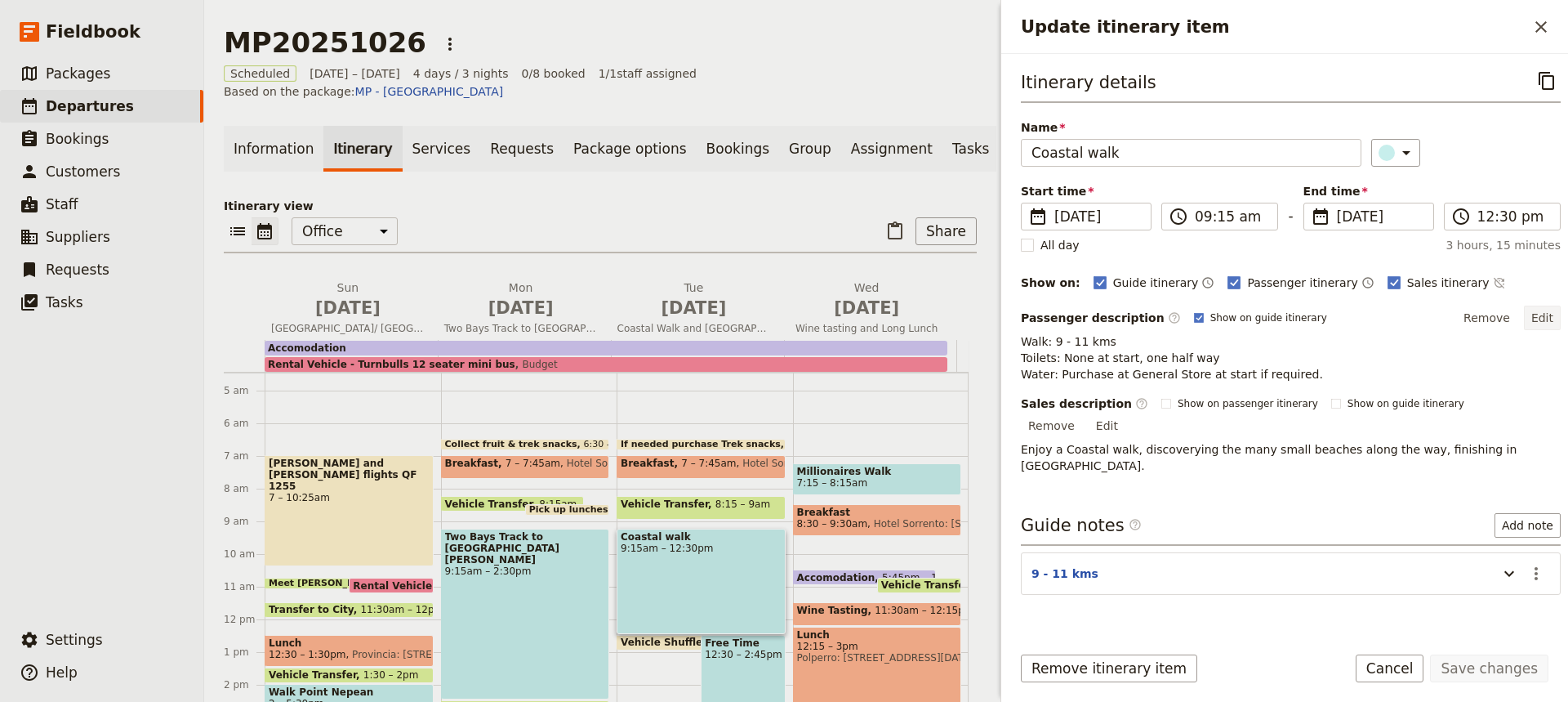
click at [1537, 317] on button "Edit" at bounding box center [1541, 317] width 37 height 24
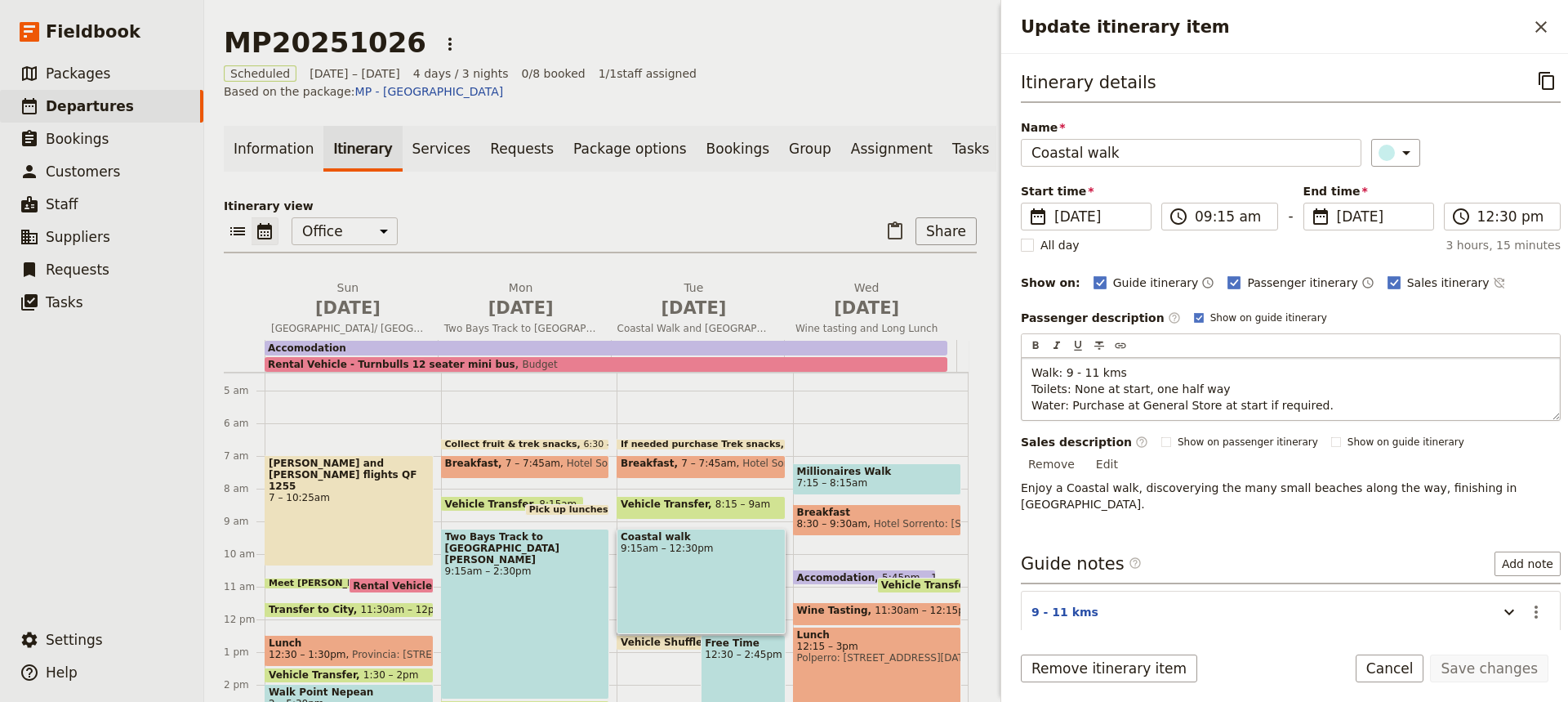
click at [1141, 386] on span "Walk: 9 - 11 kms Toilets: None at start, one half way Water: Purchase at Genera…" at bounding box center [1182, 388] width 302 height 46
click at [1139, 392] on span "Walk: 9 - 11 kms Toilets: None at start, Blockone half way Water: Purchase at G…" at bounding box center [1182, 388] width 302 height 46
click at [1168, 390] on span "Walk: 9 - 11 kms Toilets: None at start. Blockone half way Water: Purchase at […" at bounding box center [1202, 388] width 343 height 46
click at [1315, 391] on span "Walk: 9 - 11 kms Toilets: None at start. Block at [PERSON_NAME] a little over o…" at bounding box center [1239, 388] width 417 height 46
click at [1338, 389] on p "Walk: 9 - 11 kms Toilets: None at start. Block at [PERSON_NAME] a little over h…" at bounding box center [1290, 388] width 519 height 49
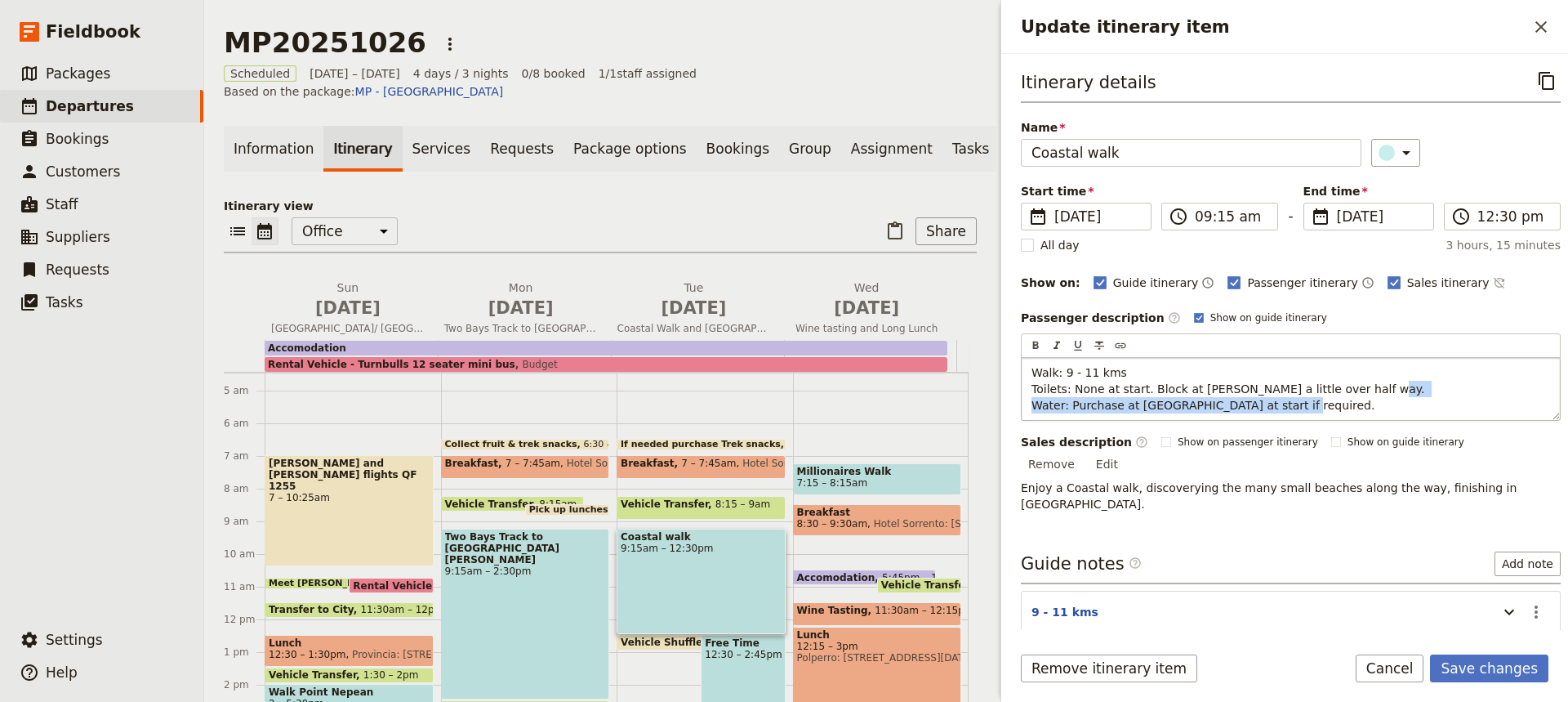
drag, startPoint x: 1295, startPoint y: 408, endPoint x: 1033, endPoint y: 408, distance: 262.0
click at [1033, 408] on p "Walk: 9 - 11 kms Toilets: None at start. Block at [PERSON_NAME] a little over h…" at bounding box center [1290, 388] width 519 height 49
click at [1311, 407] on p "Walk: 9 - 11 kms Toilets: None at start. Block at [PERSON_NAME] a little over h…" at bounding box center [1290, 388] width 519 height 49
drag, startPoint x: 1288, startPoint y: 402, endPoint x: 1070, endPoint y: 407, distance: 218.1
click at [1070, 407] on span "Walk: 9 - 11 kms Toilets: None at start. Block at [PERSON_NAME] a little over h…" at bounding box center [1229, 388] width 397 height 46
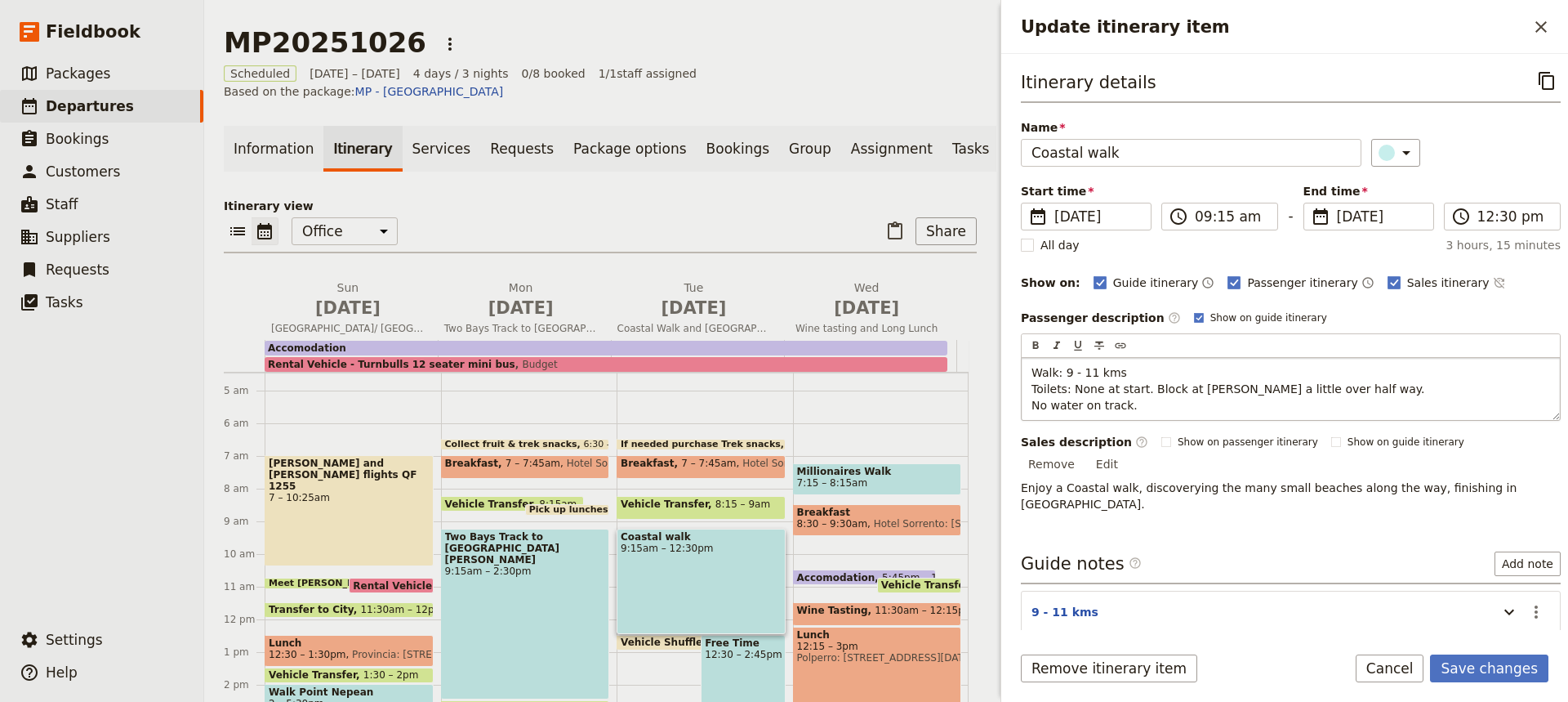
click at [1139, 404] on p "Walk: 9 - 11 kms Toilets: None at start. Block at [PERSON_NAME] a little over h…" at bounding box center [1290, 388] width 519 height 49
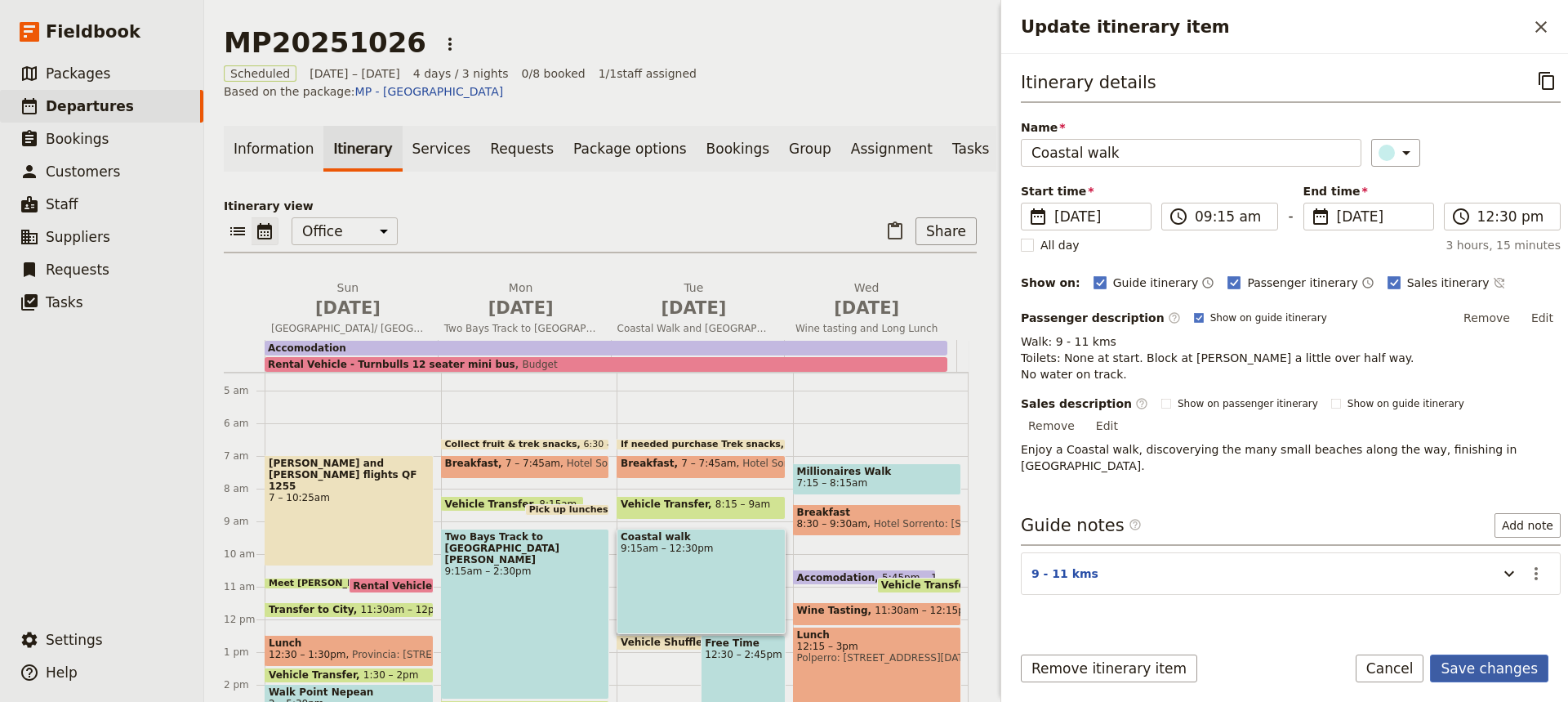
click at [1489, 667] on button "Save changes" at bounding box center [1489, 668] width 118 height 28
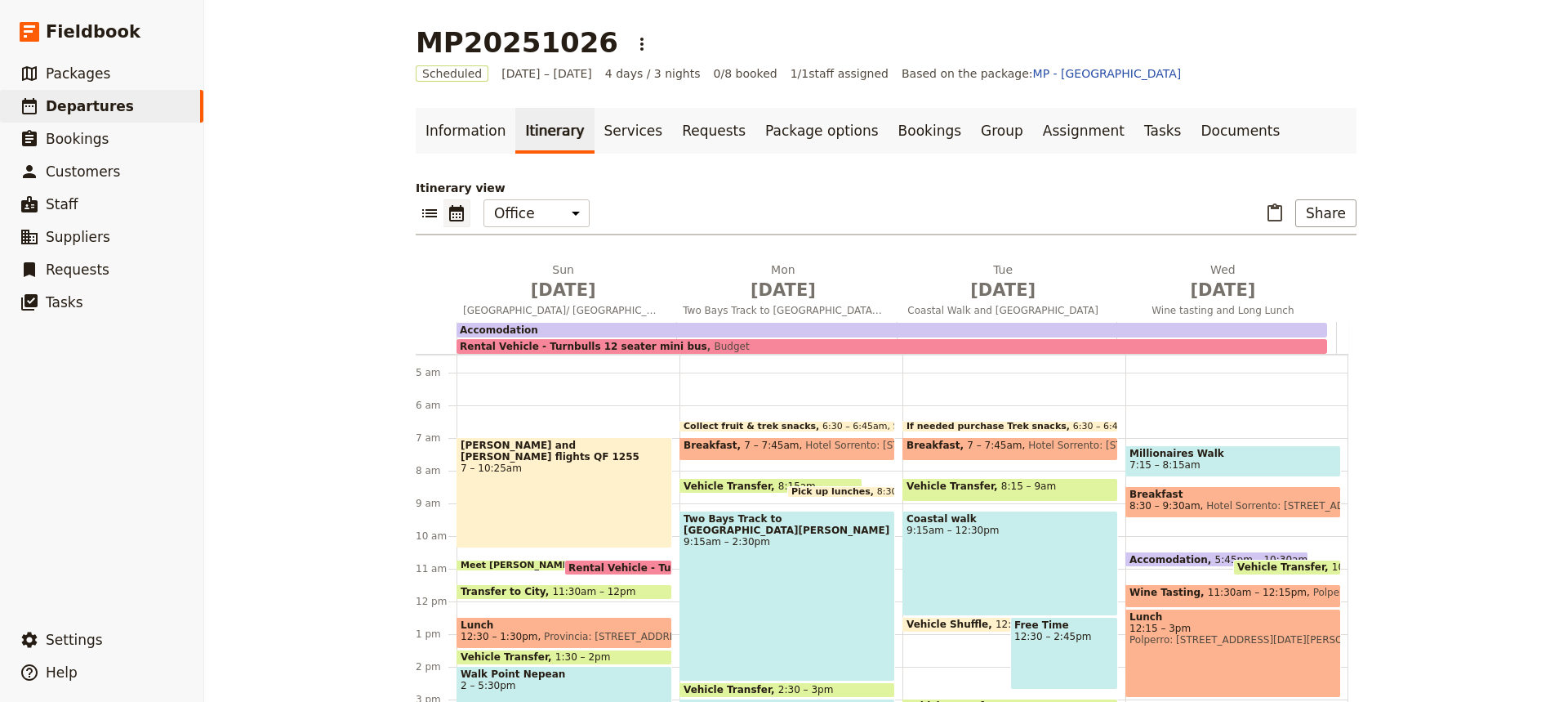
click at [1176, 464] on span "7:15 – 8:15am" at bounding box center [1232, 464] width 207 height 12
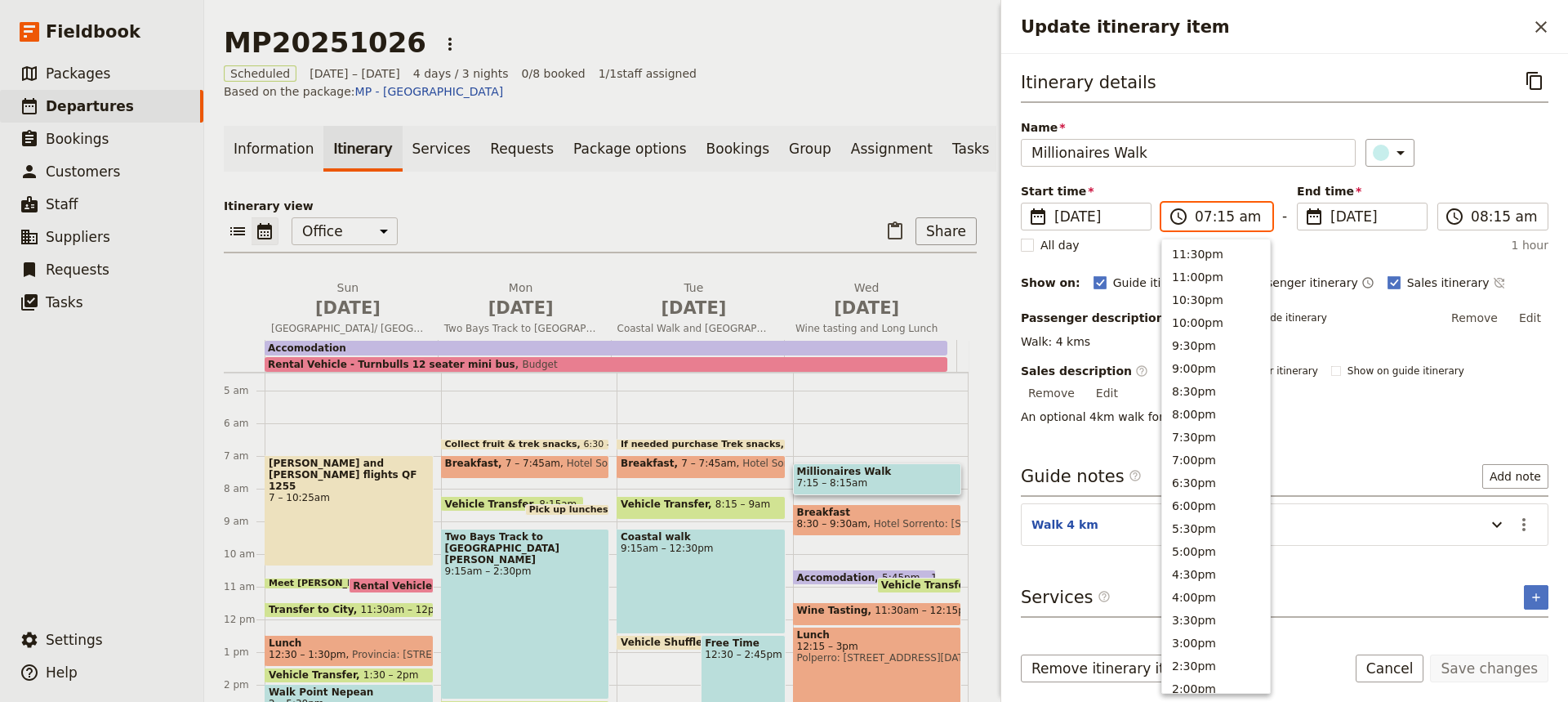
scroll to position [651, 0]
click at [1218, 217] on input "07:15 am" at bounding box center [1228, 217] width 67 height 20
type input "07:00 am"
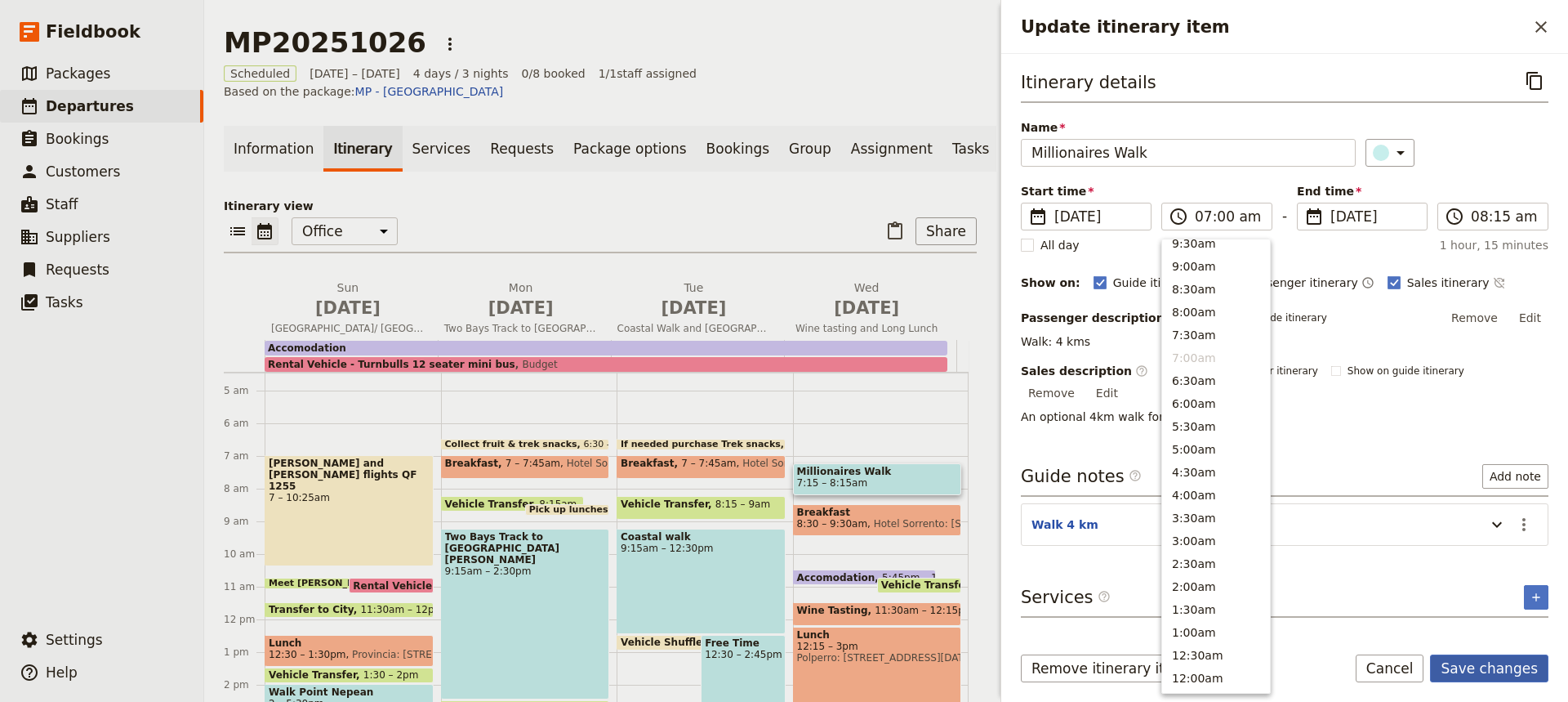
click at [1476, 668] on button "Save changes" at bounding box center [1489, 668] width 118 height 28
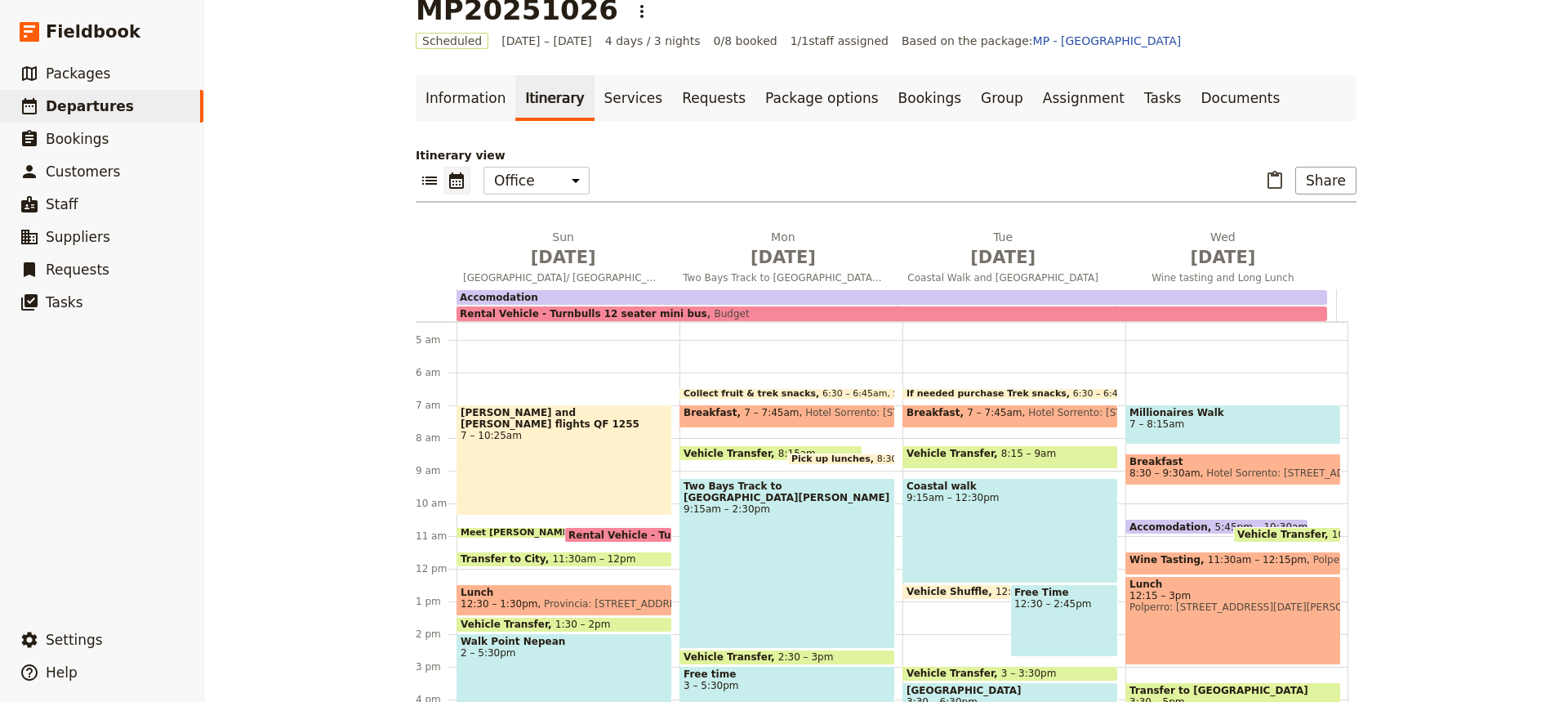
scroll to position [60, 0]
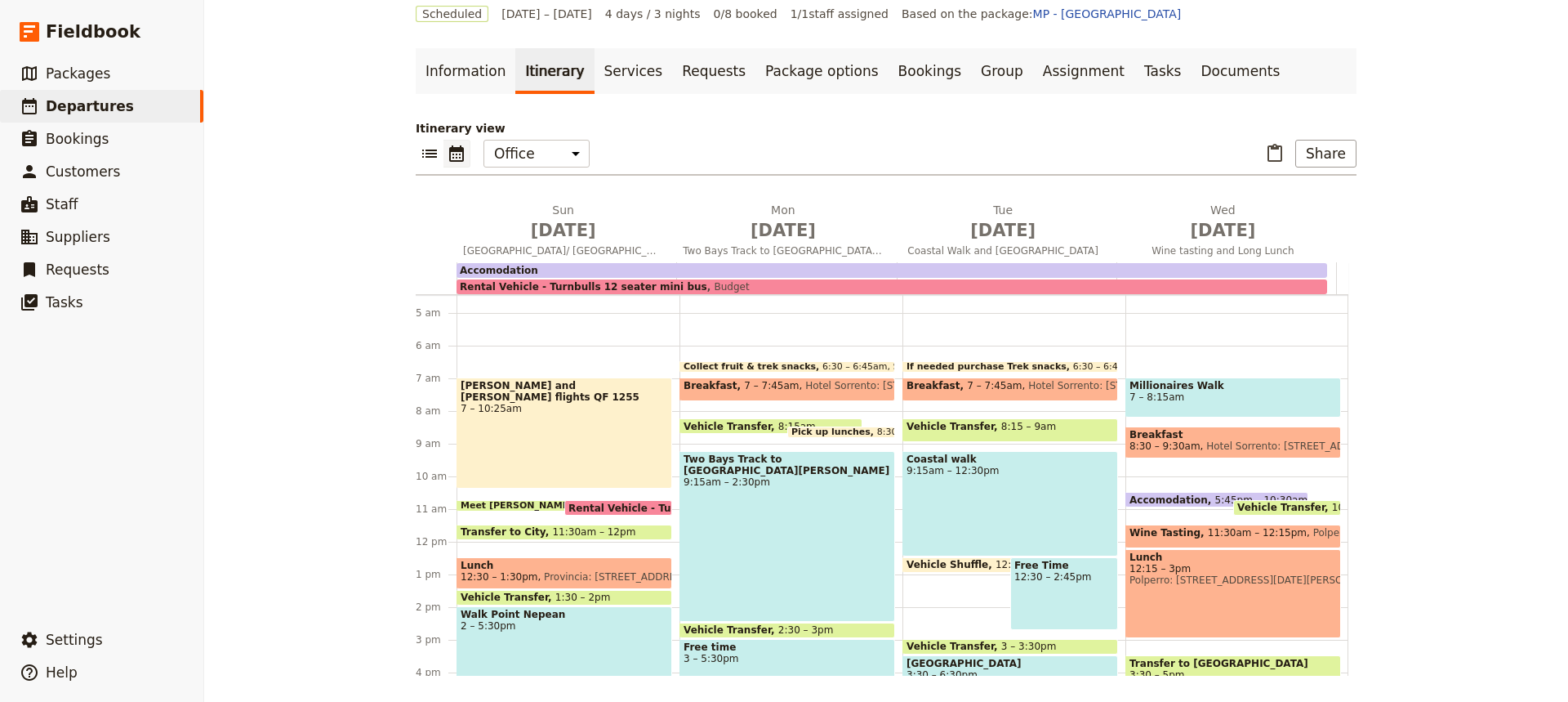
click at [1208, 531] on span "11:30am – 12:15pm" at bounding box center [1257, 536] width 99 height 19
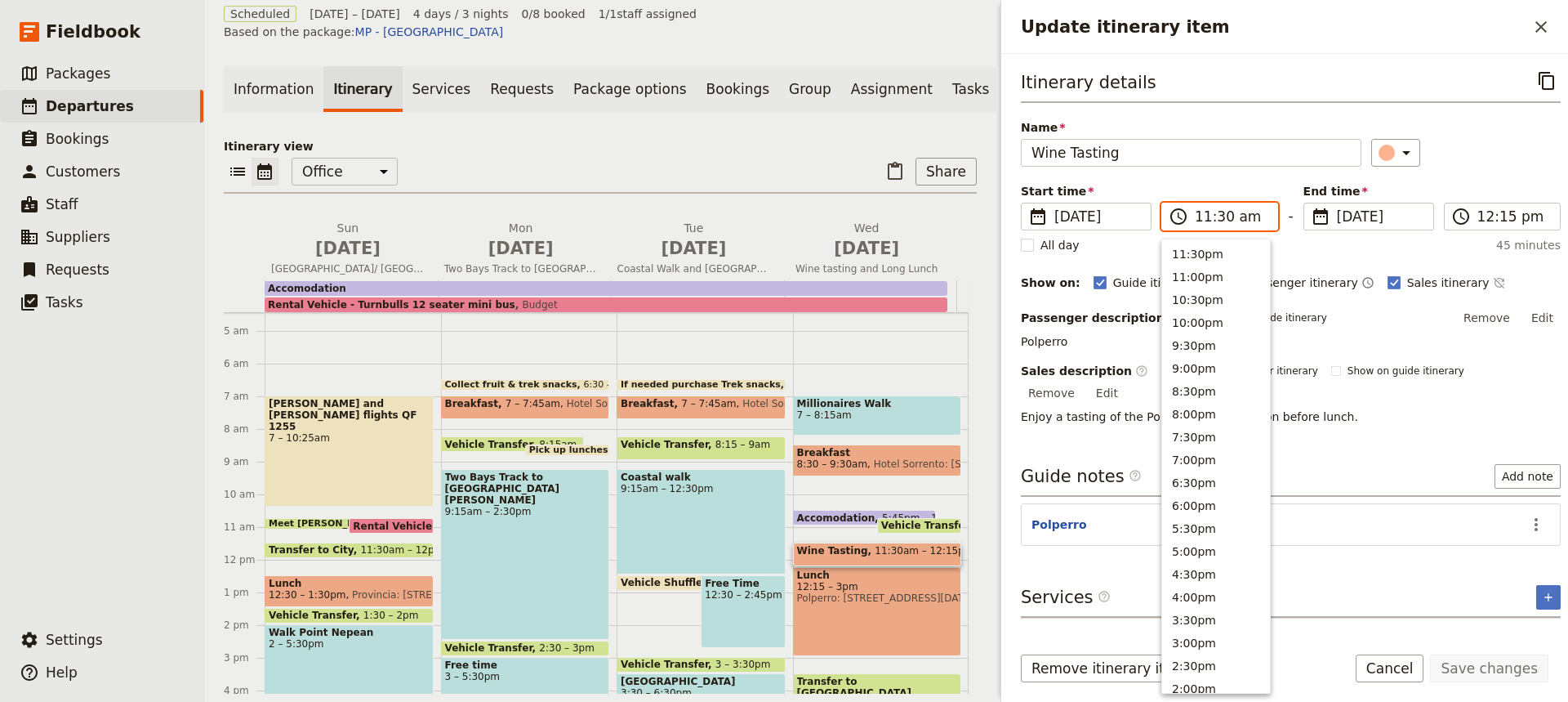
click at [1219, 216] on input "11:30 am" at bounding box center [1230, 217] width 73 height 20
type input "11:15 am"
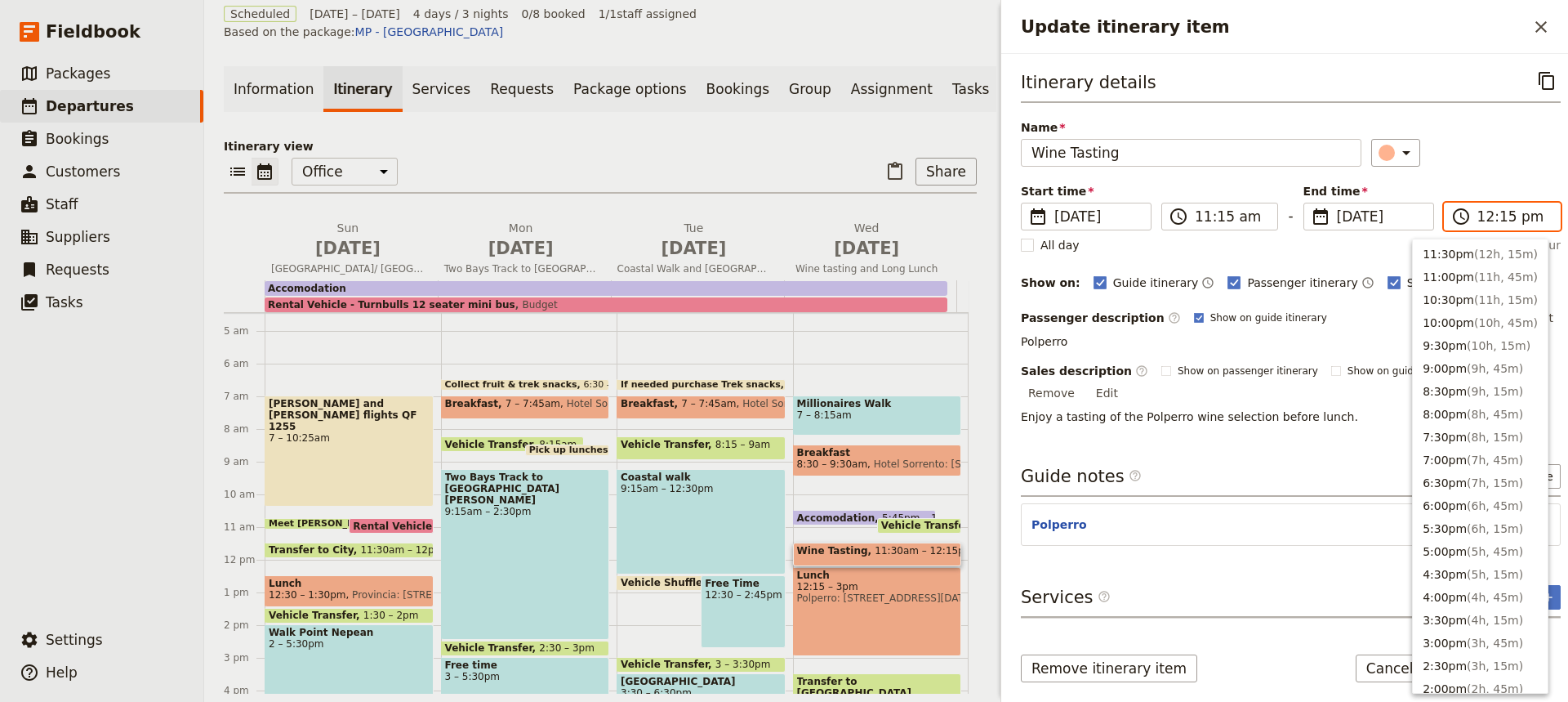
click at [1501, 216] on input "12:15 pm" at bounding box center [1512, 217] width 73 height 20
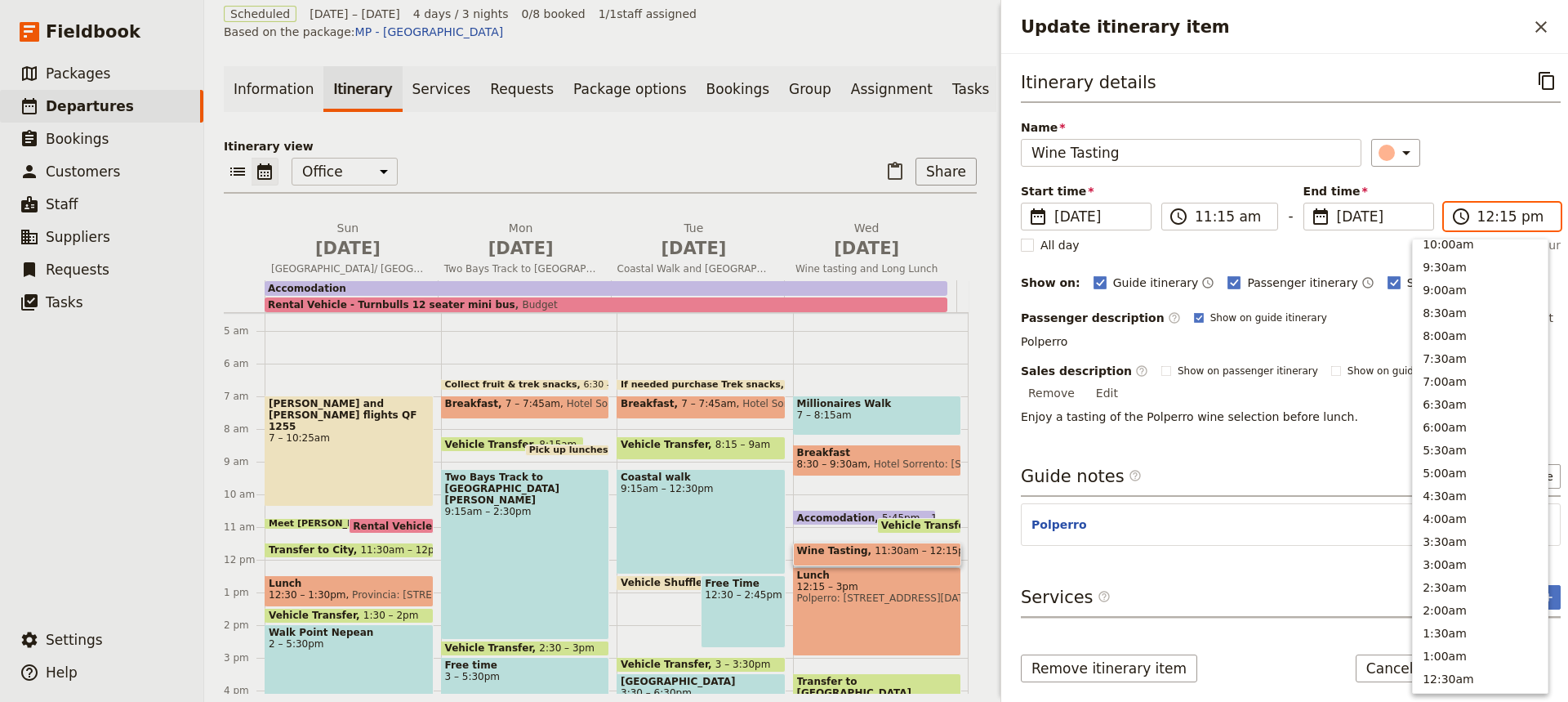
click at [1501, 216] on input "12:15 pm" at bounding box center [1512, 217] width 73 height 20
click at [1495, 215] on input "12:15 pm" at bounding box center [1512, 217] width 73 height 20
type input "12:00 pm"
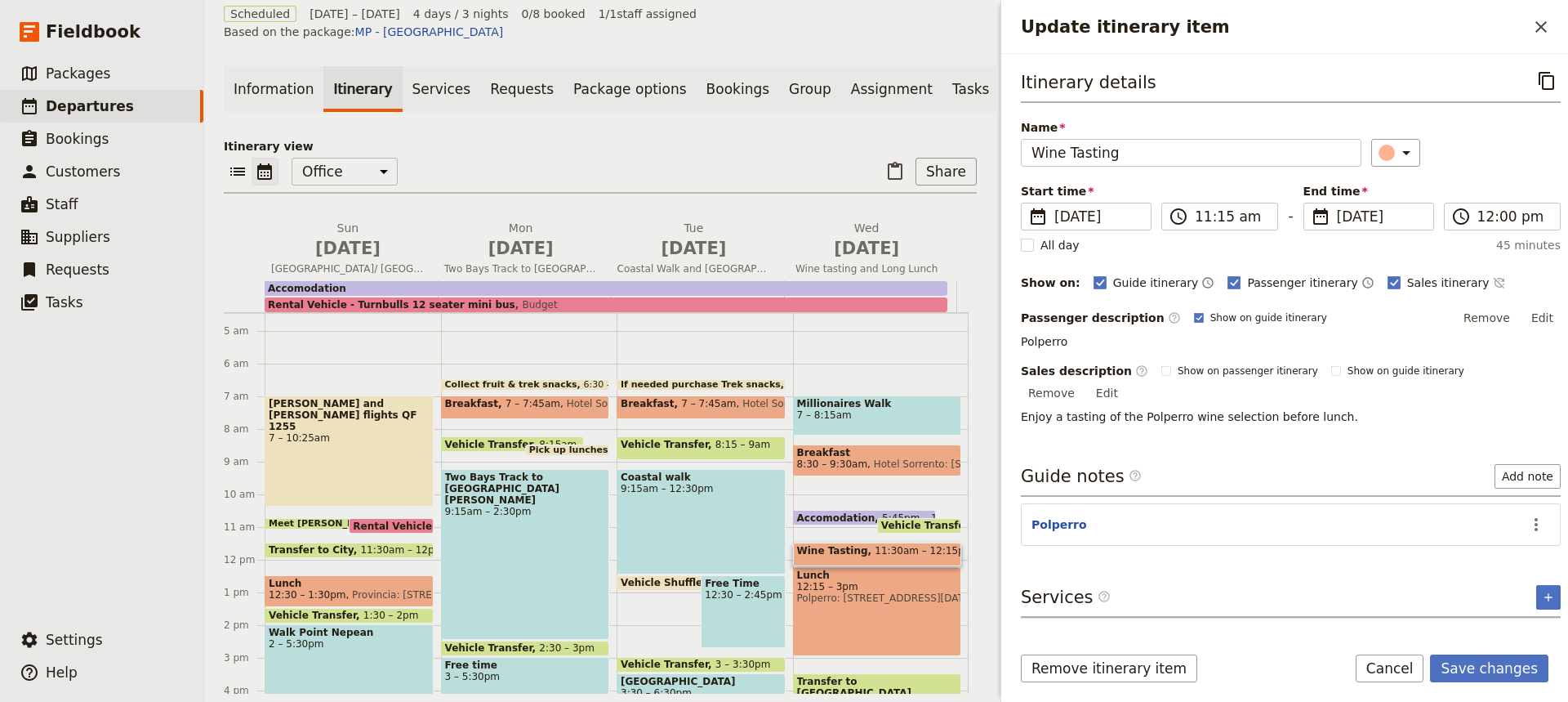
click at [1475, 168] on div "Itinerary details ​ Name Wine Tasting ​ Start time ​ [DATE] [DATE] [DATE] 11:15…" at bounding box center [1290, 246] width 539 height 358
click at [1483, 672] on button "Save changes" at bounding box center [1489, 668] width 118 height 28
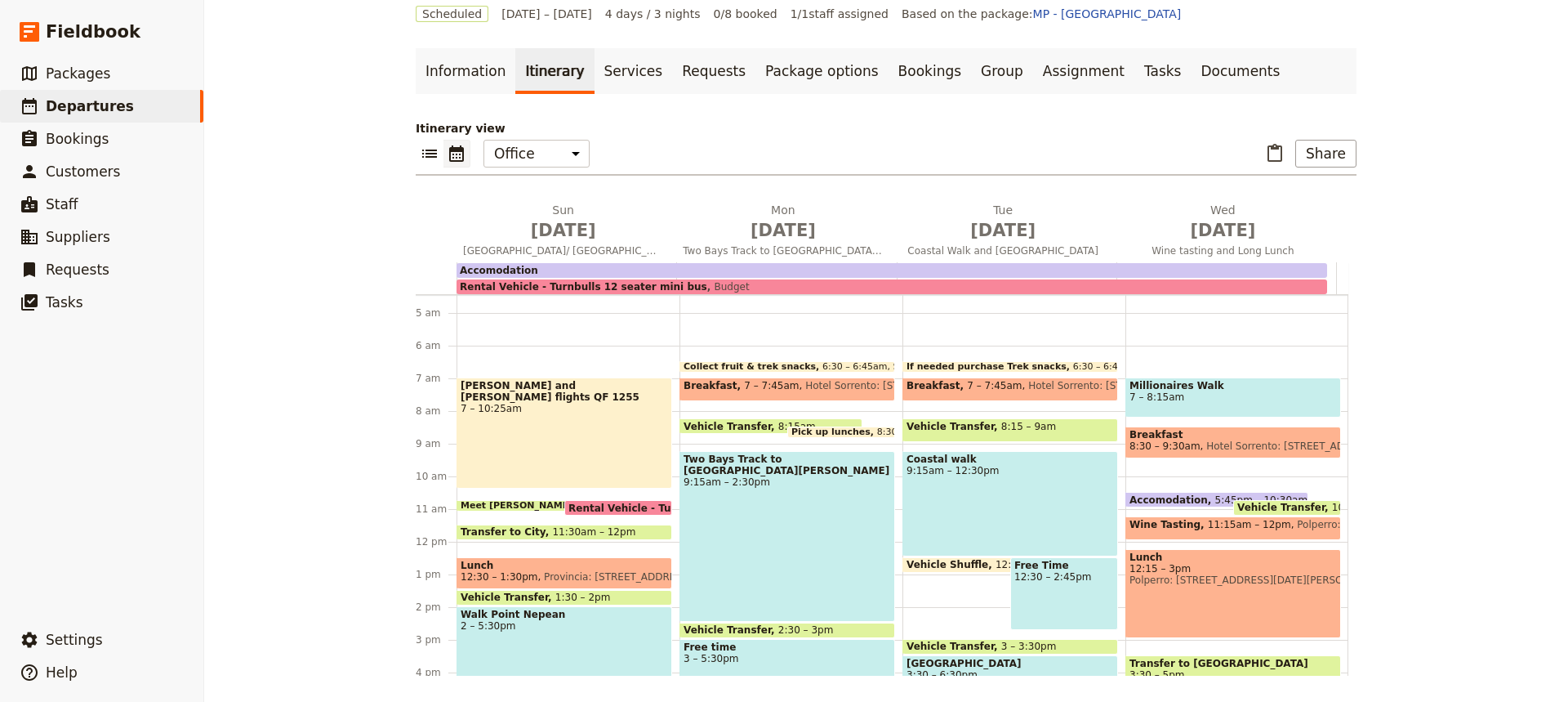
click at [1129, 559] on span "Lunch" at bounding box center [1232, 557] width 207 height 12
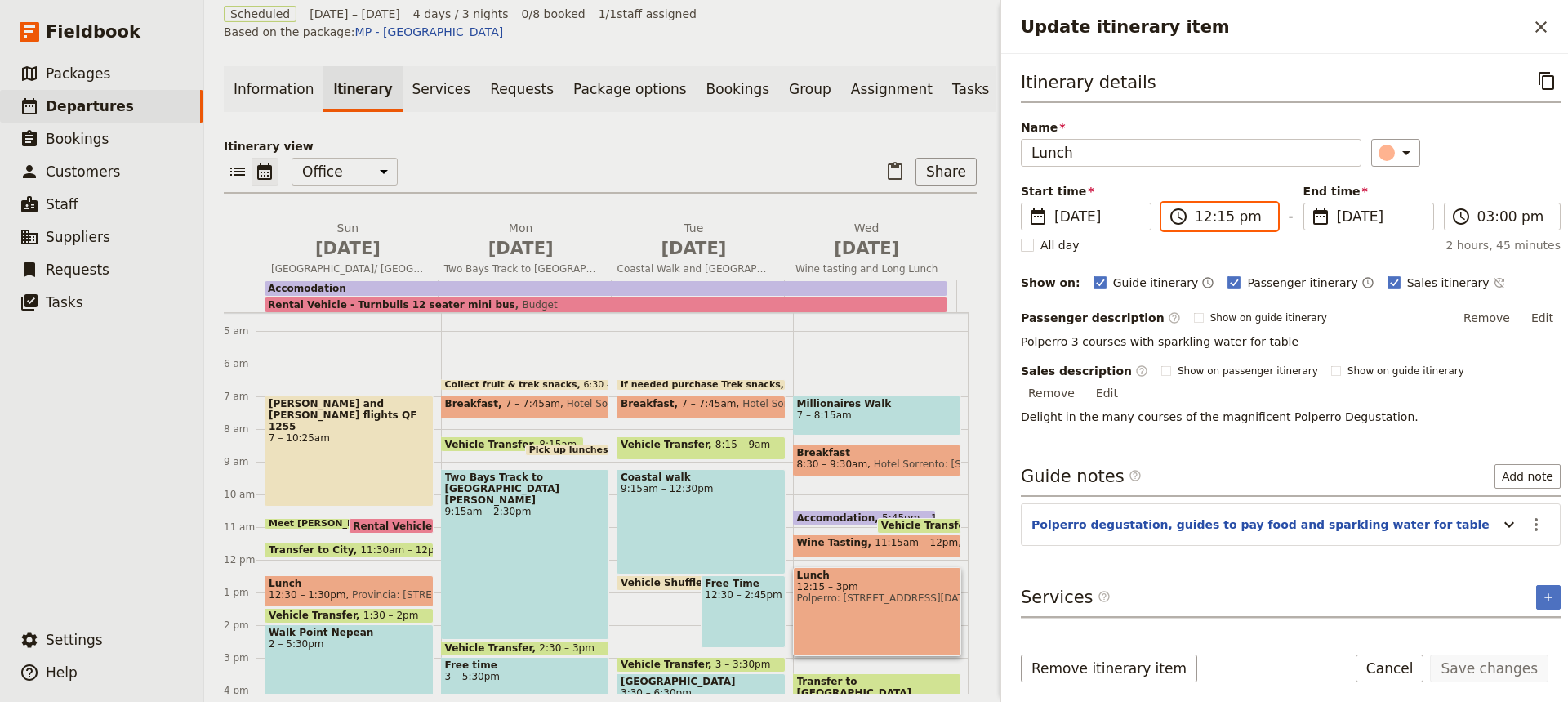
click at [1218, 218] on input "12:15 pm" at bounding box center [1230, 217] width 73 height 20
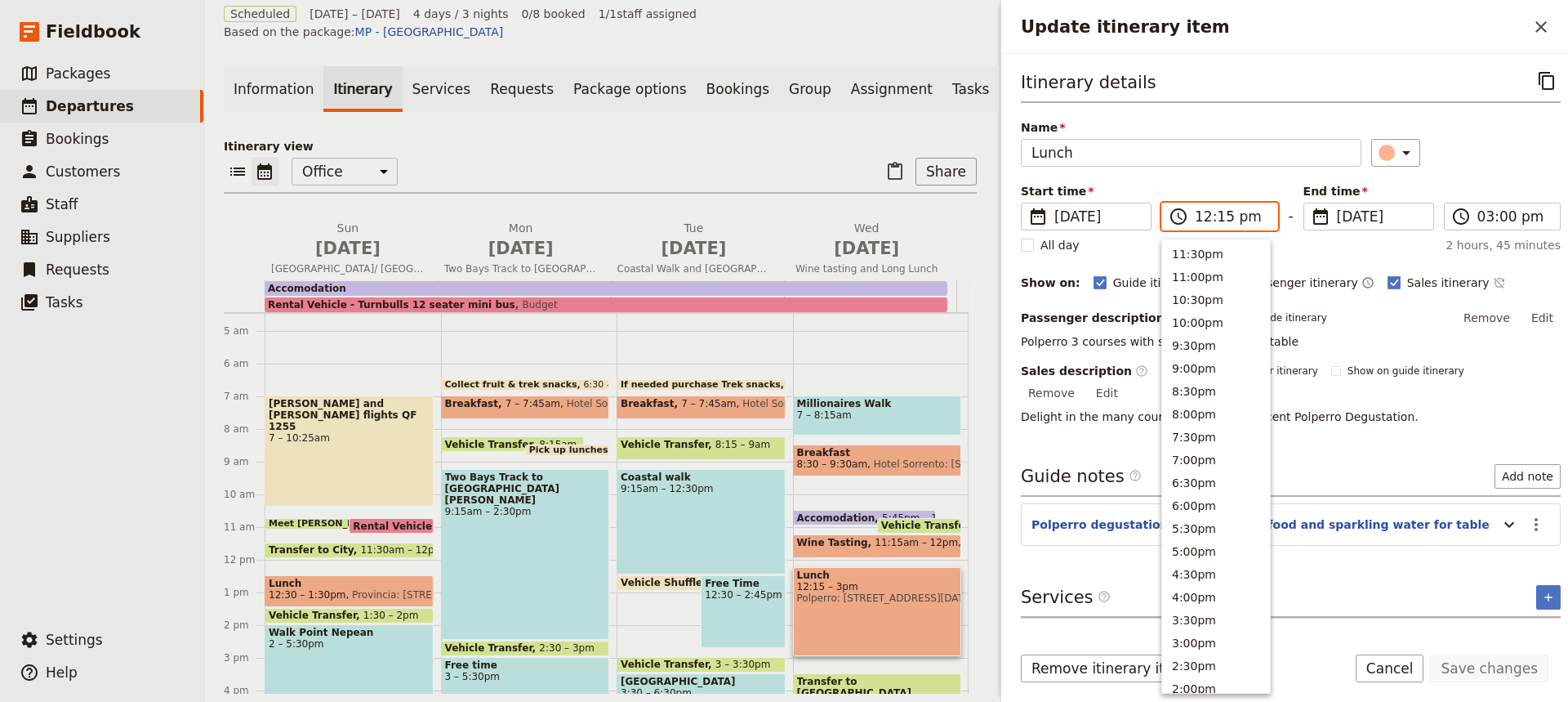
scroll to position [529, 0]
click at [1219, 215] on input "12:15 pm" at bounding box center [1230, 217] width 73 height 20
type input "12:00 pm"
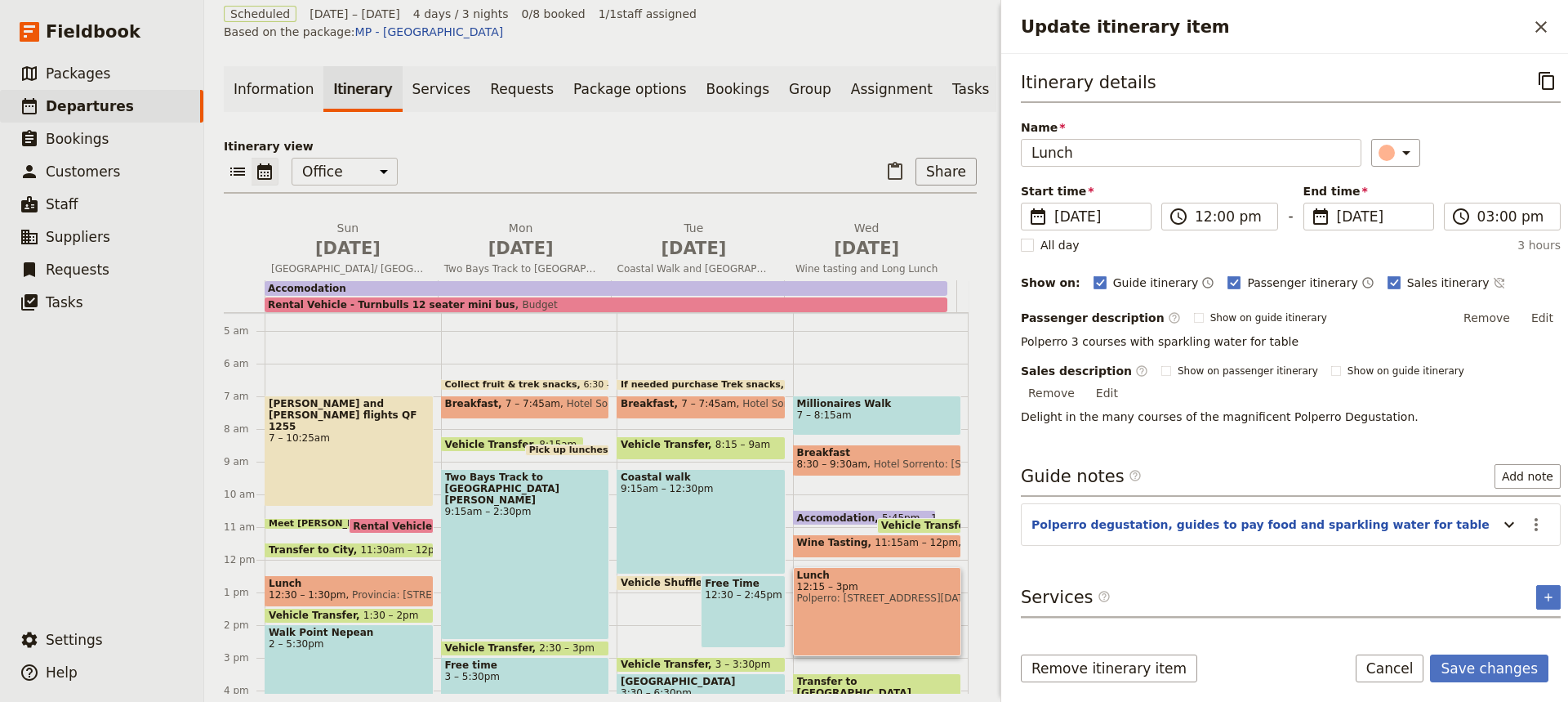
click at [1475, 147] on div "​" at bounding box center [1465, 152] width 189 height 28
click at [1526, 515] on icon "Actions" at bounding box center [1536, 524] width 20 height 20
click at [1466, 546] on span "Edit note" at bounding box center [1476, 542] width 51 height 16
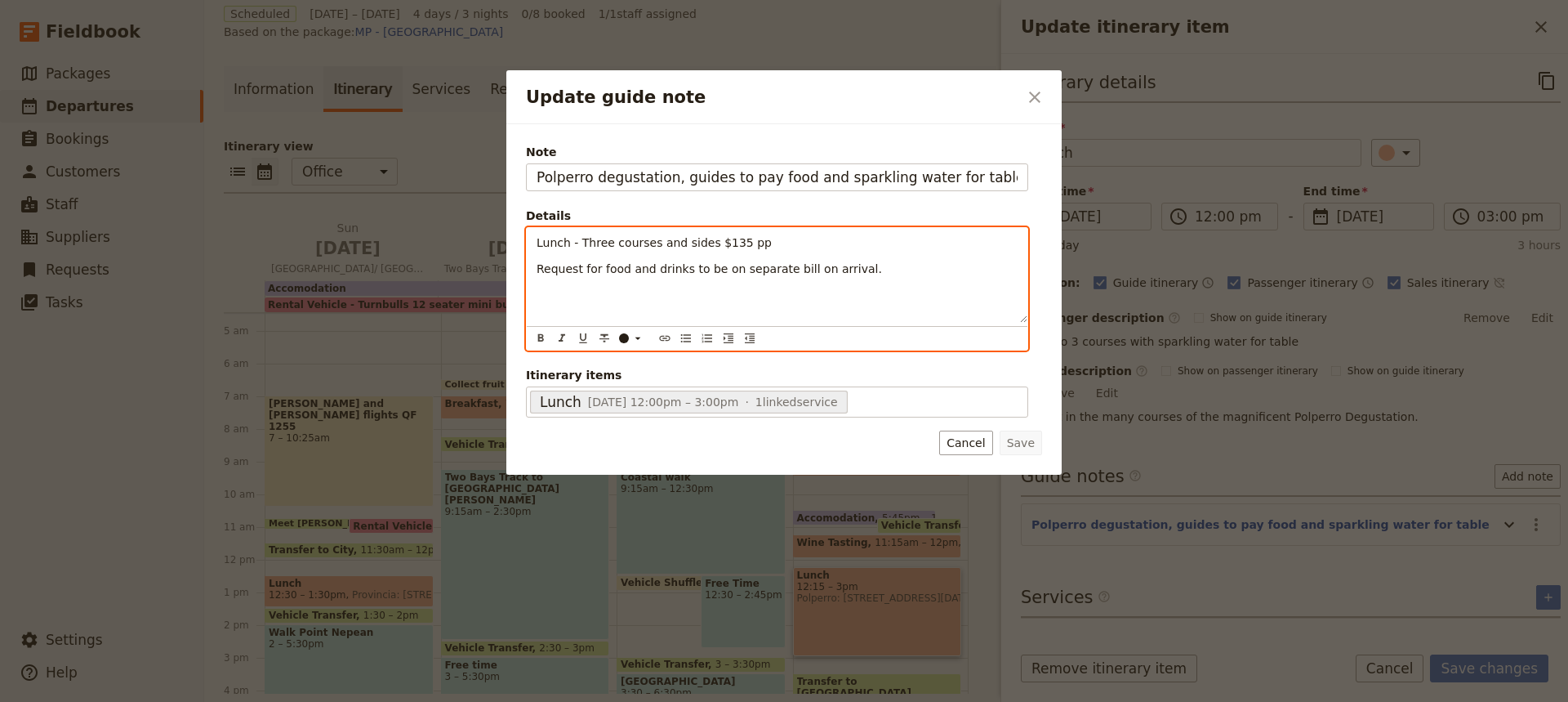
click at [743, 244] on span "Lunch - Three courses and sides $135 pp" at bounding box center [654, 242] width 235 height 13
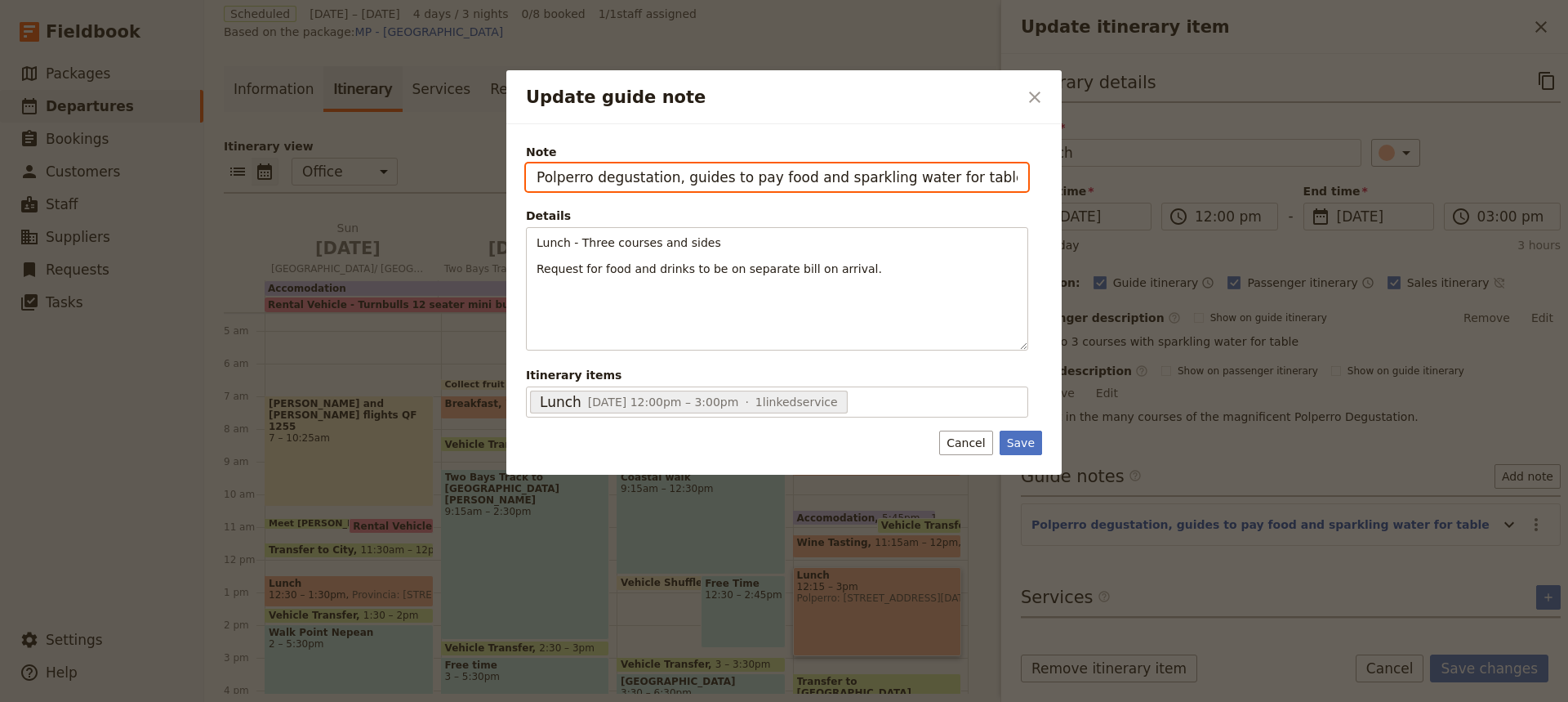
click at [918, 177] on input "Polperro degustation, guides to pay food and sparkling water for table" at bounding box center [777, 177] width 502 height 28
click at [672, 180] on input "Polperro degustation, guides to pay food and sparkling water for table" at bounding box center [777, 177] width 502 height 28
drag, startPoint x: 975, startPoint y: 179, endPoint x: 1025, endPoint y: 178, distance: 50.0
click at [1025, 178] on input "Polperro degustation, on arrival guides to pay food and sparkling water for tab…" at bounding box center [777, 177] width 502 height 28
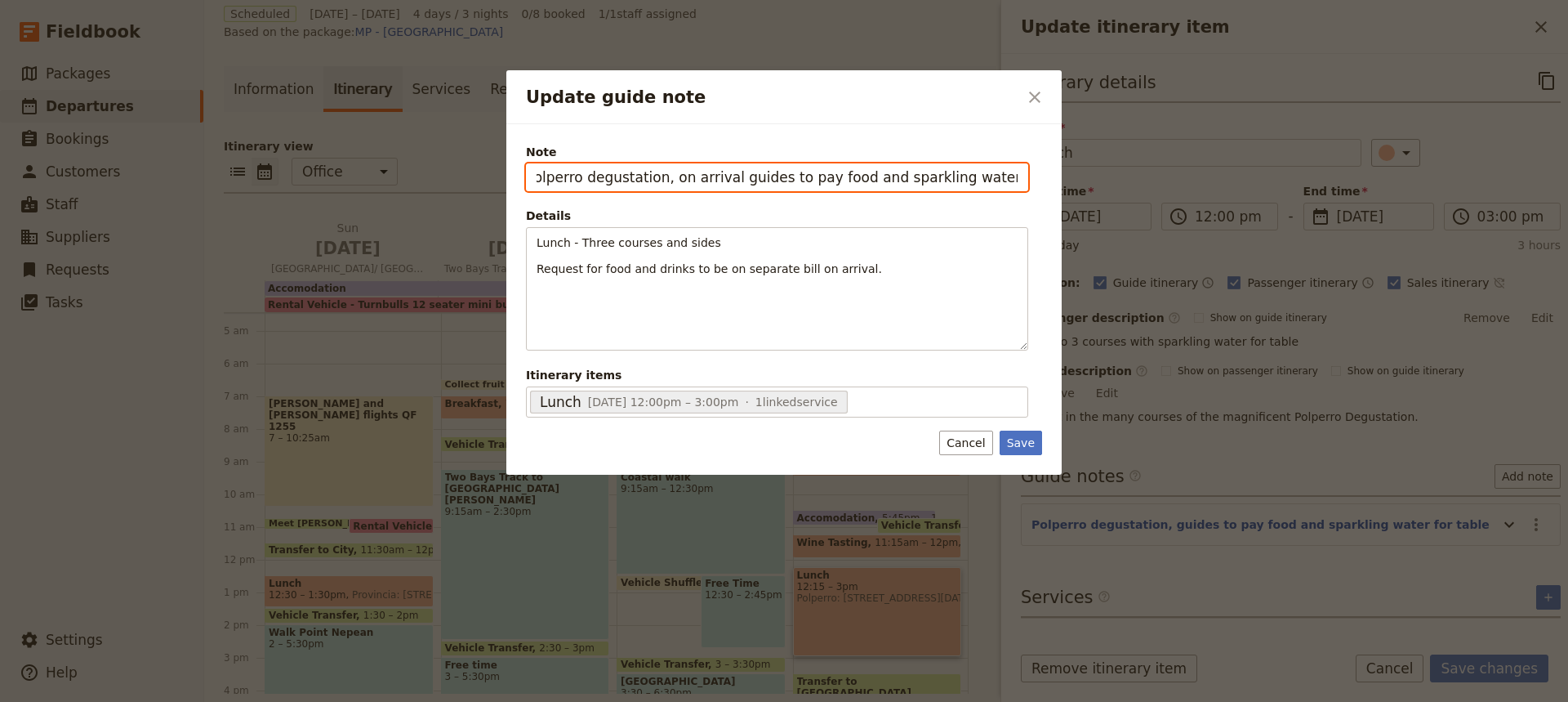
scroll to position [0, 0]
type input "Polperro degustation, on arrival guides to pay food and sparkling water"
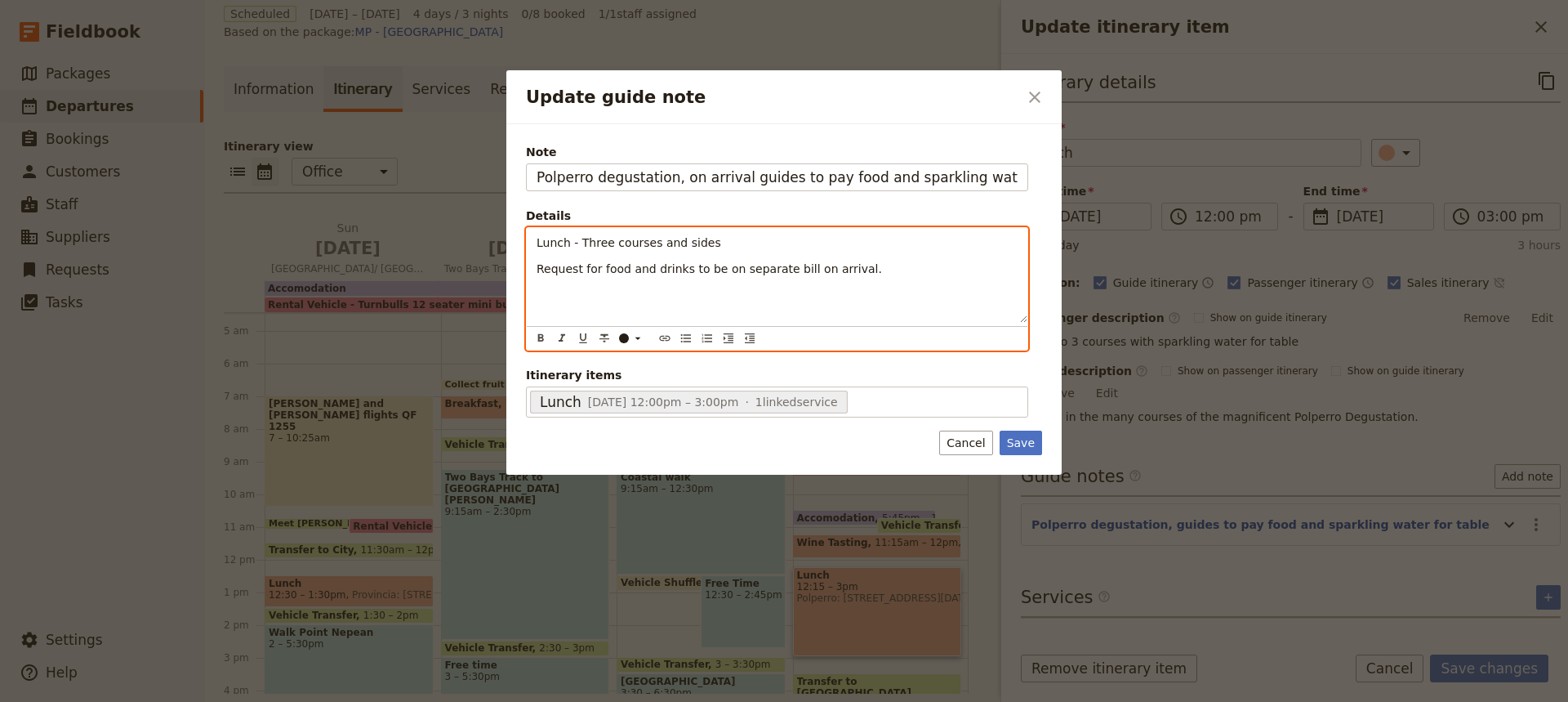
click at [711, 243] on p "Lunch - Three courses and sides" at bounding box center [777, 243] width 481 height 16
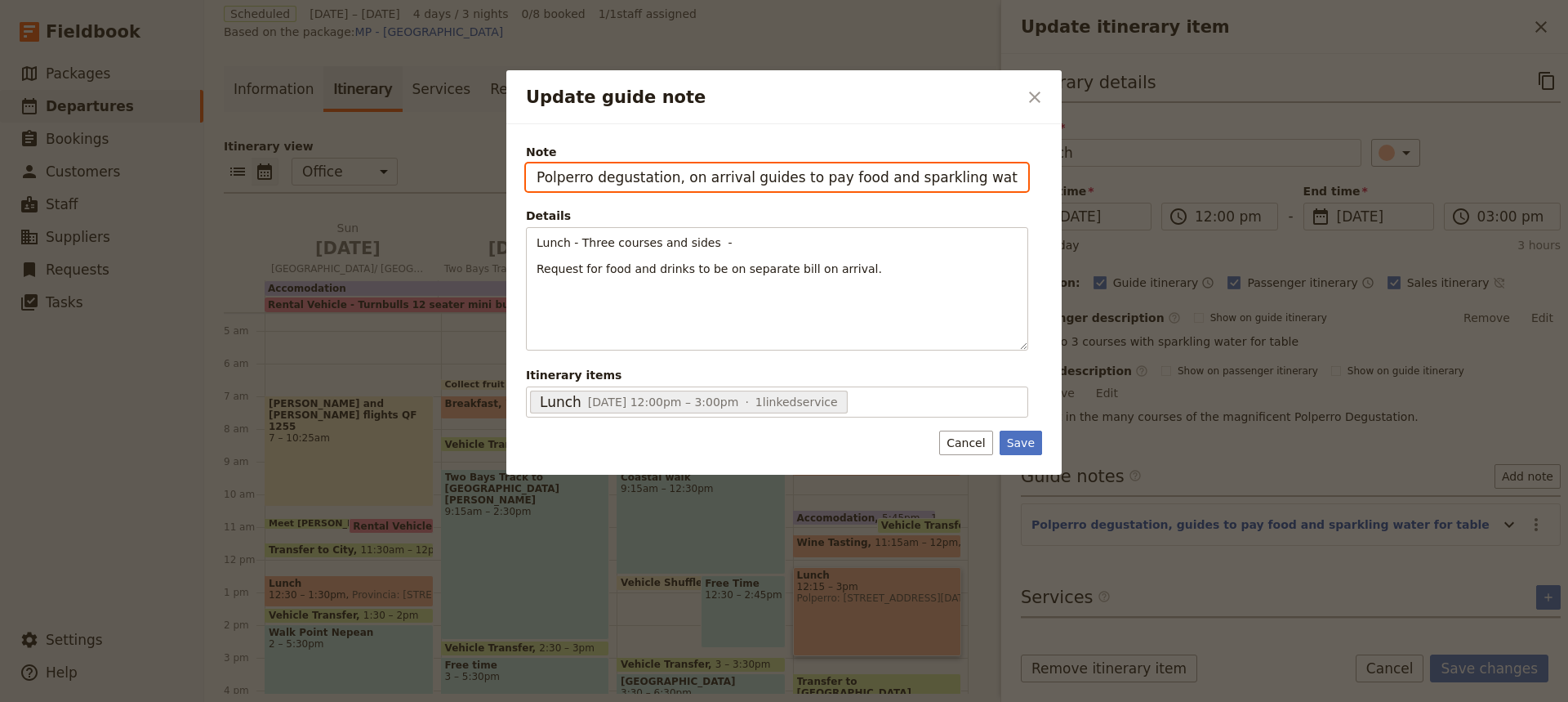
drag, startPoint x: 671, startPoint y: 176, endPoint x: 1001, endPoint y: 189, distance: 330.3
click at [1001, 189] on input "Polperro degustation, on arrival guides to pay food and sparkling water" at bounding box center [777, 177] width 502 height 28
type input "Polperro degustation lunch"
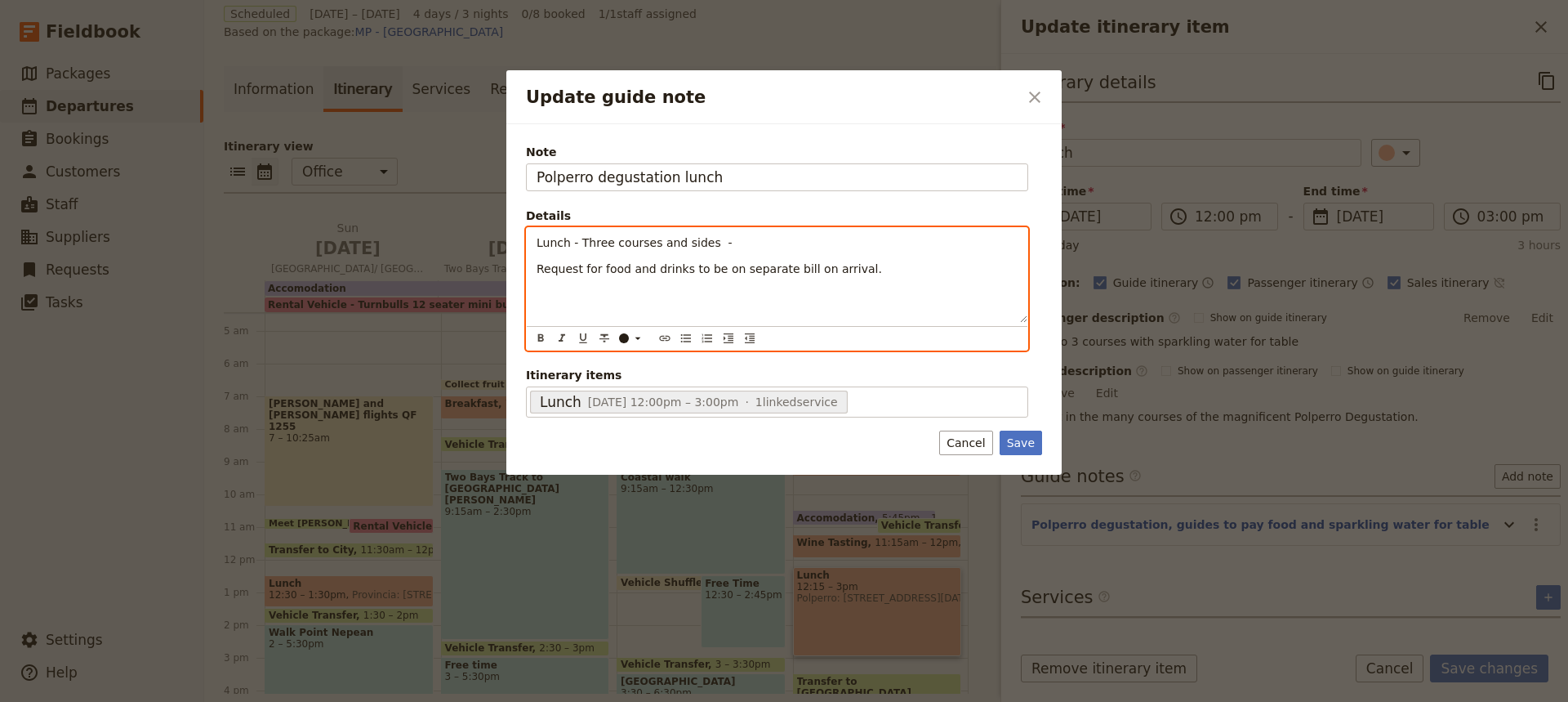
click at [720, 244] on p "Lunch - Three courses and sides -" at bounding box center [777, 243] width 481 height 16
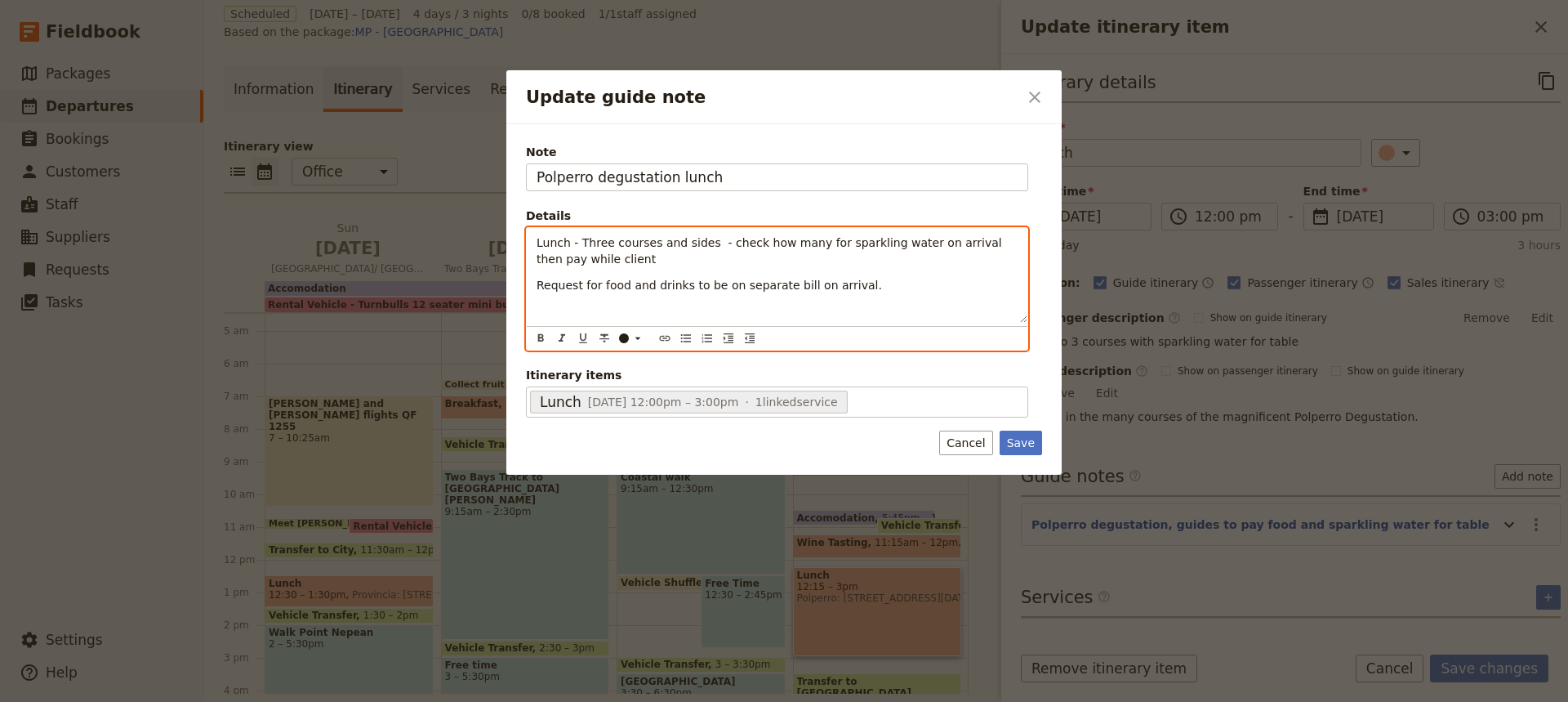
click at [995, 244] on p "Lunch - Three courses and sides - check how many for sparkling water on arrival…" at bounding box center [777, 251] width 481 height 32
click at [585, 259] on span "Lunch - Three courses and sides - check how many for sparkling water on arrival…" at bounding box center [771, 250] width 469 height 30
click at [733, 259] on p "Lunch - Three courses and sides - check how many for sparkling water on arrival…" at bounding box center [777, 251] width 481 height 32
drag, startPoint x: 645, startPoint y: 286, endPoint x: 538, endPoint y: 289, distance: 107.0
click at [538, 289] on span "Request for food and drinks to be on separate bill on arrival." at bounding box center [709, 285] width 345 height 13
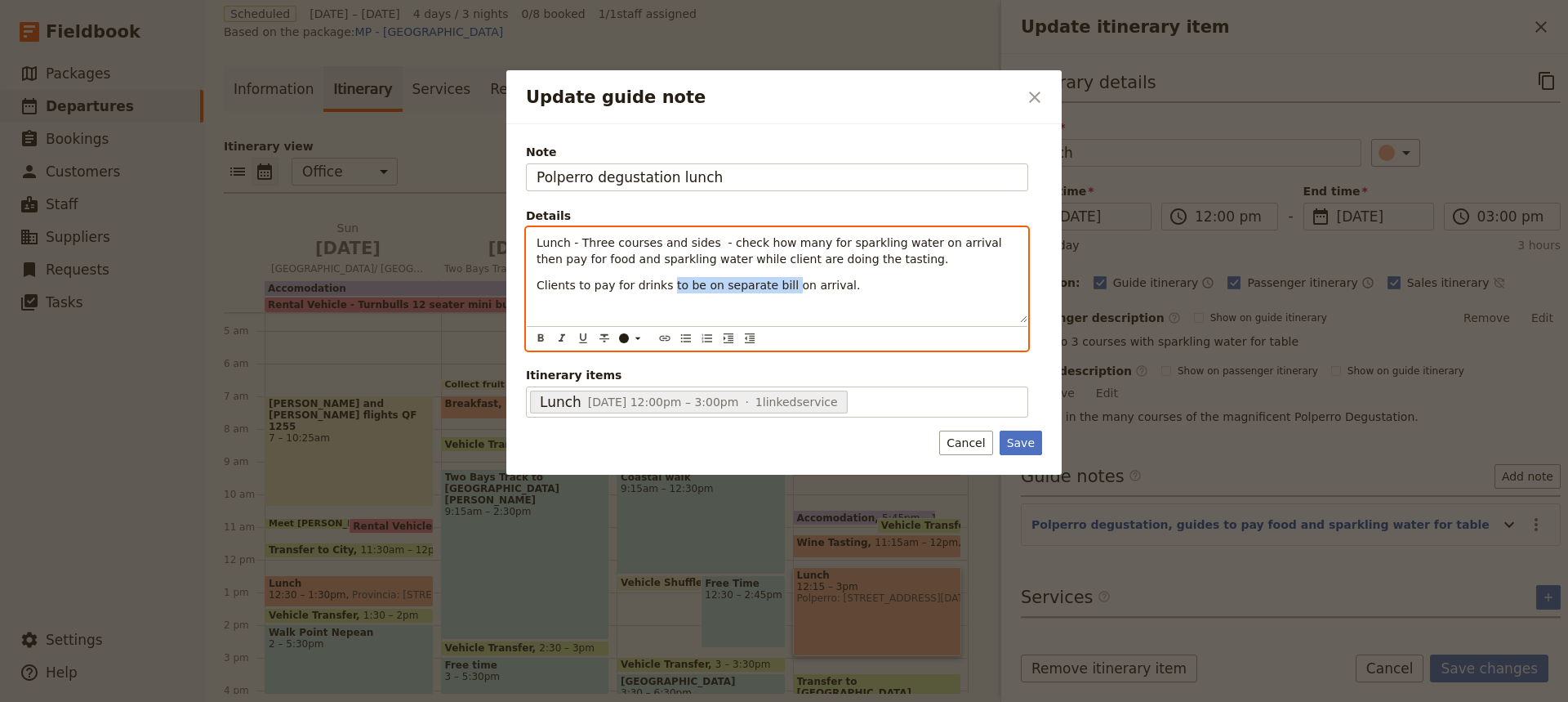
drag, startPoint x: 660, startPoint y: 287, endPoint x: 772, endPoint y: 285, distance: 112.0
click at [772, 285] on span "Clients to pay for drinks to be on separate bill on arrival." at bounding box center [698, 285] width 323 height 13
click at [685, 288] on span "Clients to pay for drinks to be on separate bill on arrival." at bounding box center [698, 285] width 323 height 13
drag, startPoint x: 660, startPoint y: 287, endPoint x: 830, endPoint y: 293, distance: 170.1
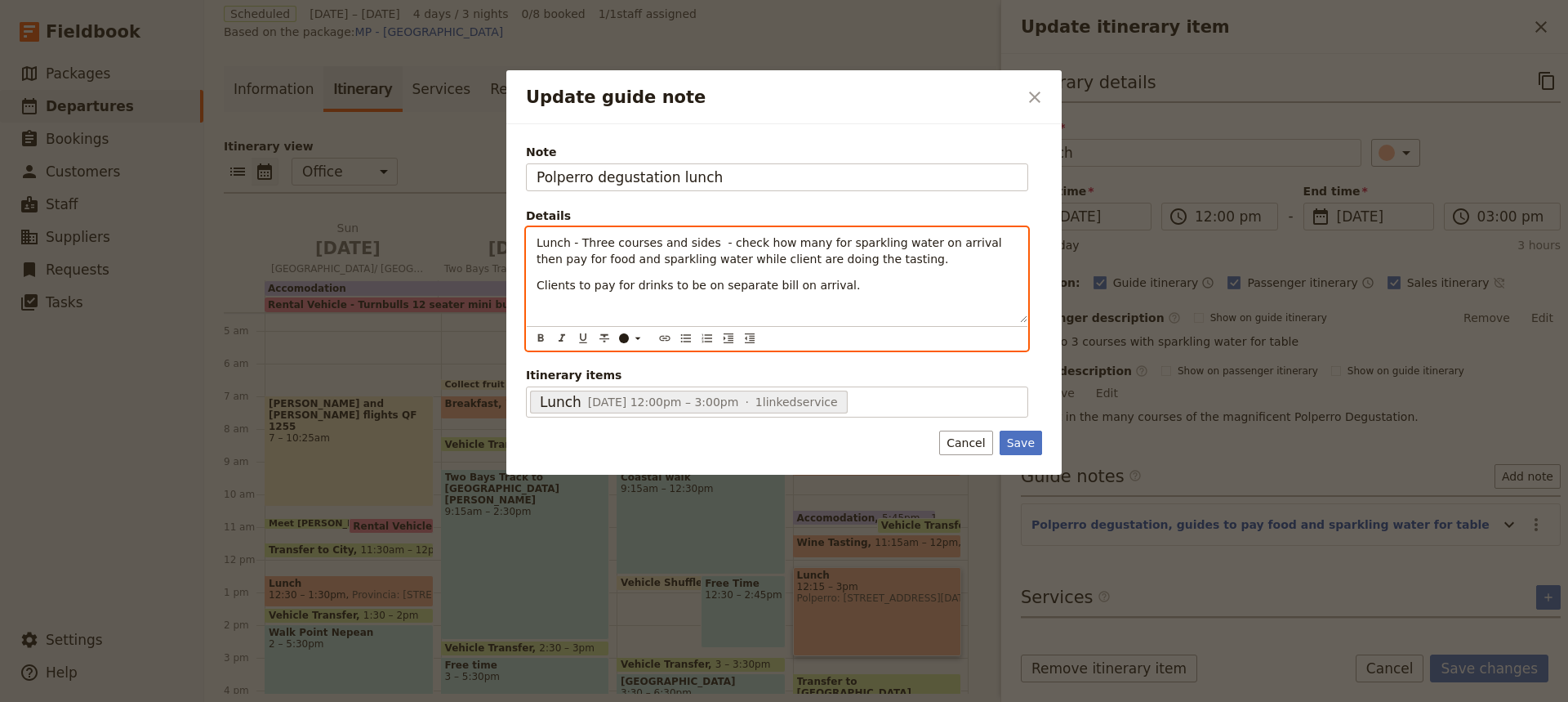
click at [830, 293] on div "Lunch - Three courses and sides - check how many for sparkling water on arrival…" at bounding box center [777, 275] width 501 height 95
click at [606, 244] on span "Lunch - Three courses and sides - check how many for sparkling water on arrival…" at bounding box center [771, 250] width 469 height 30
click at [692, 244] on span "Lunch - Five courses and sides - check how many for sparkling water on arrival …" at bounding box center [766, 250] width 459 height 30
click at [656, 287] on span "Clients to pay for drinks." at bounding box center [607, 285] width 141 height 13
click at [790, 262] on p "Lunch - Five courses - check how many for sparkling water on arrival then pay f…" at bounding box center [777, 251] width 481 height 32
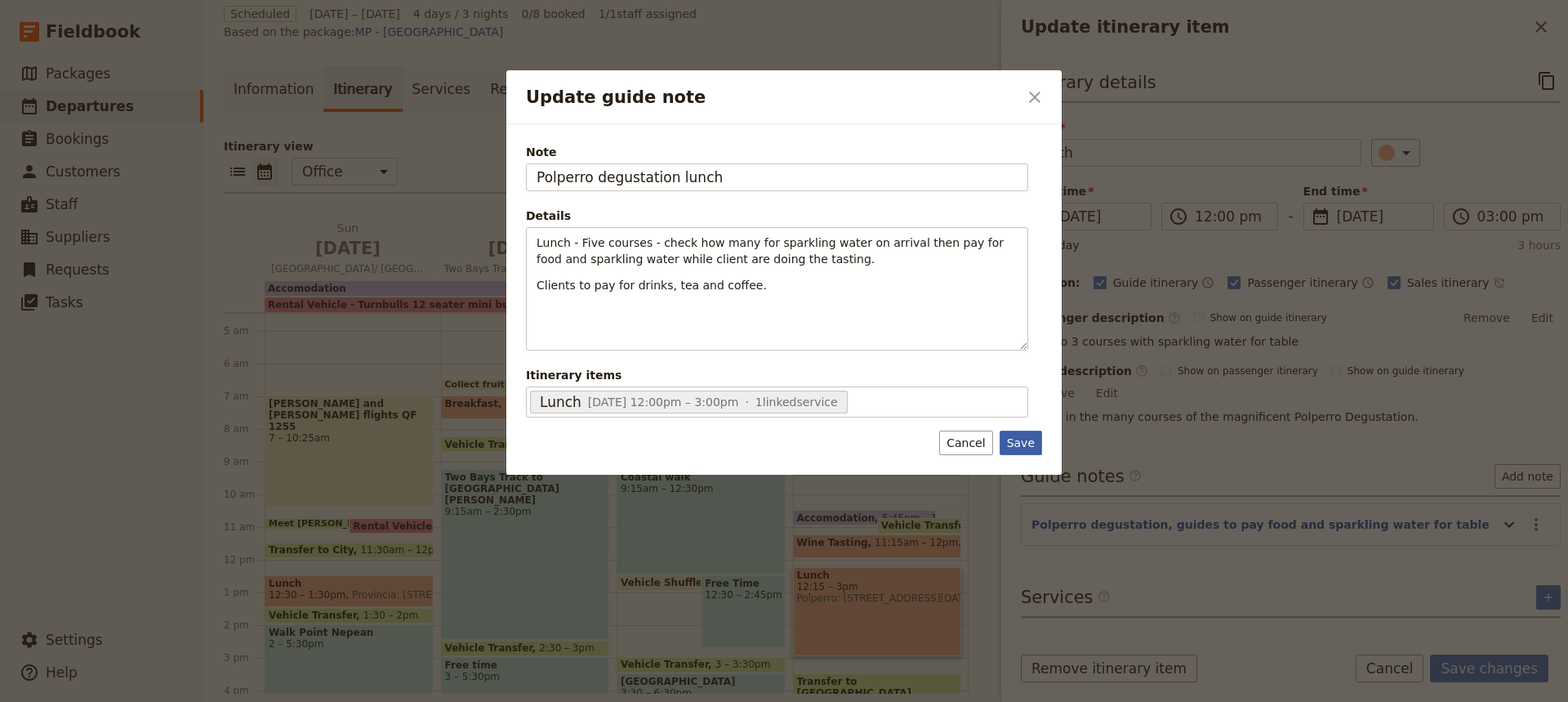
click at [1016, 438] on button "Save" at bounding box center [1020, 442] width 42 height 24
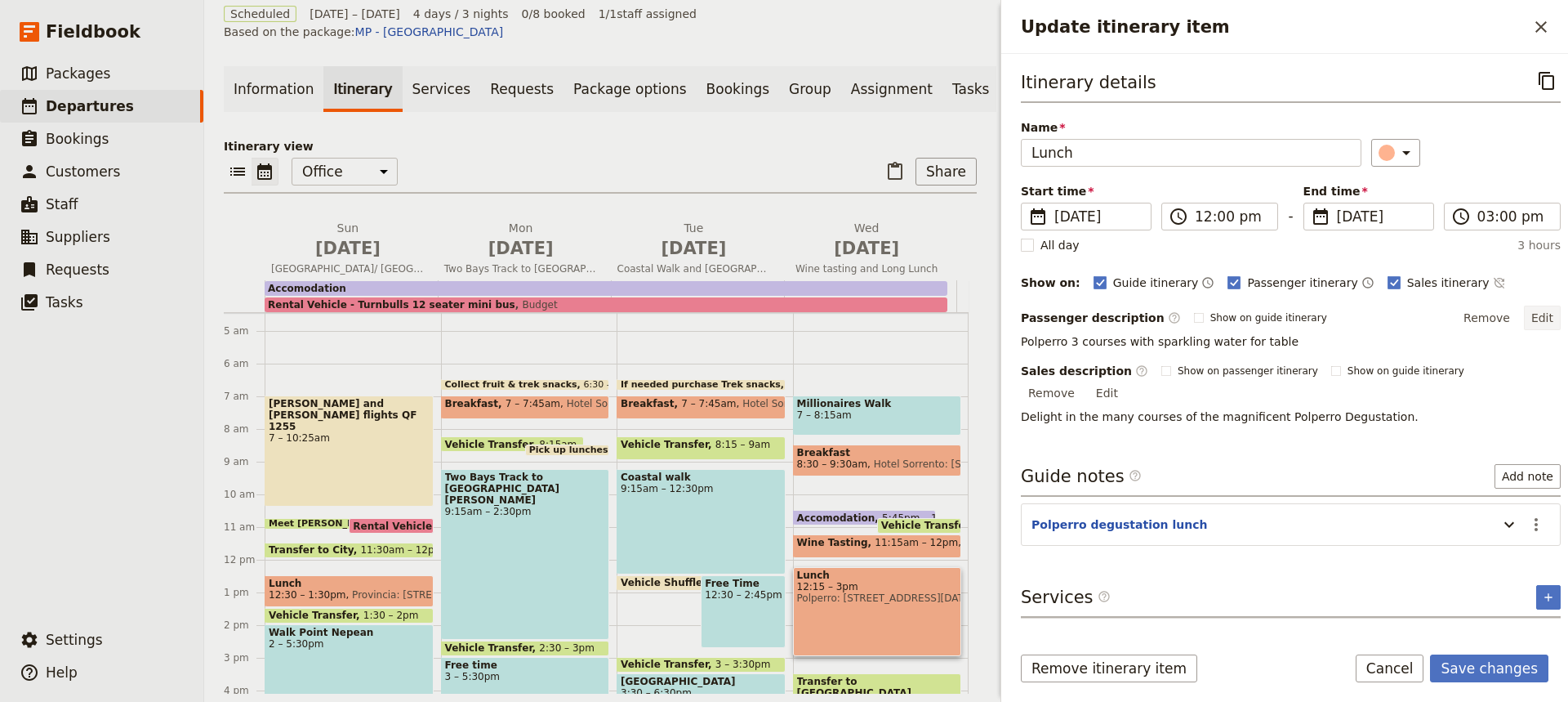
click at [1531, 316] on button "Edit" at bounding box center [1541, 317] width 37 height 24
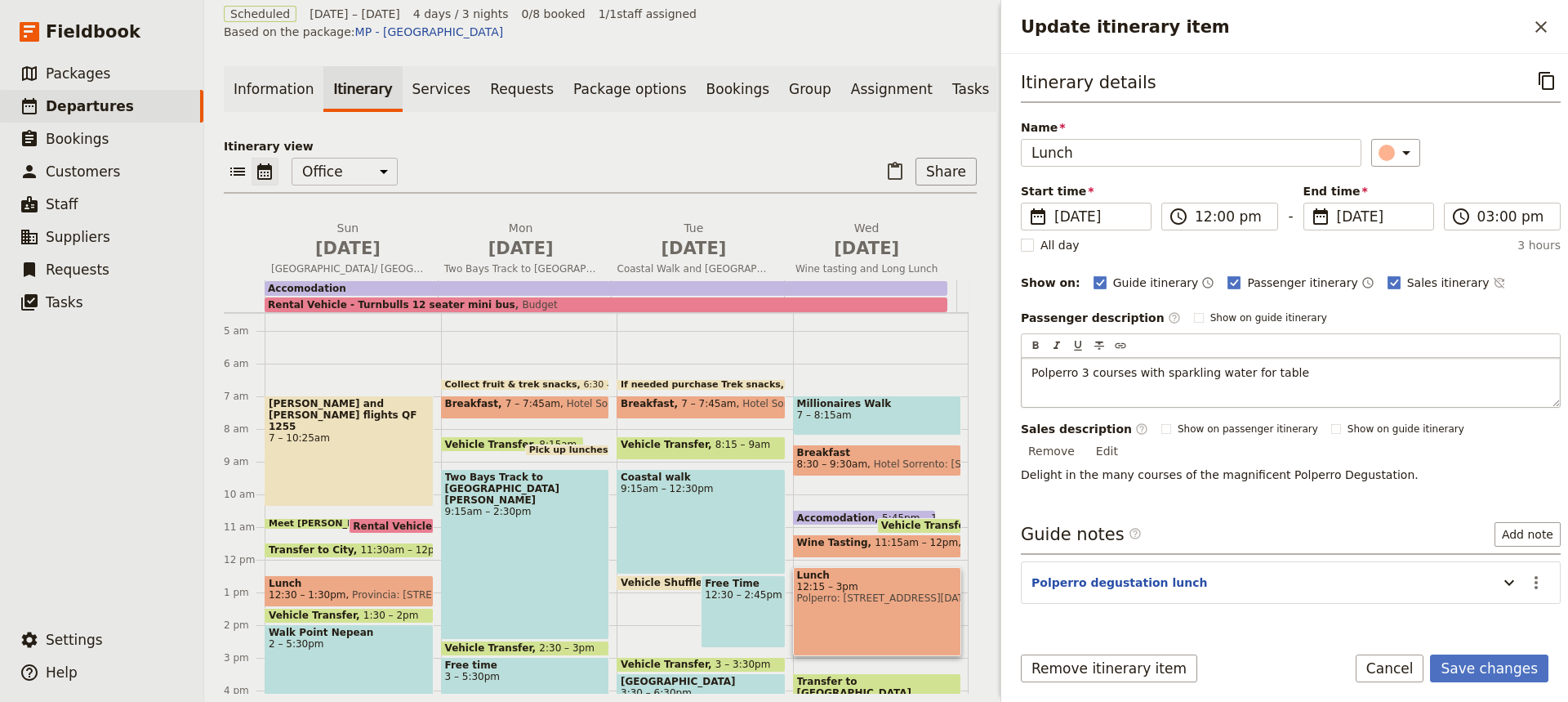
click at [1083, 372] on span "Polperro 3 courses with sparkling water for table" at bounding box center [1170, 372] width 278 height 13
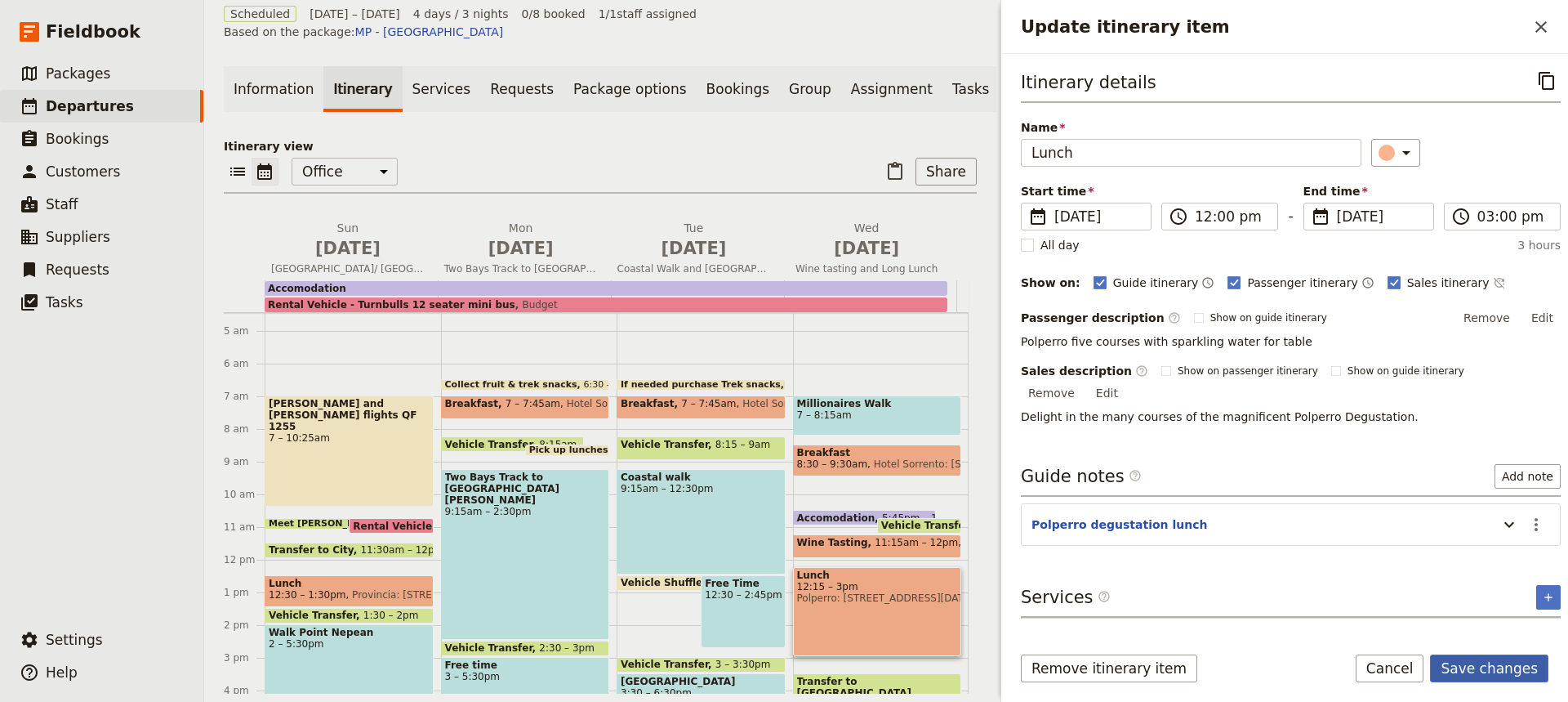
click at [1469, 665] on button "Save changes" at bounding box center [1489, 668] width 118 height 28
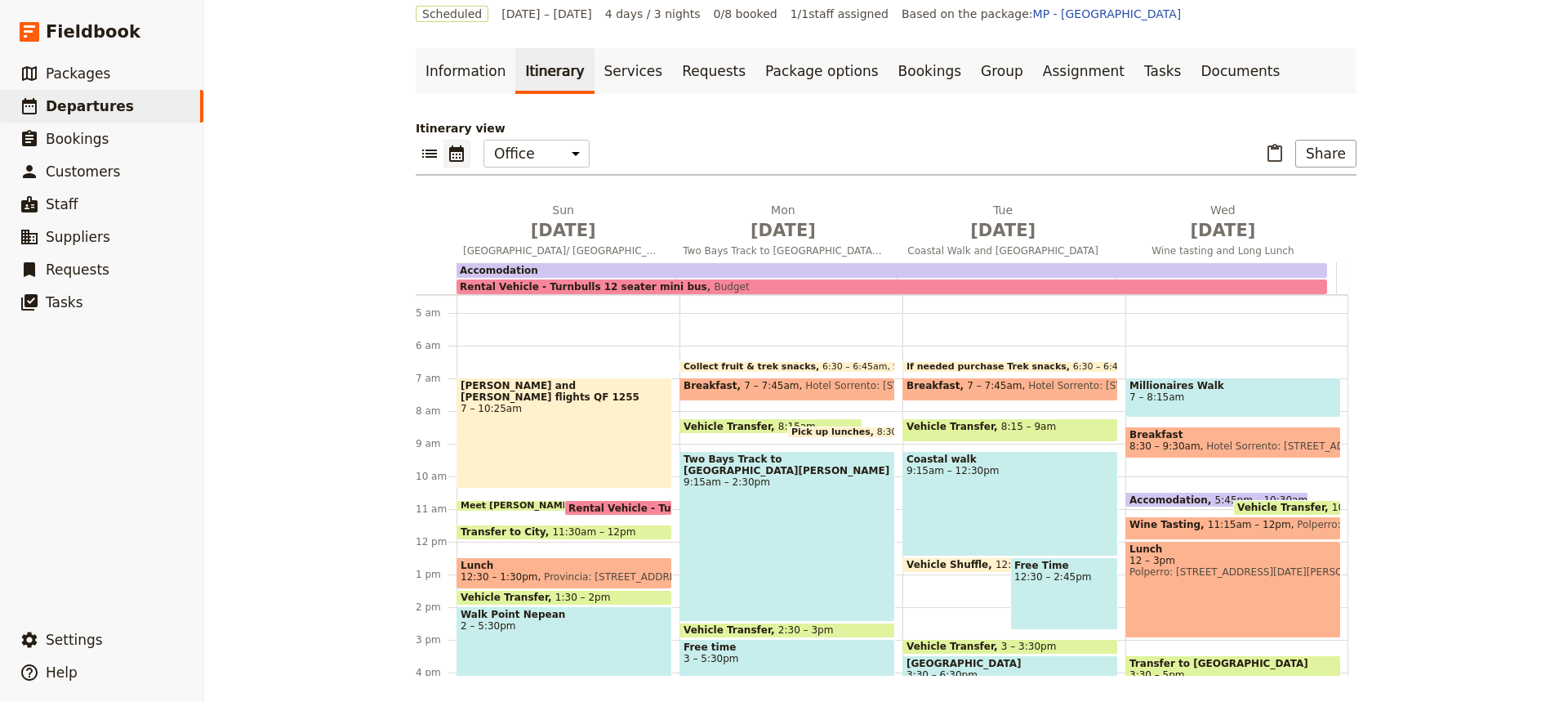
click at [1205, 589] on div "Lunch 12 – 3pm Polperro: [STREET_ADDRESS][DATE][PERSON_NAME][DATE][PERSON_NAME]" at bounding box center [1233, 589] width 216 height 97
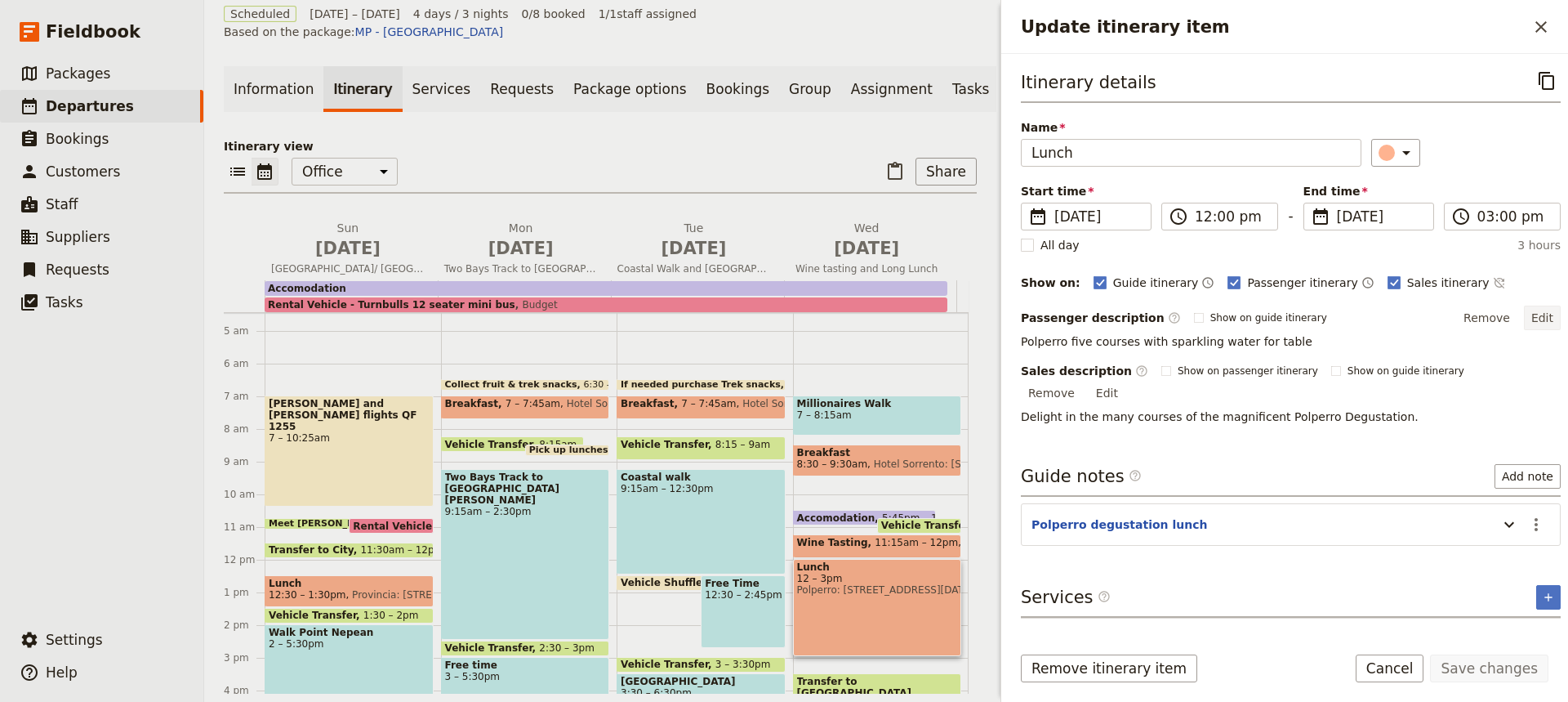
click at [1531, 315] on button "Edit" at bounding box center [1541, 317] width 37 height 24
click at [1522, 561] on div "Itinerary details ​ Name Lunch ​ Start time ​ [DATE] [DATE] [DATE] 12:00 ​ 12:0…" at bounding box center [1290, 348] width 539 height 561
click at [1526, 515] on icon "Actions" at bounding box center [1536, 524] width 20 height 20
click at [1492, 536] on span "Edit note" at bounding box center [1476, 542] width 51 height 16
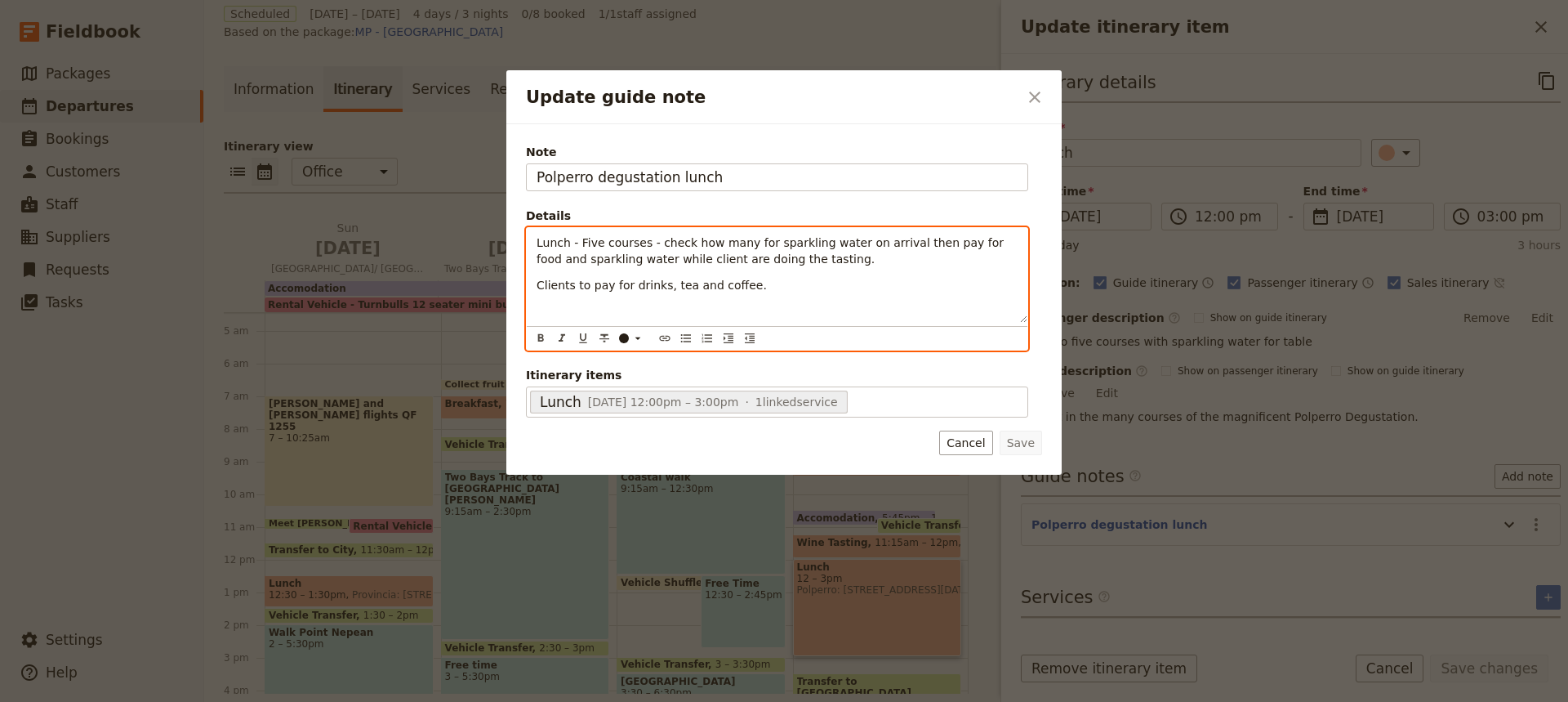
click at [616, 260] on span "Lunch - Five courses - check how many for sparkling water on arrival then pay f…" at bounding box center [771, 250] width 470 height 30
click at [649, 264] on span "Lunch - Five courses - check how many for sparkling water on arrival then pay f…" at bounding box center [771, 250] width 470 height 30
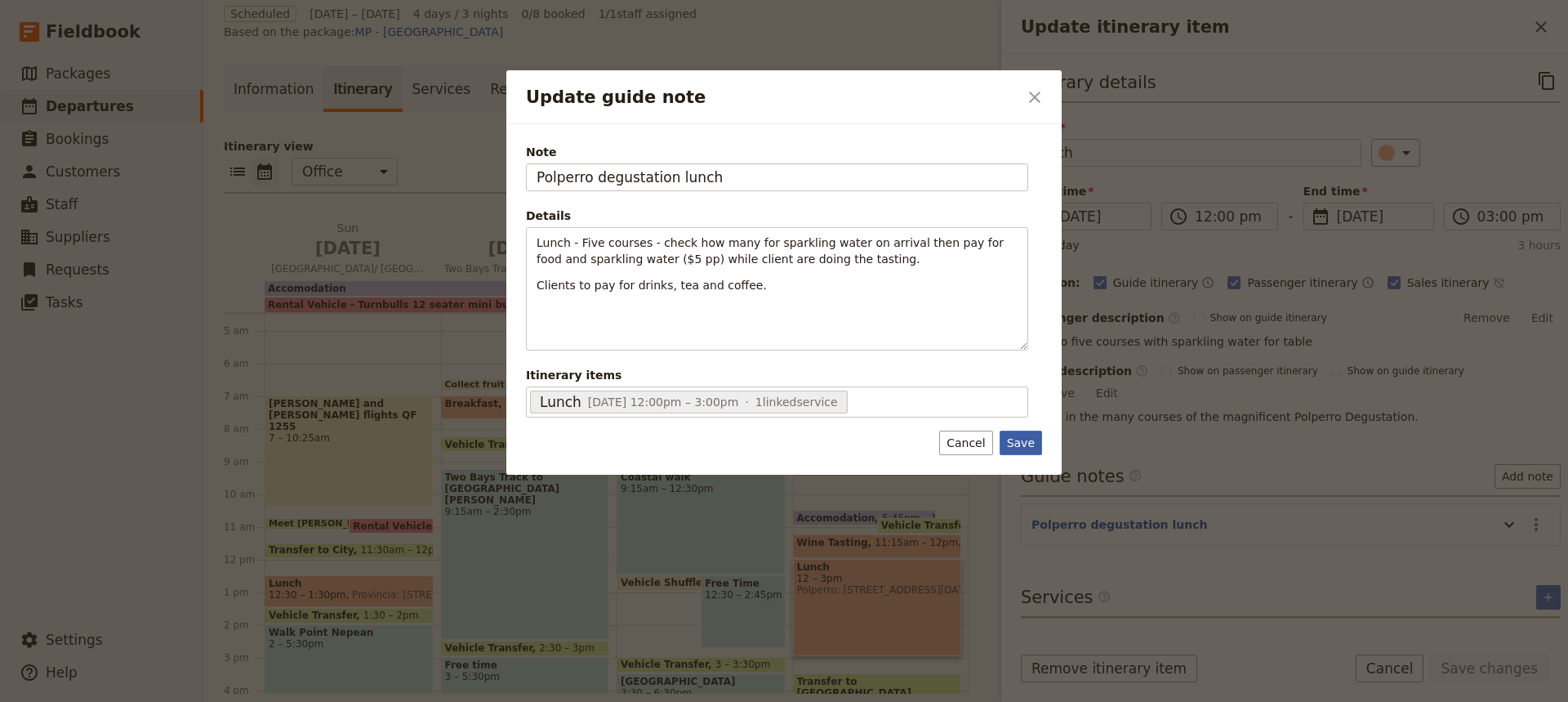
click at [1017, 445] on button "Save" at bounding box center [1020, 442] width 42 height 24
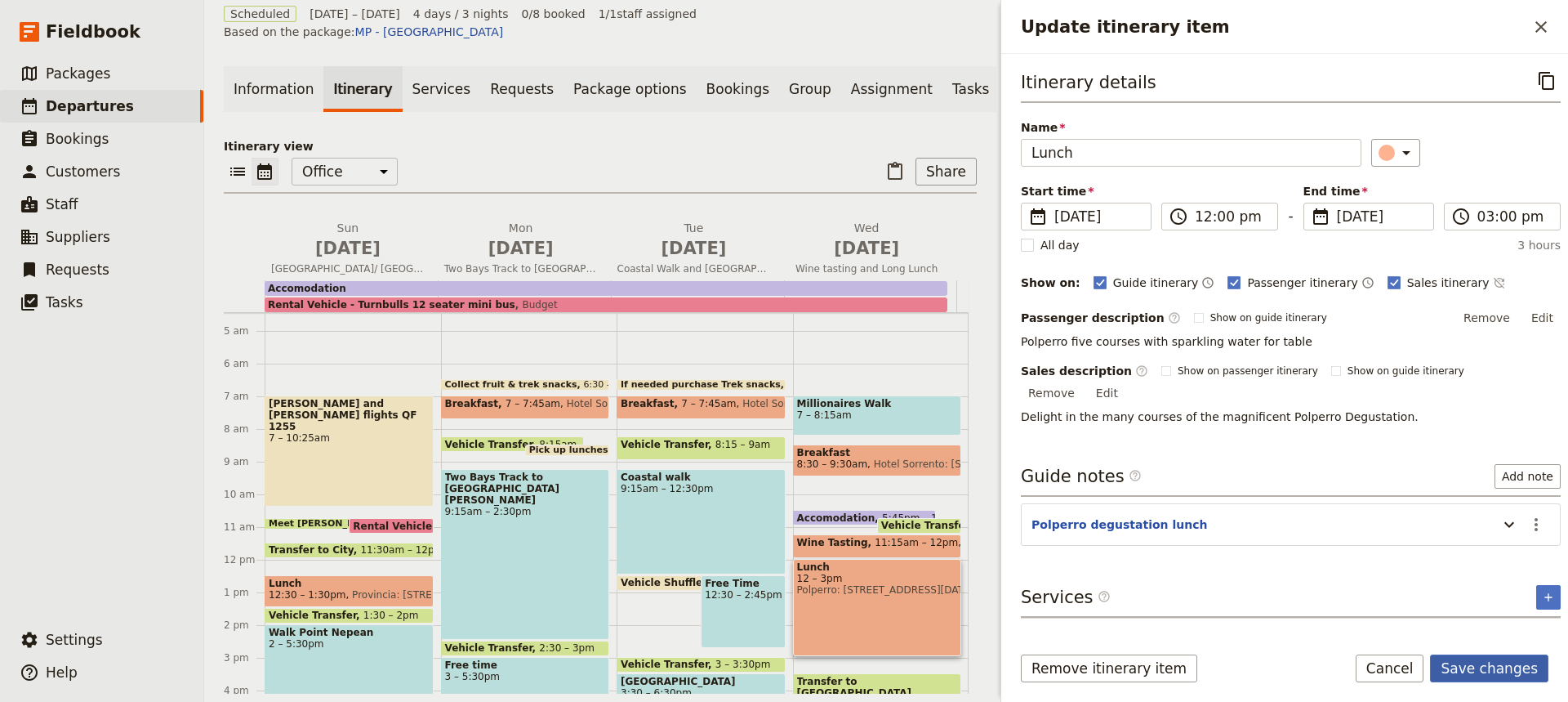
click at [1476, 659] on button "Save changes" at bounding box center [1489, 668] width 118 height 28
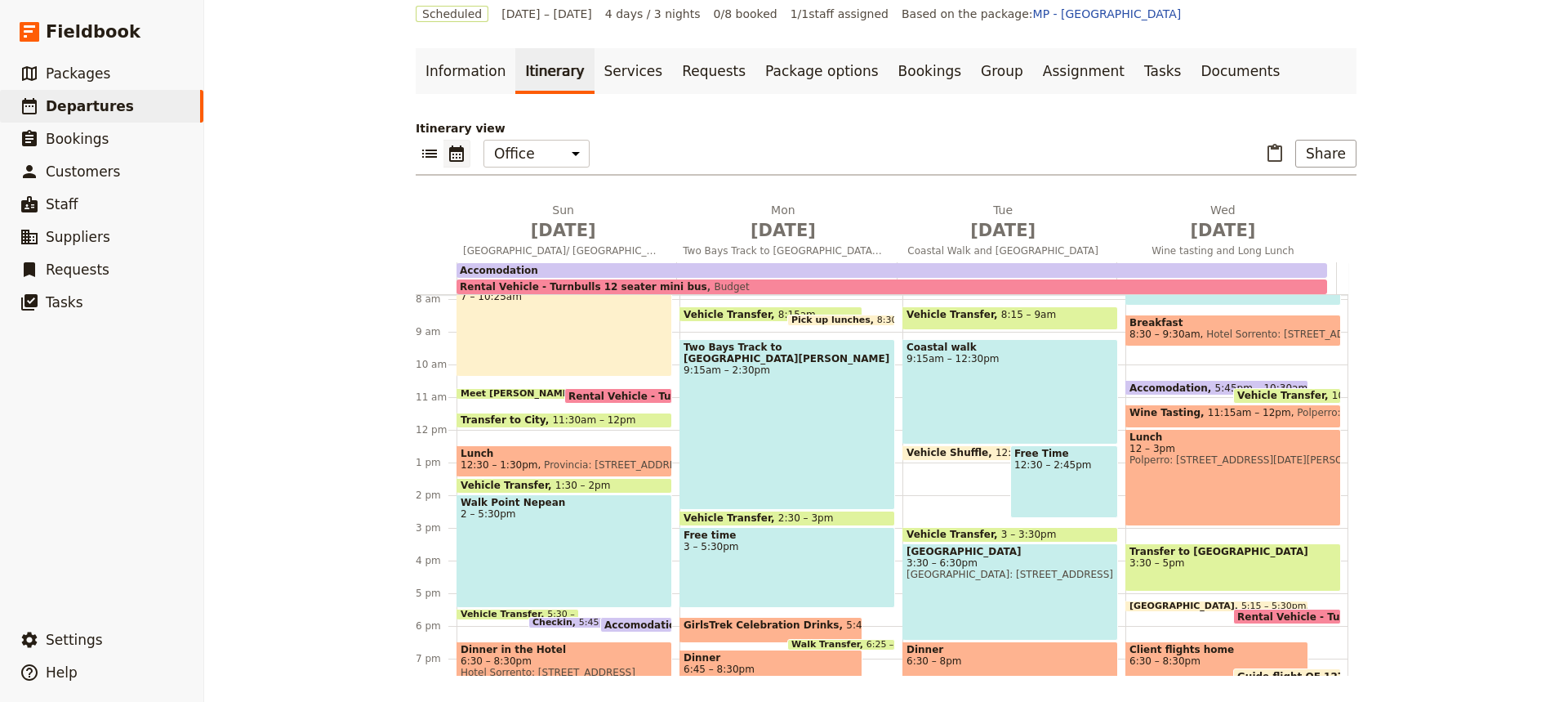
scroll to position [259, 0]
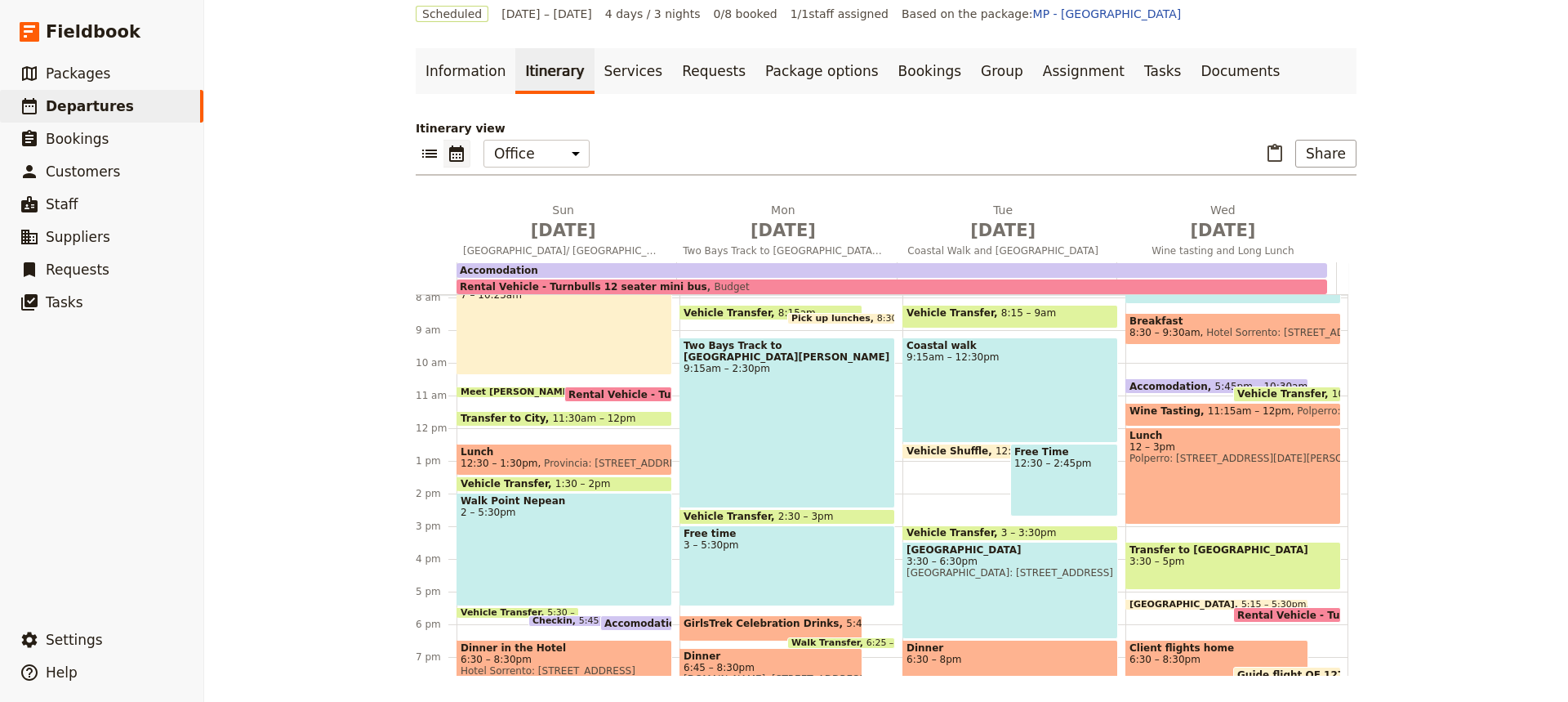
click at [1142, 550] on span "Transfer to [GEOGRAPHIC_DATA]" at bounding box center [1232, 550] width 207 height 12
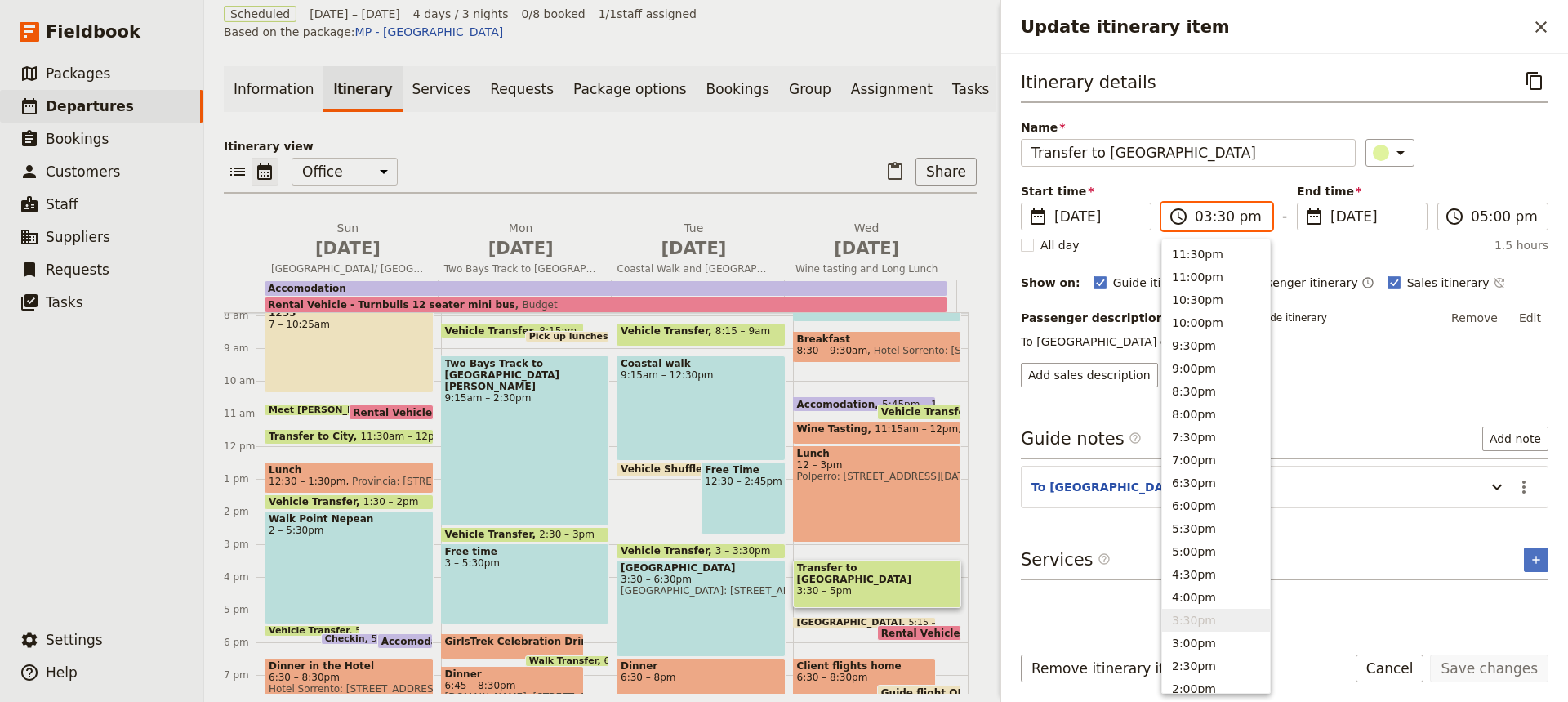
click at [1219, 216] on input "03:30 pm" at bounding box center [1228, 217] width 67 height 20
click at [1215, 216] on input "03:30 pm" at bounding box center [1228, 217] width 67 height 20
type input "03:15 pm"
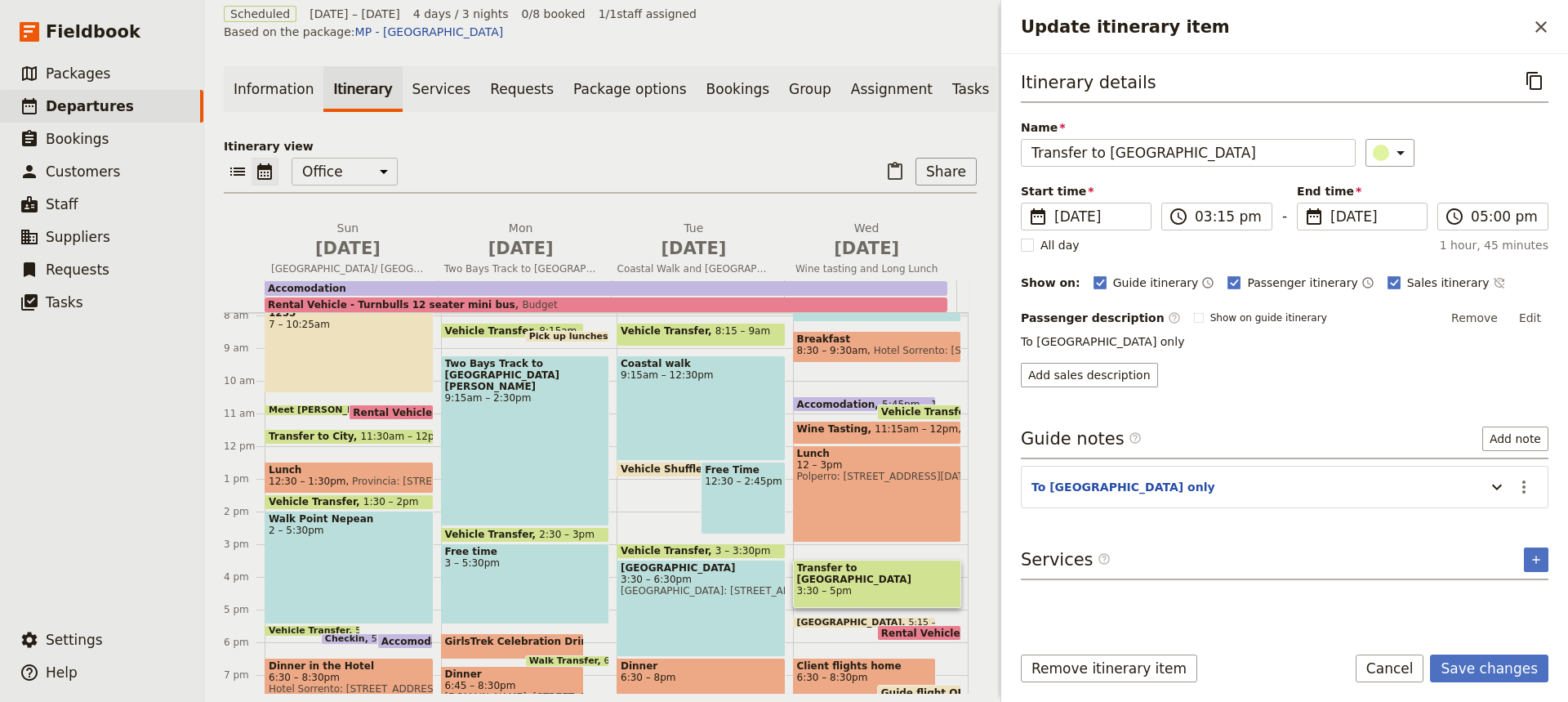
click at [1359, 328] on div "Passenger description ​ Show on guide itinerary Remove Edit" at bounding box center [1284, 317] width 528 height 24
click at [1473, 667] on button "Save changes" at bounding box center [1489, 668] width 118 height 28
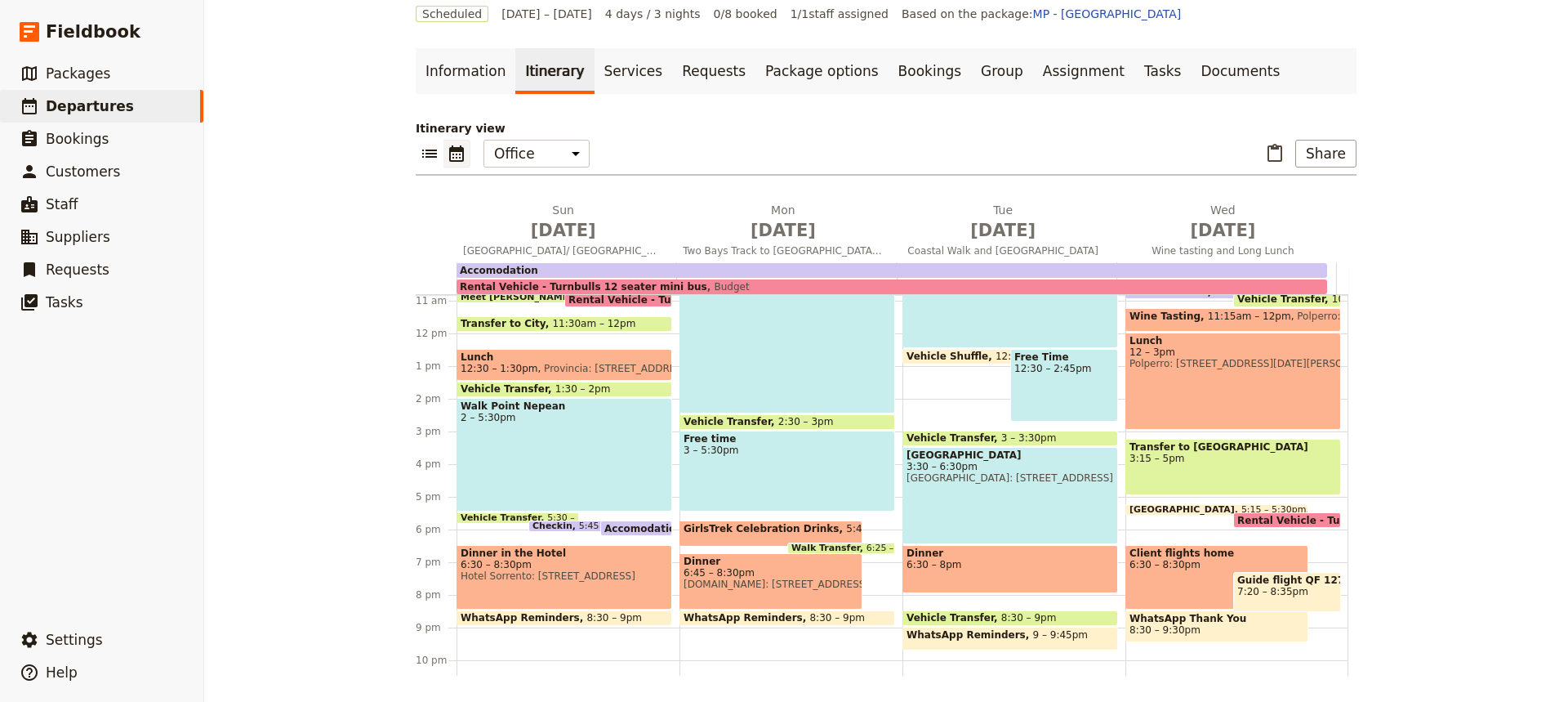
scroll to position [352, 0]
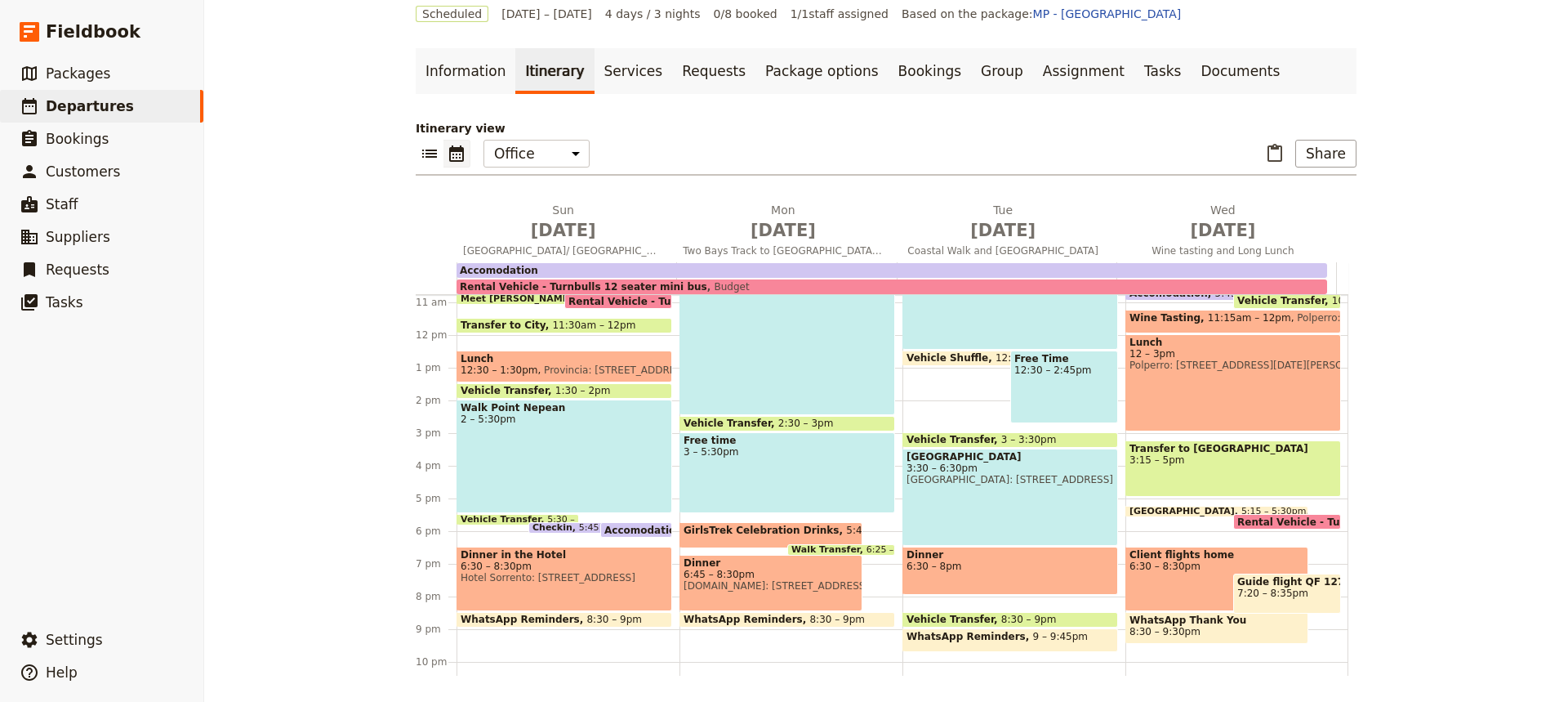
click at [1180, 466] on div "Transfer to [GEOGRAPHIC_DATA] 3:15 – 5pm" at bounding box center [1233, 468] width 216 height 56
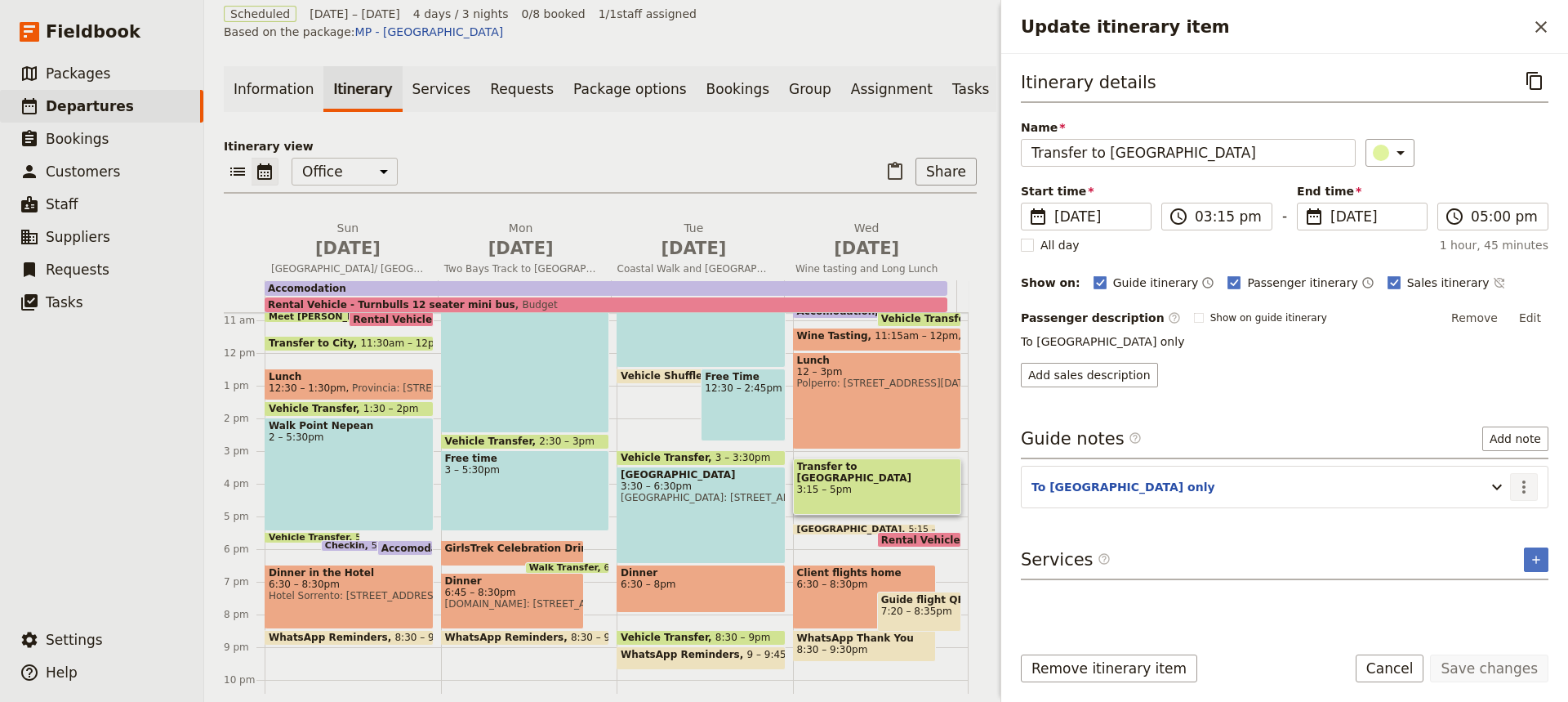
click at [1521, 485] on icon "Actions" at bounding box center [1523, 487] width 20 height 20
click at [1467, 520] on span "Edit note" at bounding box center [1476, 522] width 51 height 16
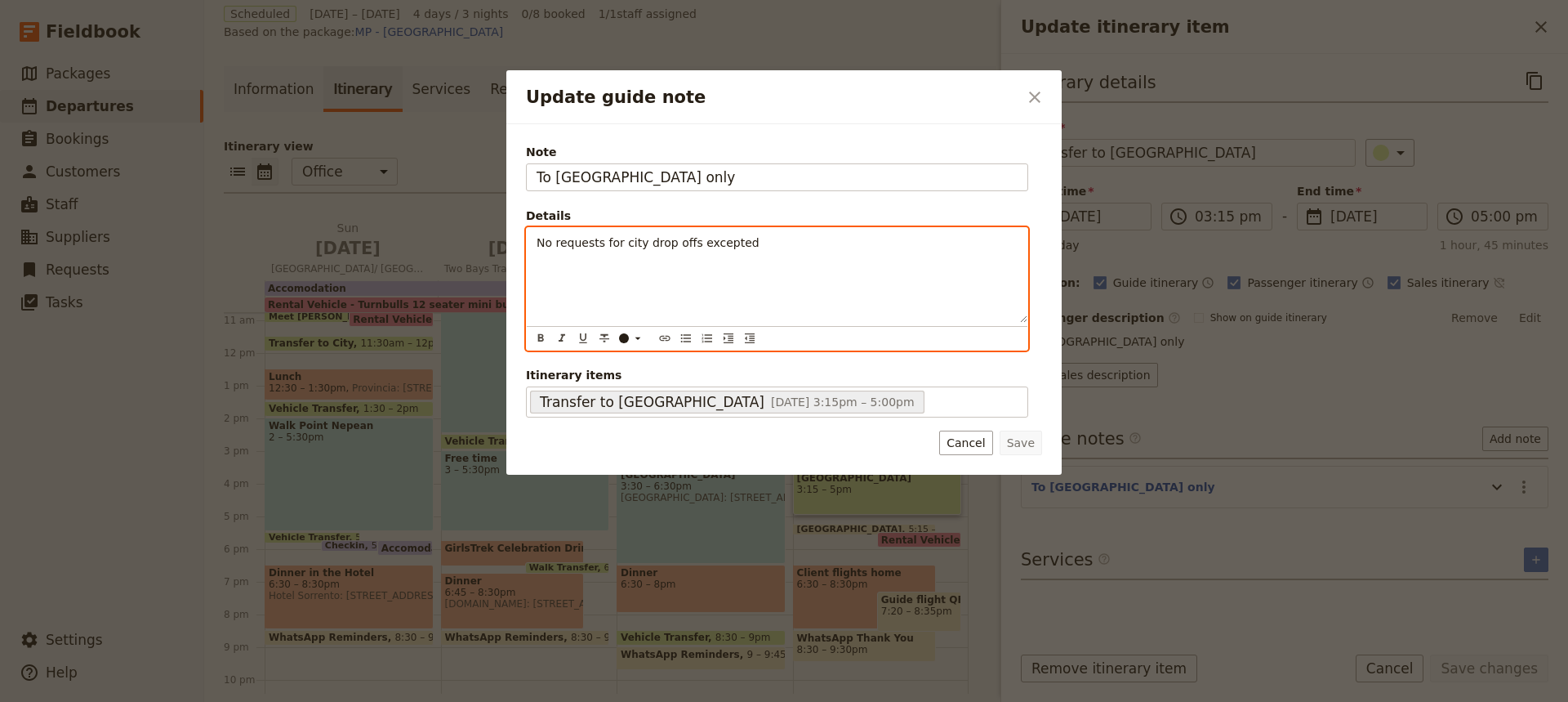
click at [737, 245] on p "No requests for city drop offs excepted" at bounding box center [777, 243] width 481 height 16
click at [539, 244] on span "No requests for city drop offs excepted" at bounding box center [648, 242] width 223 height 13
click at [852, 244] on p "Must leave by 3:15pm. No requests for city drop offs excepted" at bounding box center [777, 243] width 481 height 16
click at [897, 245] on span "Must leave by 3:15pm. No requests for city drop offs. Stay on the moterway all …" at bounding box center [776, 250] width 478 height 30
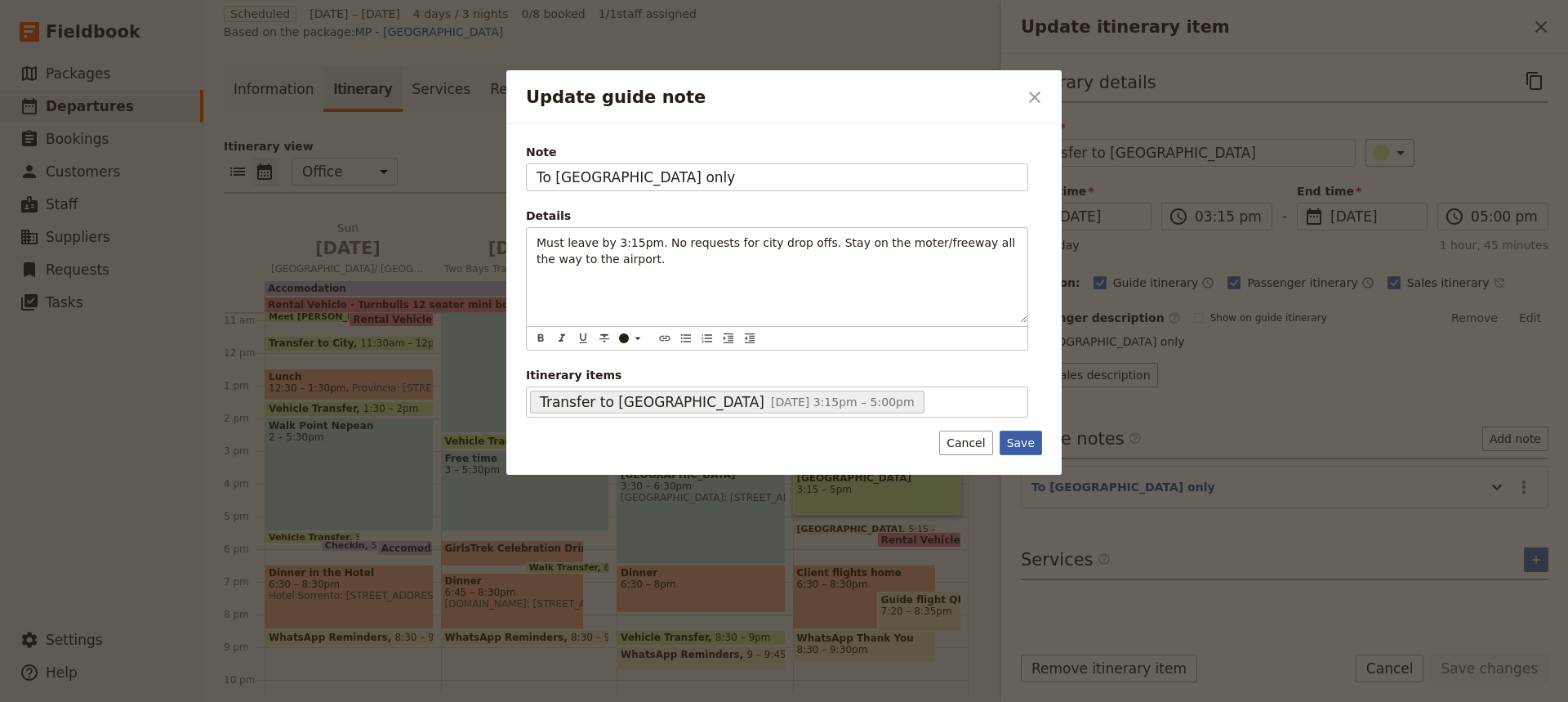
click at [1021, 442] on button "Save" at bounding box center [1020, 442] width 42 height 24
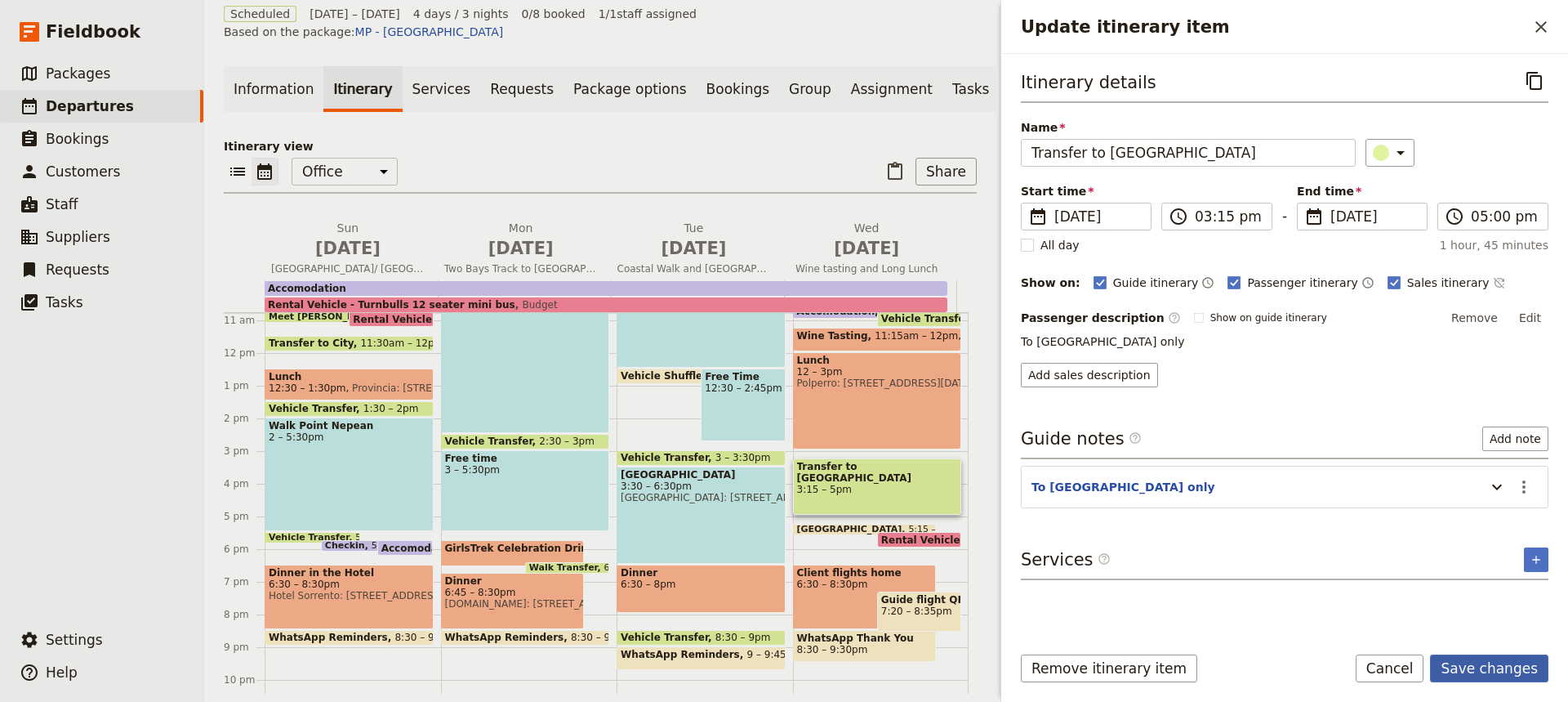
click at [1486, 669] on button "Save changes" at bounding box center [1489, 668] width 118 height 28
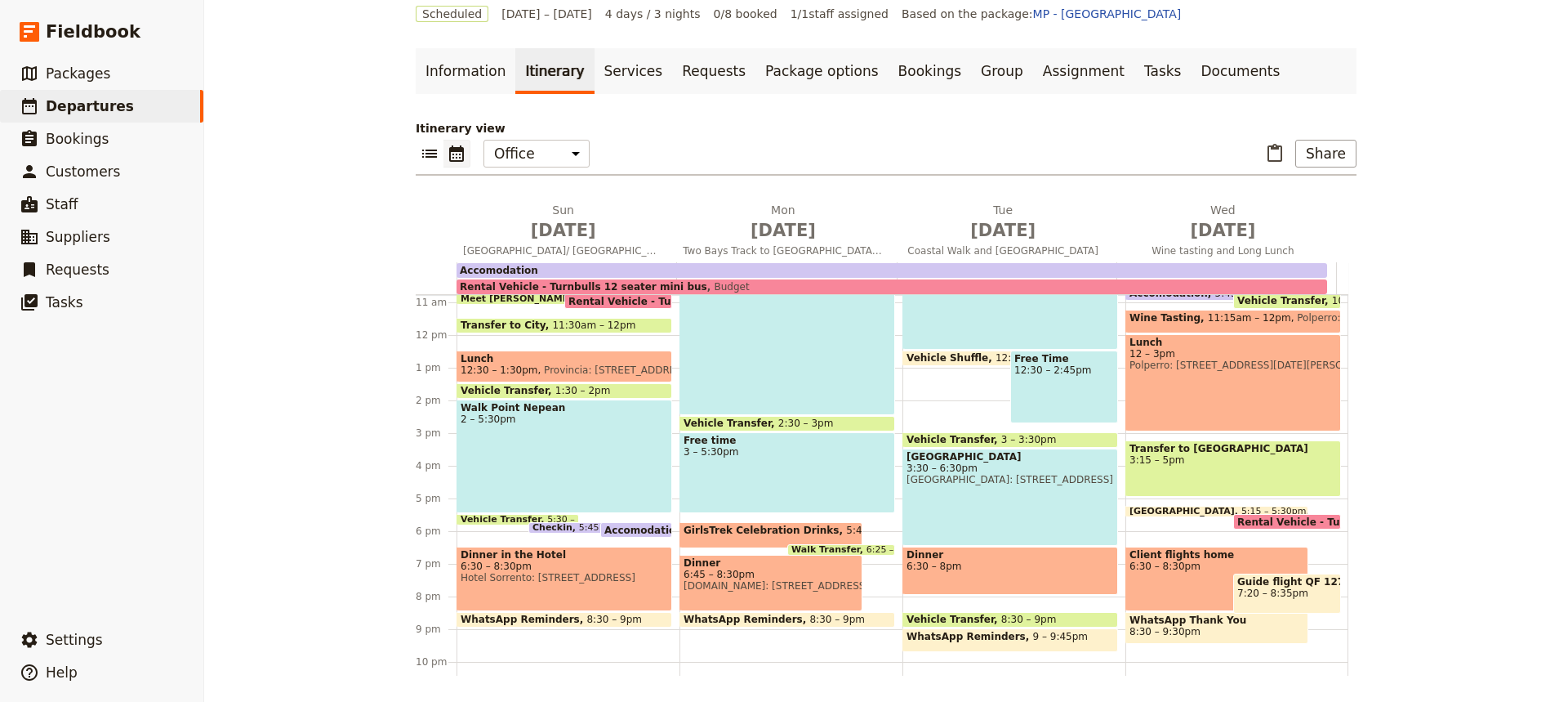
click at [998, 514] on div "[GEOGRAPHIC_DATA] 3:30 – 6:30pm [GEOGRAPHIC_DATA]: [STREET_ADDRESS]" at bounding box center [1010, 497] width 216 height 97
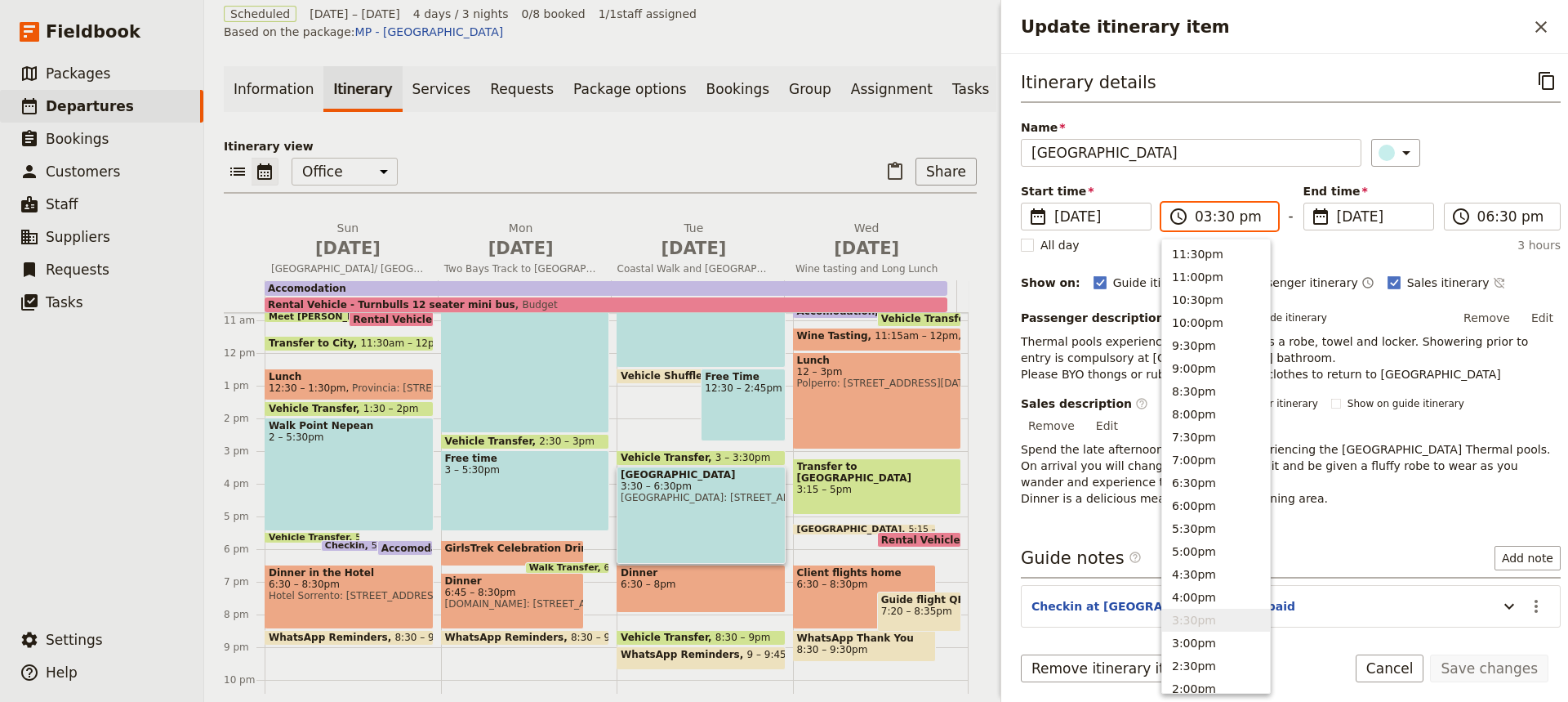
click at [1219, 216] on input "03:30 pm" at bounding box center [1230, 217] width 73 height 20
click at [1187, 594] on button "4:00pm" at bounding box center [1216, 597] width 108 height 23
type input "04:00 pm"
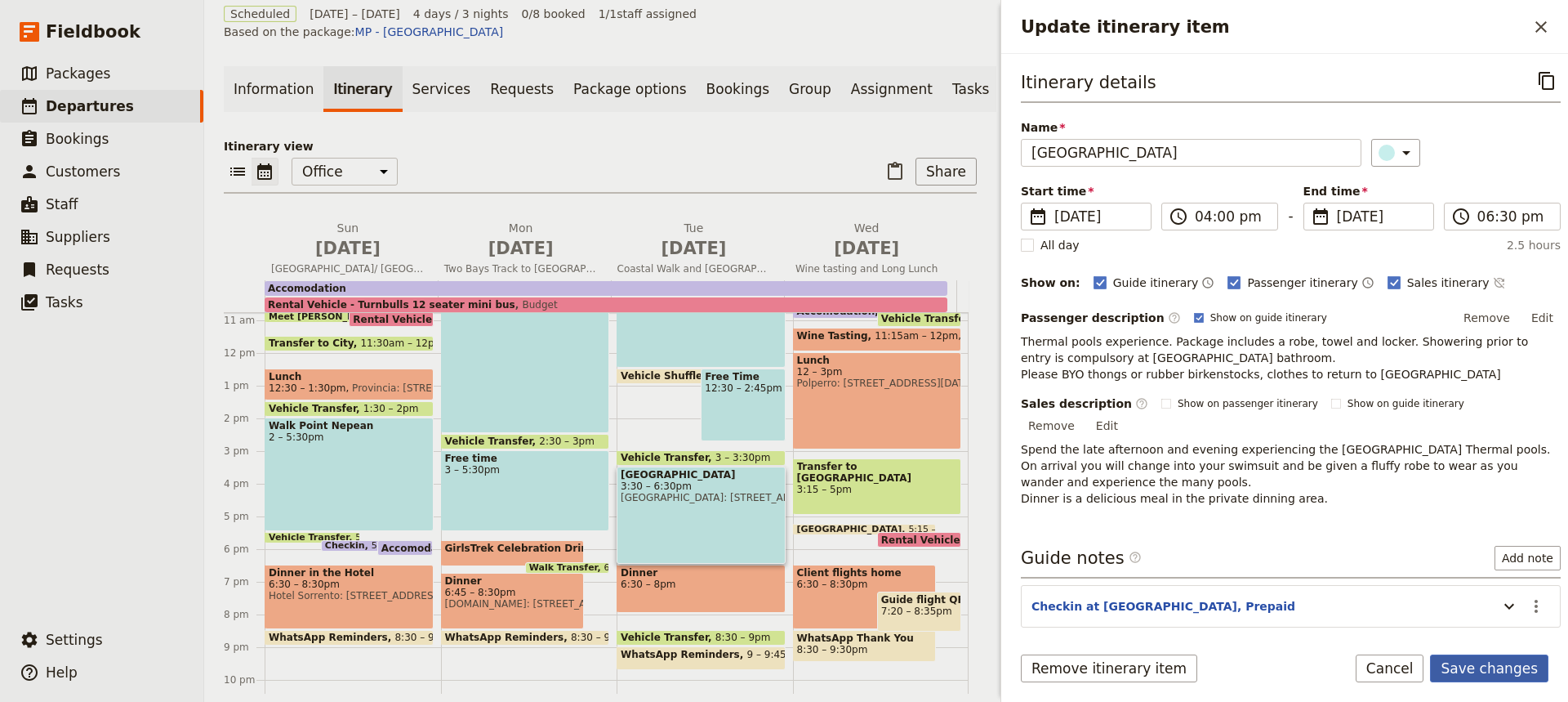
click at [1467, 666] on button "Save changes" at bounding box center [1489, 668] width 118 height 28
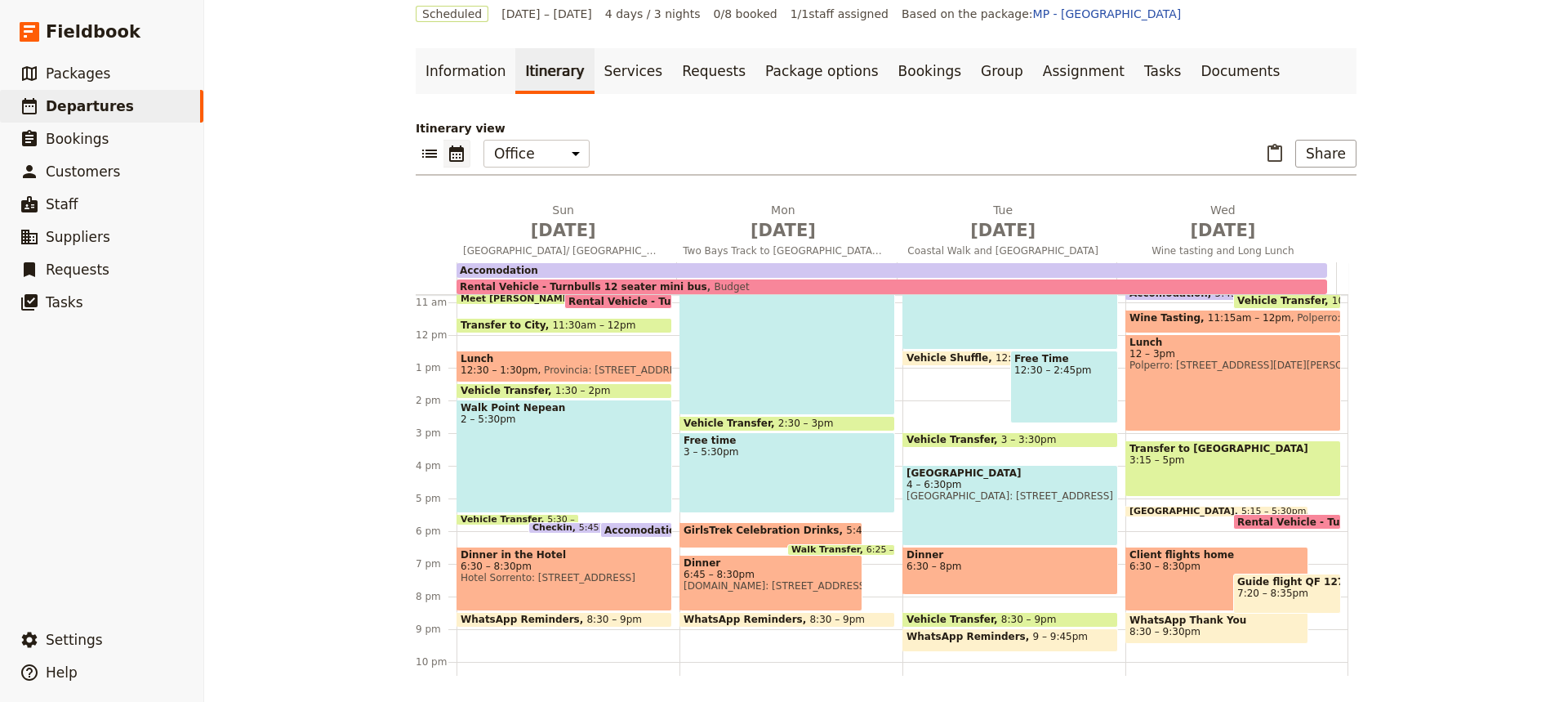
click at [1001, 438] on span "3 – 3:30pm" at bounding box center [1029, 439] width 56 height 12
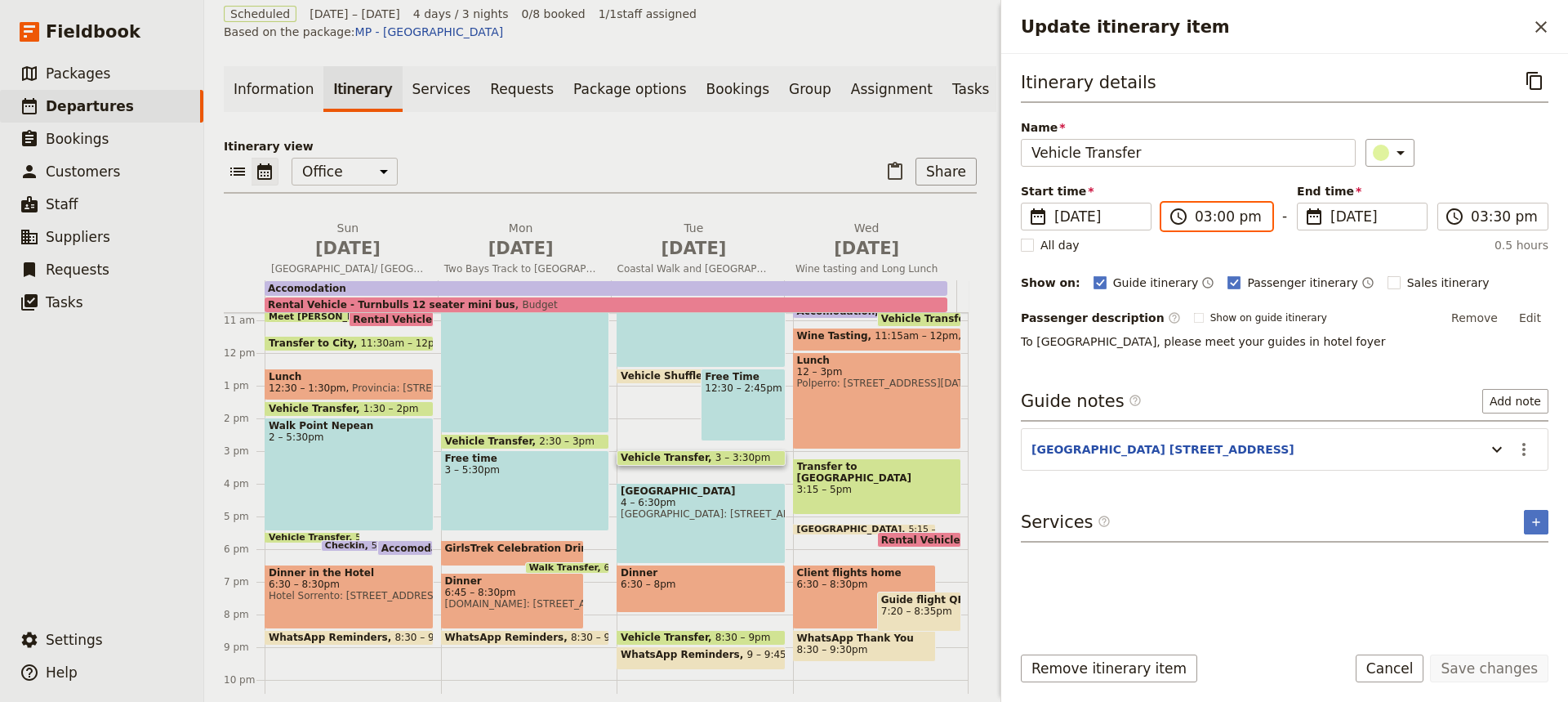
click at [1220, 216] on input "03:00 pm" at bounding box center [1228, 217] width 67 height 20
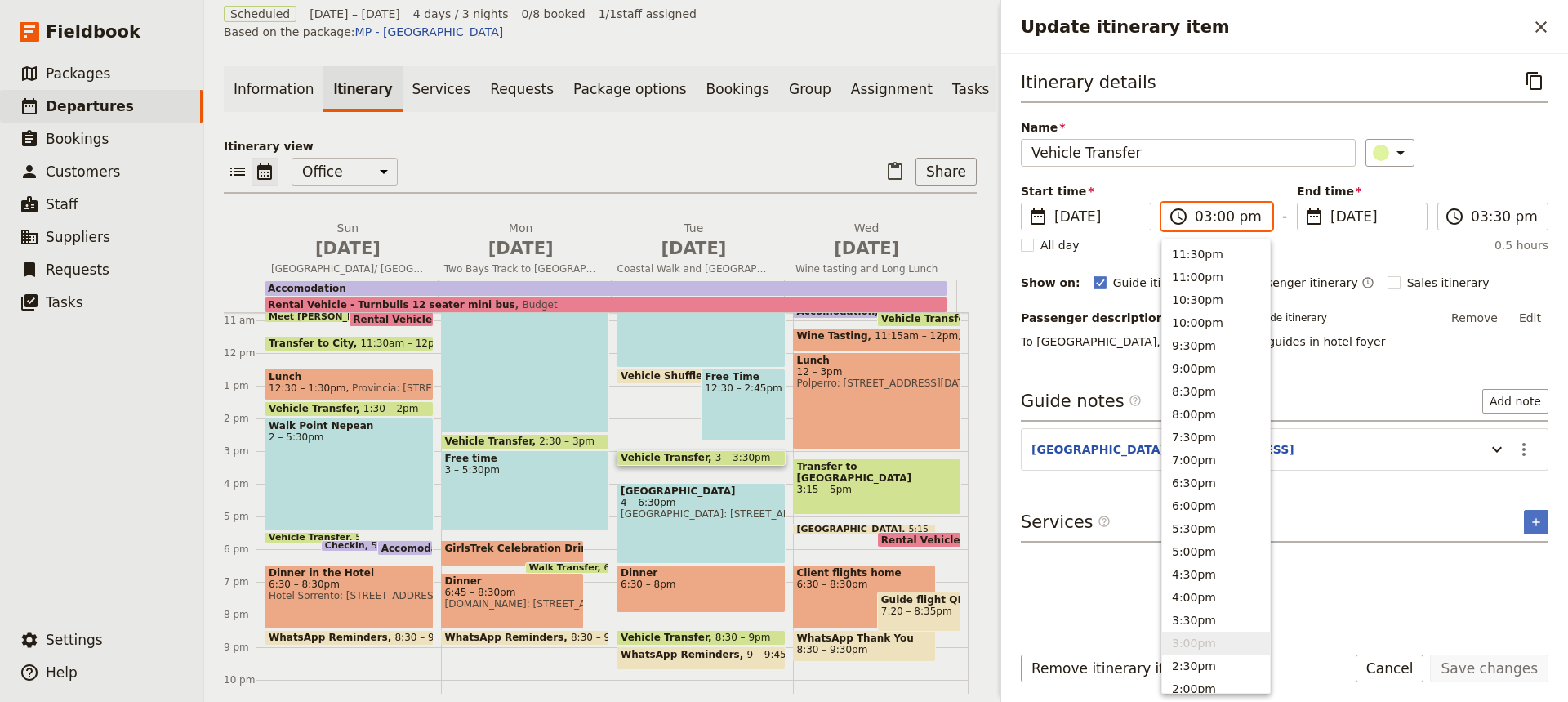
click at [1220, 216] on input "03:00 pm" at bounding box center [1228, 217] width 67 height 20
type input "03:30 pm"
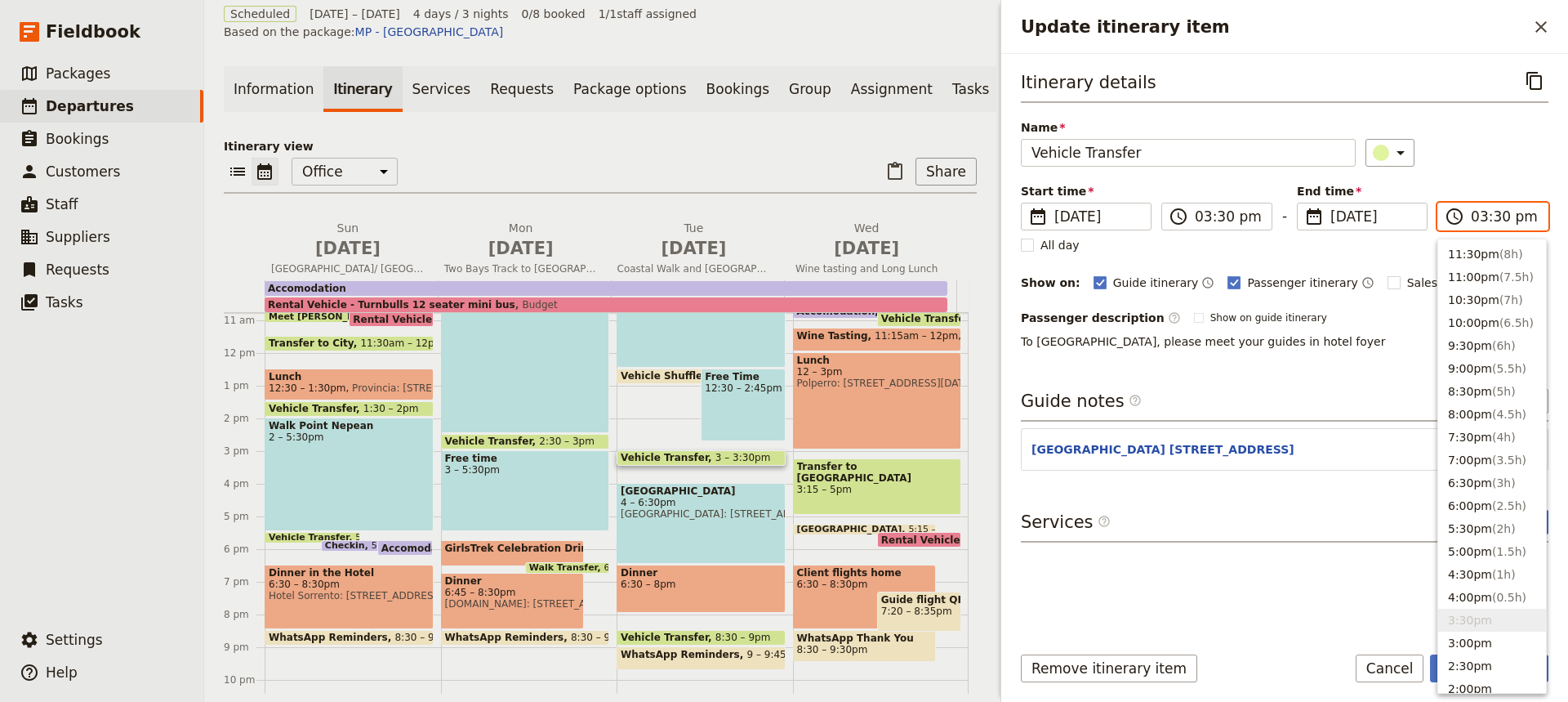
click at [1495, 217] on input "03:30 pm" at bounding box center [1503, 217] width 67 height 20
click at [1495, 216] on input "03:30 pm" at bounding box center [1503, 217] width 67 height 20
type input "03:45 pm"
click at [1398, 355] on div "Itinerary details ​ Name Vehicle Transfer ​ Start time ​ [DATE] [DATE] [DATE] 1…" at bounding box center [1284, 348] width 528 height 561
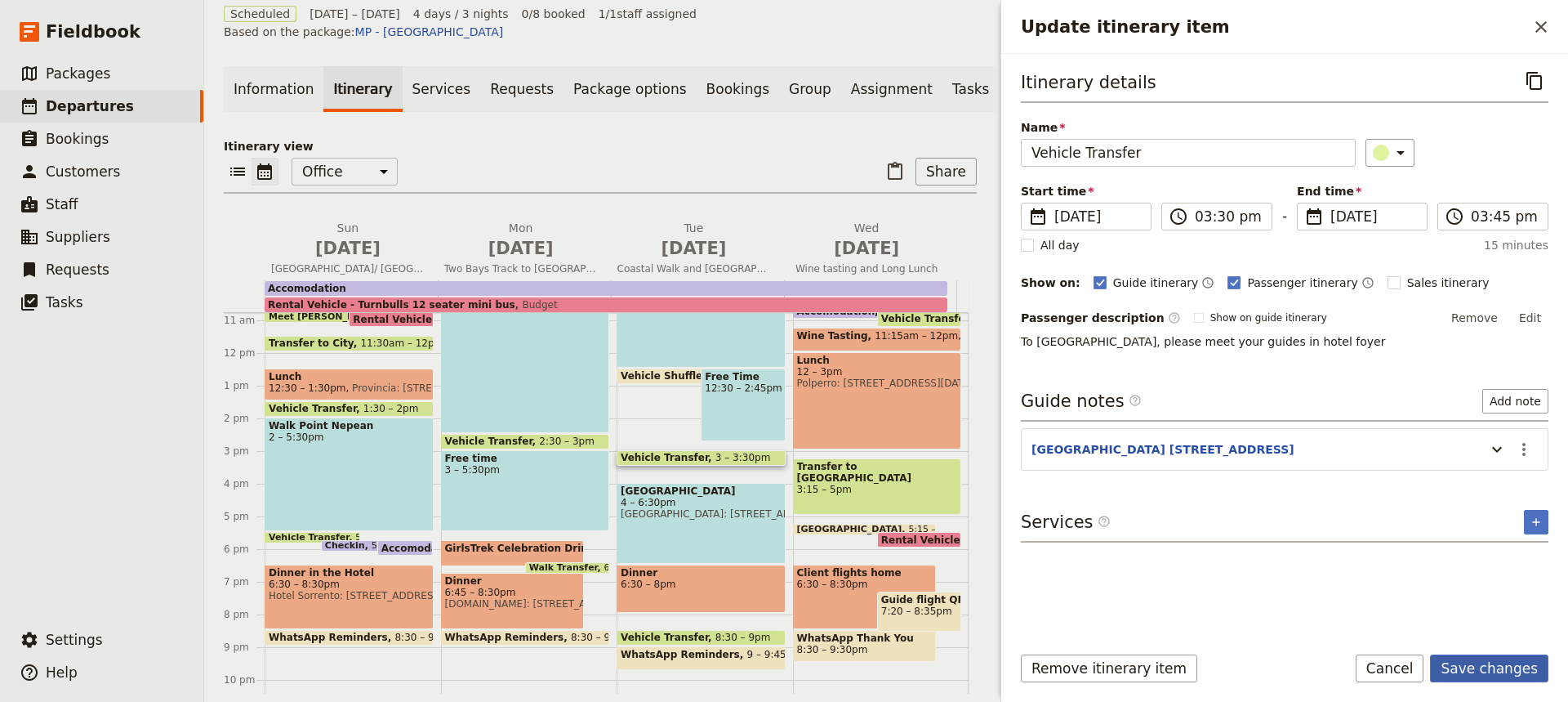
click at [1480, 661] on button "Save changes" at bounding box center [1489, 668] width 118 height 28
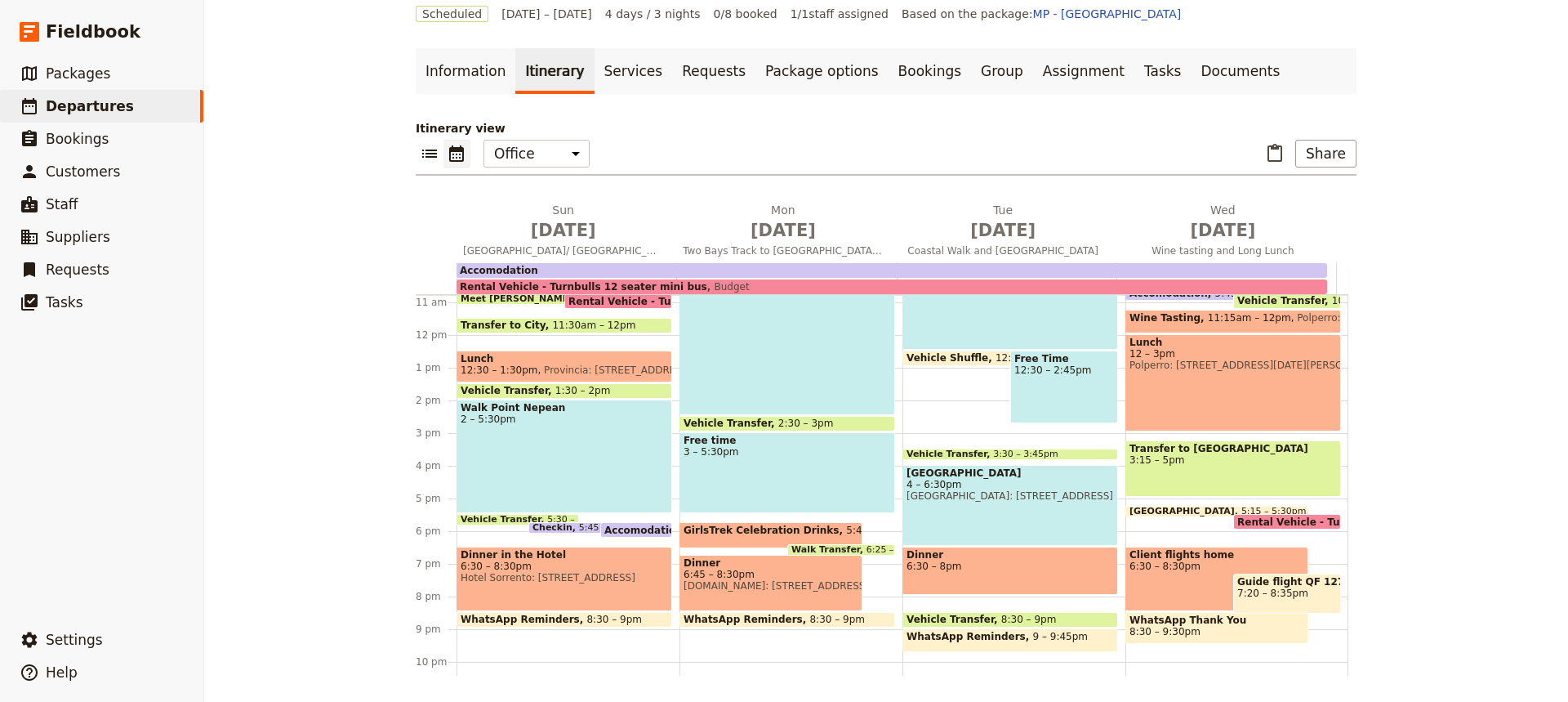
click at [1038, 394] on div "Free Time 12:30 – 2:45pm" at bounding box center [1064, 386] width 108 height 73
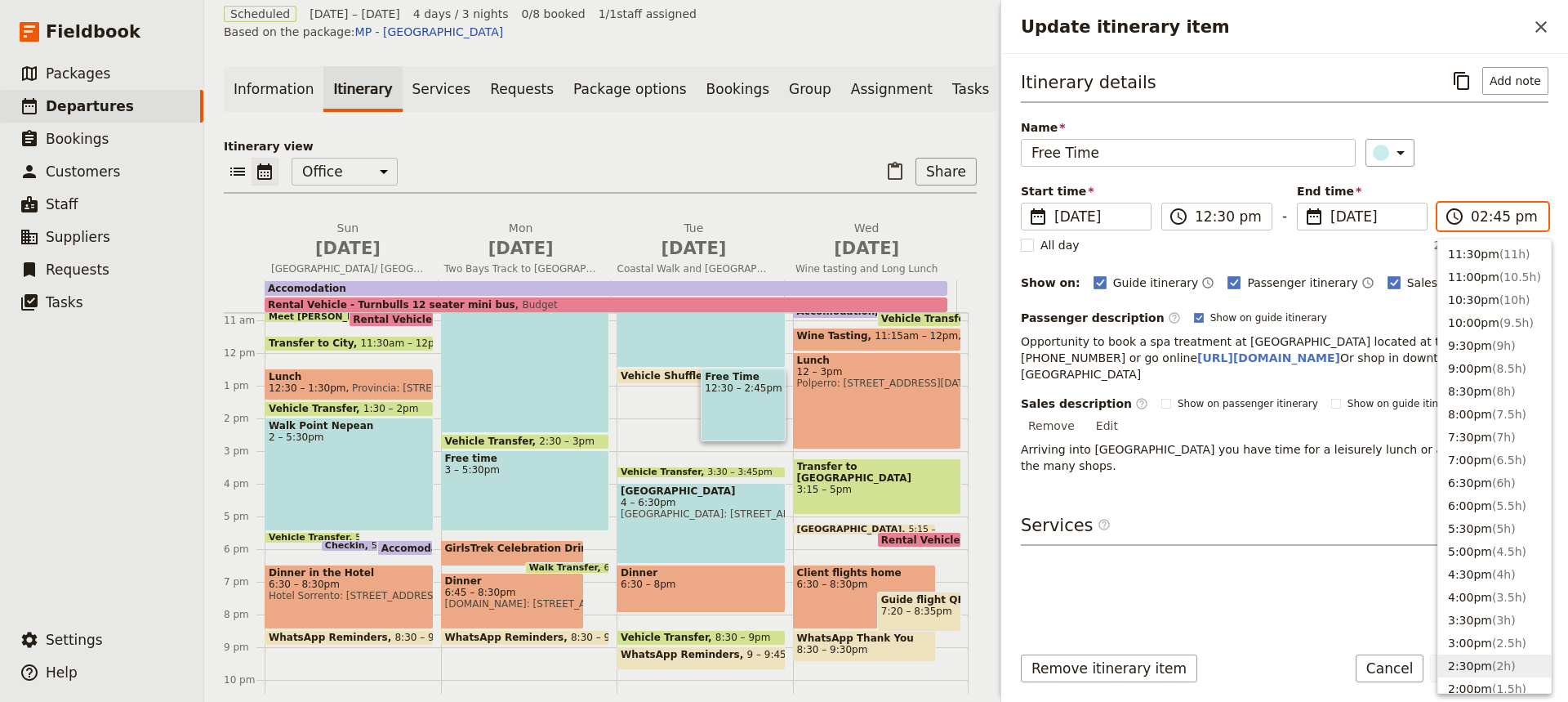
click at [1495, 216] on input "02:45 pm" at bounding box center [1503, 217] width 67 height 20
click at [1458, 606] on button "4:00pm ( 3.5h )" at bounding box center [1495, 597] width 113 height 23
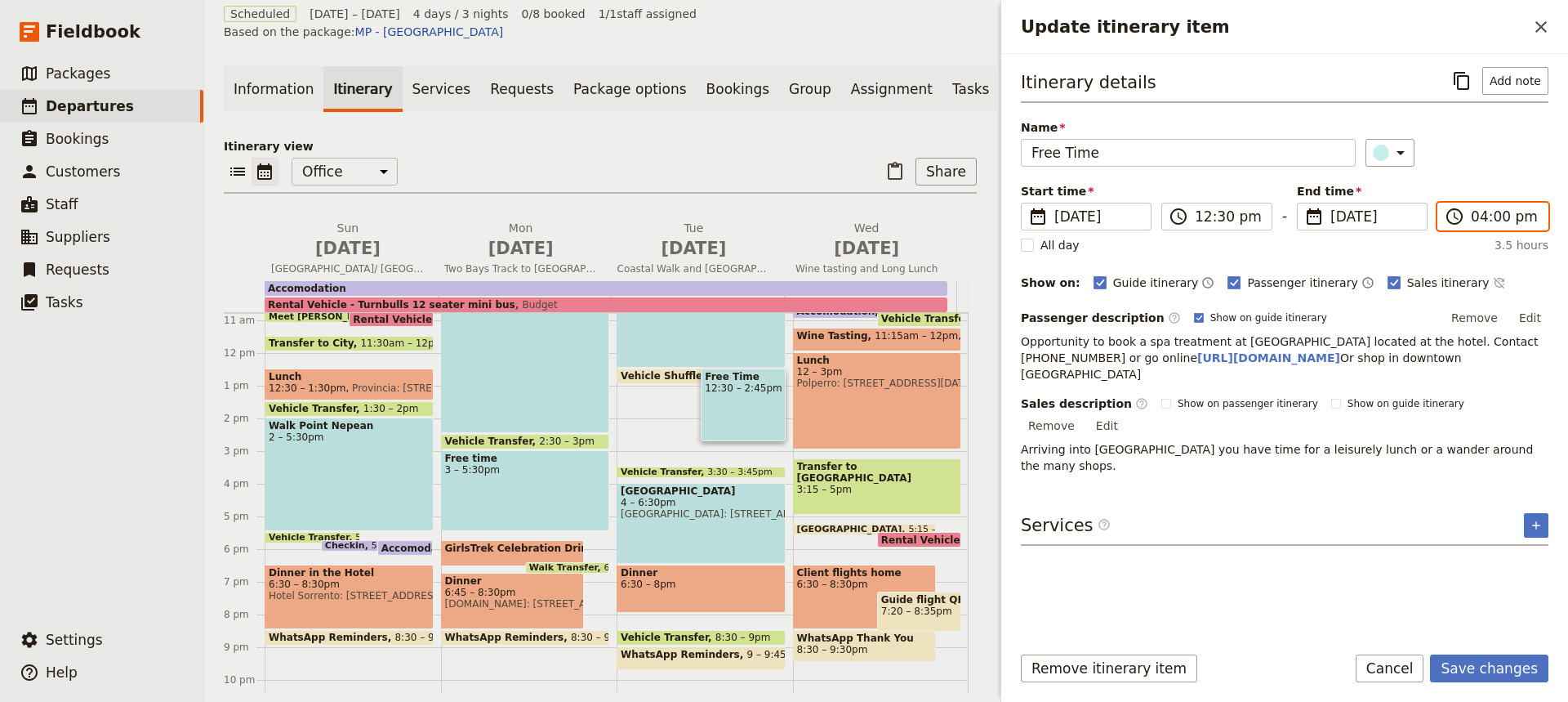
click at [1481, 214] on input "04:00 pm" at bounding box center [1503, 217] width 67 height 20
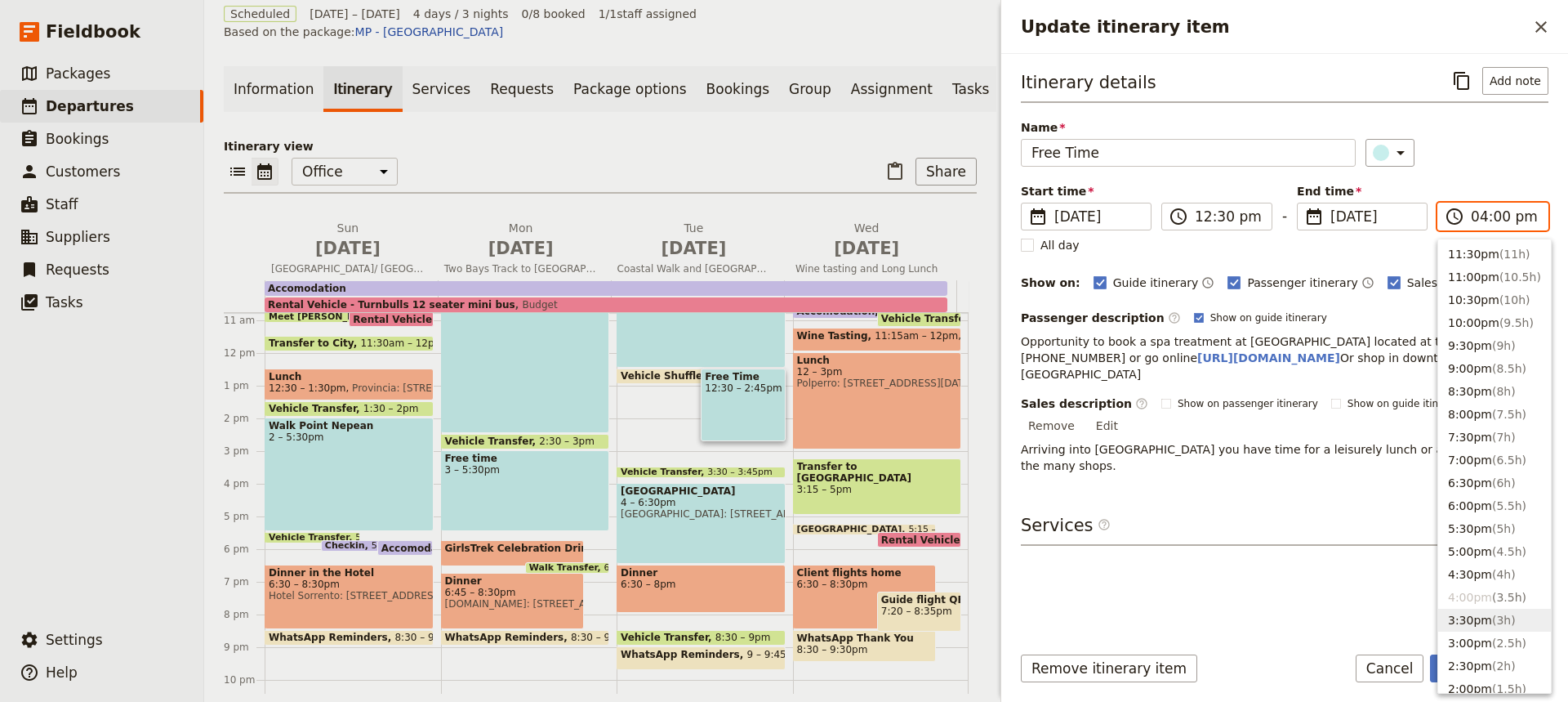
click at [1463, 617] on button "3:30pm ( 3h )" at bounding box center [1495, 620] width 113 height 23
type input "03:30 pm"
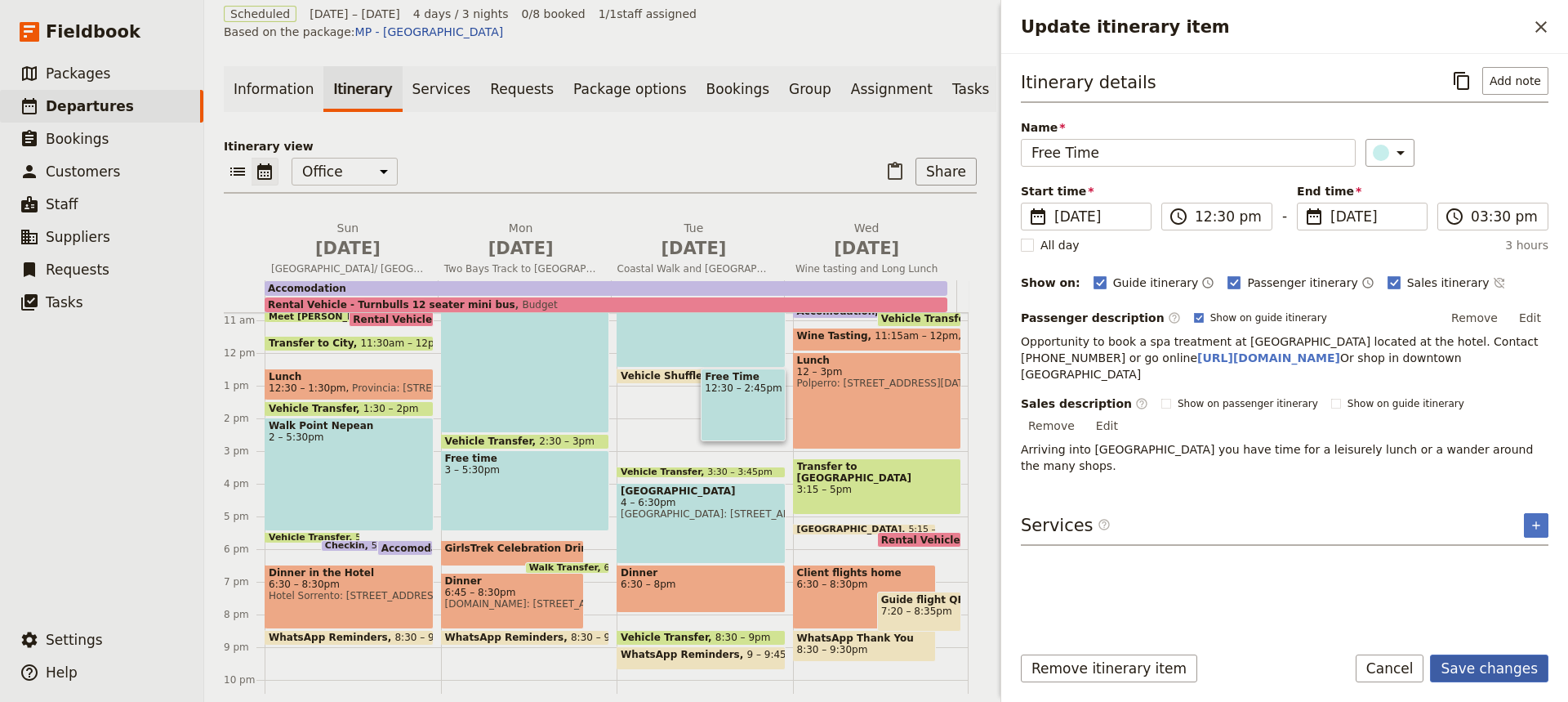
click at [1479, 670] on button "Save changes" at bounding box center [1489, 668] width 118 height 28
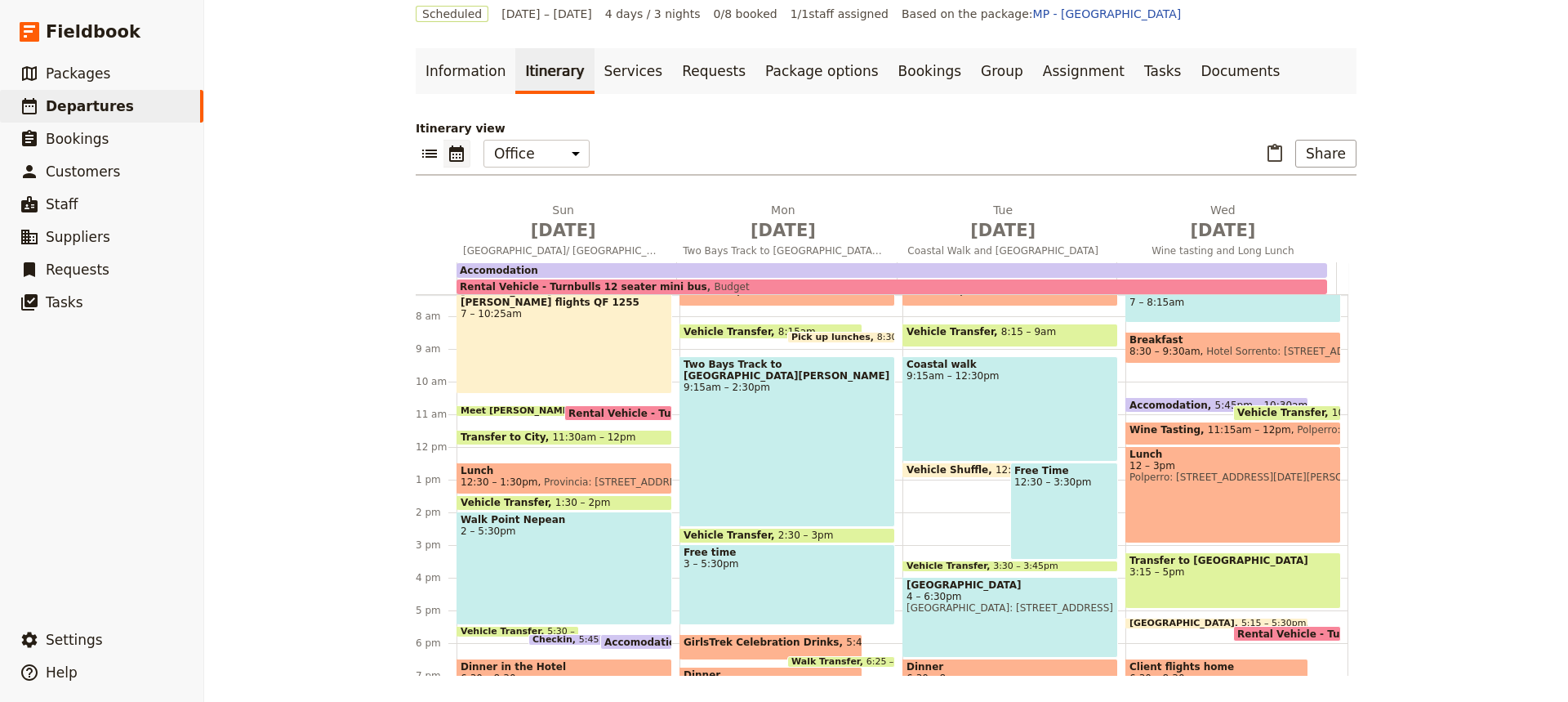
scroll to position [239, 0]
click at [938, 473] on span at bounding box center [994, 474] width 181 height 6
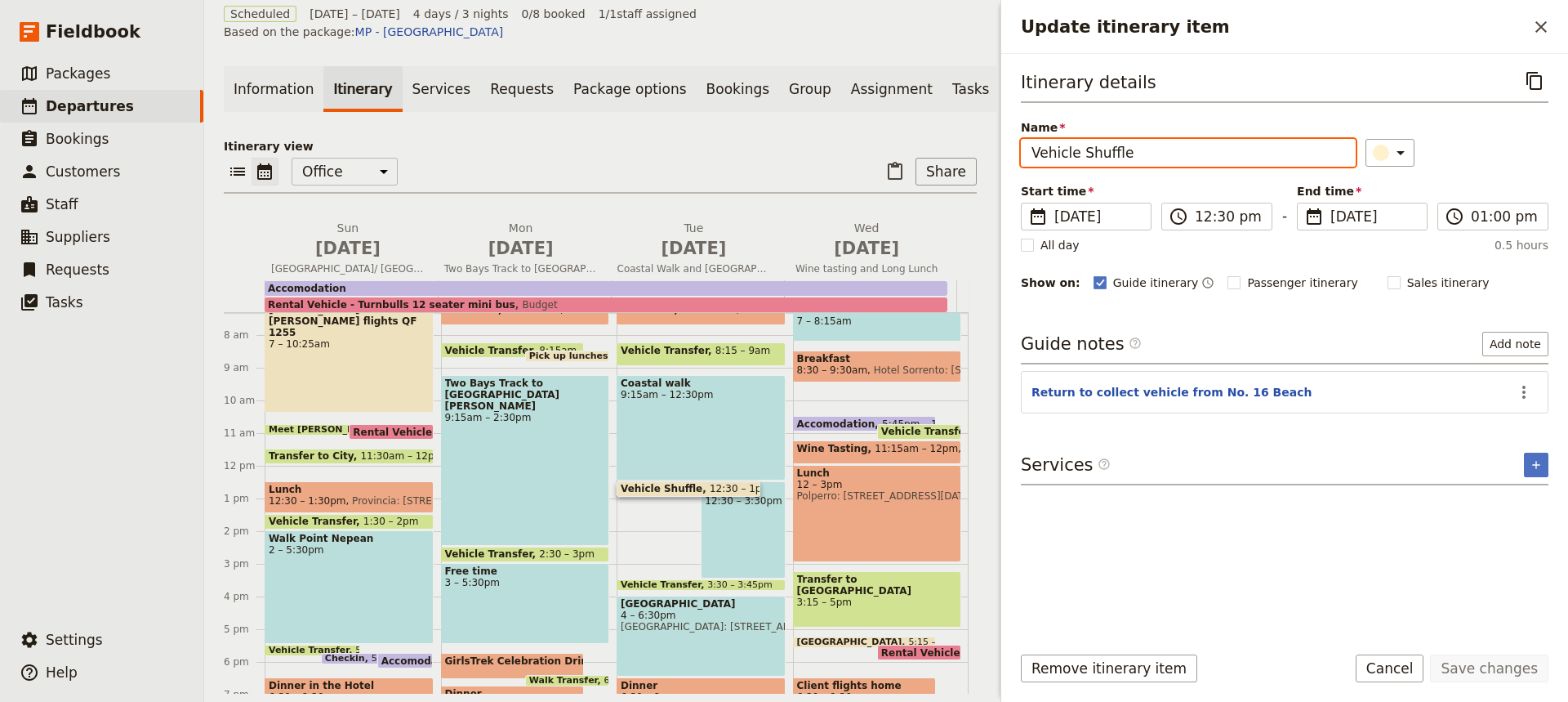
click at [1124, 154] on input "Vehicle Shuffle" at bounding box center [1188, 152] width 335 height 28
type input "V"
type input "Taxi from Sorrento to vehicle."
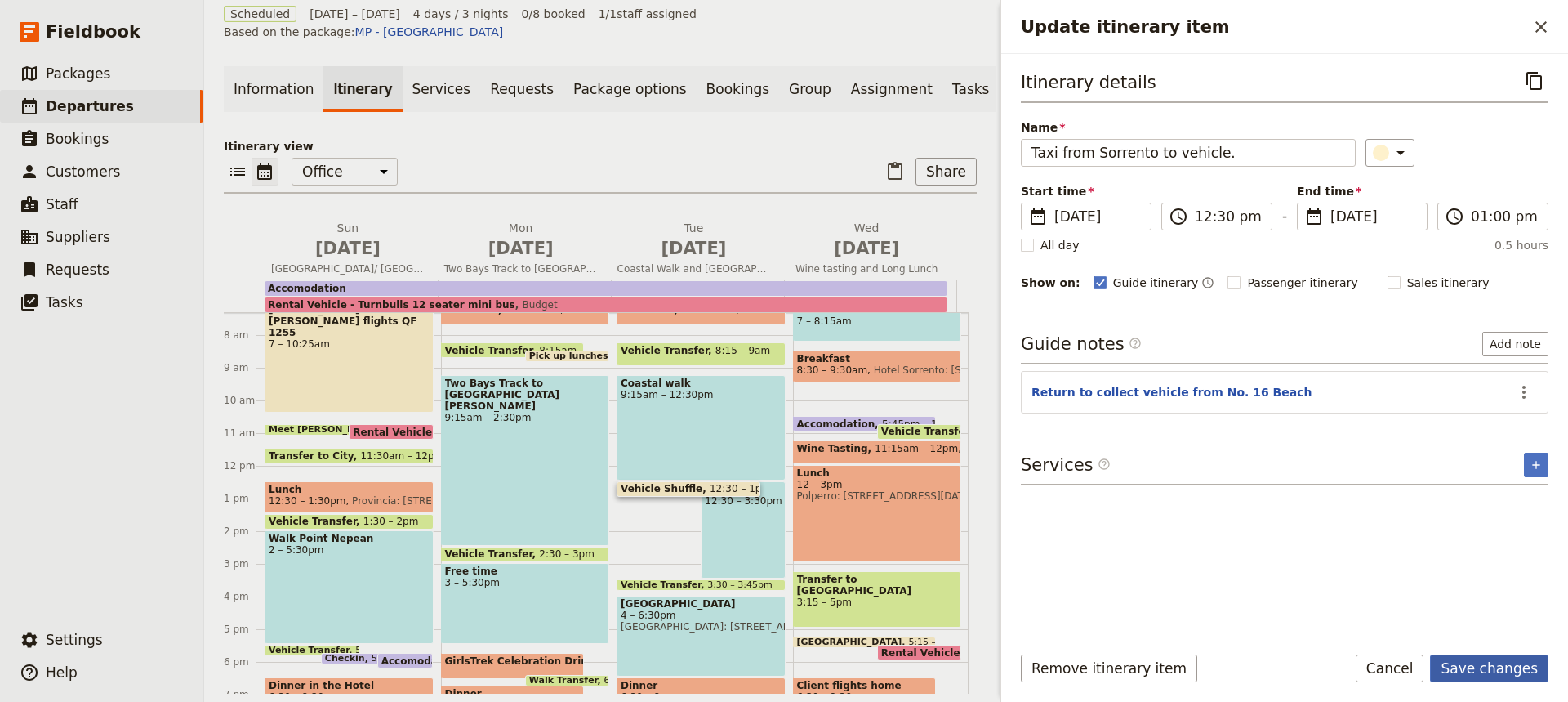
click at [1494, 670] on button "Save changes" at bounding box center [1489, 668] width 118 height 28
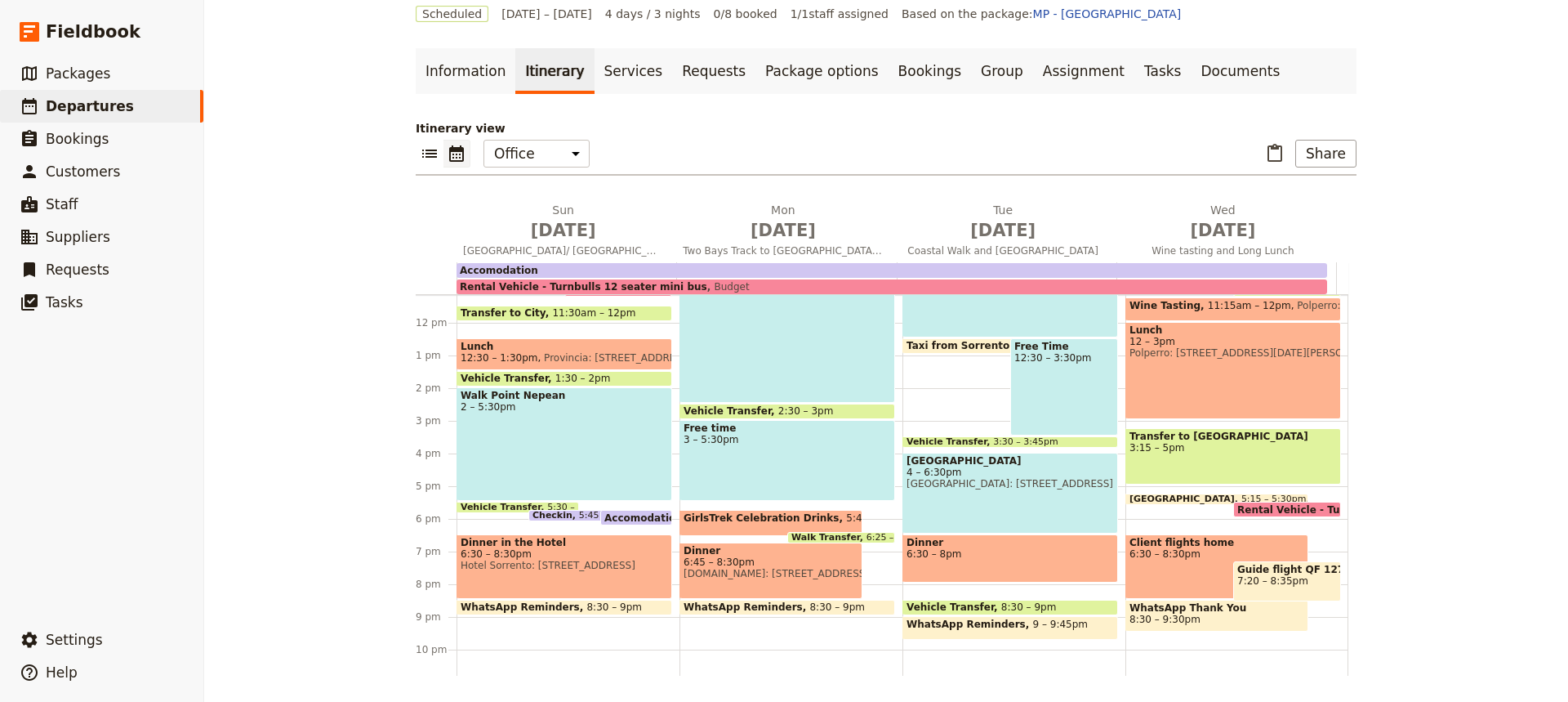
scroll to position [365, 0]
click at [963, 553] on span "6:30 – 8pm" at bounding box center [1009, 553] width 207 height 12
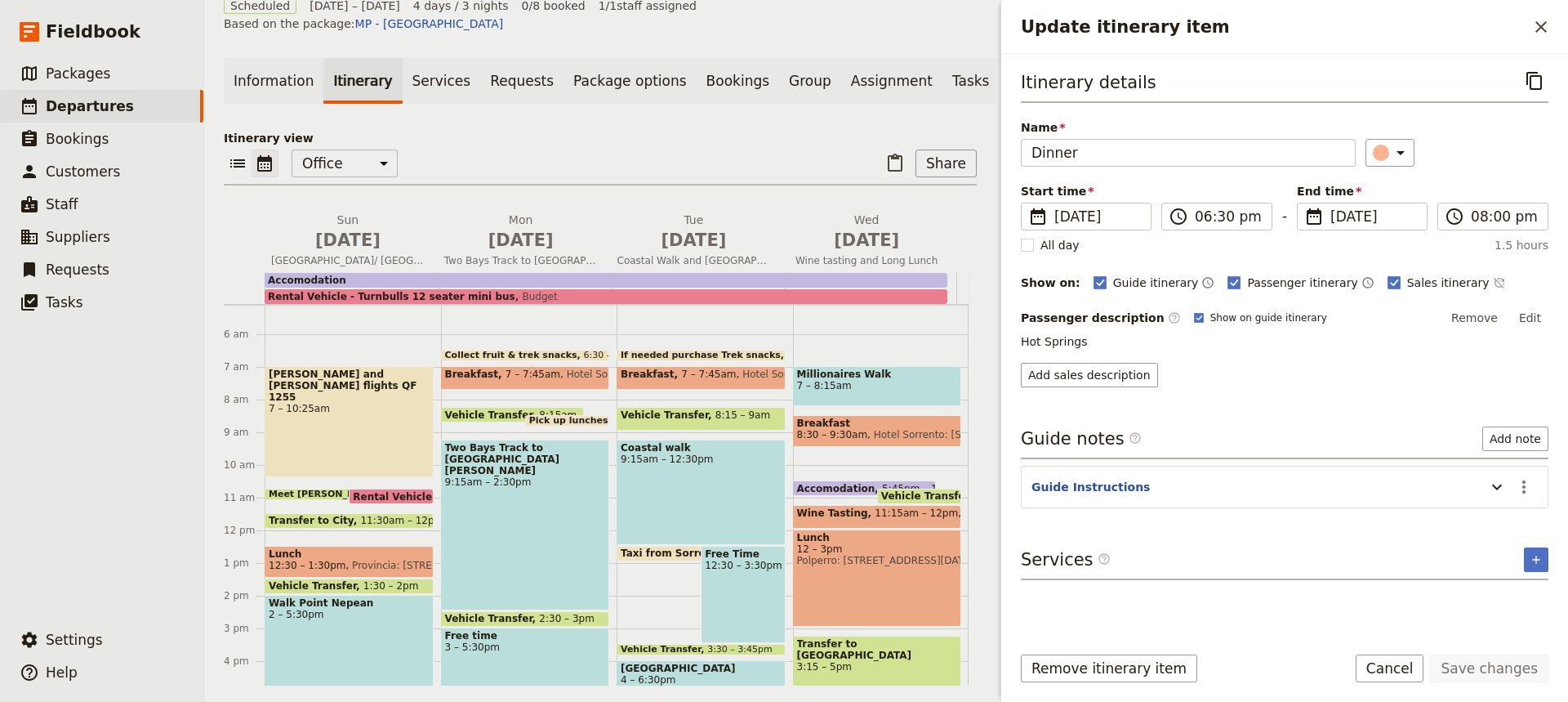
scroll to position [158, 0]
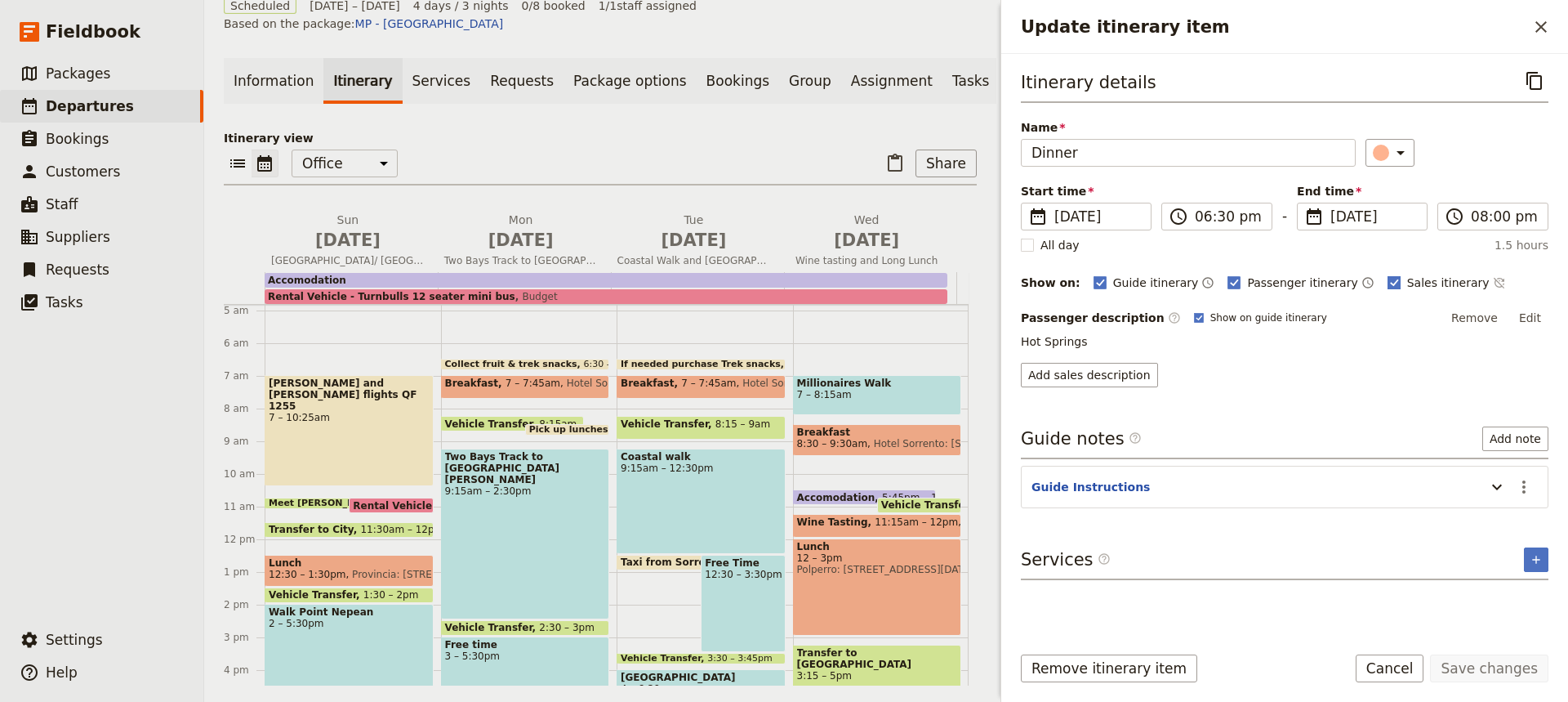
click at [1390, 283] on polygon "Update itinerary item" at bounding box center [1393, 282] width 8 height 9
click at [1386, 274] on input "Sales itinerary" at bounding box center [1386, 273] width 1 height 1
checkbox input "false"
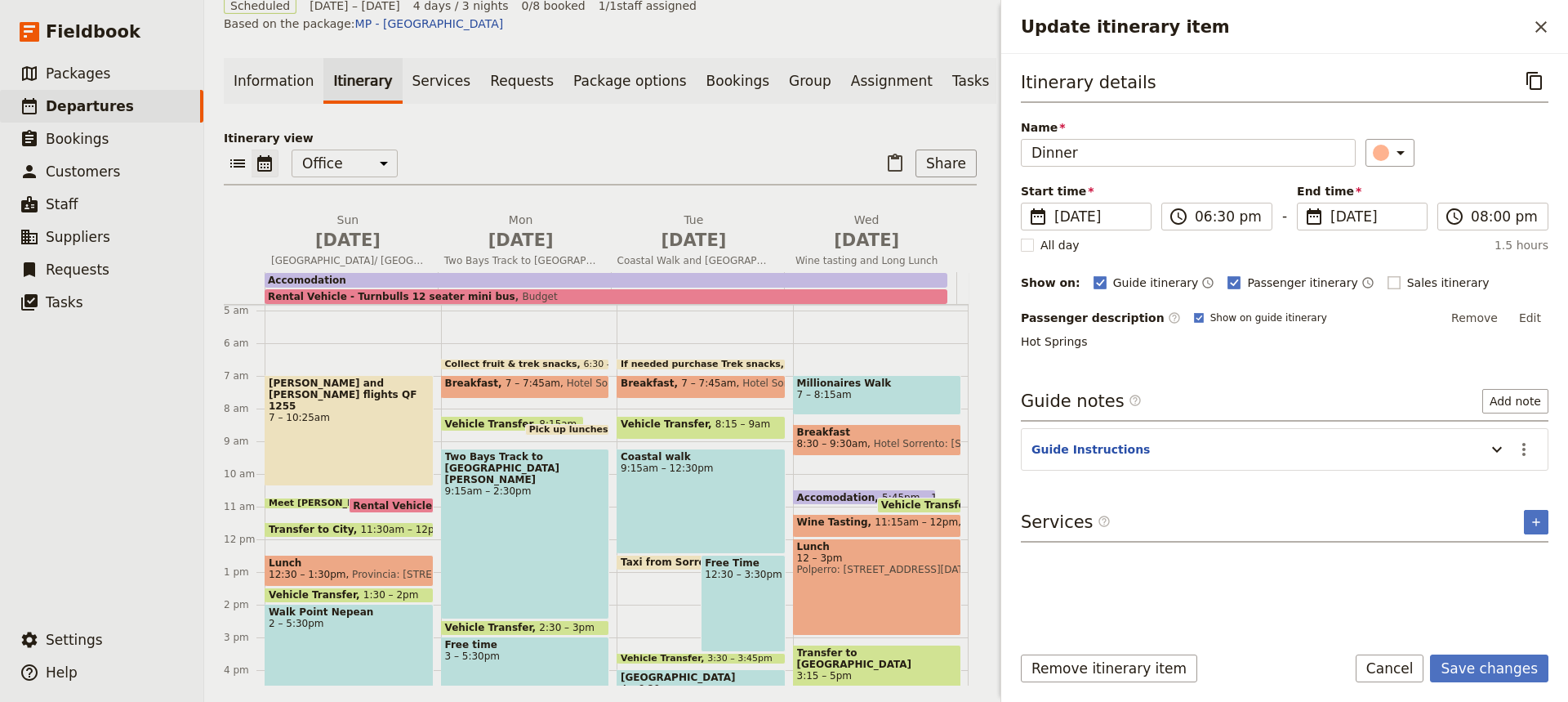
click at [881, 499] on span "Vehicle Transfer" at bounding box center [928, 505] width 95 height 12
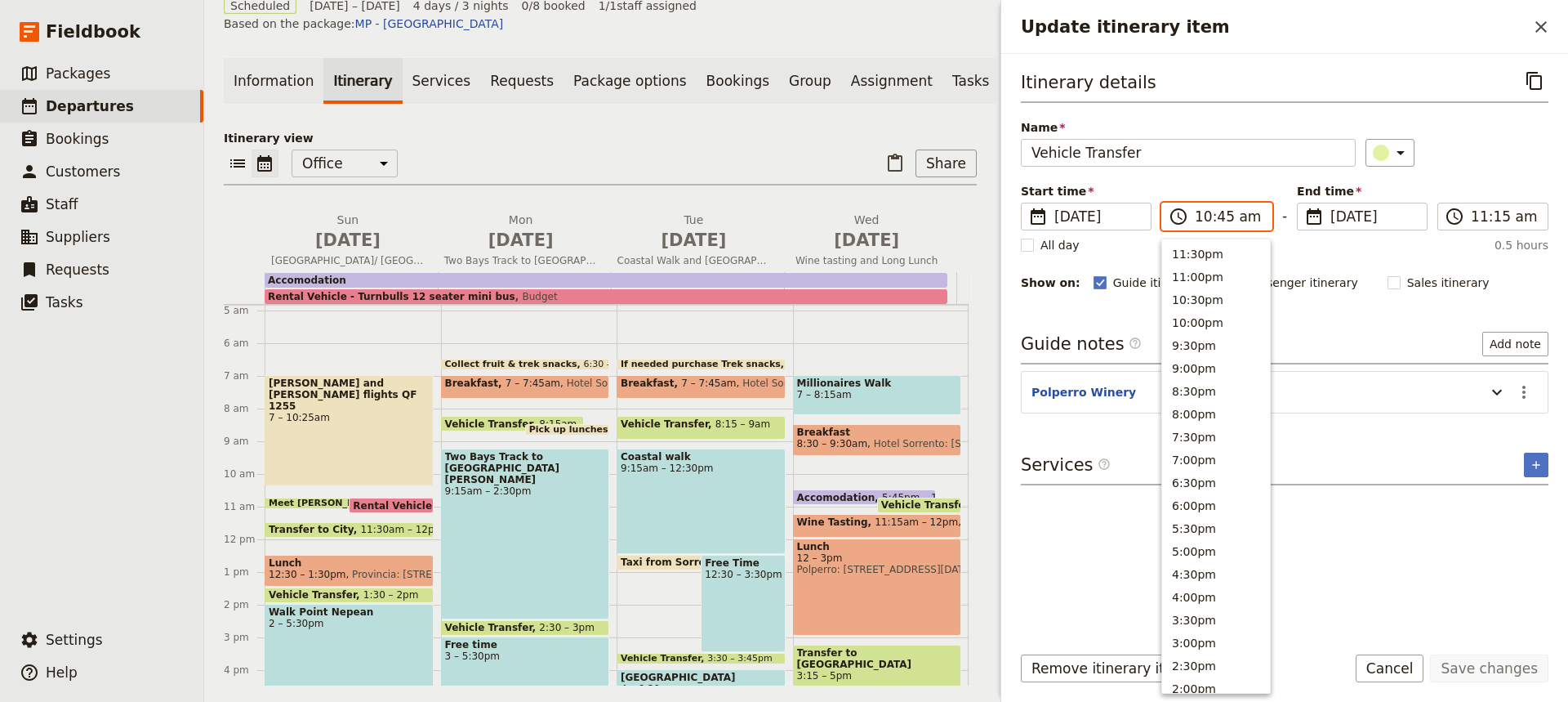
click at [1221, 216] on input "10:45 am" at bounding box center [1228, 217] width 67 height 20
type input "10:40 am"
click at [1311, 299] on div "Itinerary details ​ Name Vehicle Transfer ​ Start time ​ [DATE] [DATE] [DATE] 1…" at bounding box center [1284, 348] width 528 height 561
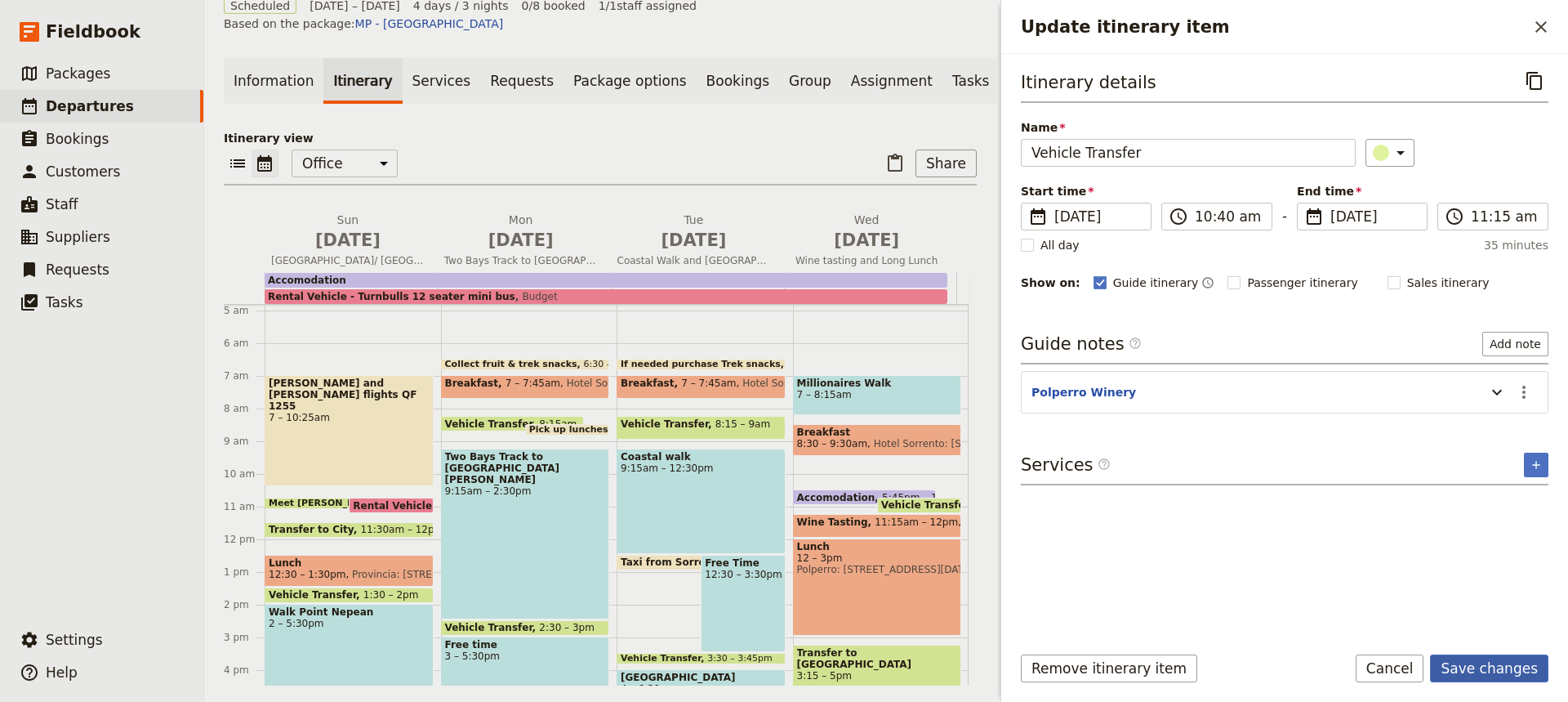
click at [1495, 669] on button "Save changes" at bounding box center [1489, 668] width 118 height 28
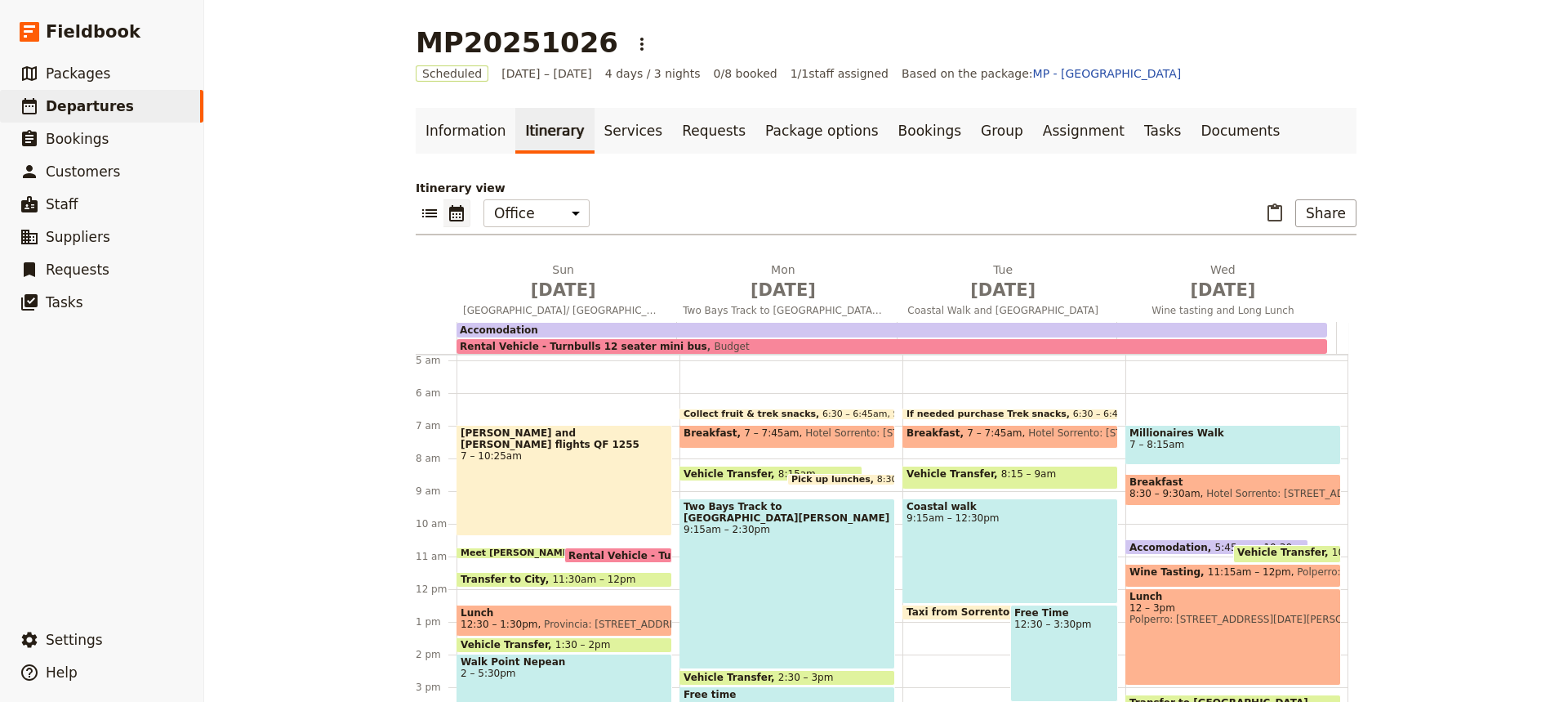
click at [1215, 545] on span "5:45pm – 10:30am" at bounding box center [1262, 547] width 93 height 11
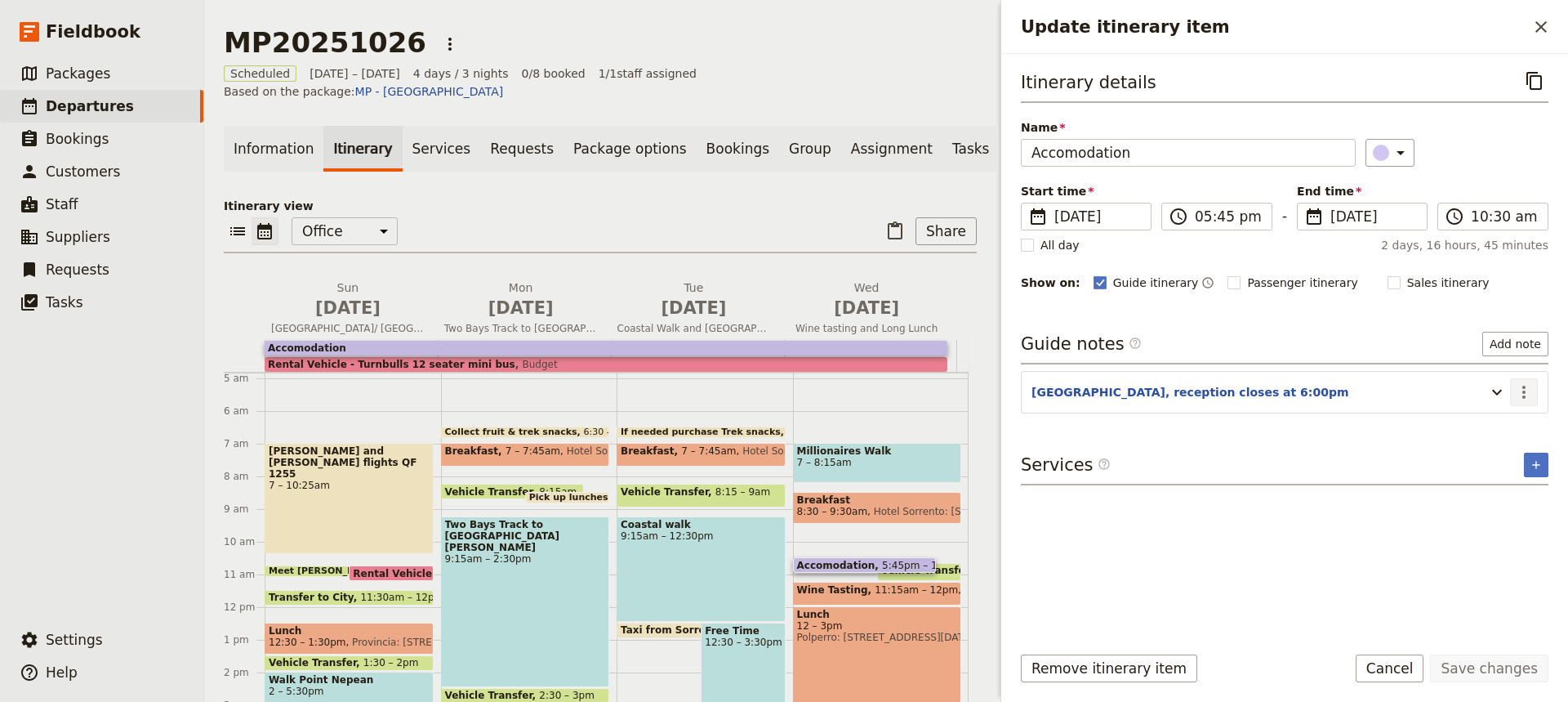
click at [1523, 389] on icon "Actions" at bounding box center [1523, 392] width 20 height 20
click at [1466, 425] on span "Edit note" at bounding box center [1476, 427] width 51 height 16
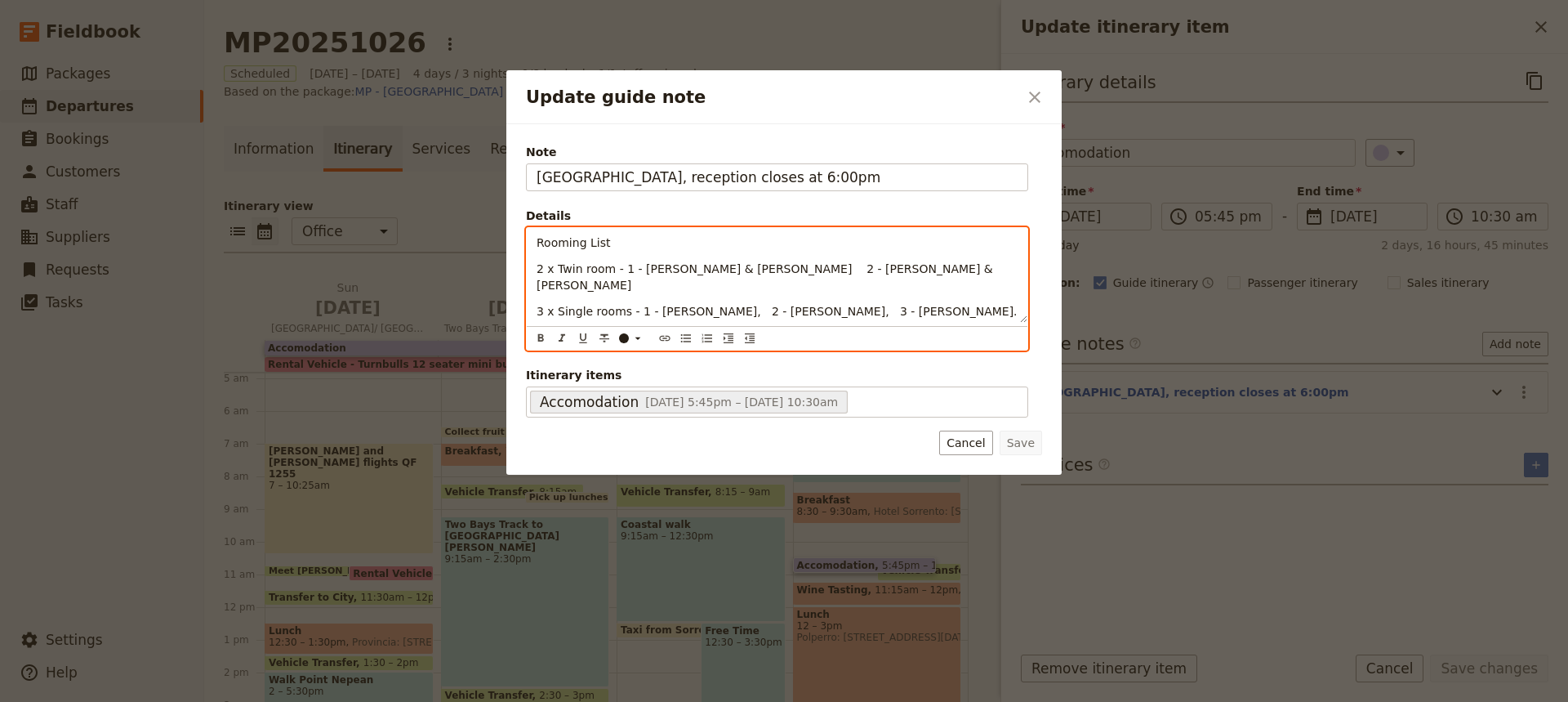
click at [538, 319] on div "Rooming List 2 x Twin room - 1 - [PERSON_NAME] & [PERSON_NAME] 2 - [PERSON_NAME…" at bounding box center [777, 275] width 501 height 95
click at [927, 303] on p "3 x Single rooms - 1 - [PERSON_NAME], 2 - [PERSON_NAME], 3 - [PERSON_NAME]." at bounding box center [777, 311] width 481 height 16
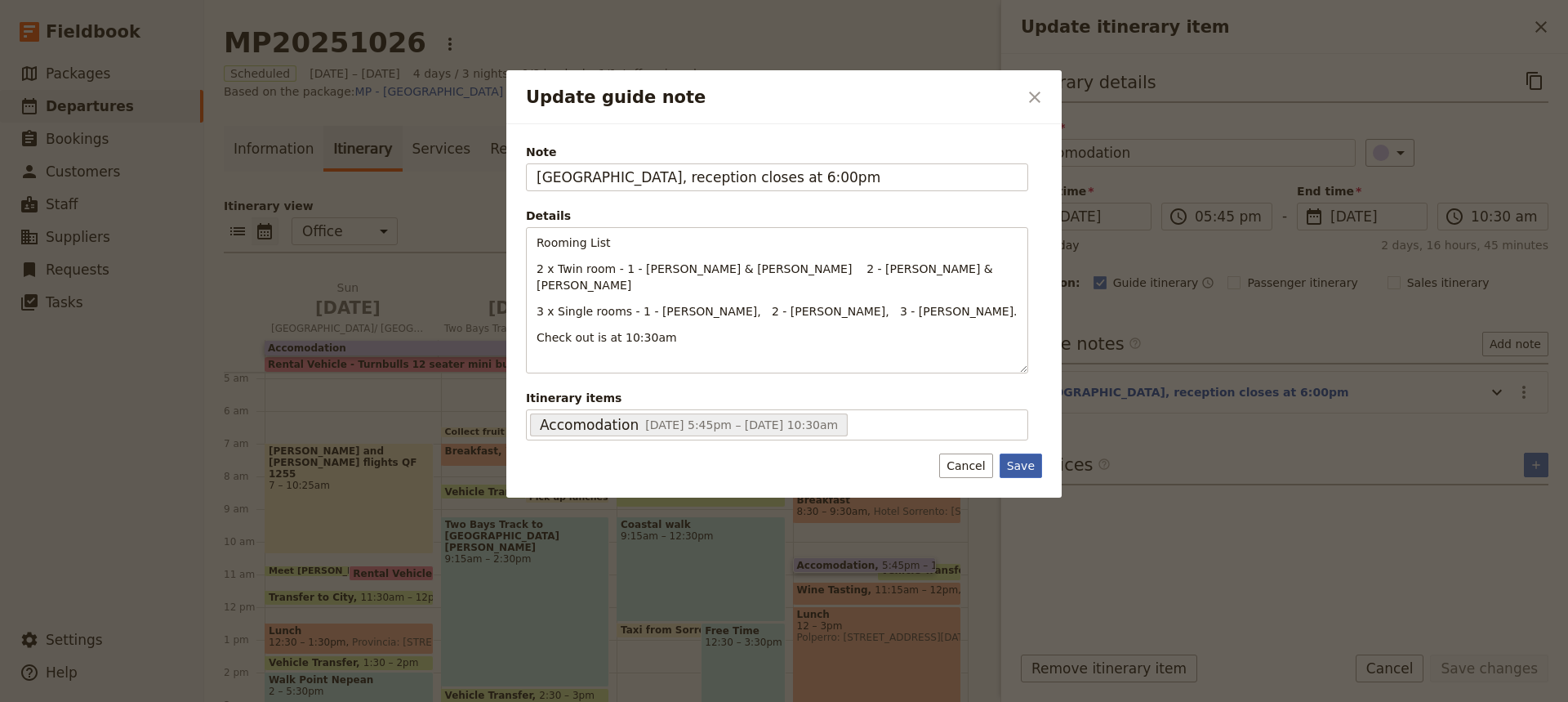
click at [1021, 454] on button "Save" at bounding box center [1020, 465] width 42 height 24
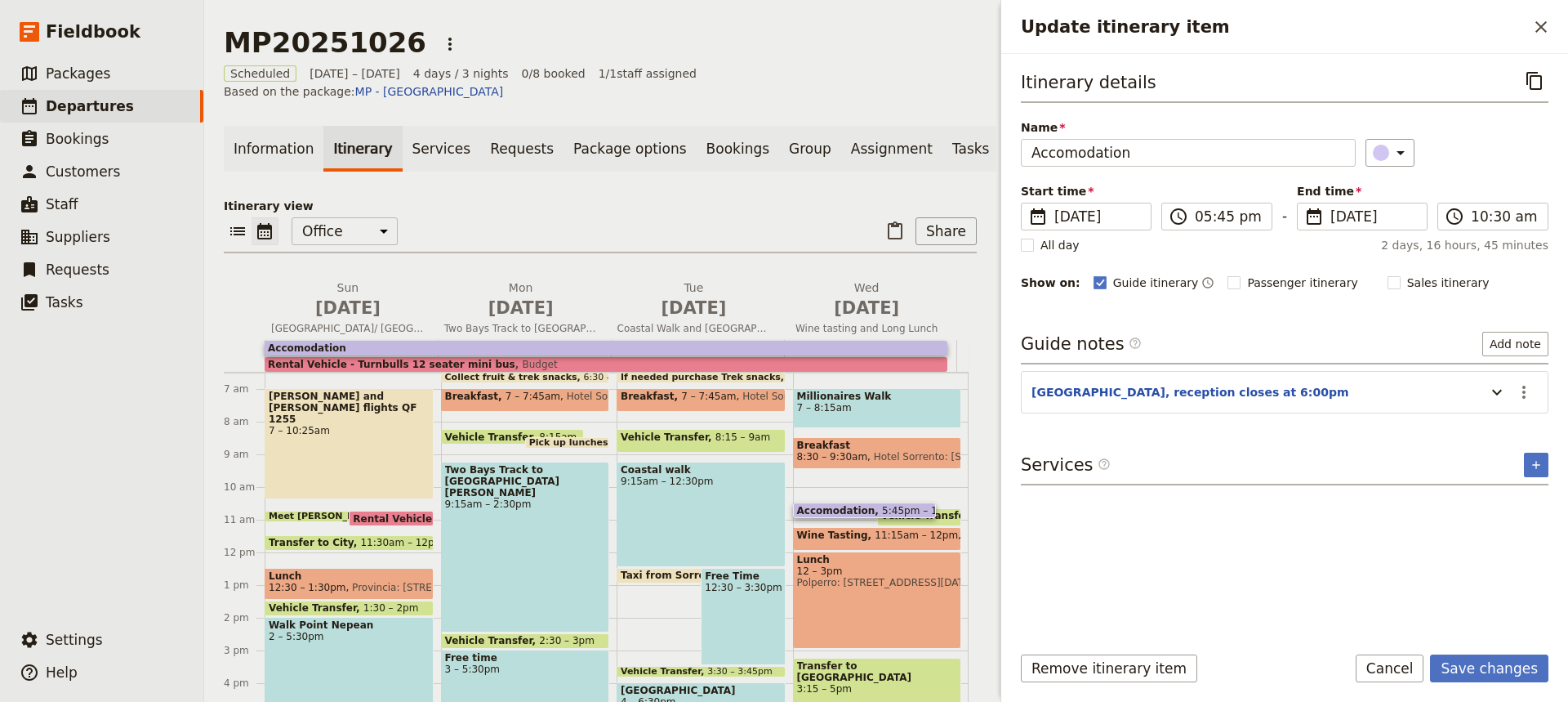
scroll to position [158, 0]
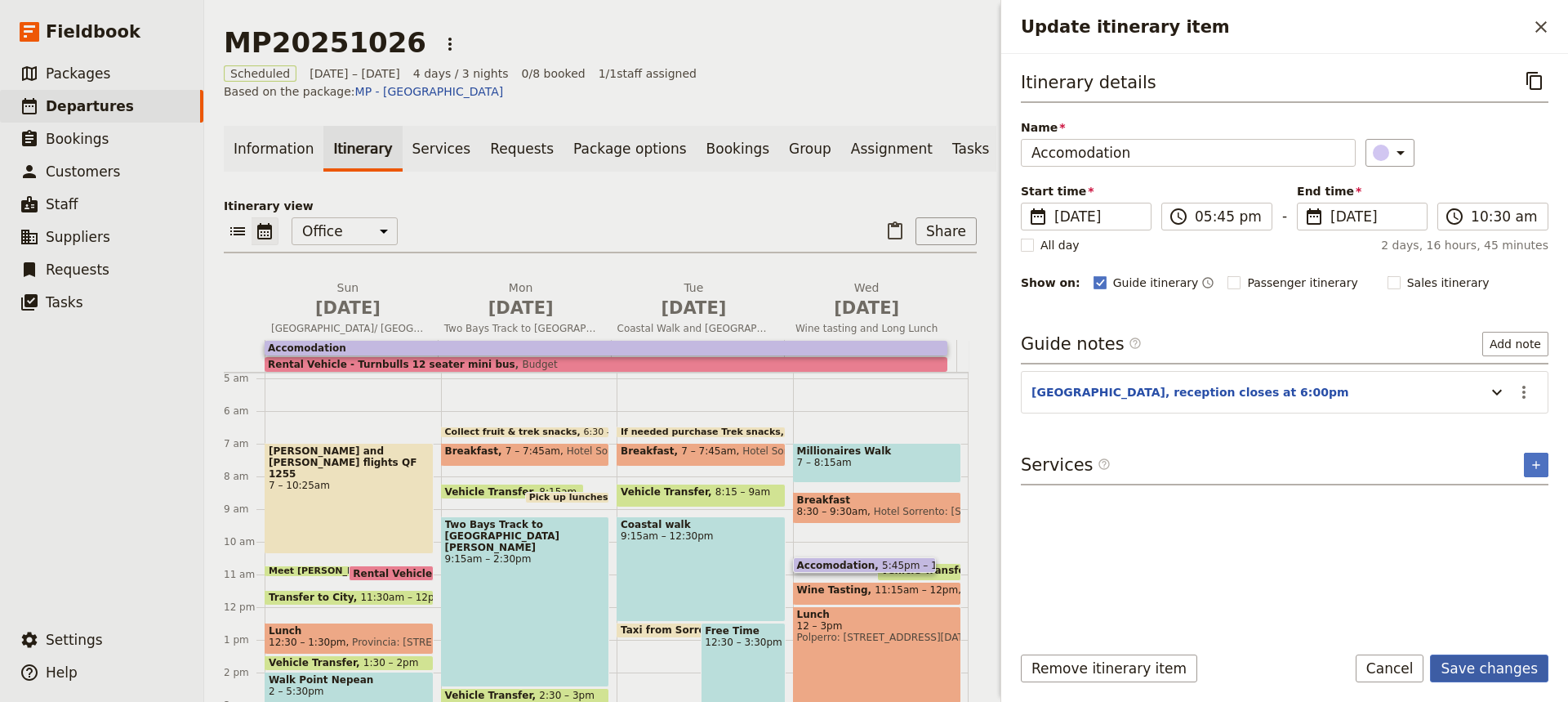
click at [1521, 666] on button "Save changes" at bounding box center [1489, 668] width 118 height 28
